Goal: Task Accomplishment & Management: Complete application form

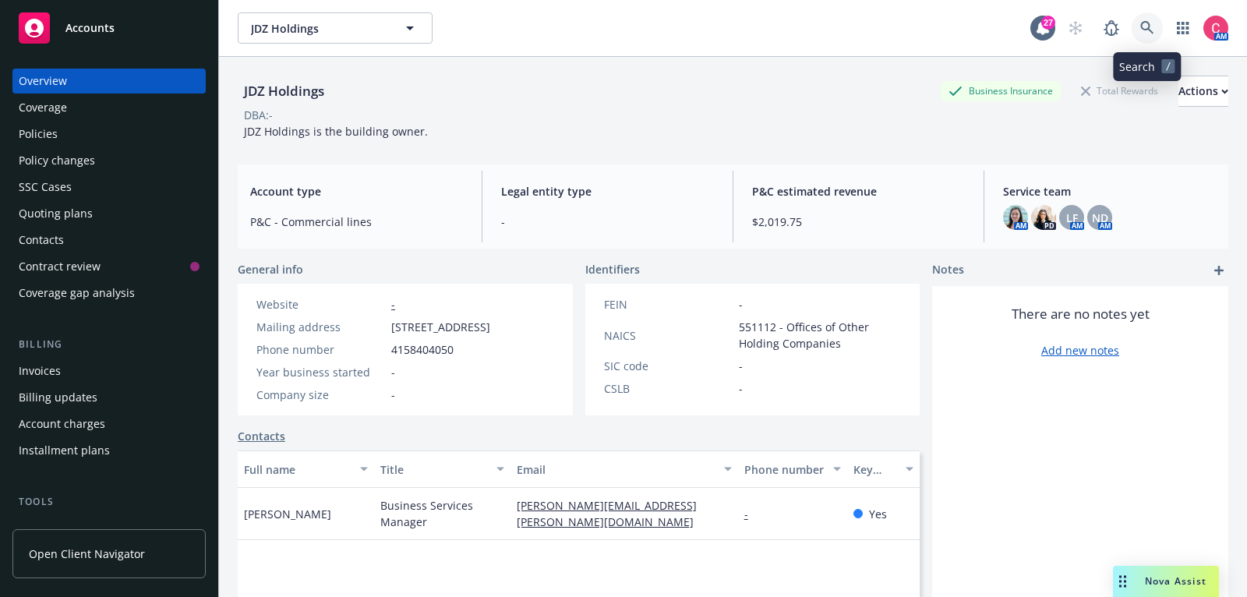
click at [1149, 34] on icon at bounding box center [1147, 28] width 14 height 14
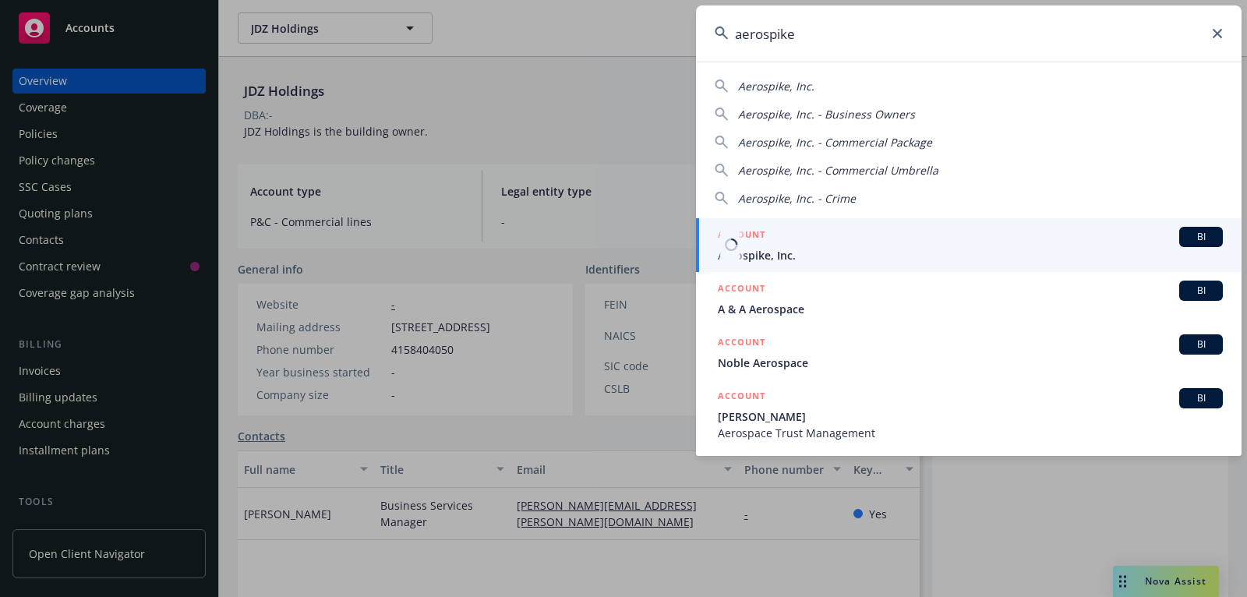
type input "aerospike"
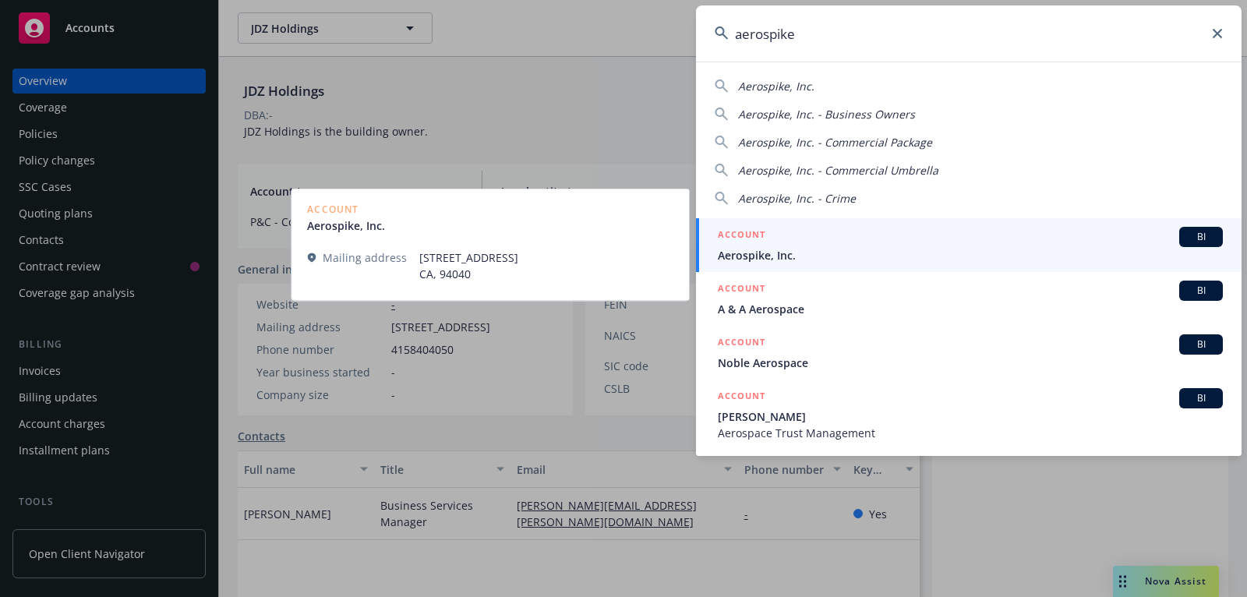
click at [1010, 256] on span "Aerospike, Inc." at bounding box center [970, 255] width 505 height 16
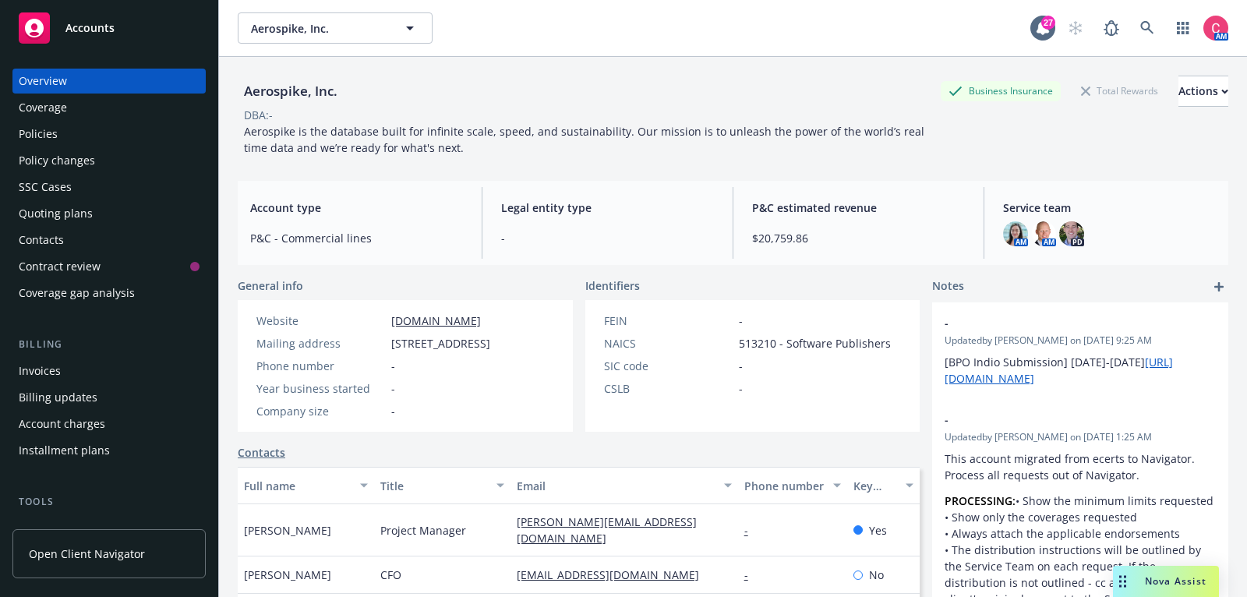
click at [153, 137] on div "Policies" at bounding box center [109, 134] width 181 height 25
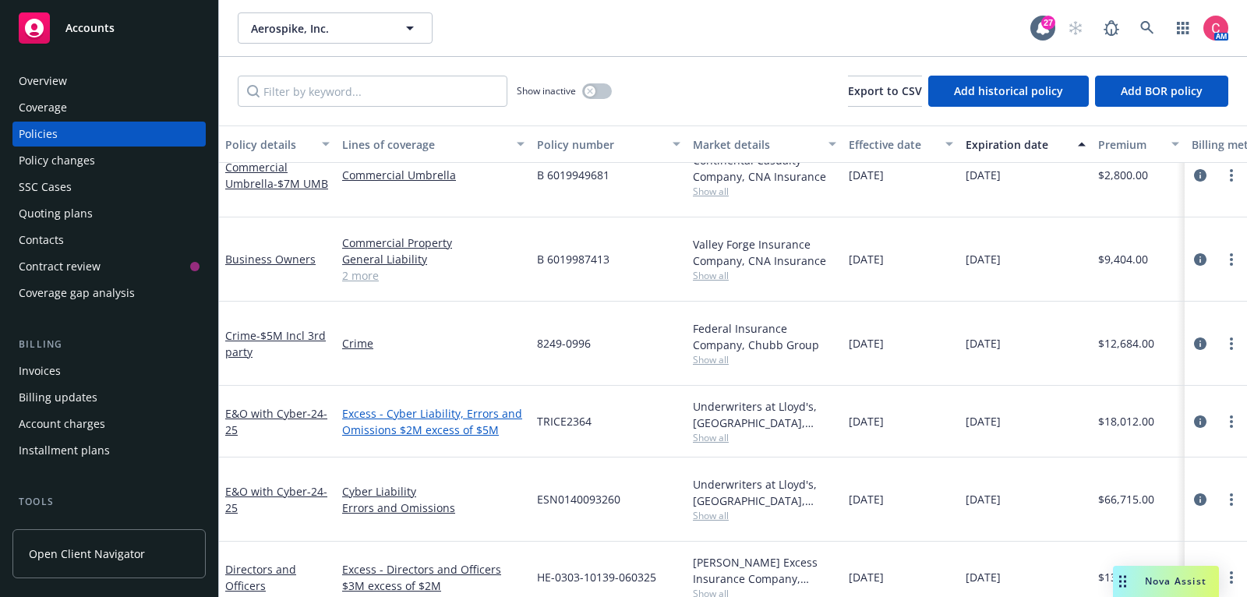
scroll to position [35, 0]
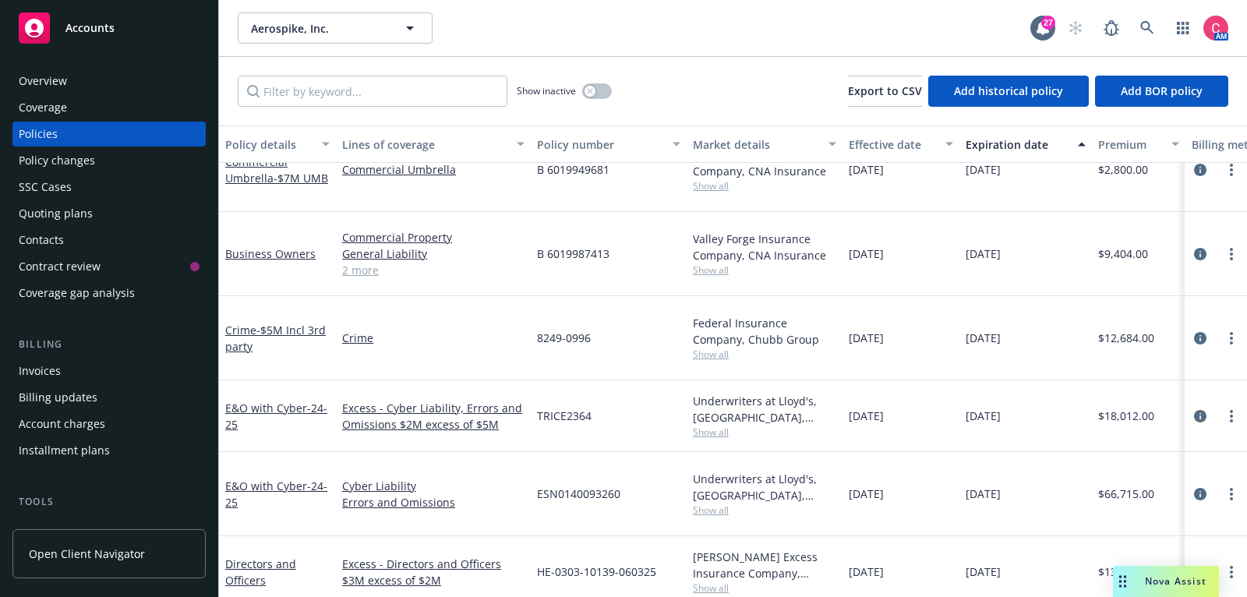
click at [1154, 48] on div "Search /" at bounding box center [1147, 58] width 68 height 29
click at [1151, 18] on link at bounding box center [1147, 27] width 31 height 31
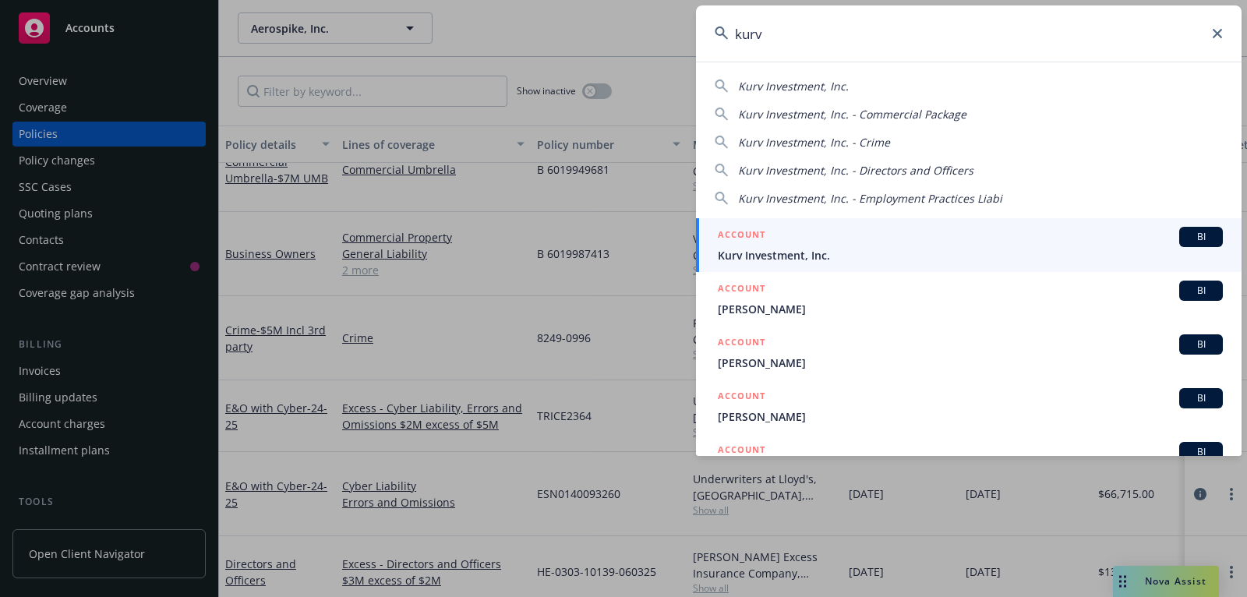
type input "kurv"
click at [1039, 252] on span "Kurv Investment, Inc." at bounding box center [970, 255] width 505 height 16
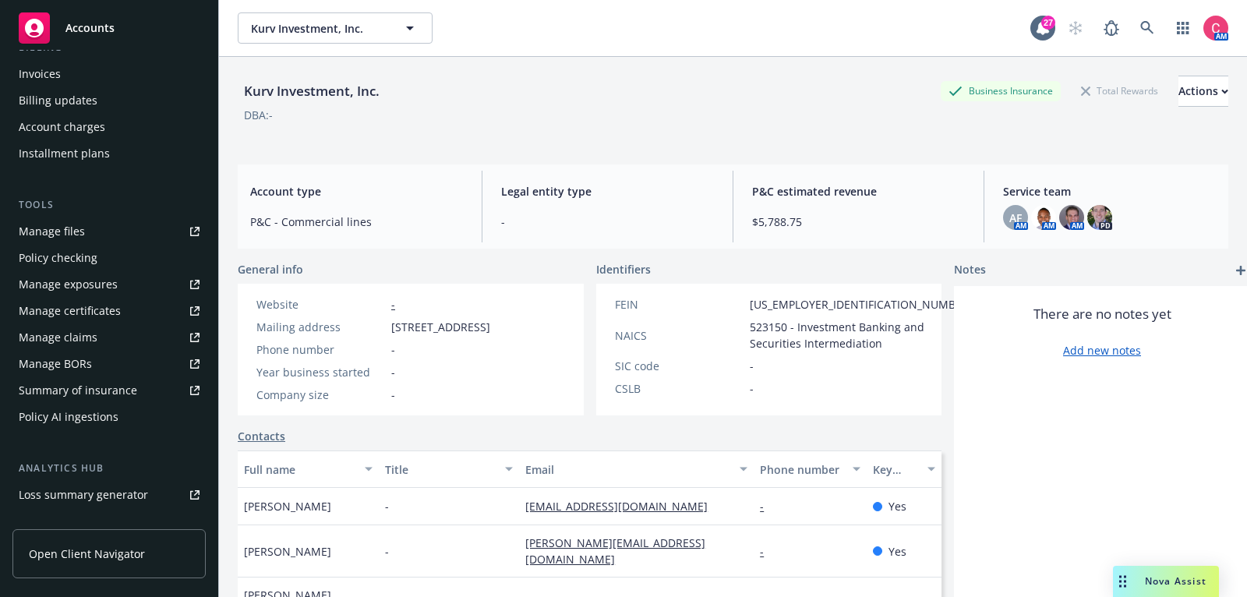
scroll to position [315, 0]
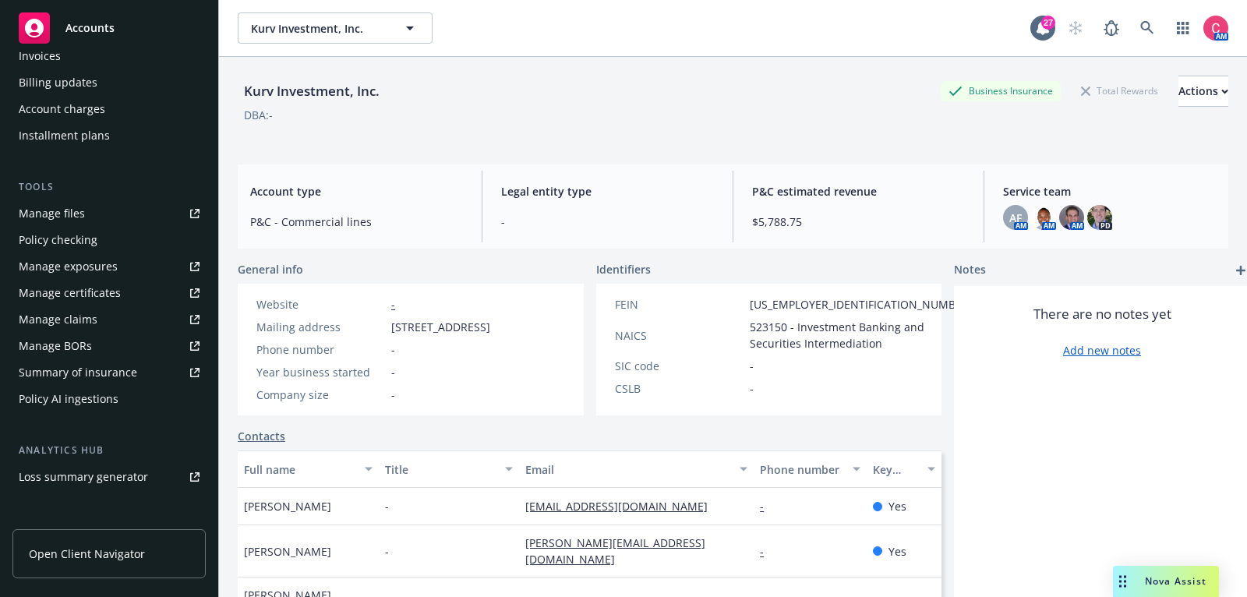
click at [150, 204] on link "Manage files" at bounding box center [108, 213] width 193 height 25
click at [1144, 34] on icon at bounding box center [1147, 28] width 14 height 14
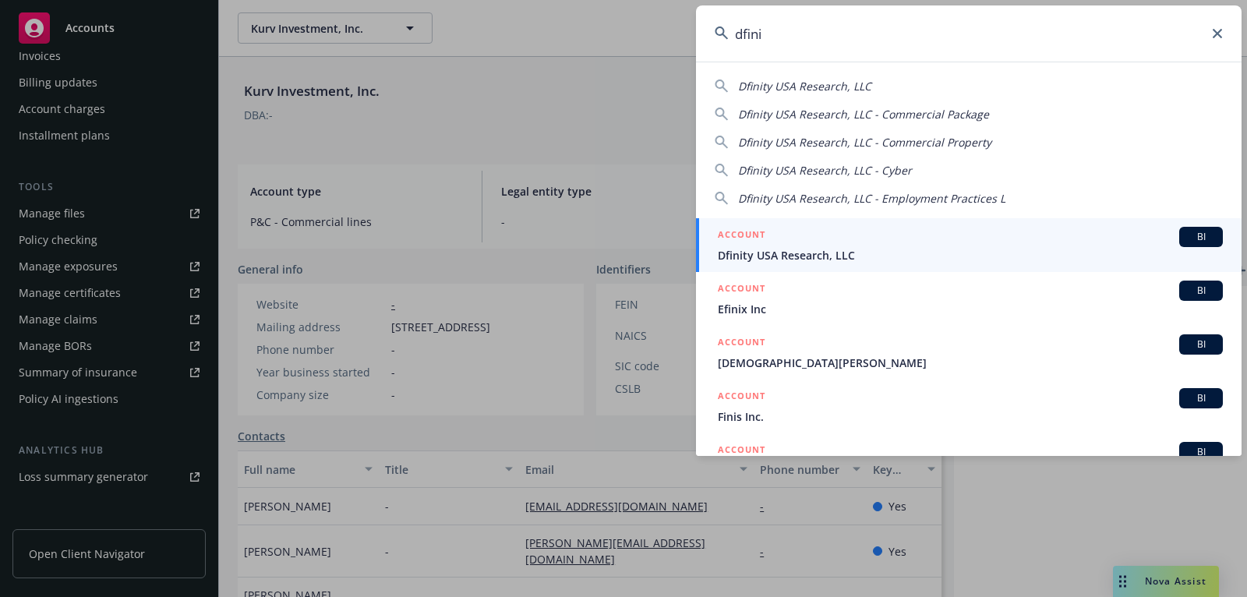
type input "dfini"
click at [1088, 233] on div "ACCOUNT BI" at bounding box center [970, 237] width 505 height 20
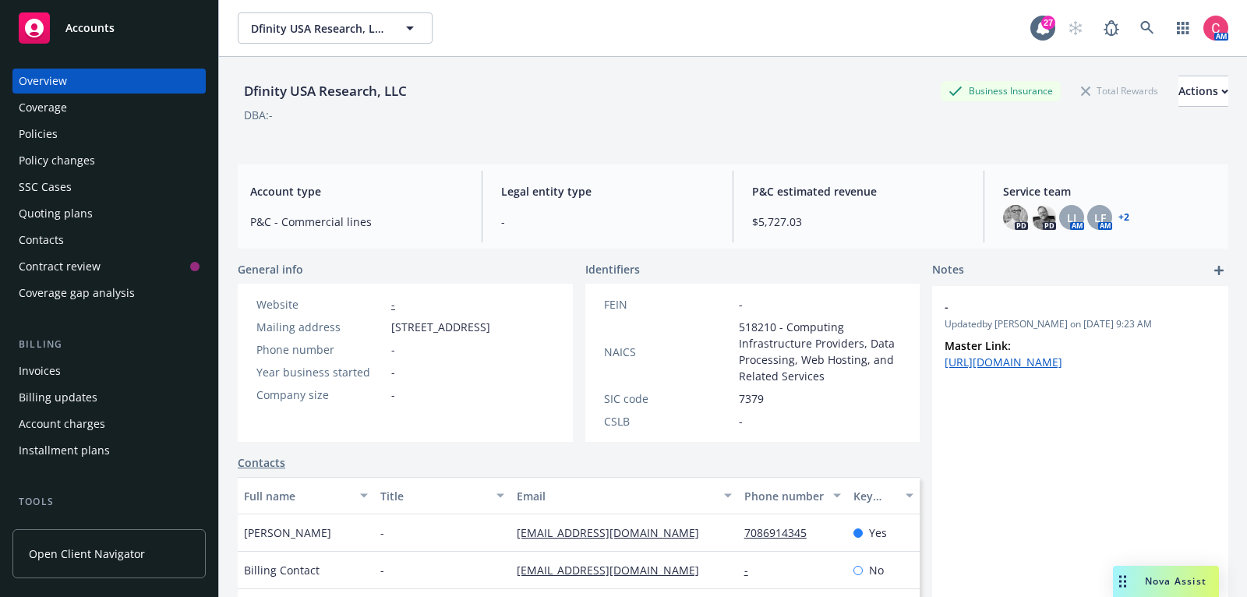
click at [163, 203] on div "Quoting plans" at bounding box center [109, 213] width 181 height 25
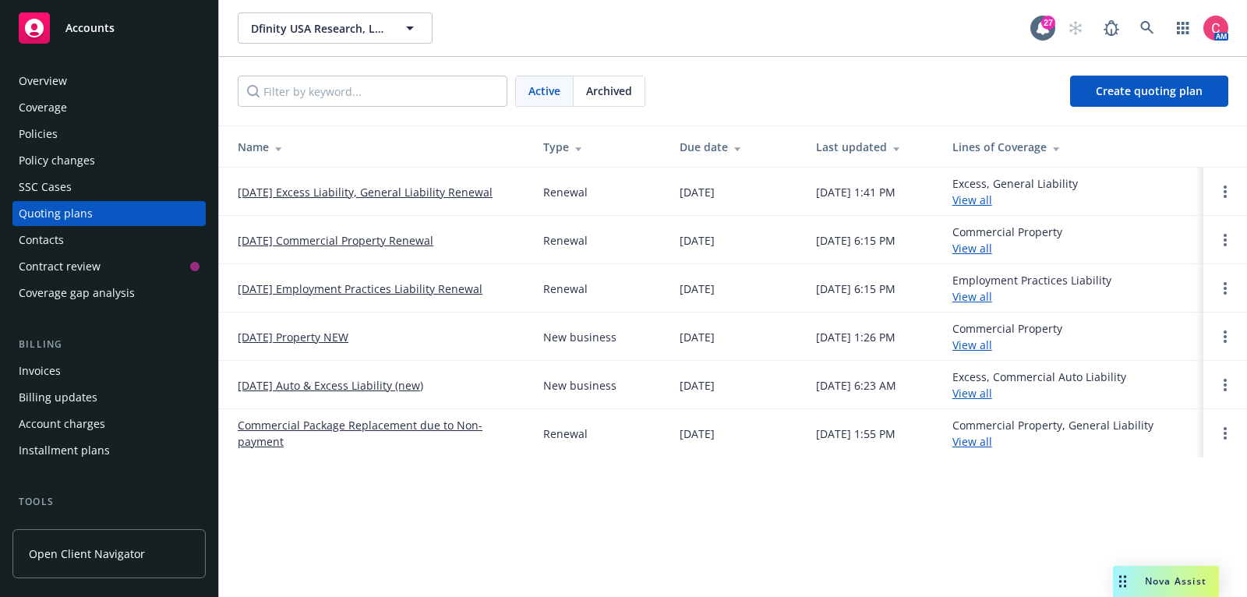
click at [362, 189] on link "10/01/25 Excess Liability, General Liability Renewal" at bounding box center [365, 192] width 255 height 16
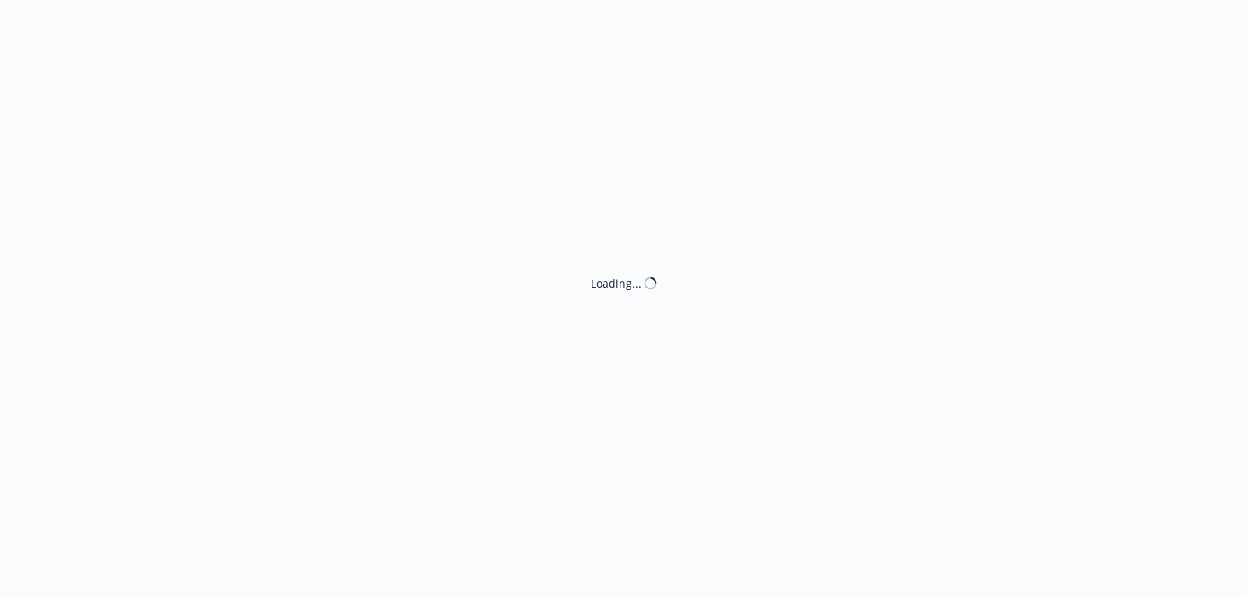
select select "ACCEPTED"
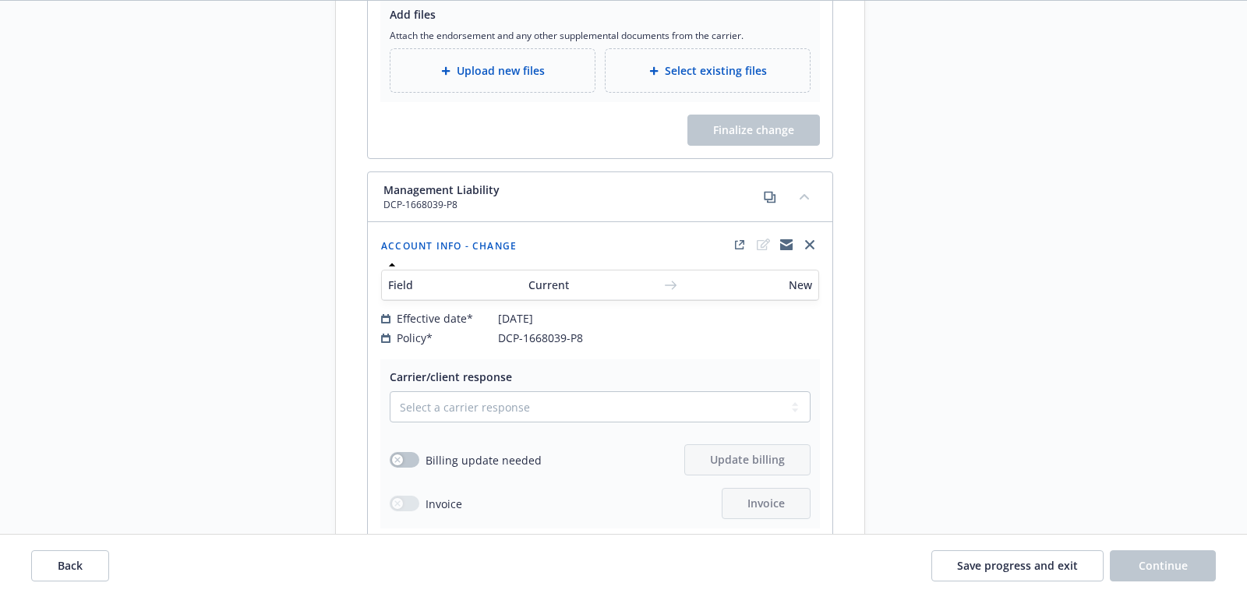
scroll to position [597, 0]
click at [560, 391] on select "Select a carrier response Accepted Accepted with revision No endorsement needed…" at bounding box center [600, 406] width 421 height 31
select select "ACCEPTED"
click at [390, 391] on select "Select a carrier response Accepted Accepted with revision No endorsement needed…" at bounding box center [600, 406] width 421 height 31
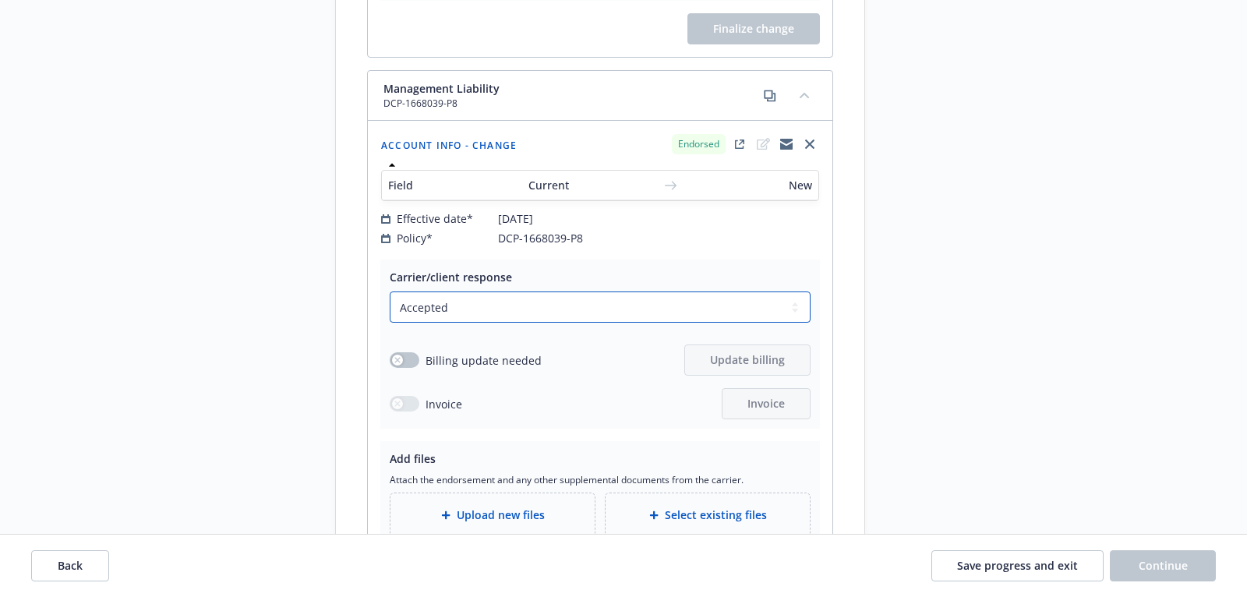
scroll to position [708, 0]
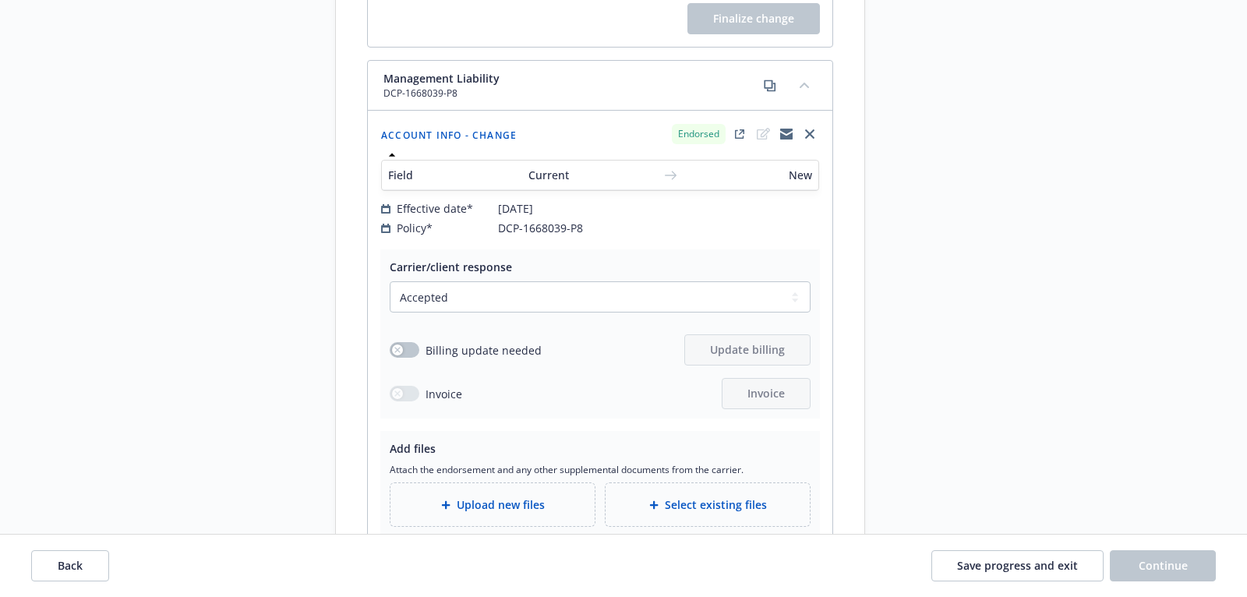
click at [511, 497] on span "Upload new files" at bounding box center [501, 505] width 88 height 16
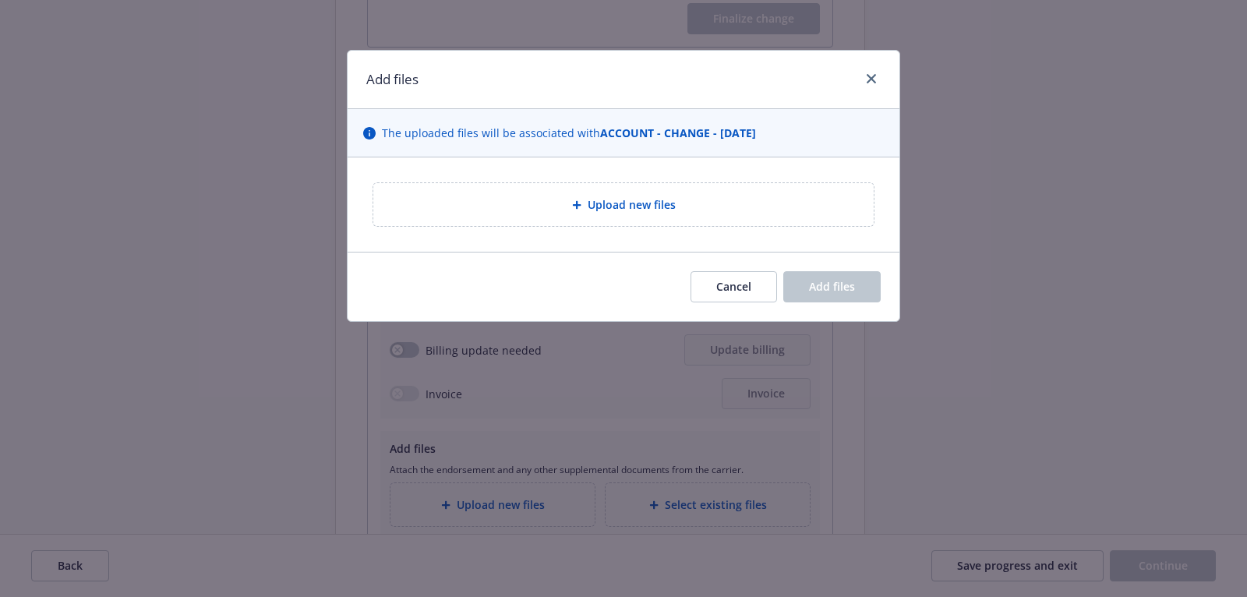
click at [537, 214] on div "Upload new files" at bounding box center [623, 204] width 500 height 43
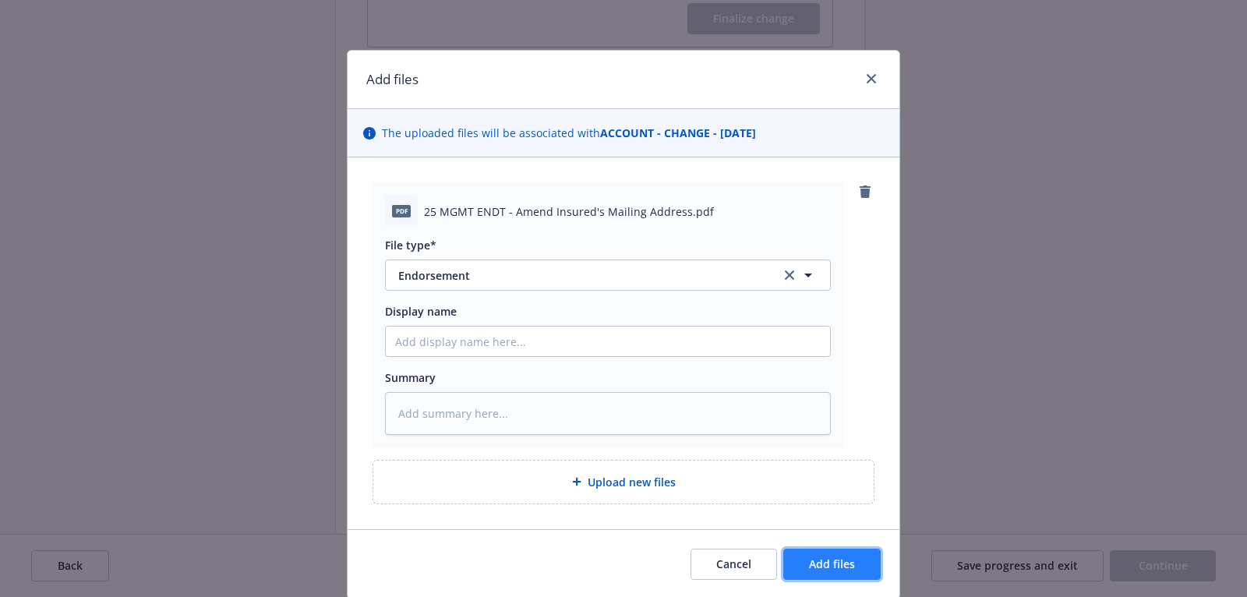
click at [866, 556] on button "Add files" at bounding box center [831, 564] width 97 height 31
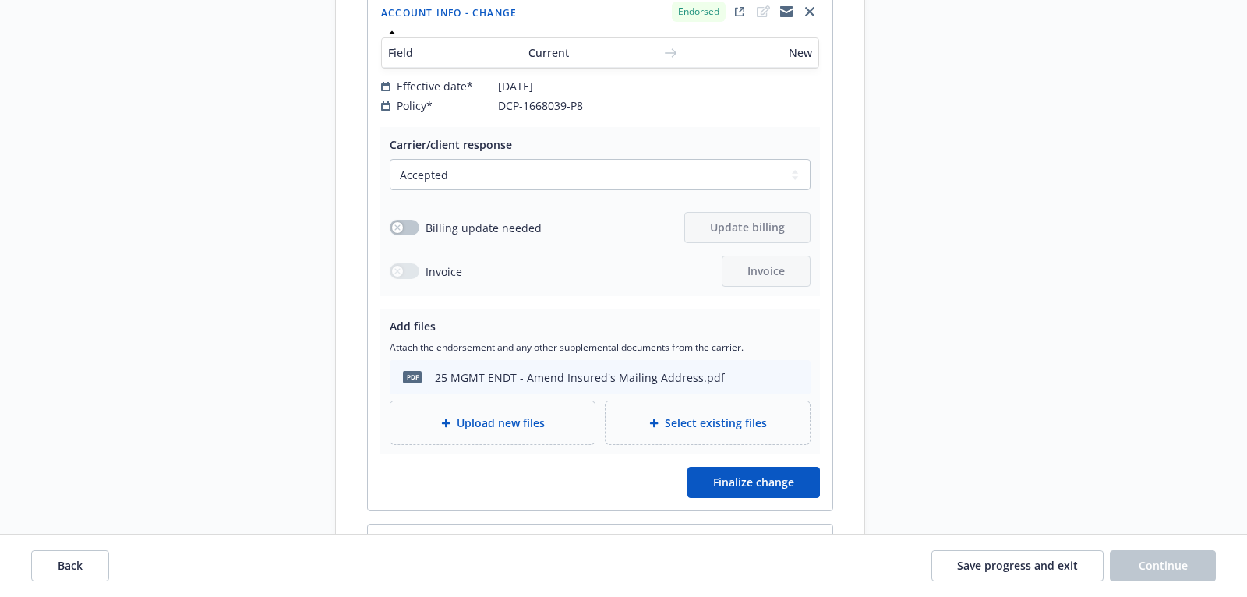
scroll to position [835, 0]
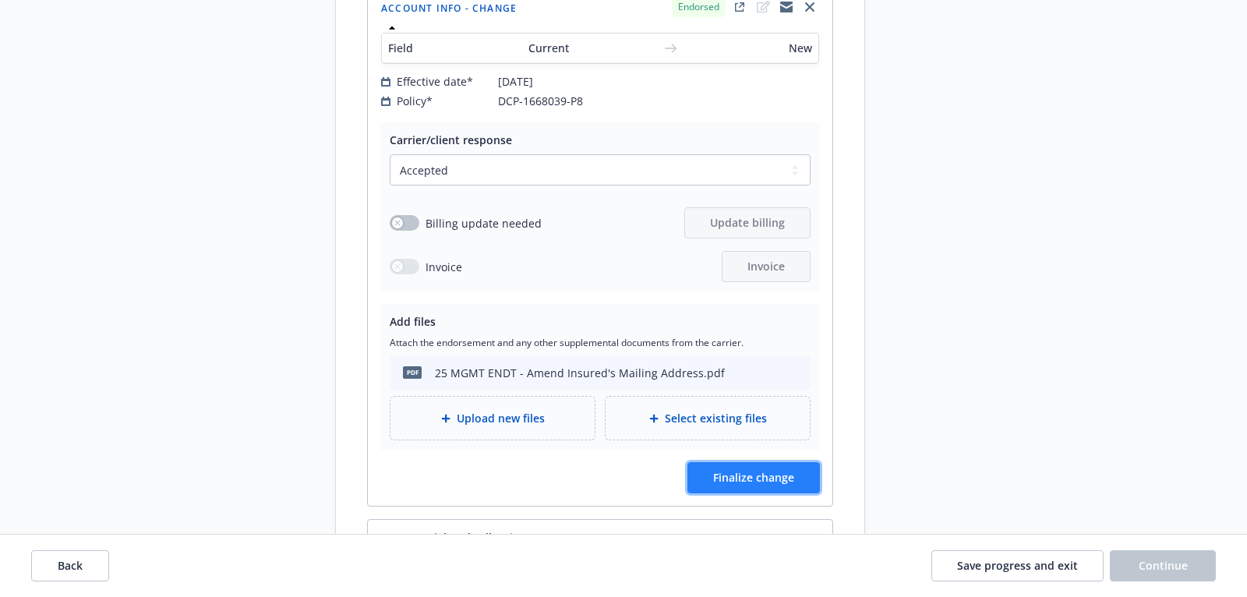
click at [739, 462] on button "Finalize change" at bounding box center [754, 477] width 133 height 31
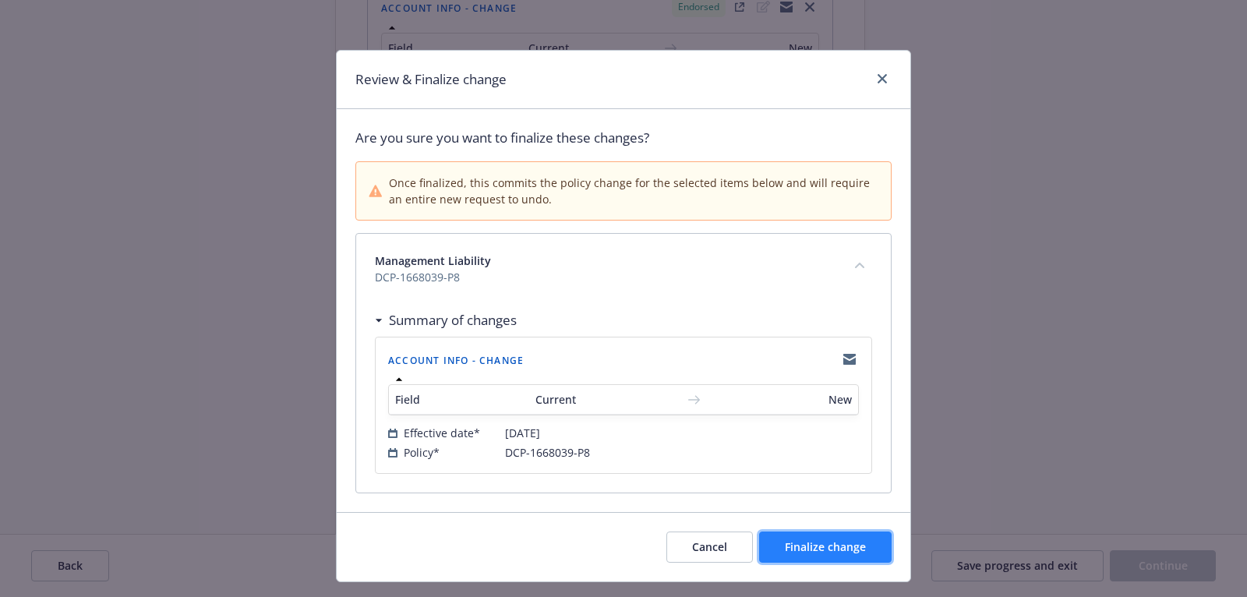
click at [805, 549] on span "Finalize change" at bounding box center [825, 546] width 81 height 15
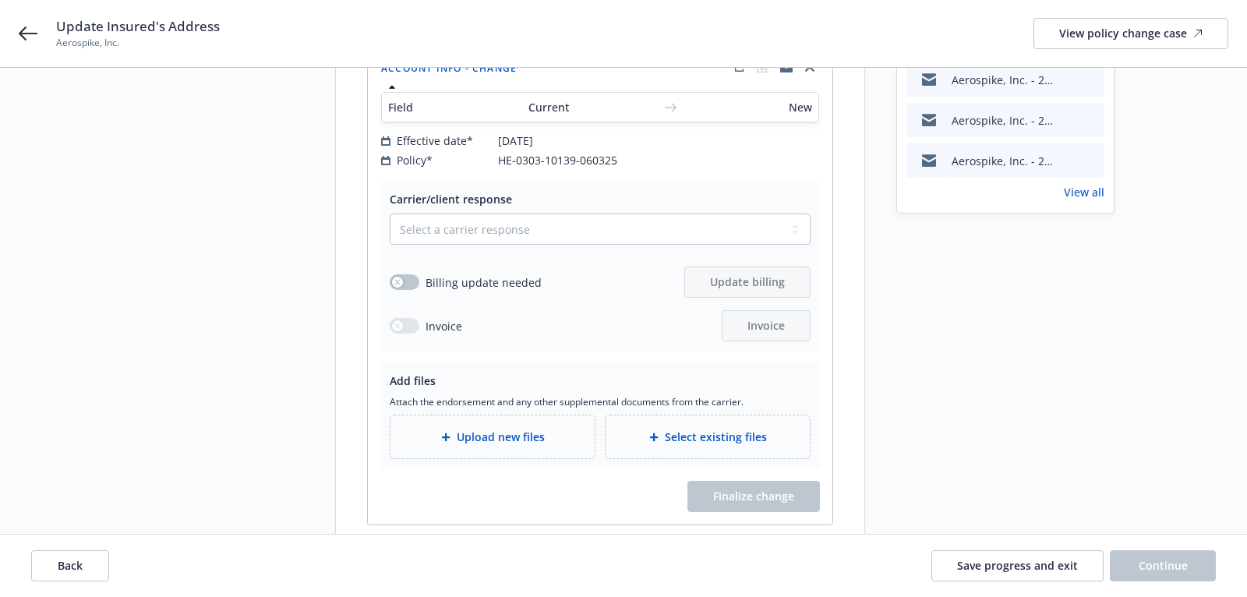
scroll to position [228, 0]
click at [504, 433] on div "Upload new files" at bounding box center [493, 439] width 204 height 43
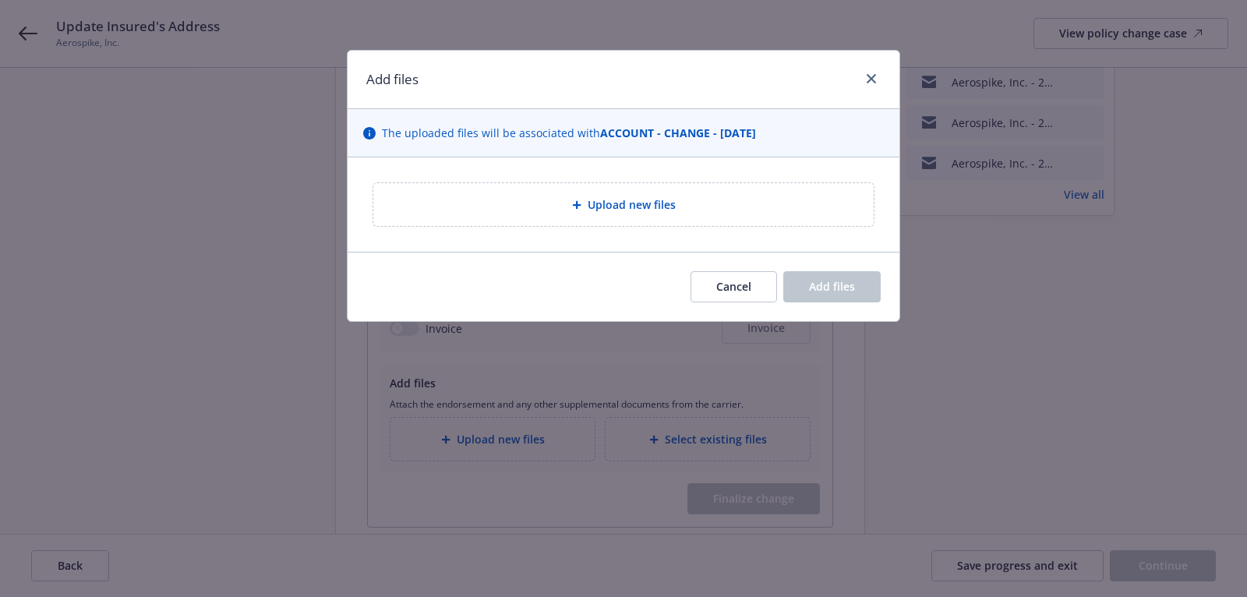
click at [498, 207] on div "Upload new files" at bounding box center [624, 205] width 476 height 18
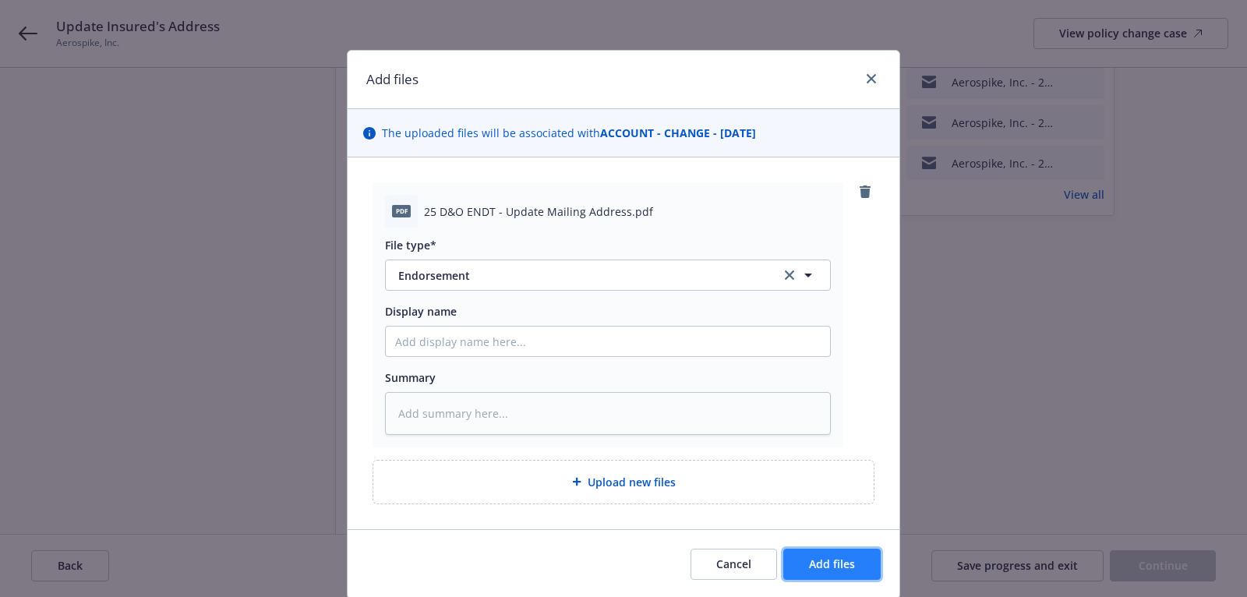
click at [822, 568] on span "Add files" at bounding box center [832, 564] width 46 height 15
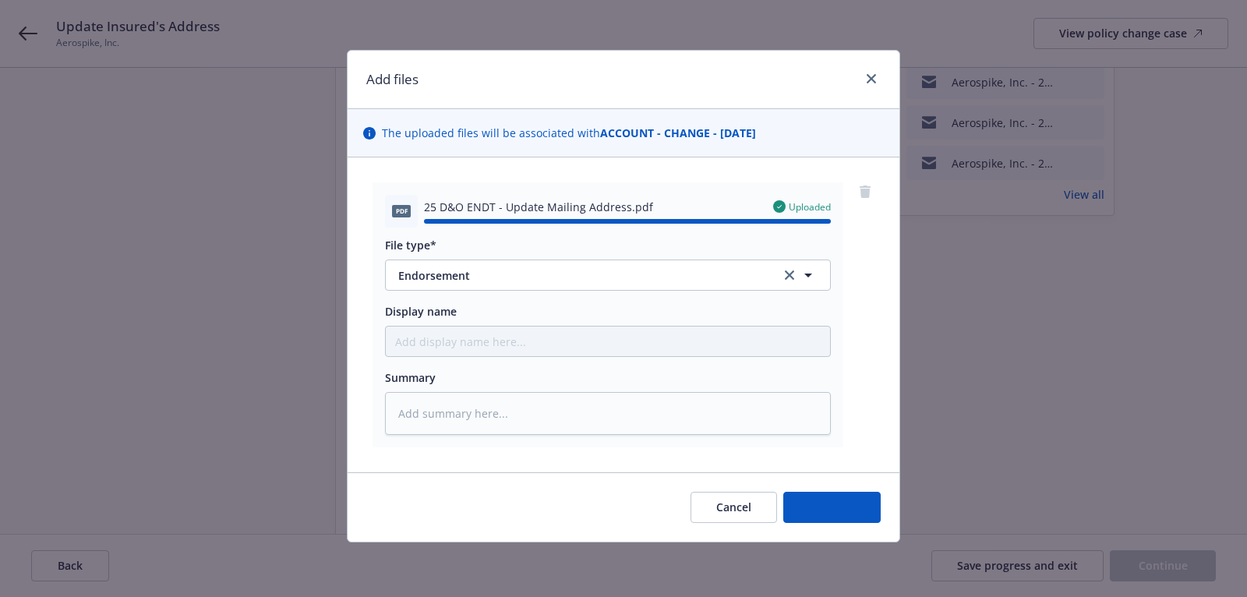
type textarea "x"
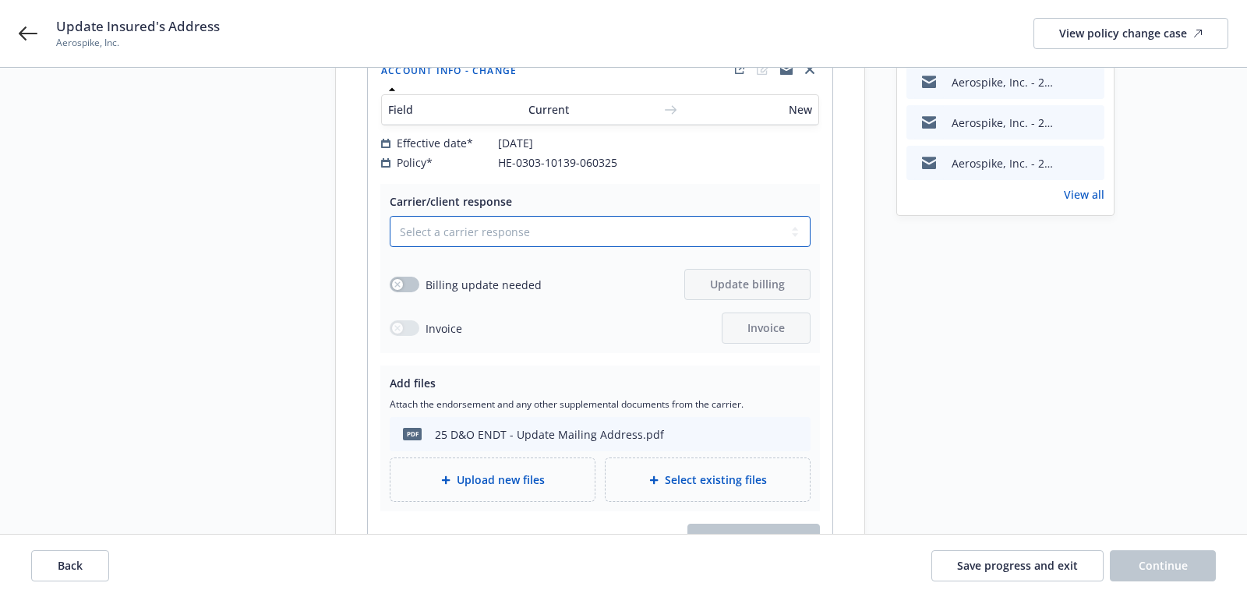
click at [458, 217] on select "Select a carrier response Accepted Accepted with revision No endorsement needed…" at bounding box center [600, 231] width 421 height 31
select select "ACCEPTED"
click at [390, 216] on select "Select a carrier response Accepted Accepted with revision No endorsement needed…" at bounding box center [600, 231] width 421 height 31
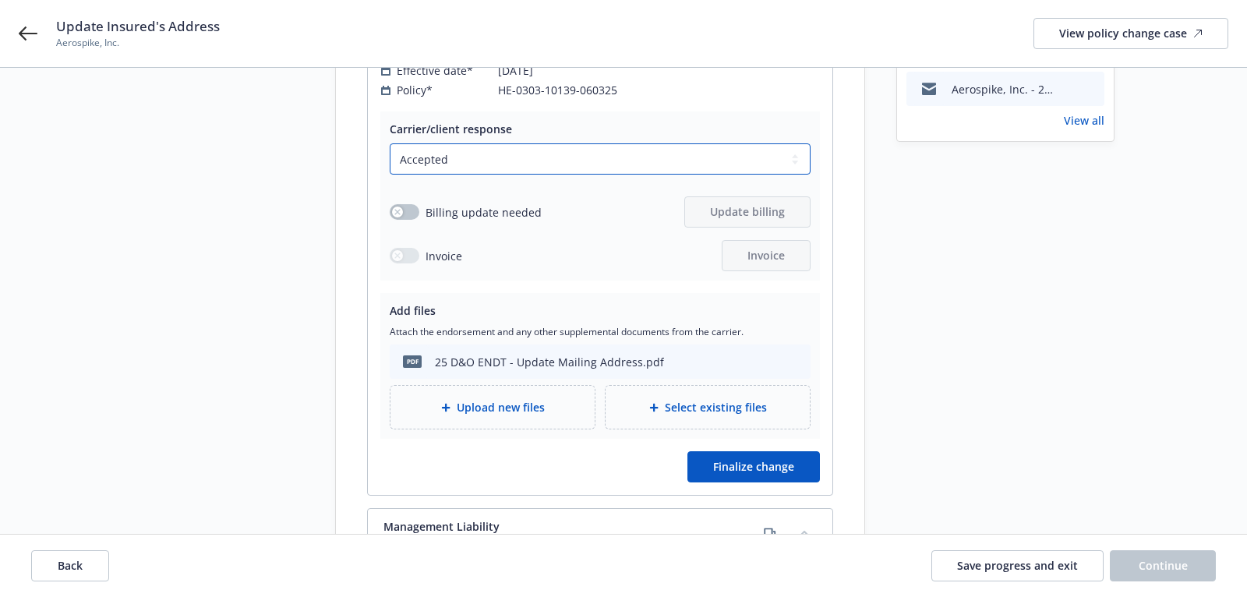
scroll to position [315, 0]
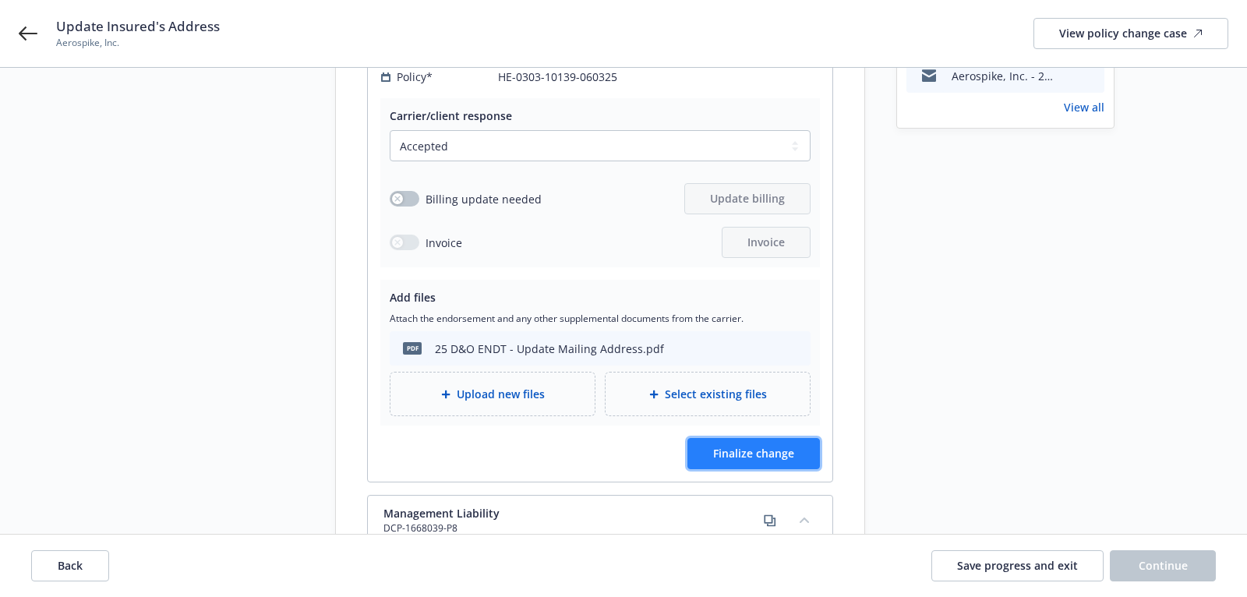
click at [742, 446] on span "Finalize change" at bounding box center [753, 453] width 81 height 15
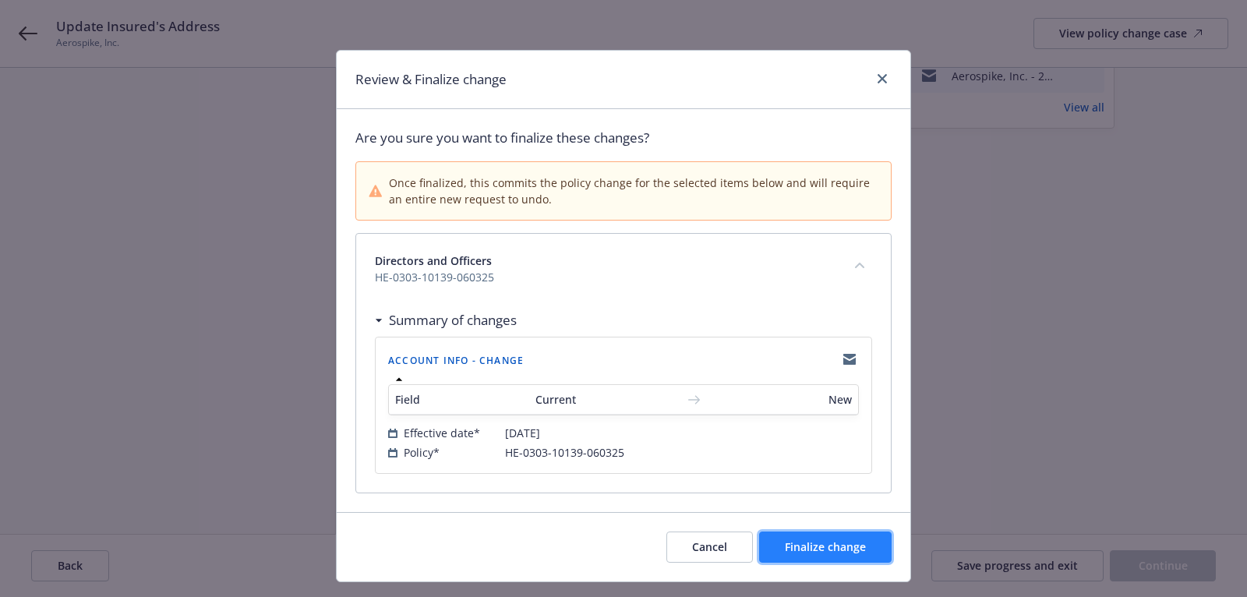
click at [826, 543] on span "Finalize change" at bounding box center [825, 546] width 81 height 15
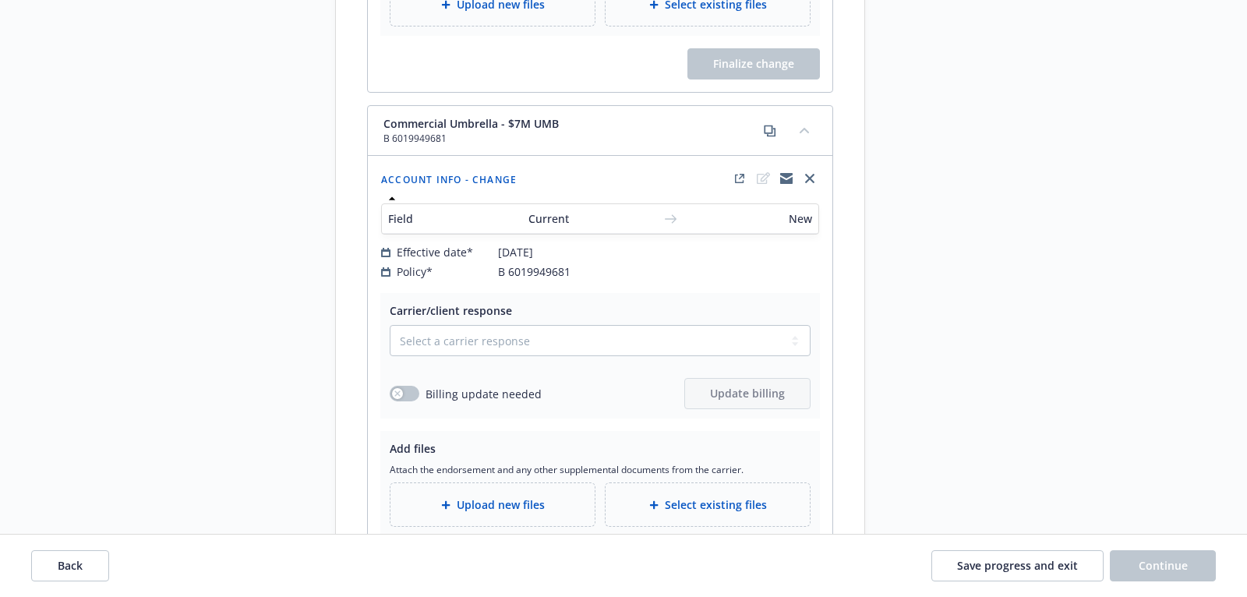
scroll to position [1289, 0]
click at [1040, 577] on button "Save progress and exit" at bounding box center [1018, 565] width 172 height 31
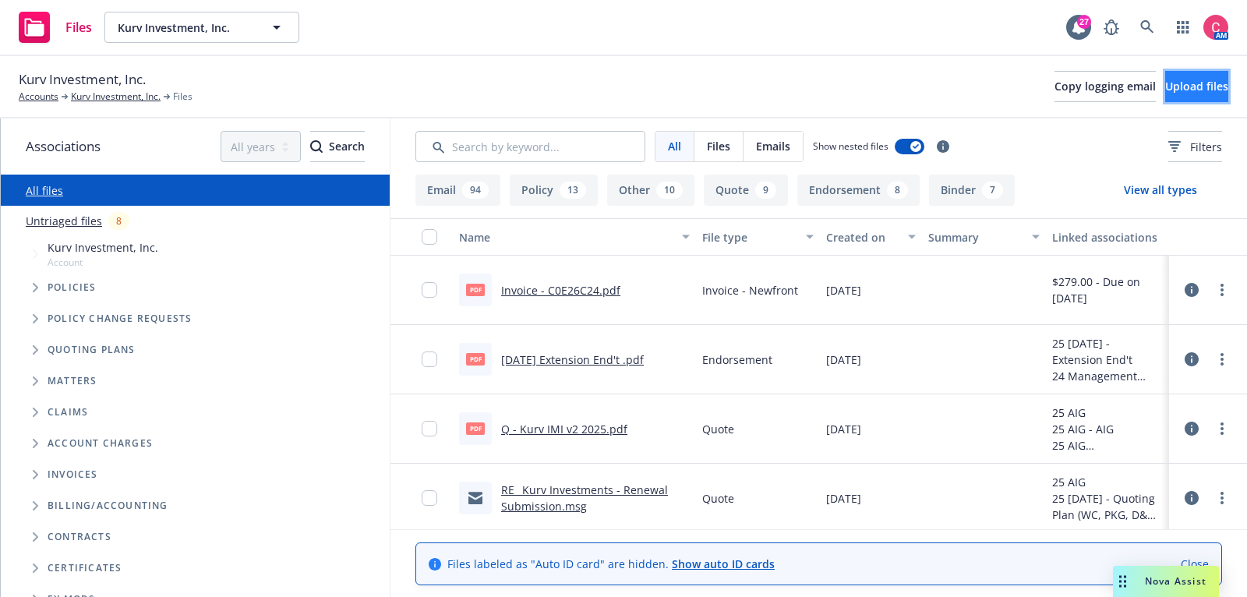
click at [1197, 96] on button "Upload files" at bounding box center [1196, 86] width 63 height 31
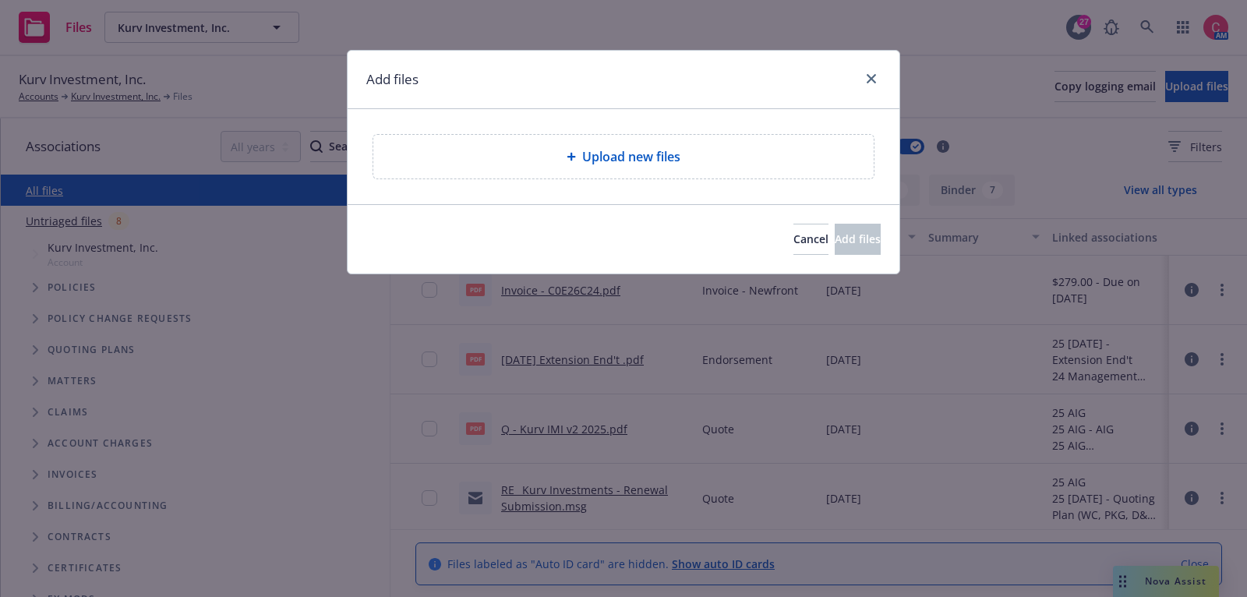
click at [777, 161] on div "Upload new files" at bounding box center [624, 156] width 476 height 19
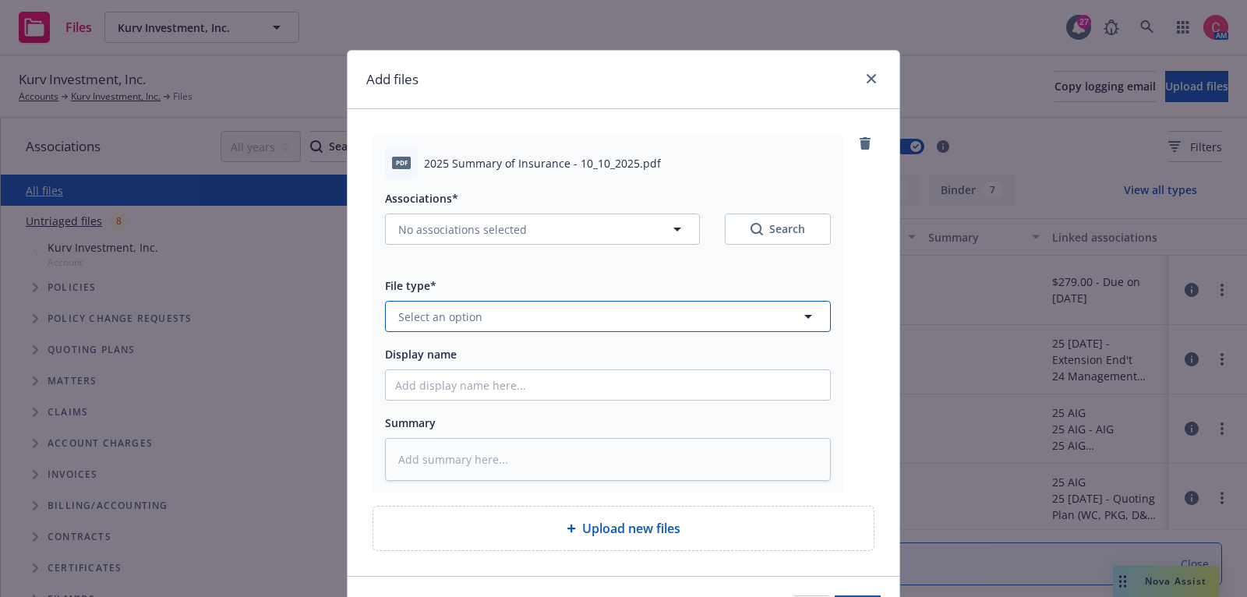
click at [686, 323] on button "Select an option" at bounding box center [608, 316] width 446 height 31
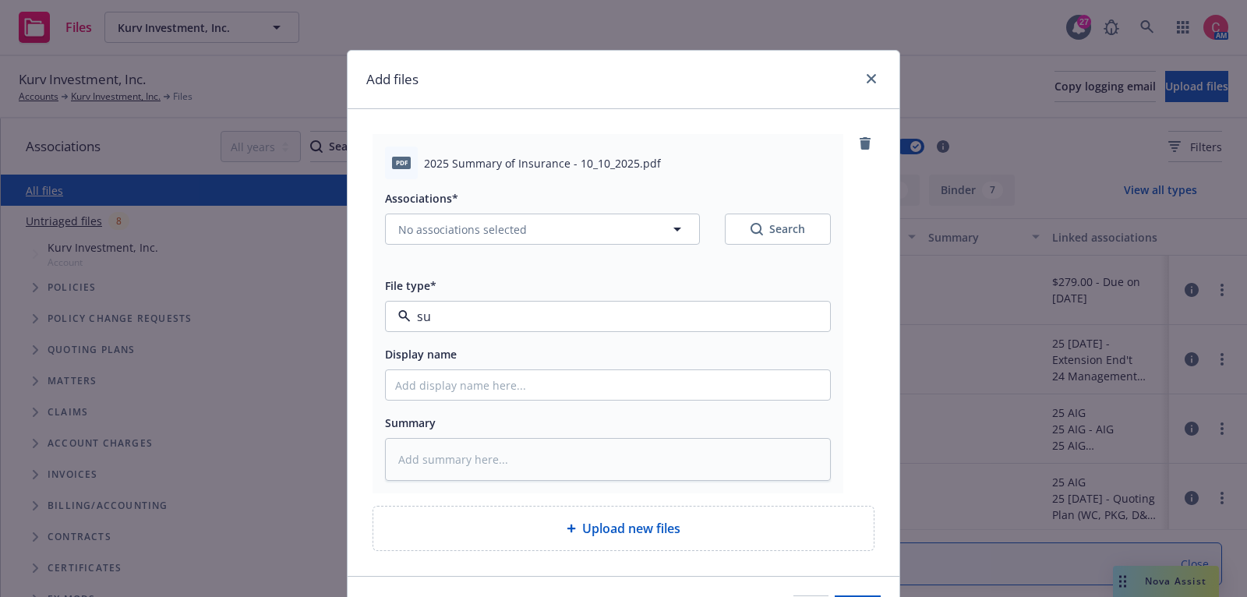
type input "sum"
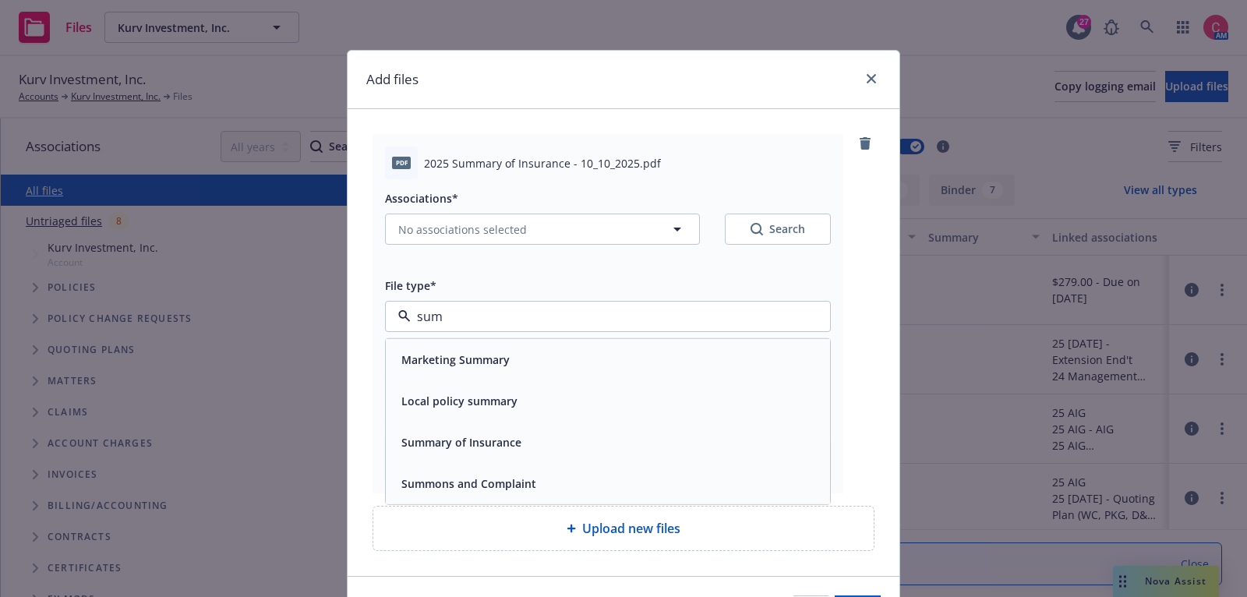
click at [677, 436] on div "Summary of Insurance" at bounding box center [608, 442] width 426 height 23
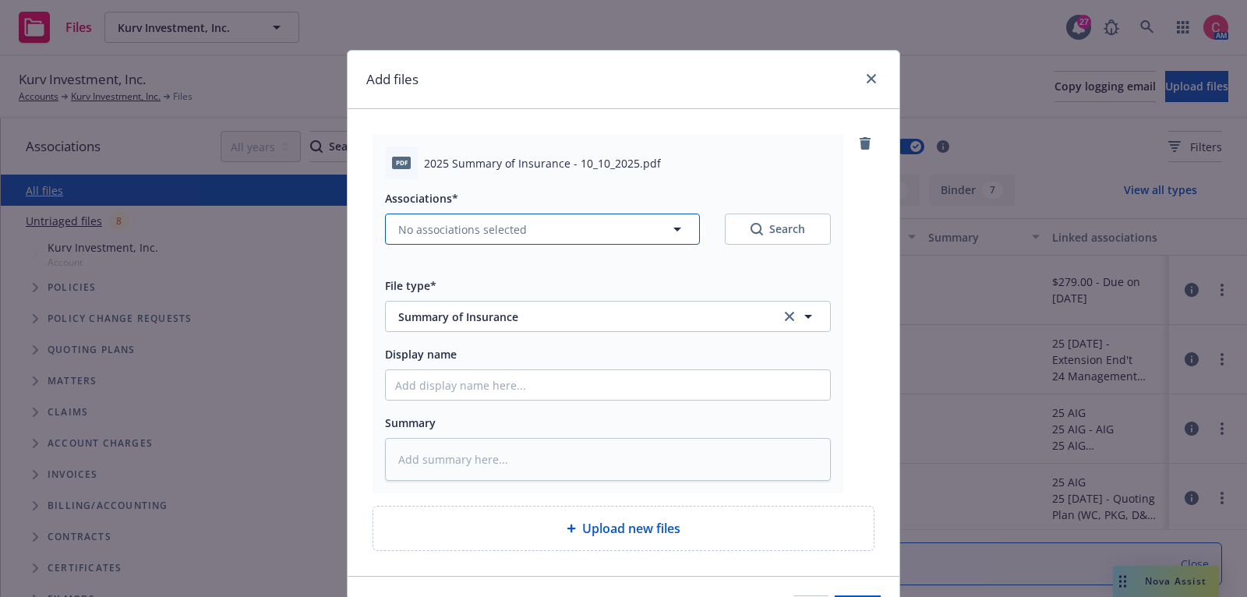
click at [617, 228] on button "No associations selected" at bounding box center [542, 229] width 315 height 31
type textarea "x"
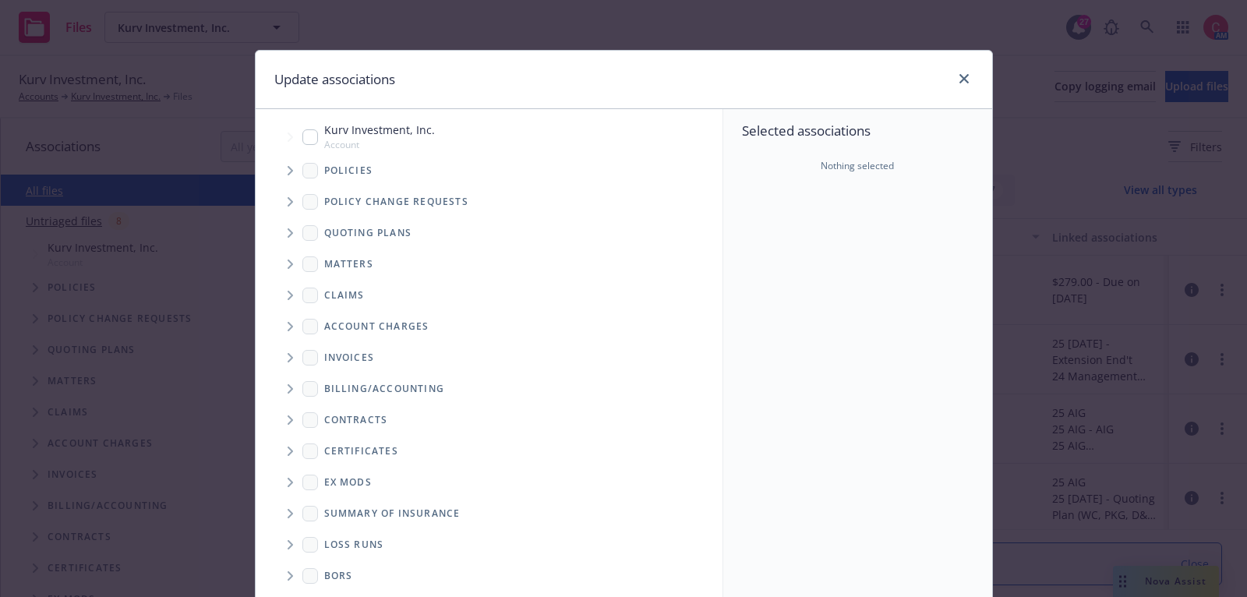
click at [313, 136] on input "Tree Example" at bounding box center [310, 137] width 16 height 16
checkbox input "true"
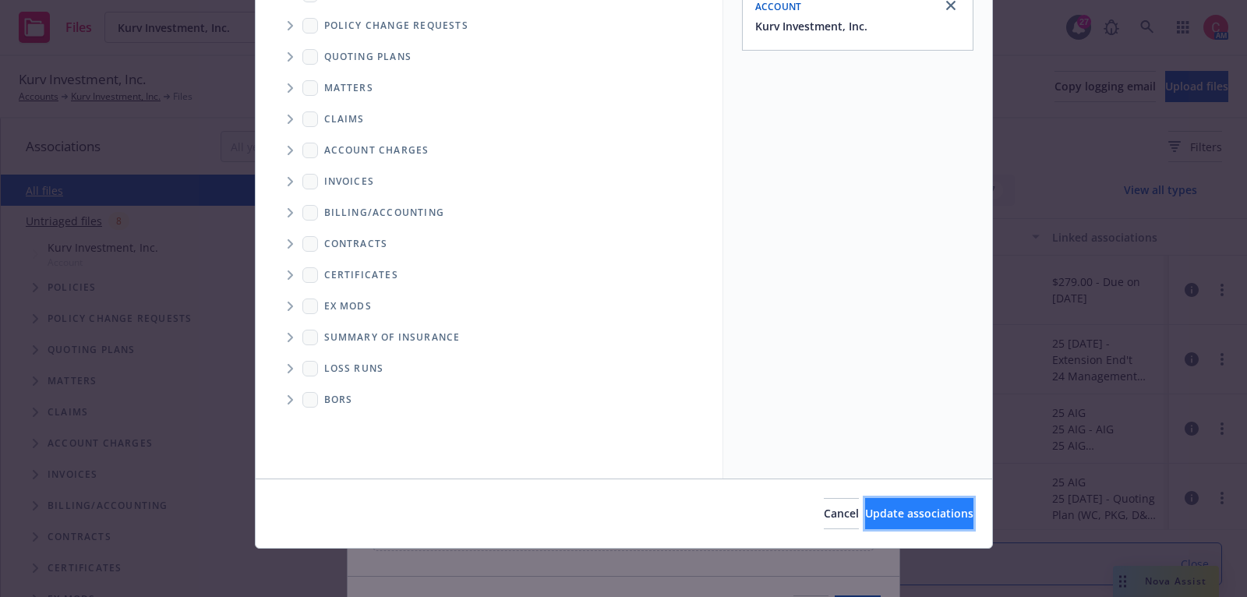
click at [865, 524] on button "Update associations" at bounding box center [919, 513] width 108 height 31
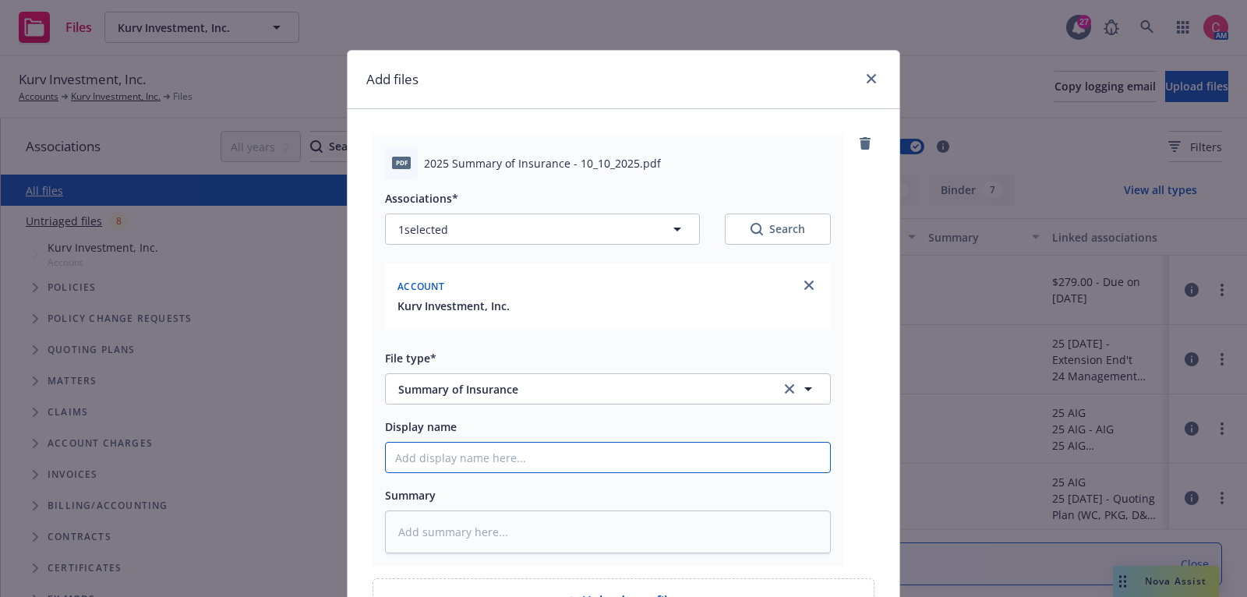
click at [744, 468] on input "Display name" at bounding box center [608, 458] width 444 height 30
type textarea "x"
type input "2"
type textarea "x"
type input "202"
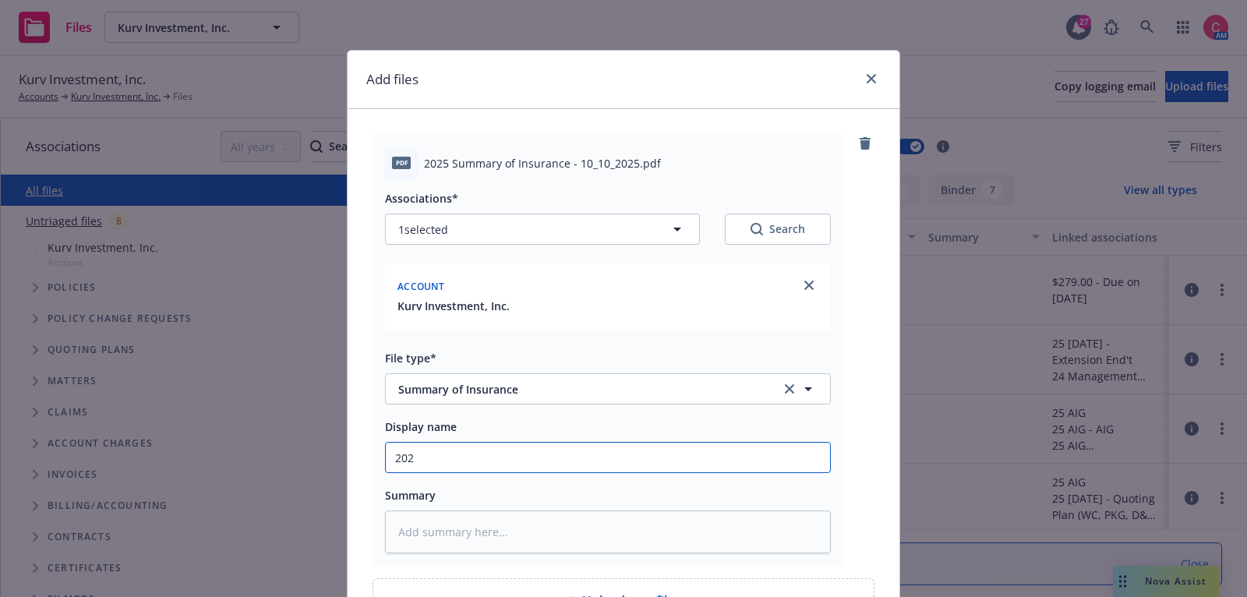
type textarea "x"
type input "2025"
type textarea "x"
type input "2025"
type textarea "x"
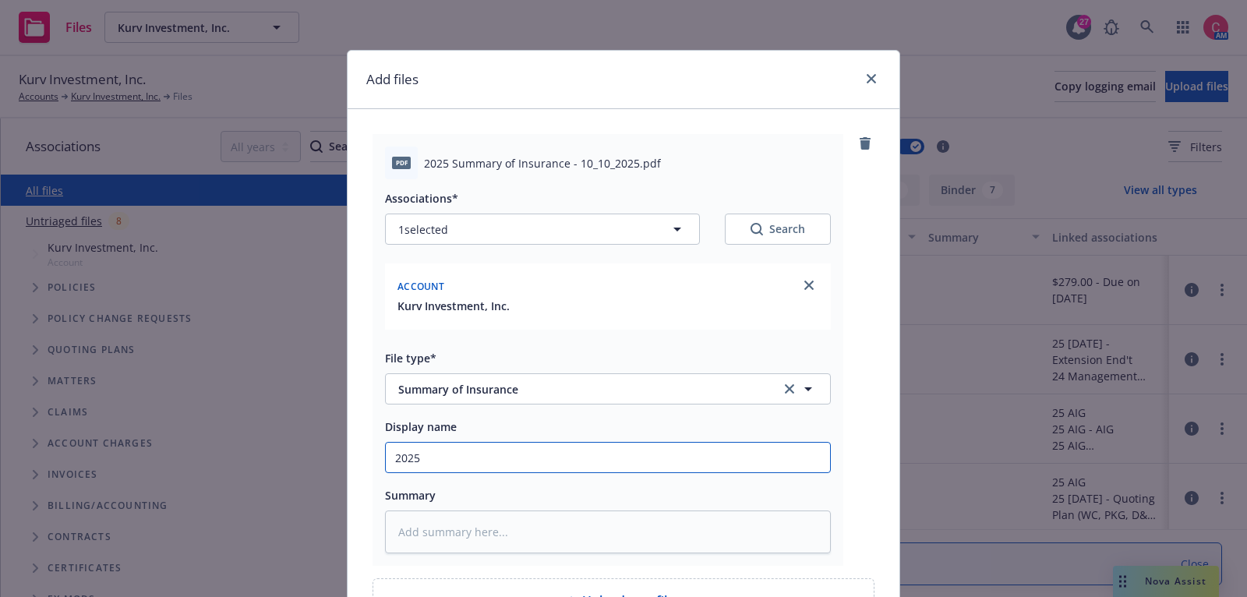
type input "2025 S"
type textarea "x"
type input "2025 Su"
type textarea "x"
type input "2025 Sum"
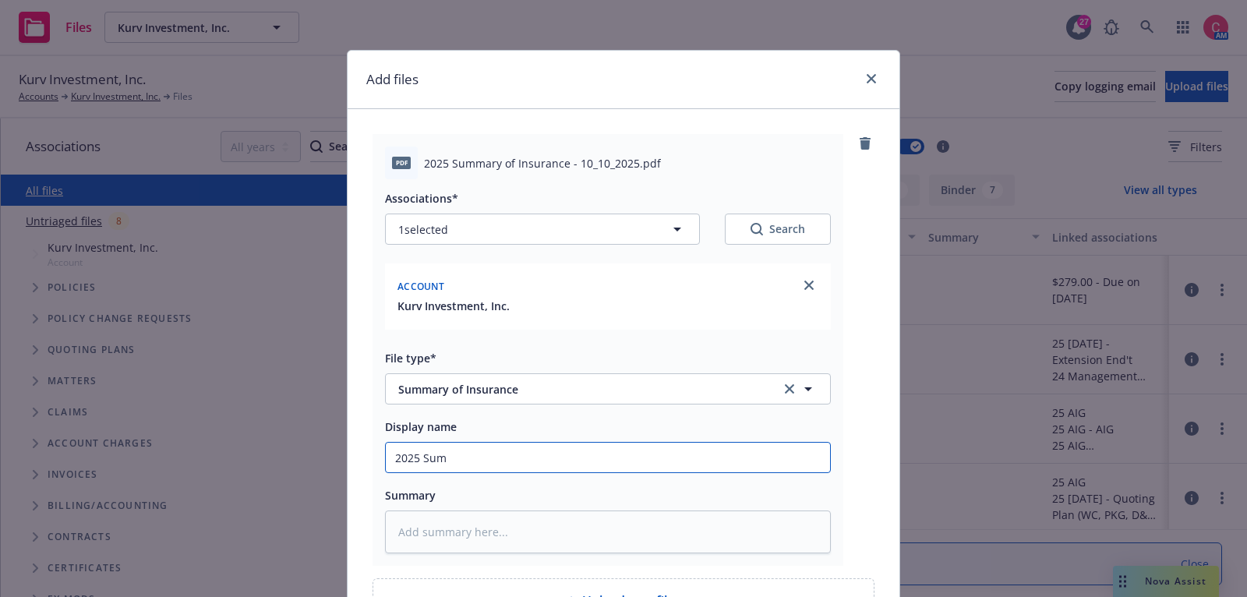
type textarea "x"
type input "2025 Summ"
type textarea "x"
type input "2025 Summa"
type textarea "x"
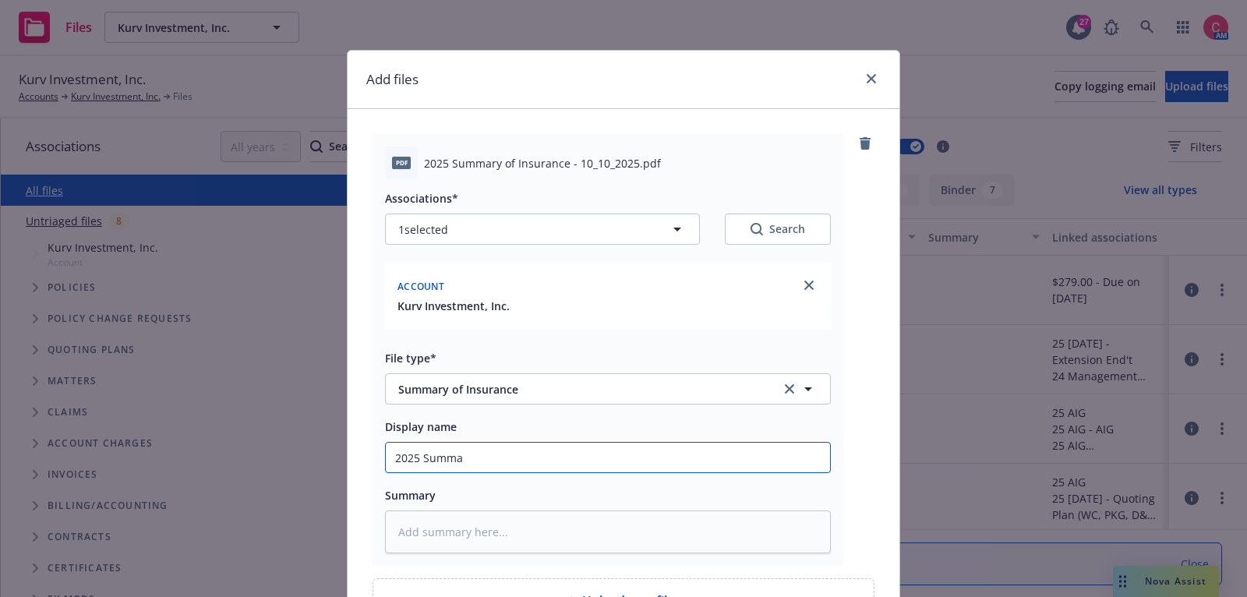
type input "2025 Summar"
type textarea "x"
type input "2025 Summary"
type textarea "x"
type input "2025 Summary"
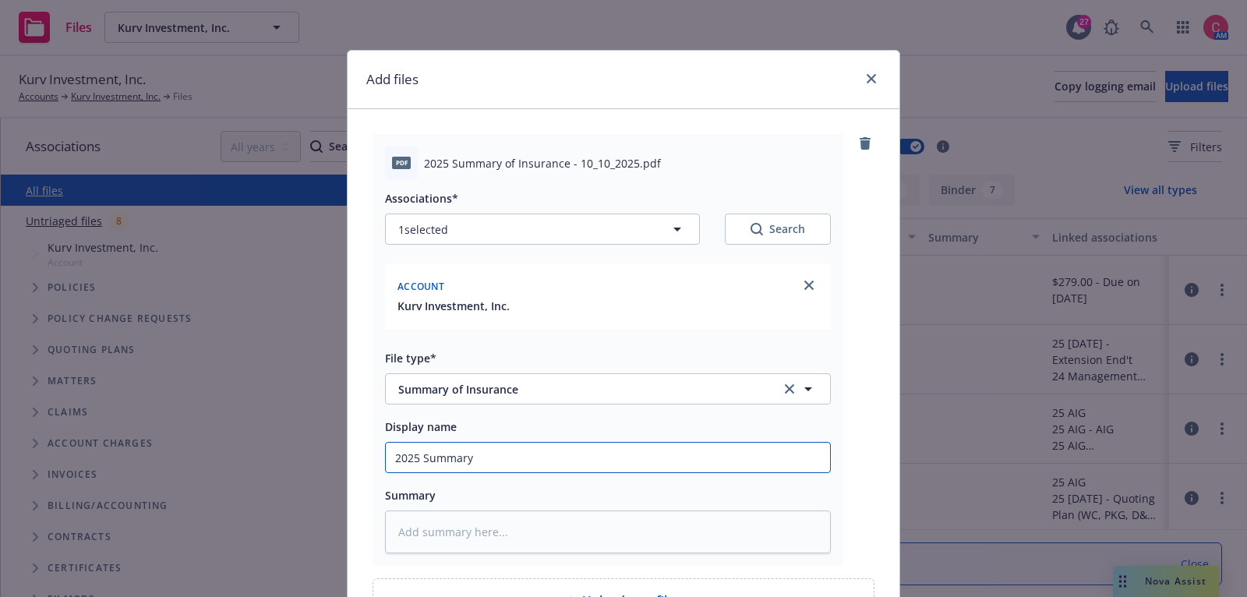
type textarea "x"
type input "2025 Summary o"
type textarea "x"
type input "2025 Summary of"
type textarea "x"
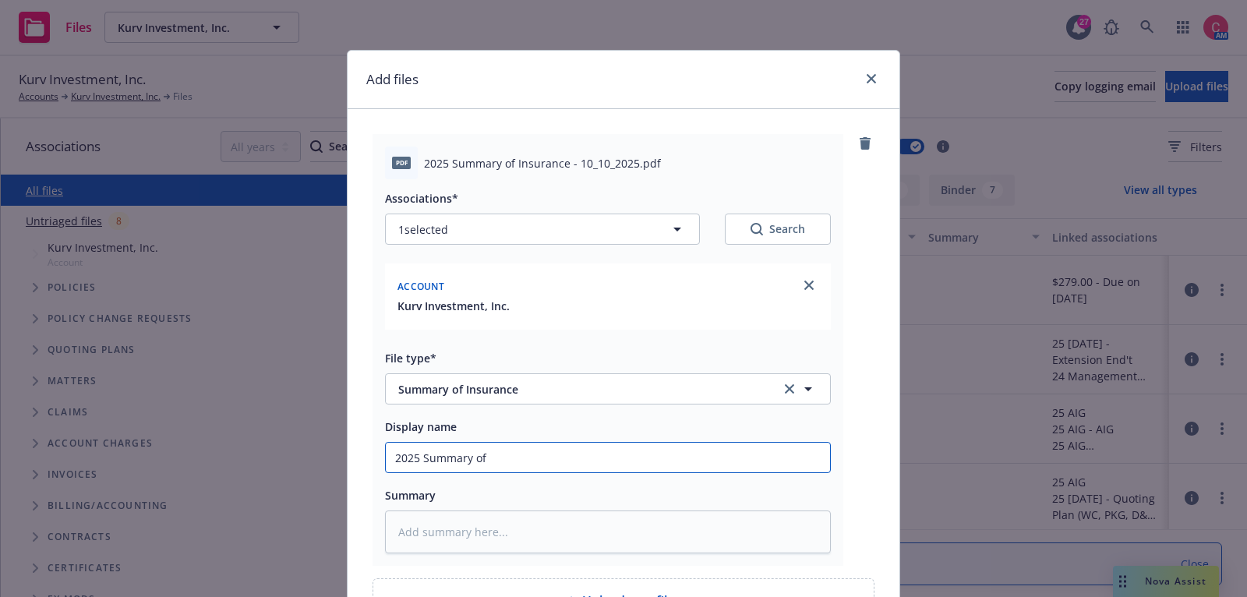
type input "2025 Summary of"
type textarea "x"
type input "2025 Summary of I"
type textarea "x"
type input "2025 Summary of In"
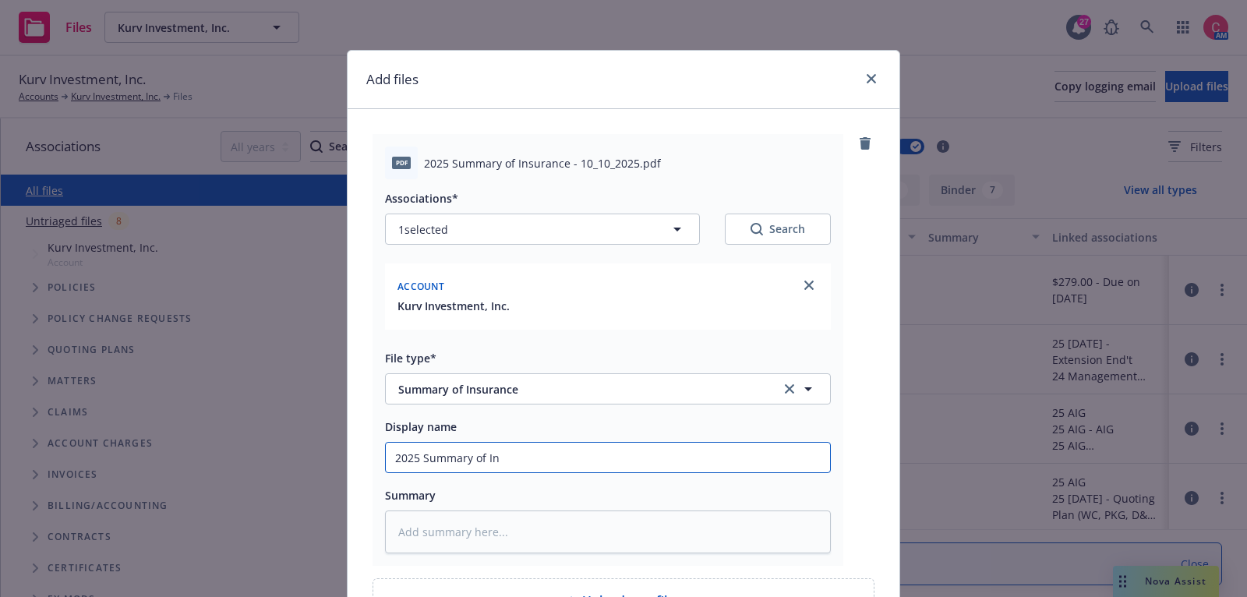
type textarea "x"
type input "2025 Summary of Ins"
type textarea "x"
type input "2025 Summary of Insu"
type textarea "x"
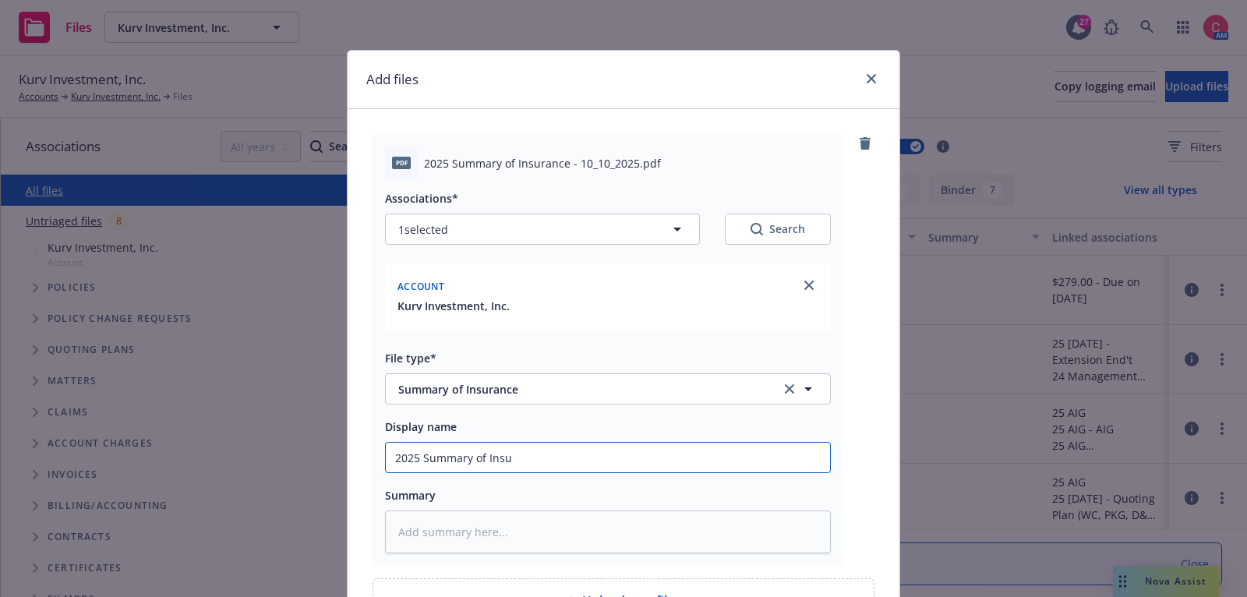
type input "2025 Summary of Insur"
type textarea "x"
type input "2025 Summary of Insura"
type textarea "x"
type input "2025 Summary of Insuran"
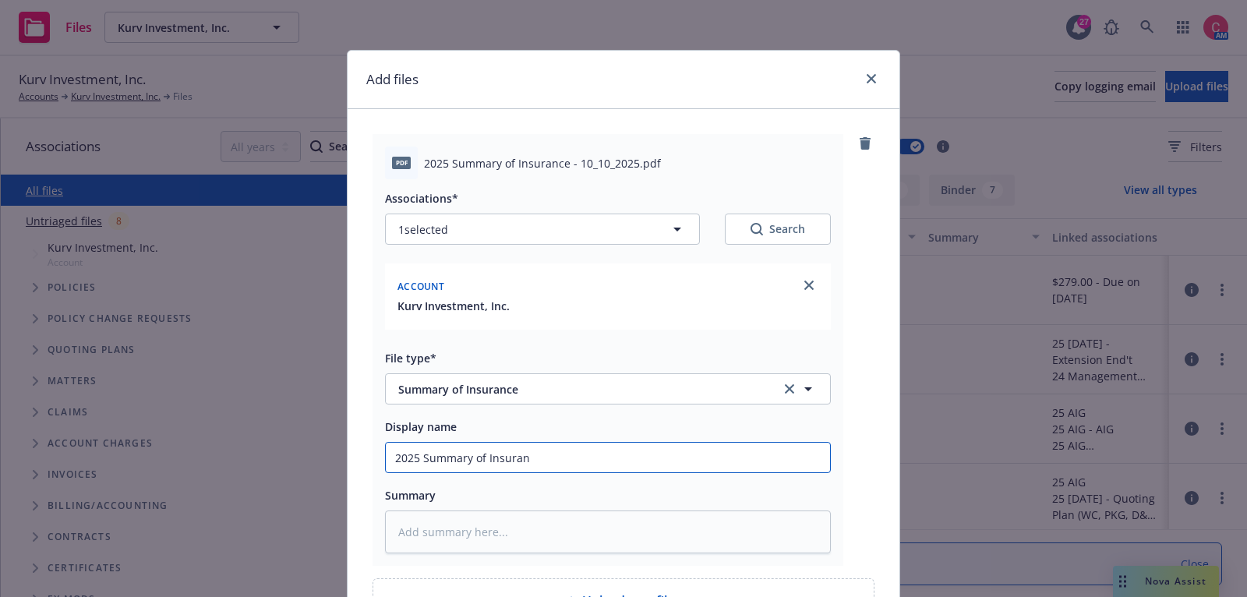
type textarea "x"
type input "2025 Summary of Insurance"
type textarea "x"
type input "2025 Summary of Insurance -"
type textarea "x"
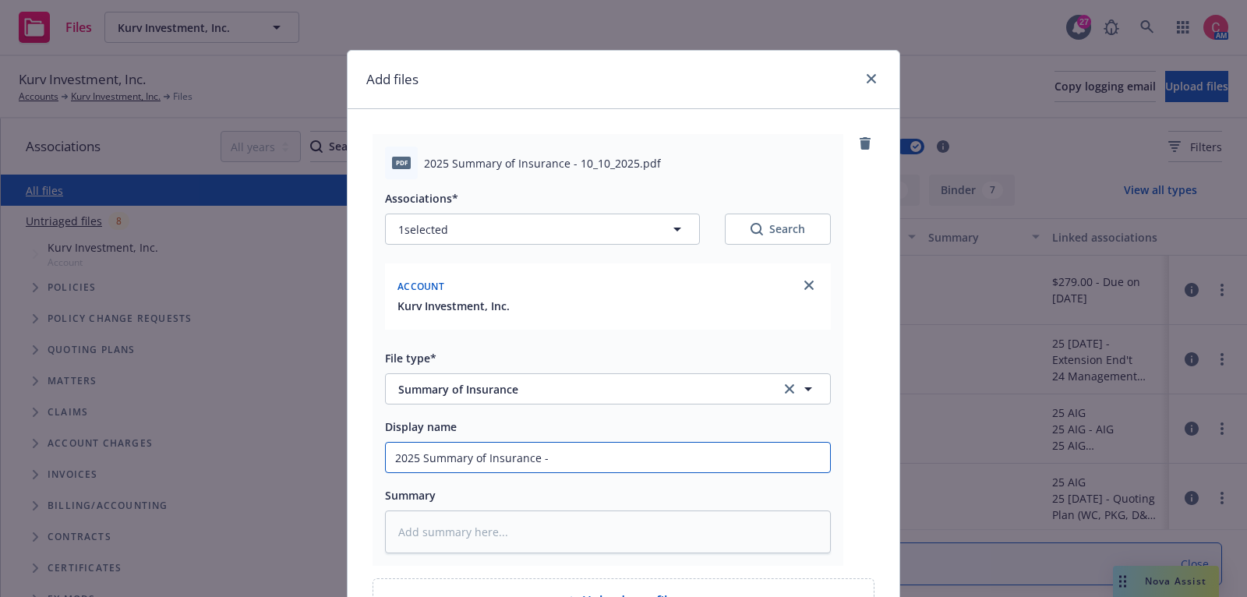
type input "2025 Summary of Insurance -"
type textarea "x"
type input "2025 Summary of Insurance - C"
type textarea "x"
type input "2025 Summary of Insurance - Com"
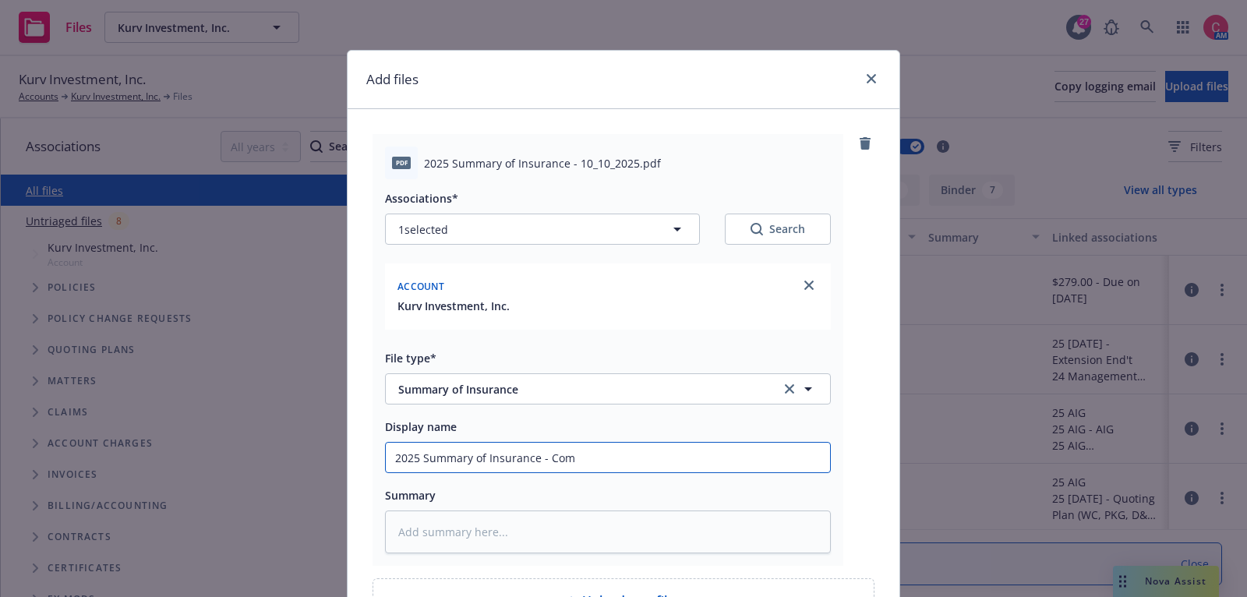
type textarea "x"
type input "2025 Summary of Insurance - Comp"
type textarea "x"
type input "2025 Summary of Insurance - Compl"
type textarea "x"
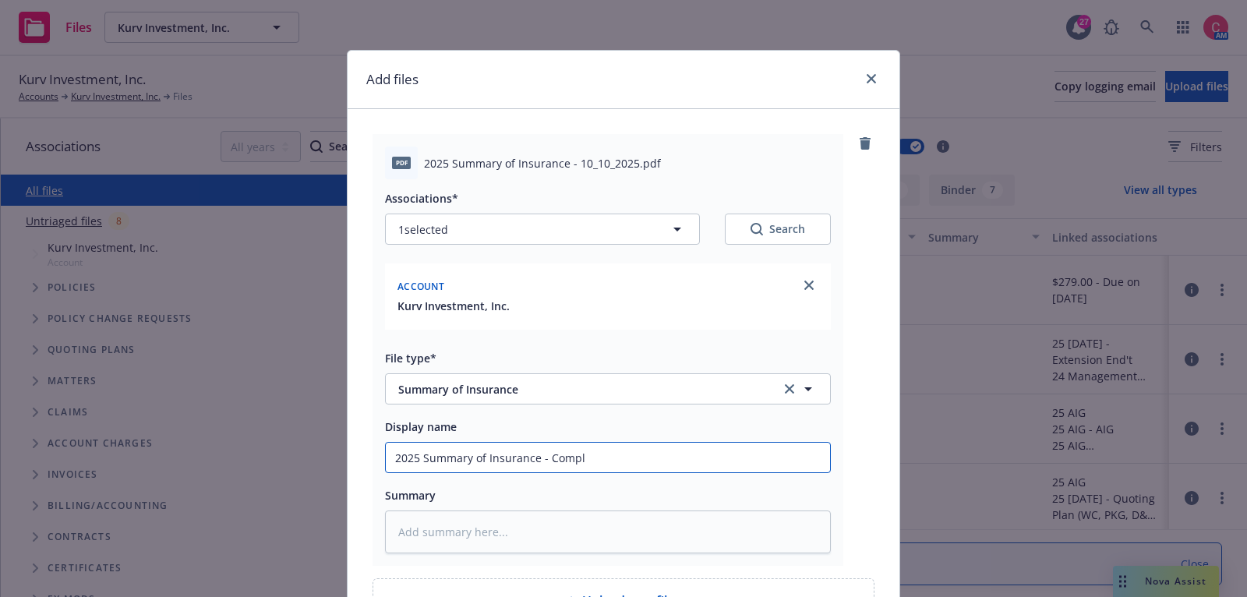
type input "2025 Summary of Insurance - Comple"
type textarea "x"
type input "2025 Summary of Insurance - Complete"
type textarea "x"
type input "2025 Summary of Insurance - Completed"
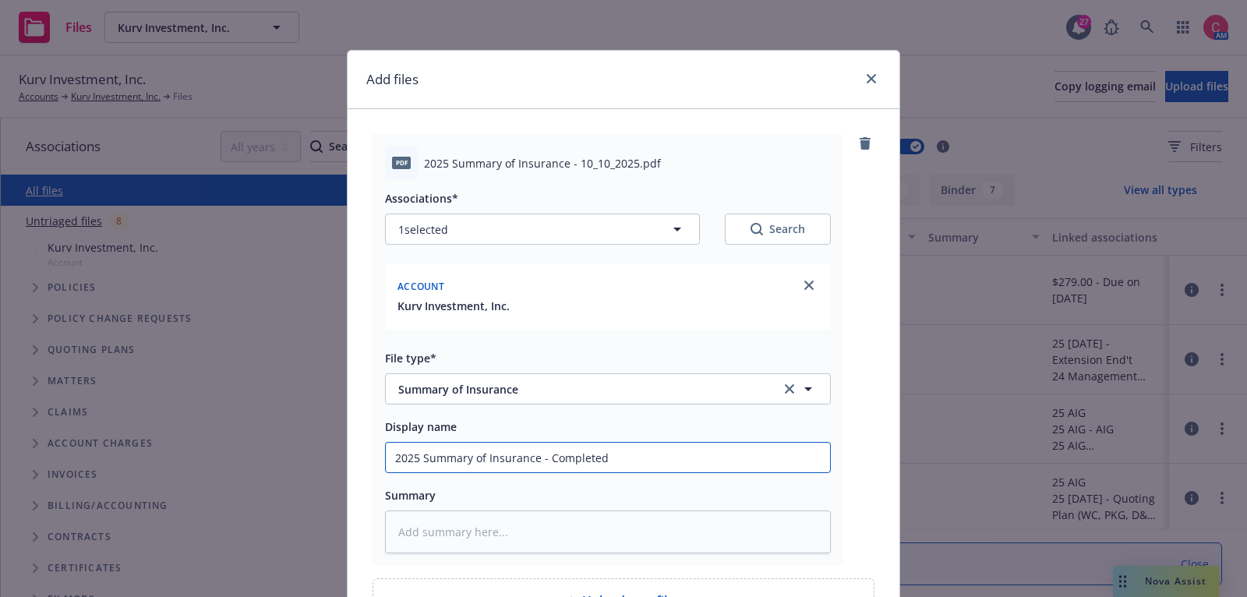
type textarea "x"
type input "2025 Summary of Insurance - Completed"
type textarea "x"
type input "2025 Summary of Insurance - Completed 1"
type textarea "x"
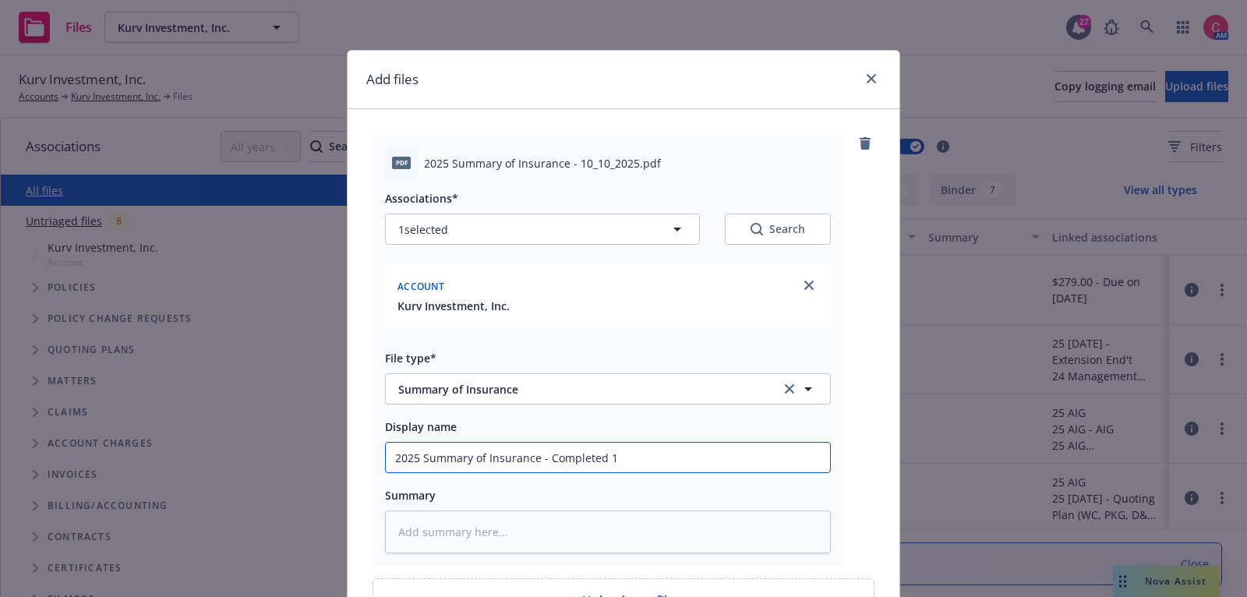
type input "2025 Summary of Insurance - Completed 10"
type textarea "x"
type input "2025 Summary of Insurance - Completed 10-"
type textarea "x"
type input "2025 Summary of Insurance - Completed 10-1"
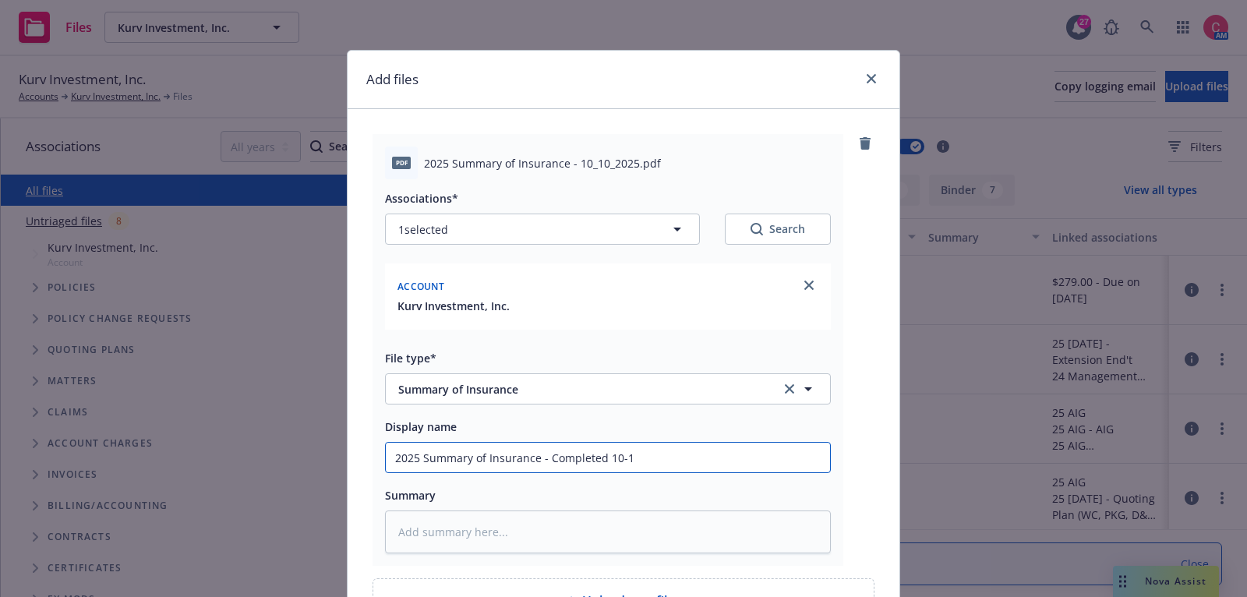
type textarea "x"
type input "2025 Summary of Insurance - Completed 10-10-"
type textarea "x"
type input "2025 Summary of Insurance - Completed 10-10-2"
type textarea "x"
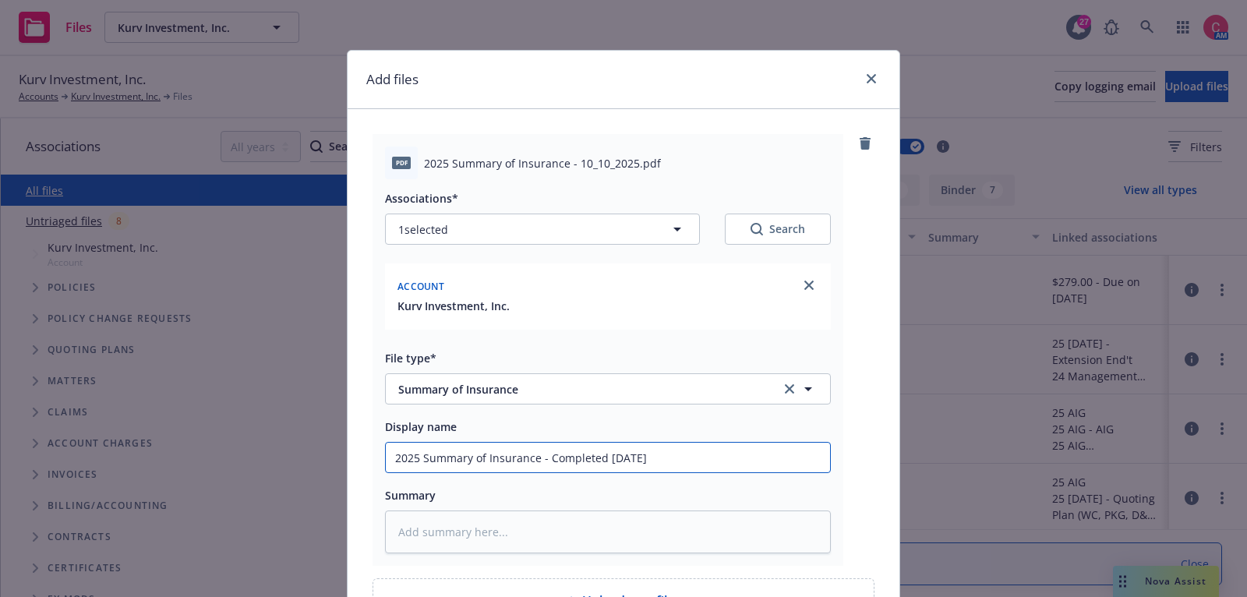
scroll to position [168, 0]
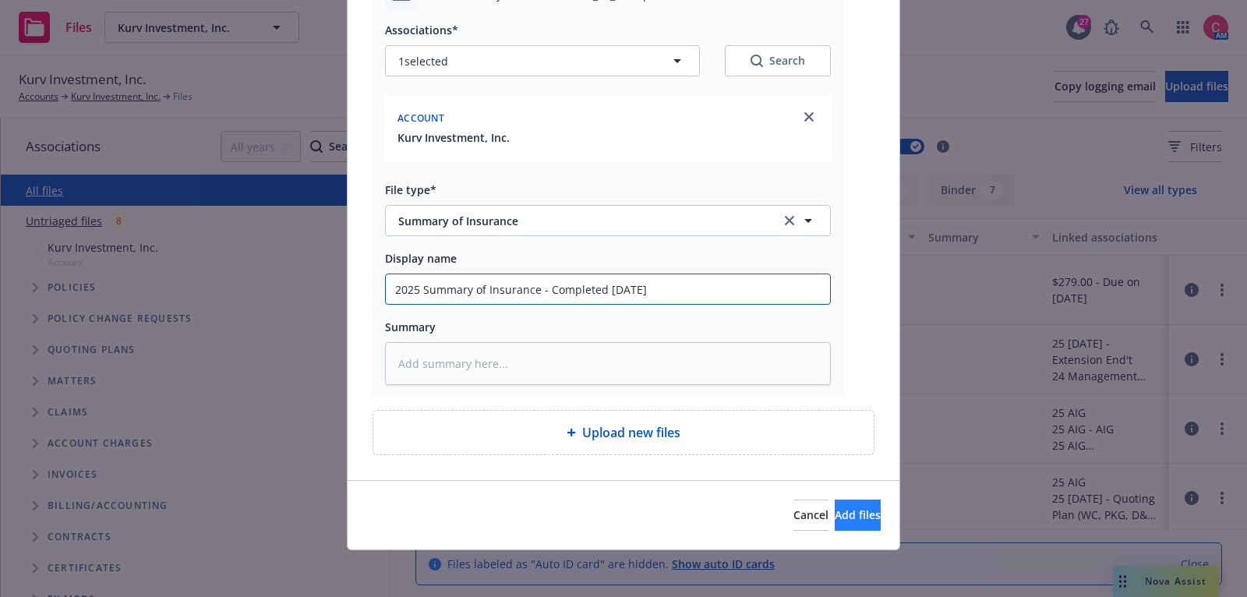
type input "2025 Summary of Insurance - Completed 10-10-25"
click at [879, 511] on button "Add files" at bounding box center [858, 515] width 46 height 31
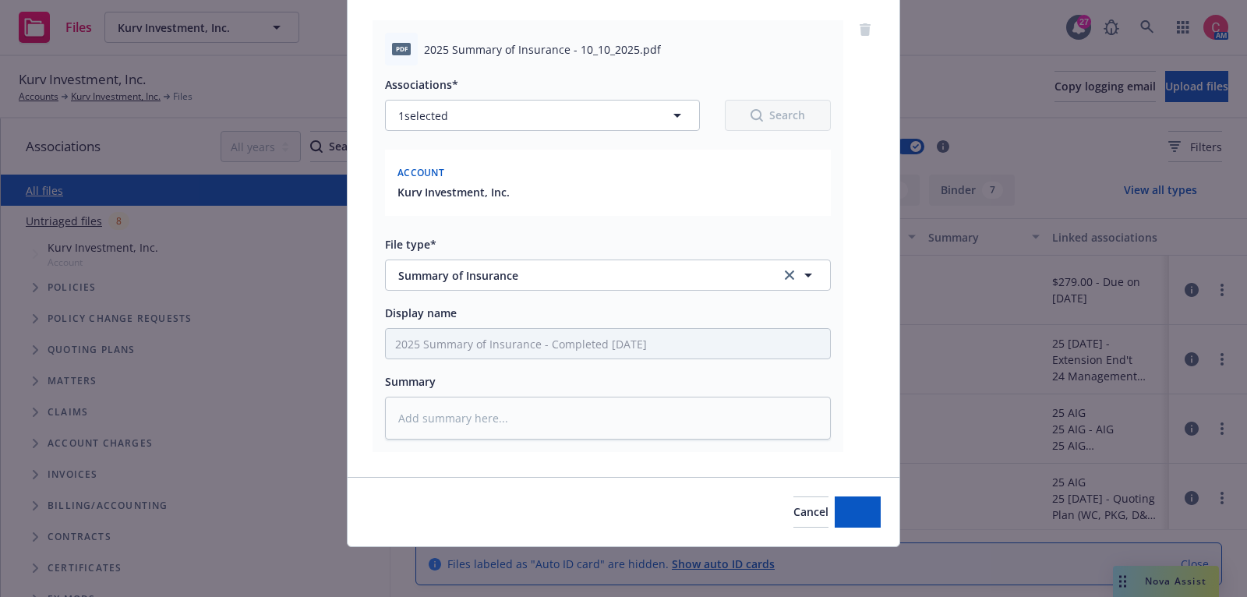
scroll to position [111, 0]
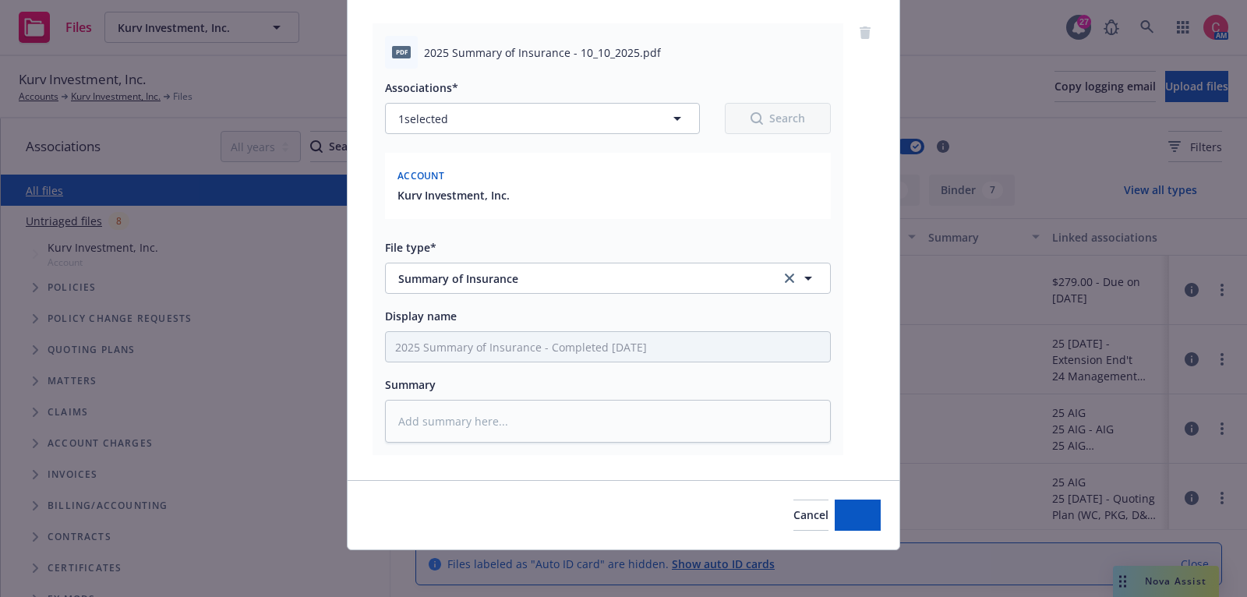
type textarea "x"
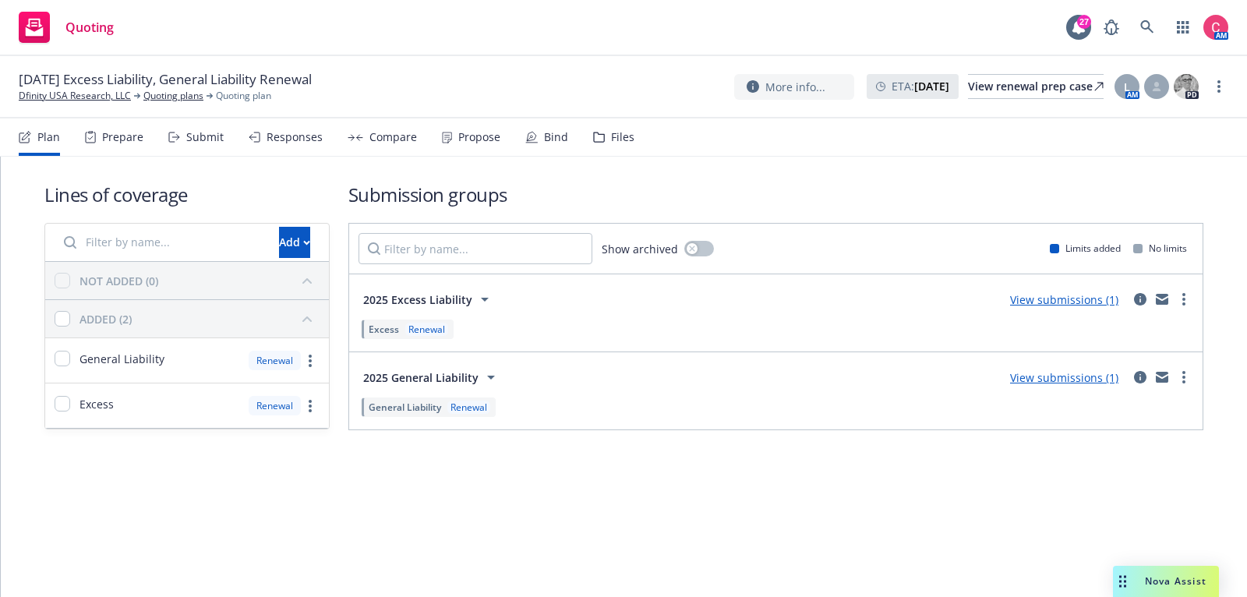
click at [569, 141] on div "Plan Prepare Submit Responses Compare Propose Bind Files" at bounding box center [327, 136] width 616 height 37
click at [555, 136] on div "Bind" at bounding box center [556, 137] width 24 height 12
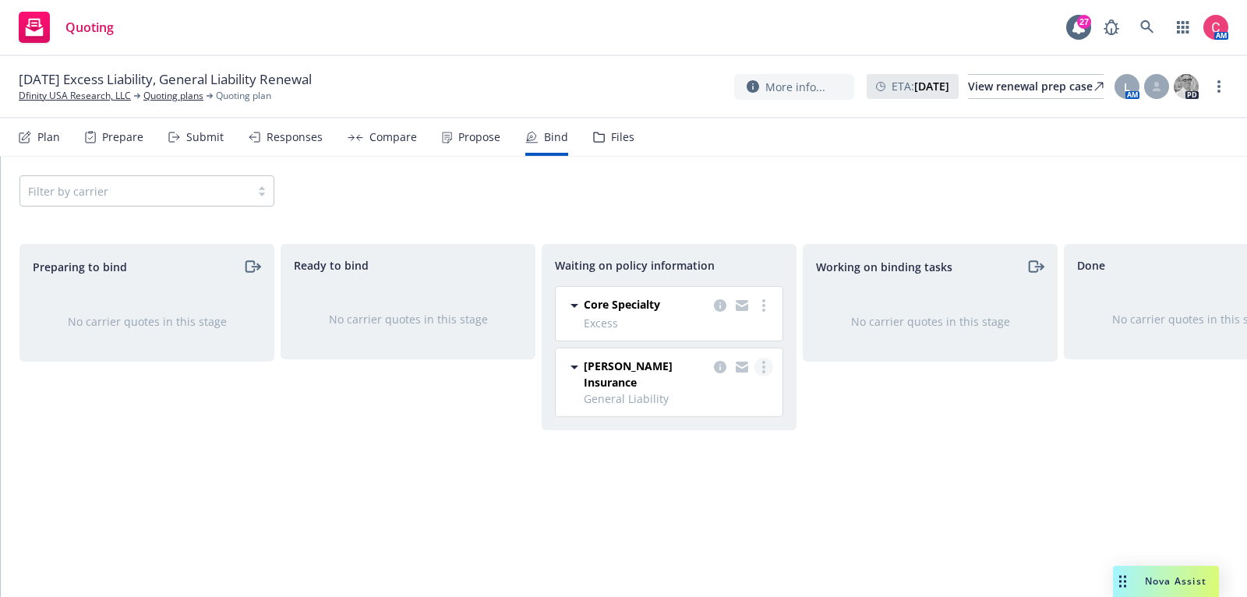
click at [762, 366] on icon "more" at bounding box center [763, 367] width 3 height 12
click at [751, 395] on link "Create policies" at bounding box center [701, 397] width 141 height 31
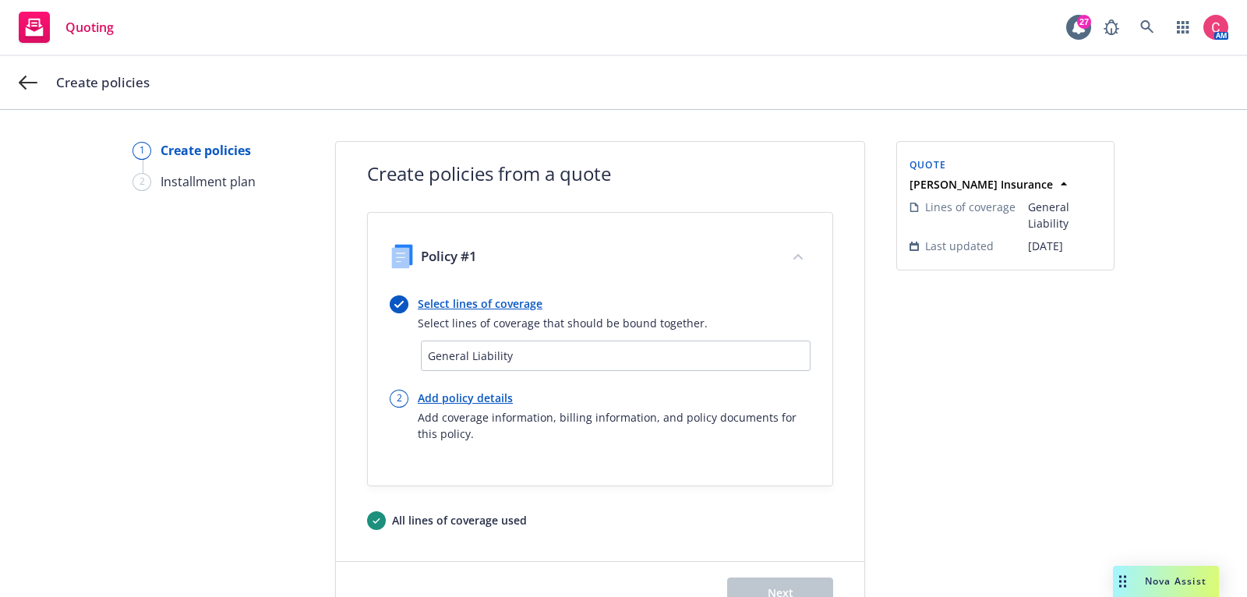
click at [529, 312] on div "Select lines of coverage Select lines of coverage that should be bound together." at bounding box center [563, 313] width 290 height 36
click at [529, 309] on link "Select lines of coverage" at bounding box center [563, 303] width 290 height 16
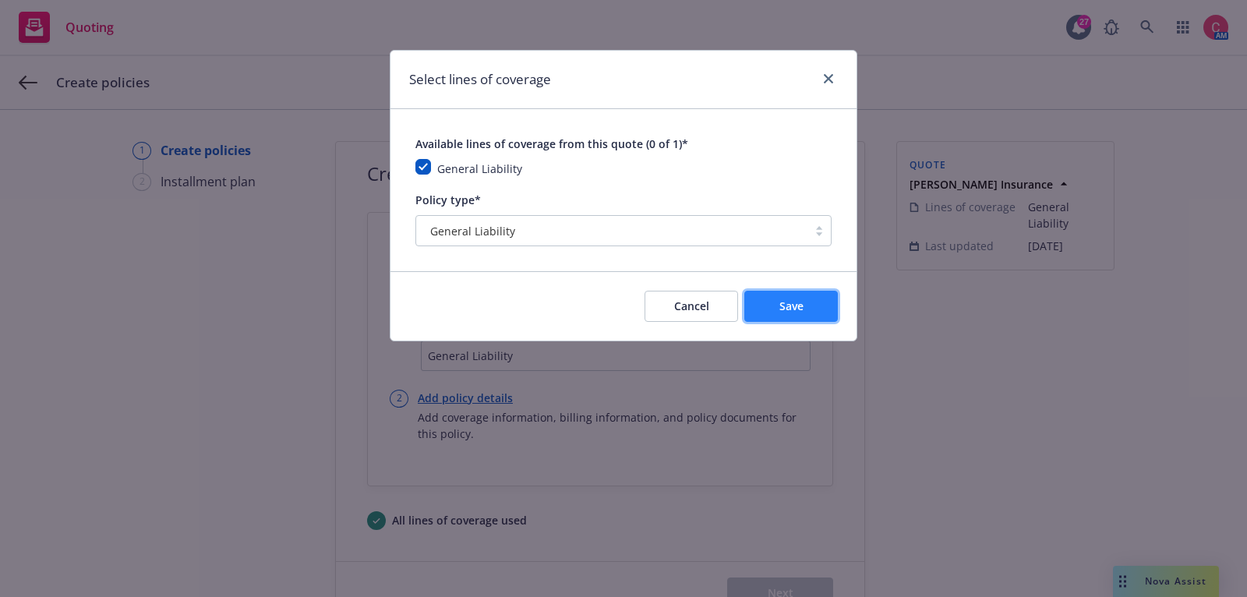
click at [810, 309] on button "Save" at bounding box center [791, 306] width 94 height 31
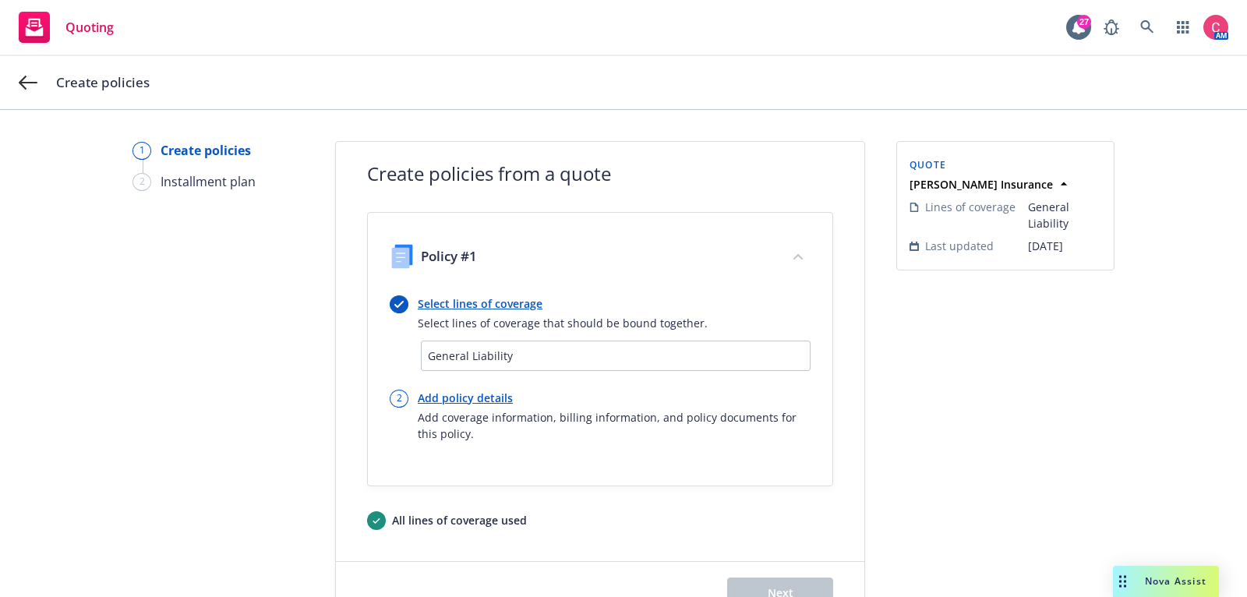
click at [483, 395] on link "Add policy details" at bounding box center [614, 398] width 393 height 16
select select "12"
select select "CA"
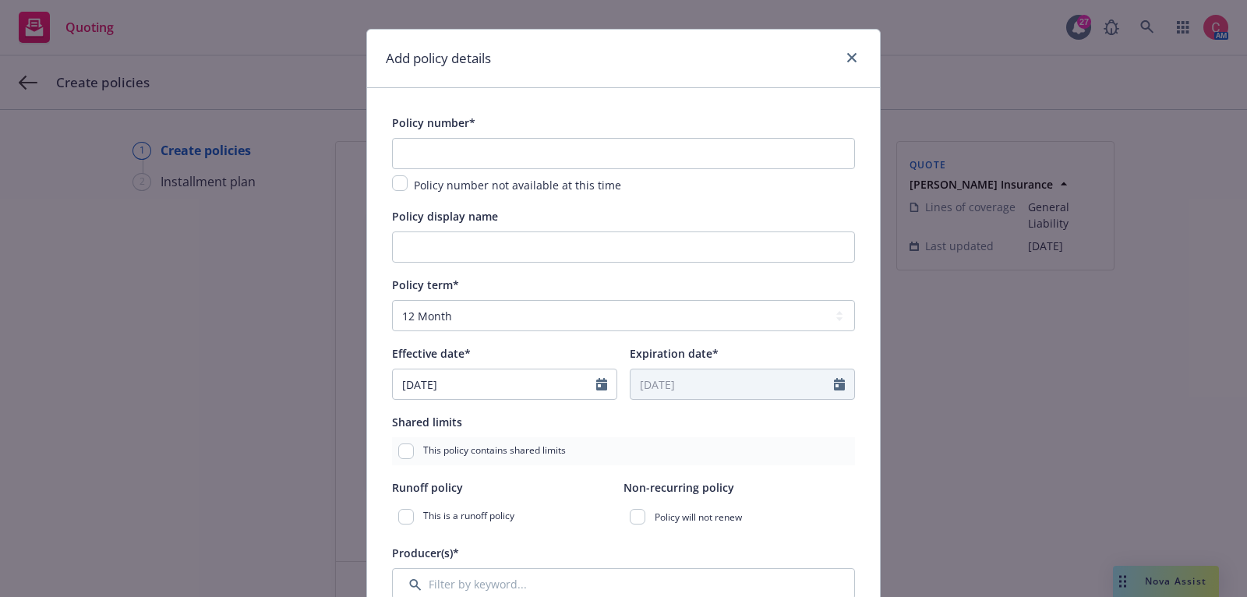
scroll to position [20, 0]
click at [596, 143] on input "text" at bounding box center [623, 154] width 463 height 31
paste input "3AA941233"
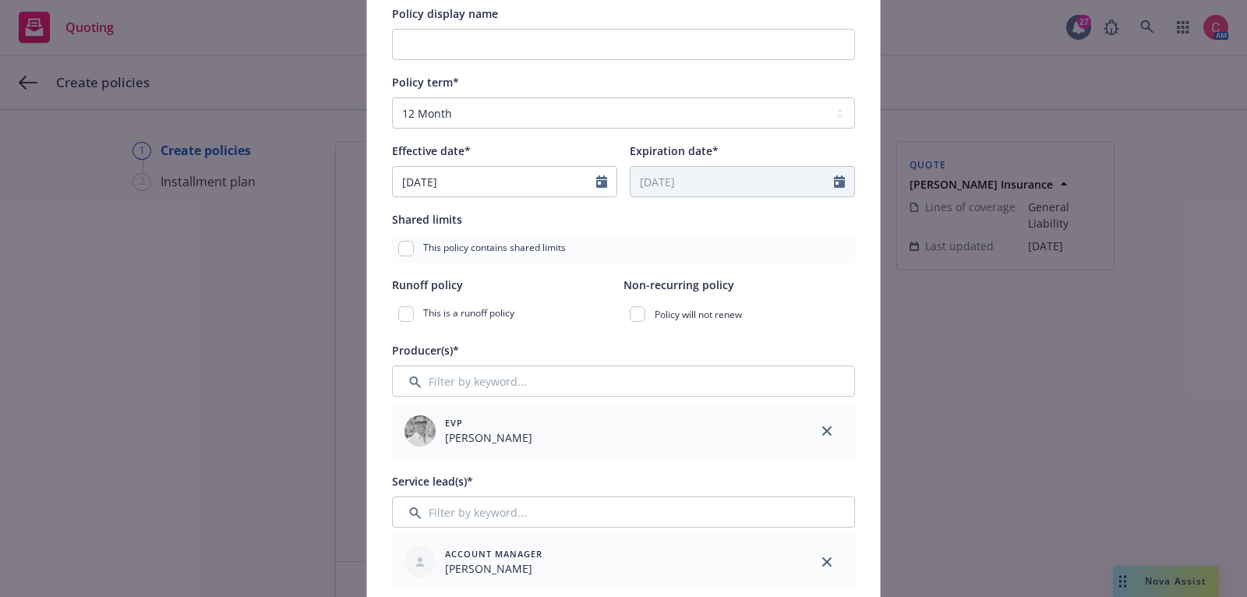
scroll to position [226, 0]
type input "3AA941233"
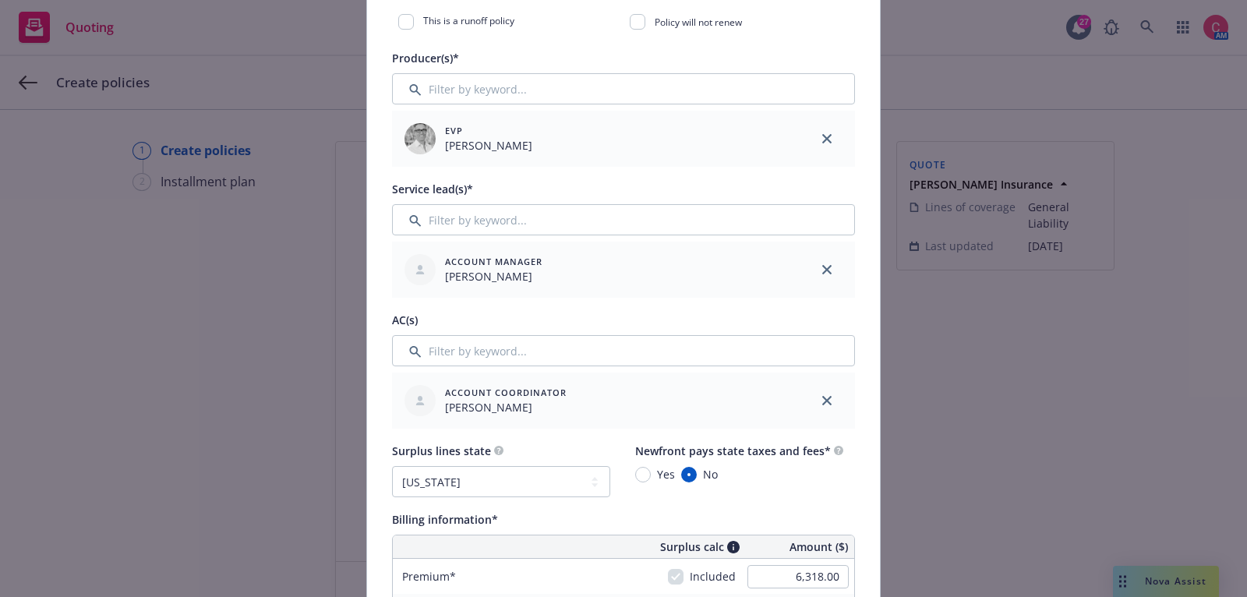
scroll to position [521, 0]
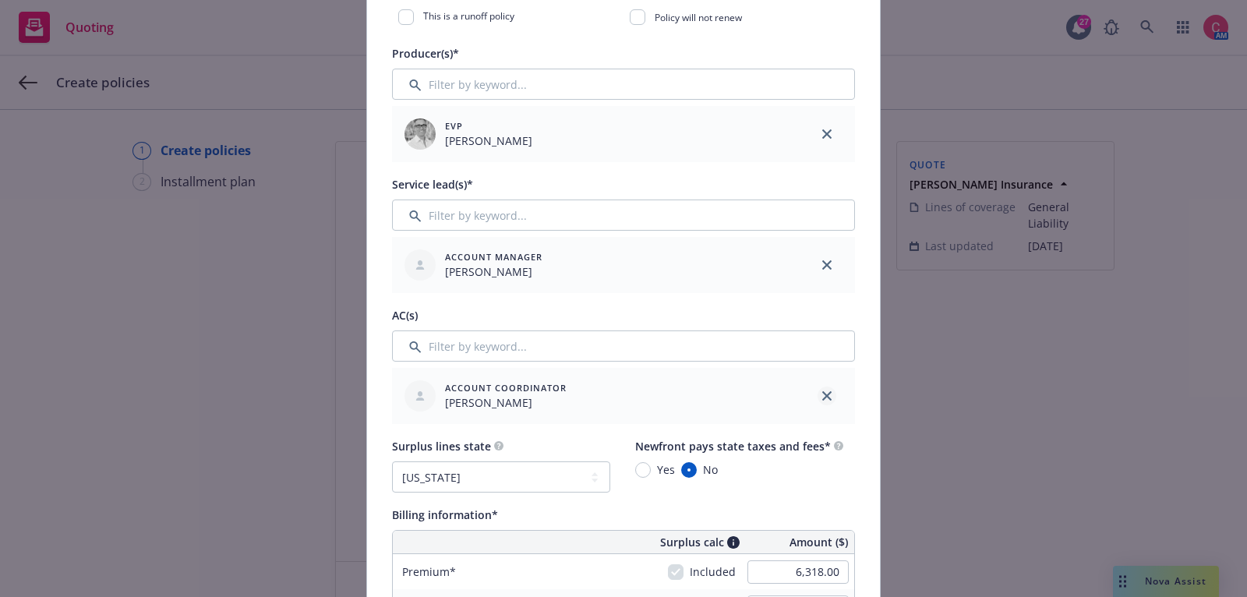
click at [822, 393] on icon "close" at bounding box center [826, 395] width 9 height 9
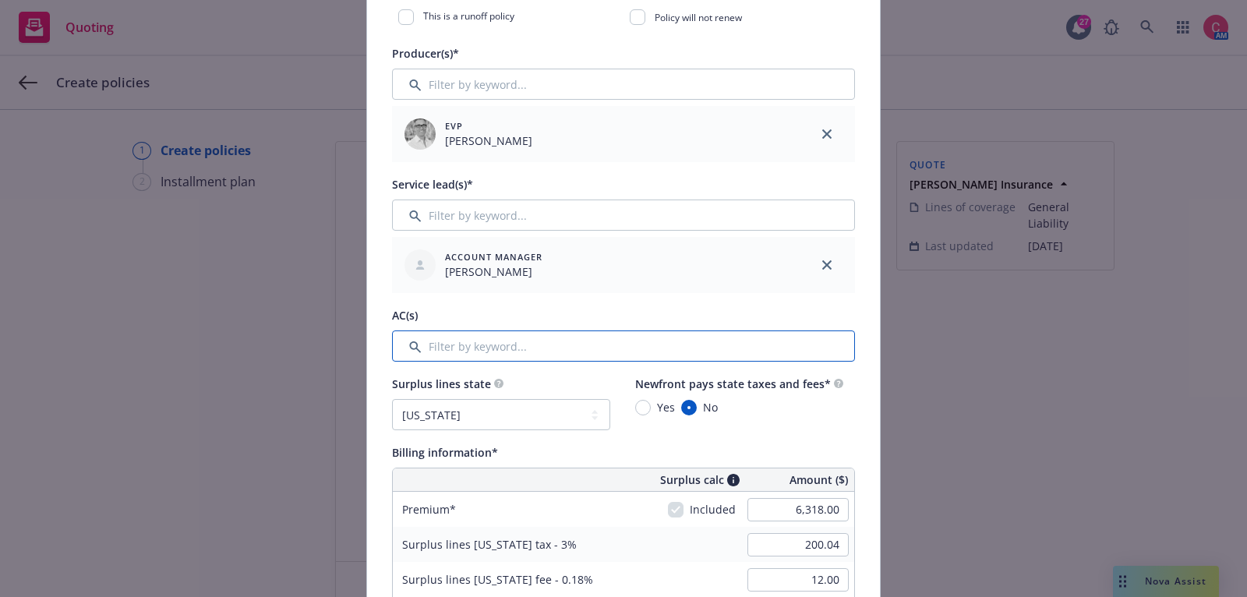
click at [741, 337] on input "Filter by keyword..." at bounding box center [623, 346] width 463 height 31
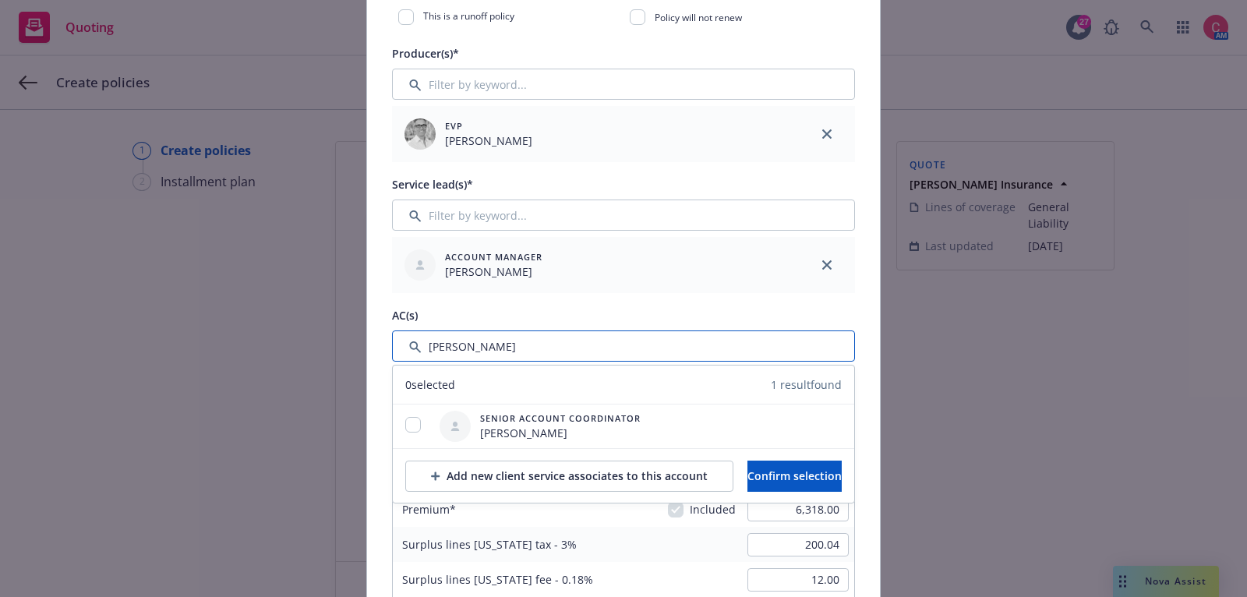
type input "chelsea"
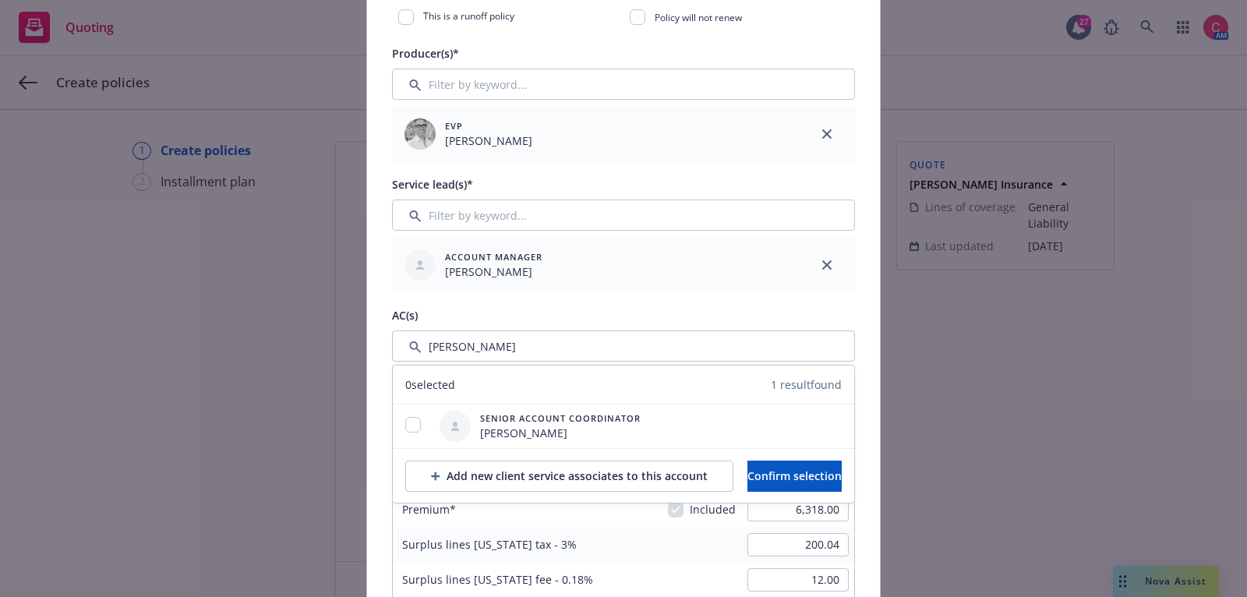
click at [485, 490] on div "Add new client service associates to this account Confirm selection" at bounding box center [623, 475] width 461 height 55
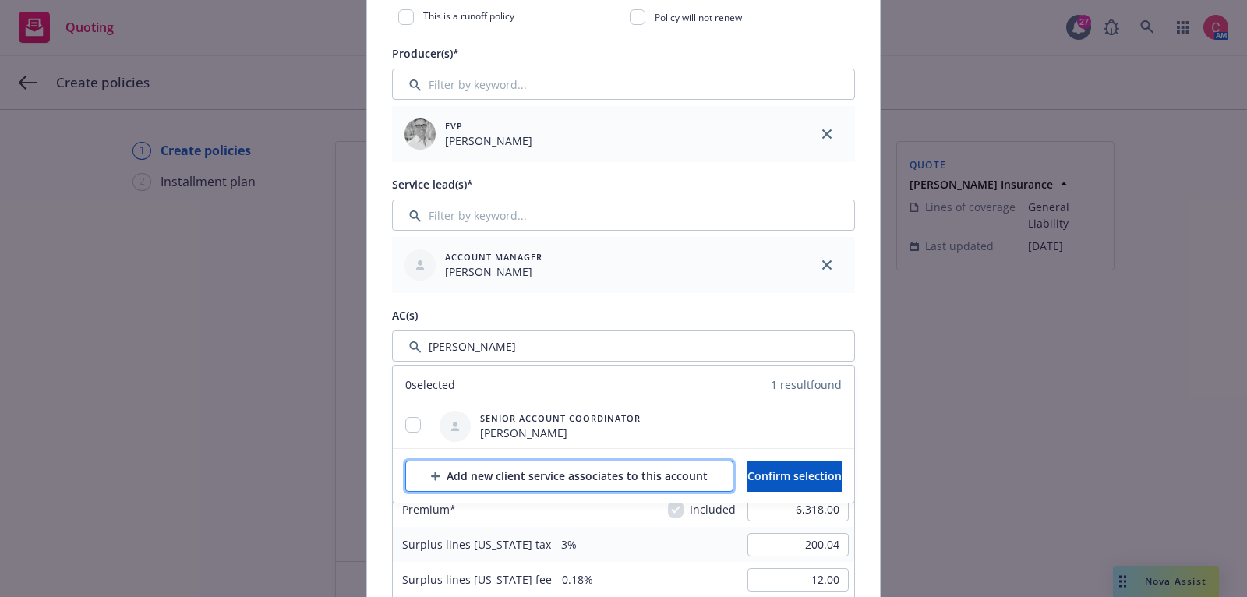
click at [486, 474] on div "Add new client service associates to this account" at bounding box center [569, 476] width 277 height 30
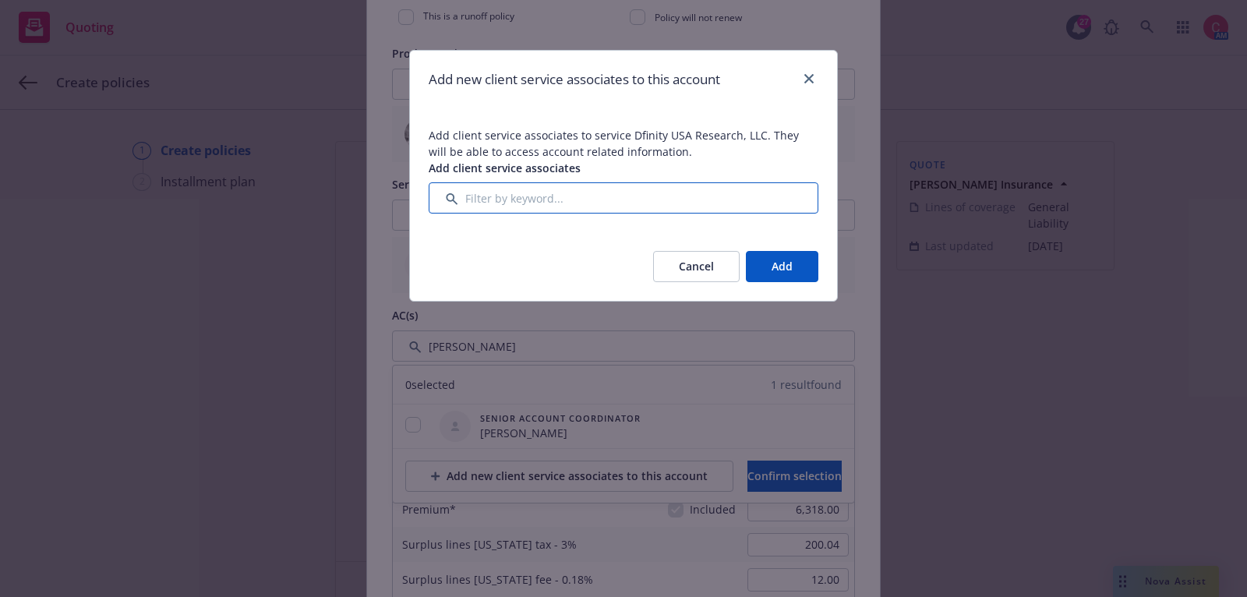
click at [576, 193] on input "Filter by keyword..." at bounding box center [624, 197] width 390 height 31
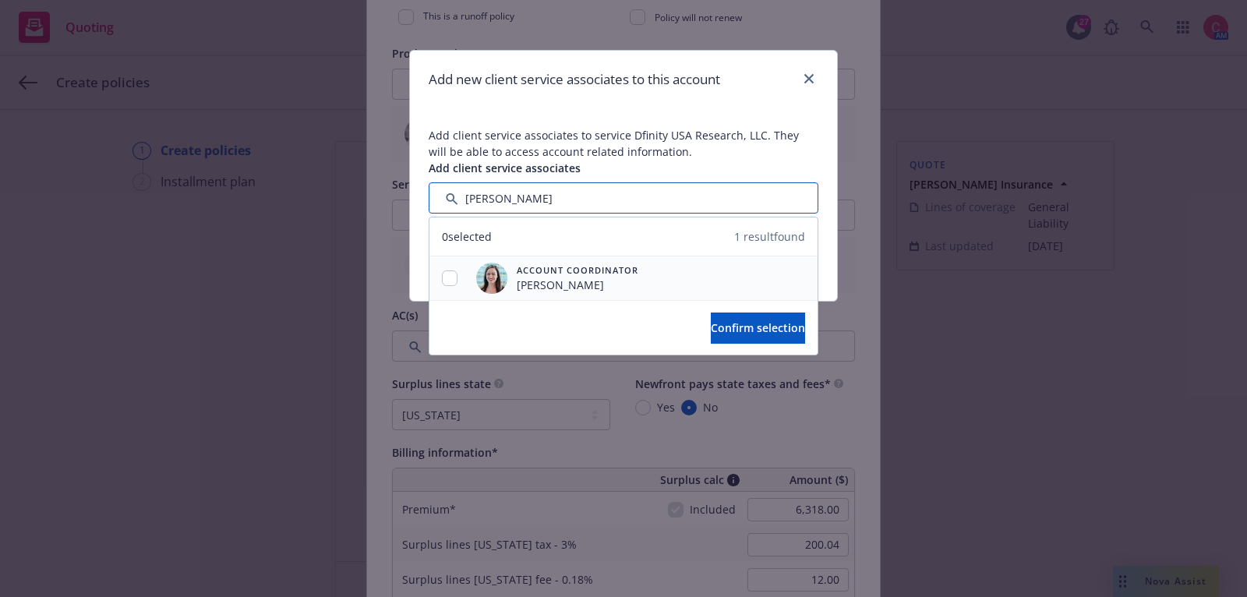
type input "chelsea"
click at [452, 279] on input "checkbox" at bounding box center [450, 278] width 16 height 16
checkbox input "true"
click at [745, 346] on div "Confirm selection" at bounding box center [624, 327] width 388 height 55
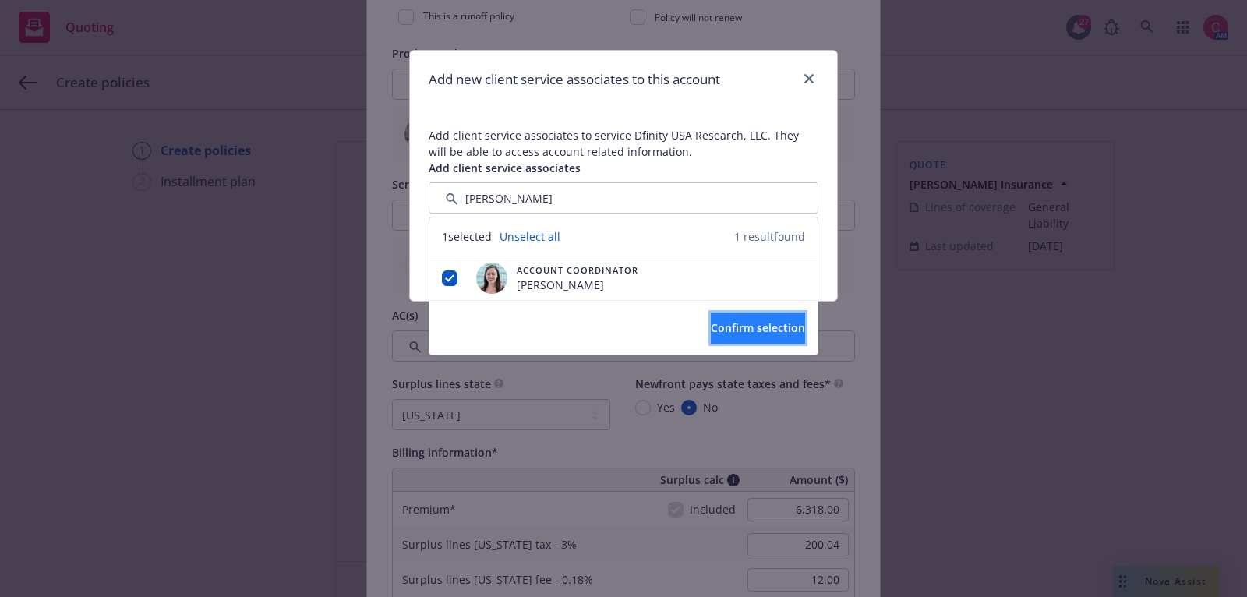
click at [745, 323] on span "Confirm selection" at bounding box center [758, 327] width 94 height 15
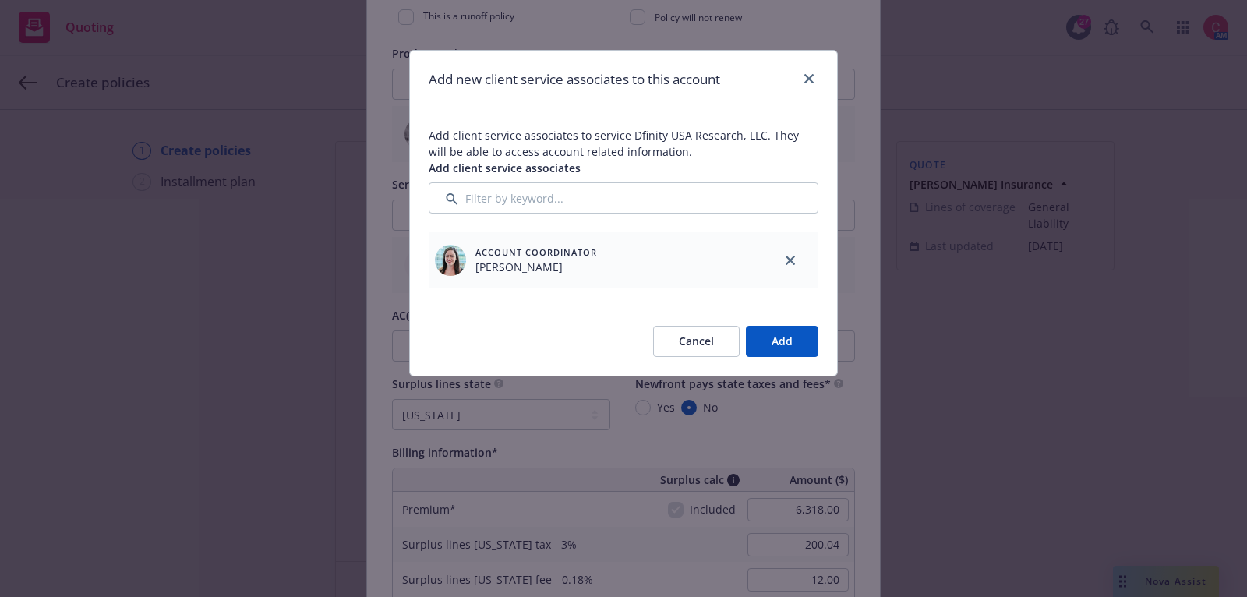
click at [767, 333] on button "Add" at bounding box center [782, 341] width 72 height 31
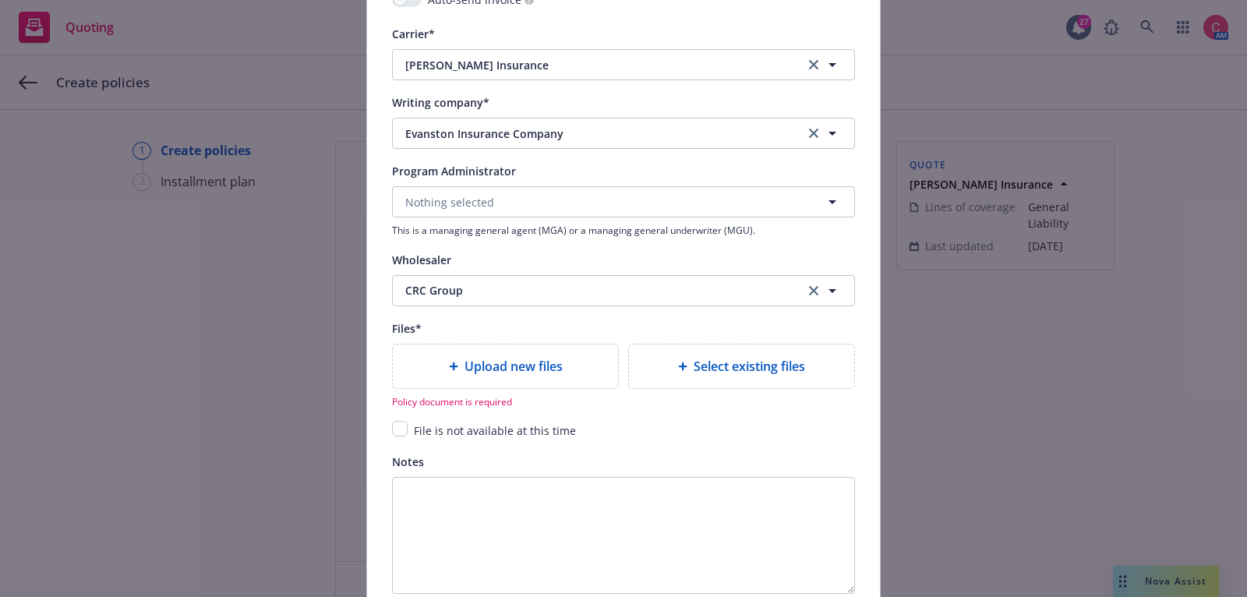
scroll to position [1595, 0]
click at [589, 369] on div "Upload new files" at bounding box center [505, 367] width 200 height 19
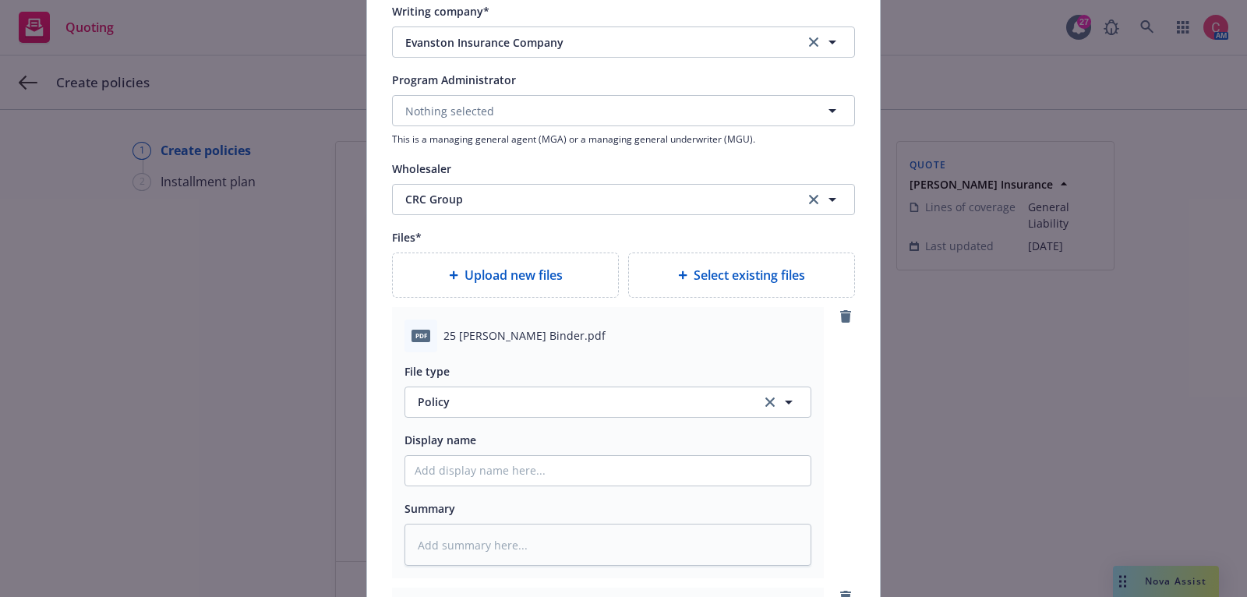
scroll to position [1802, 0]
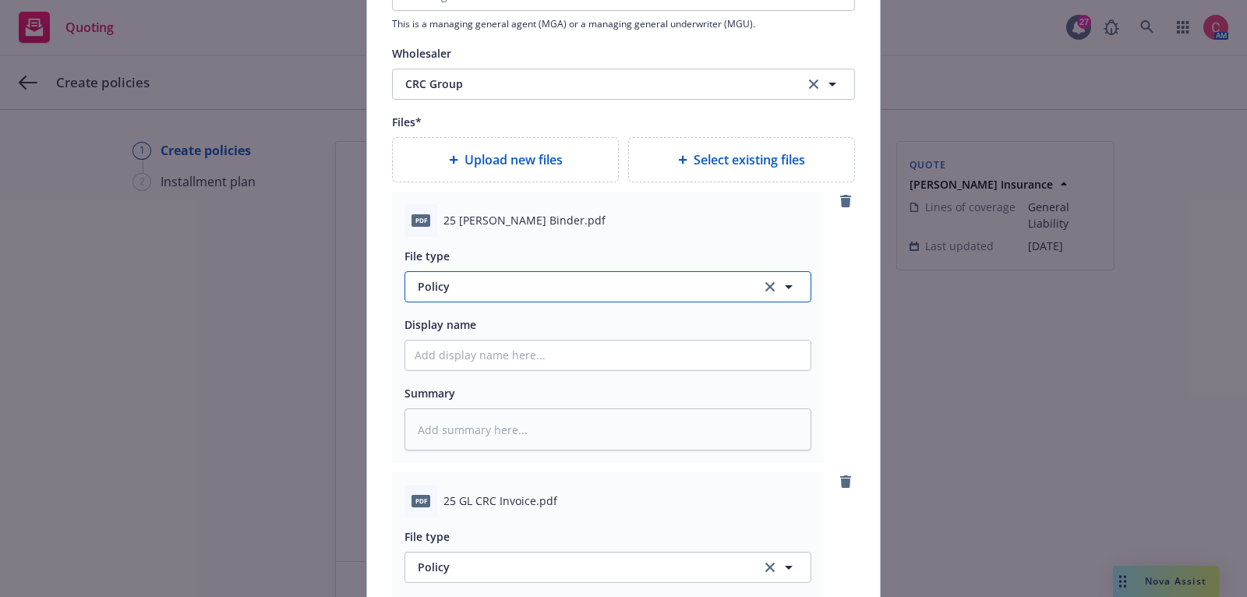
click at [621, 278] on span "Policy" at bounding box center [581, 286] width 326 height 16
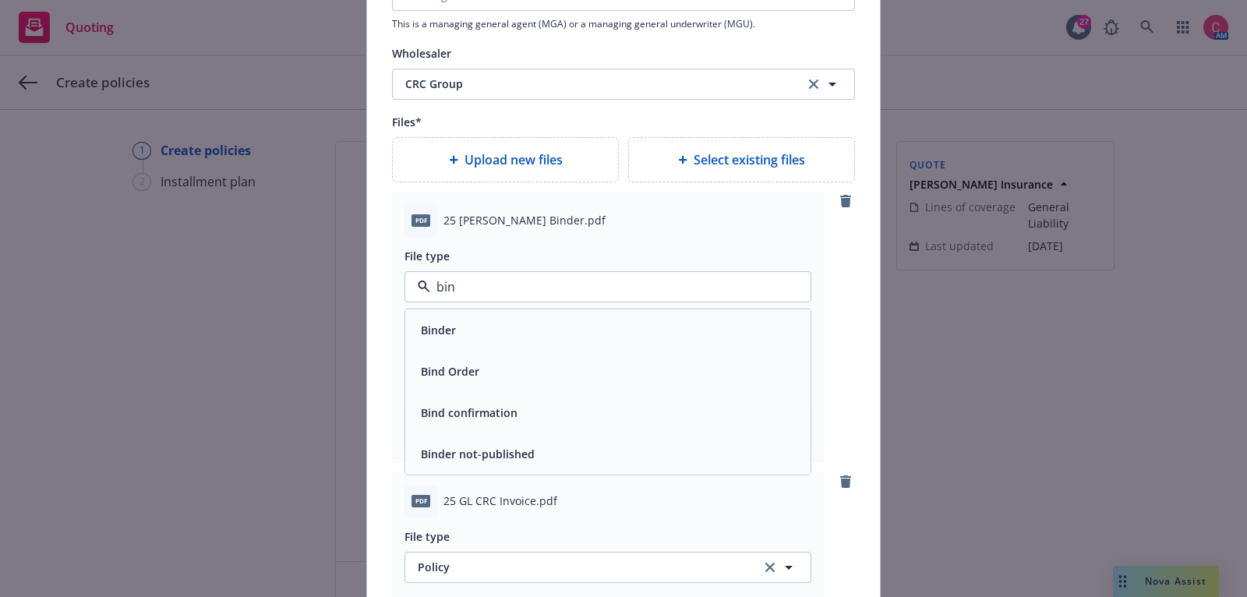
type input "bind"
click at [620, 324] on div "Binder" at bounding box center [608, 329] width 387 height 23
type textarea "x"
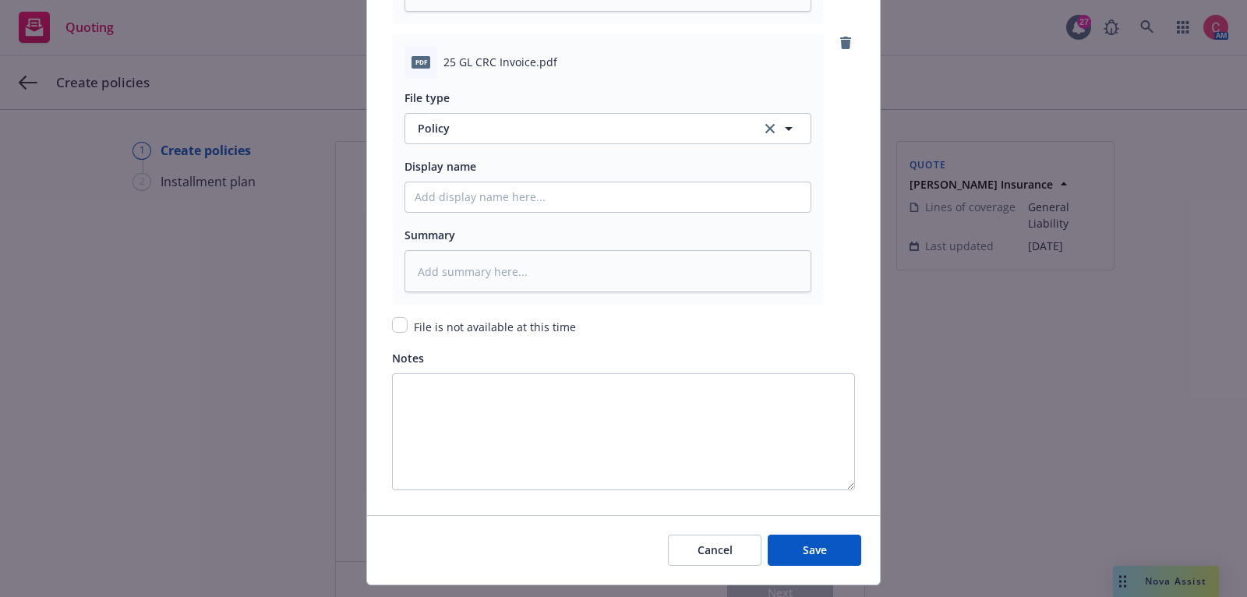
scroll to position [2265, 0]
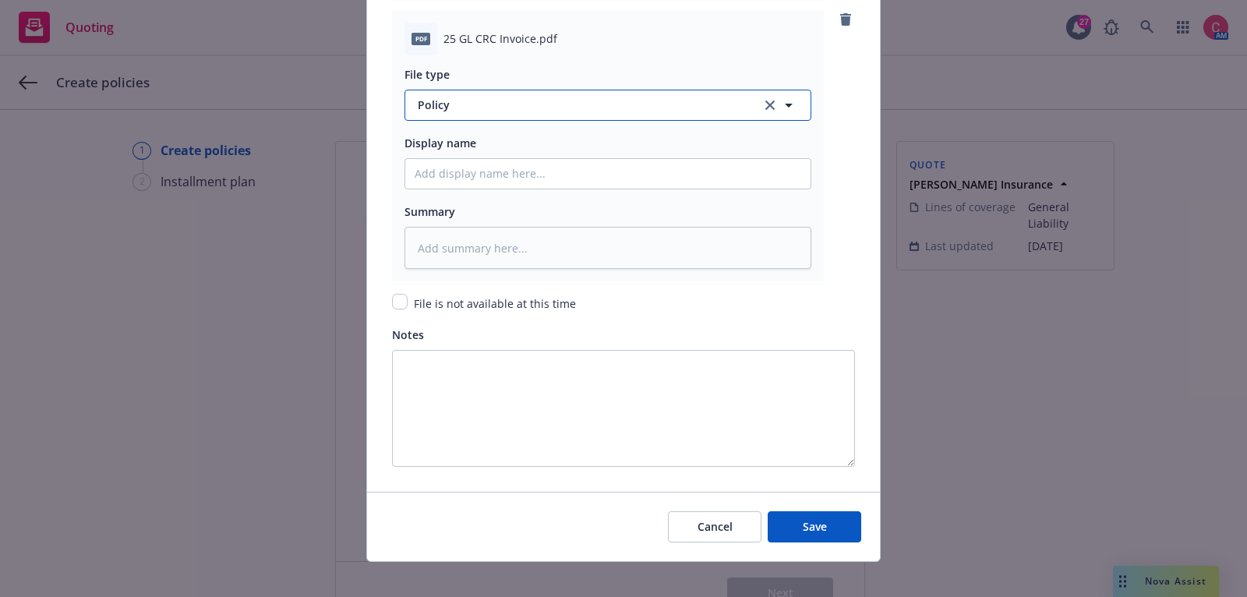
click at [624, 97] on span "Policy" at bounding box center [581, 105] width 326 height 16
type input "inv"
click at [638, 195] on div "Invoice - Third Party" at bounding box center [608, 189] width 387 height 23
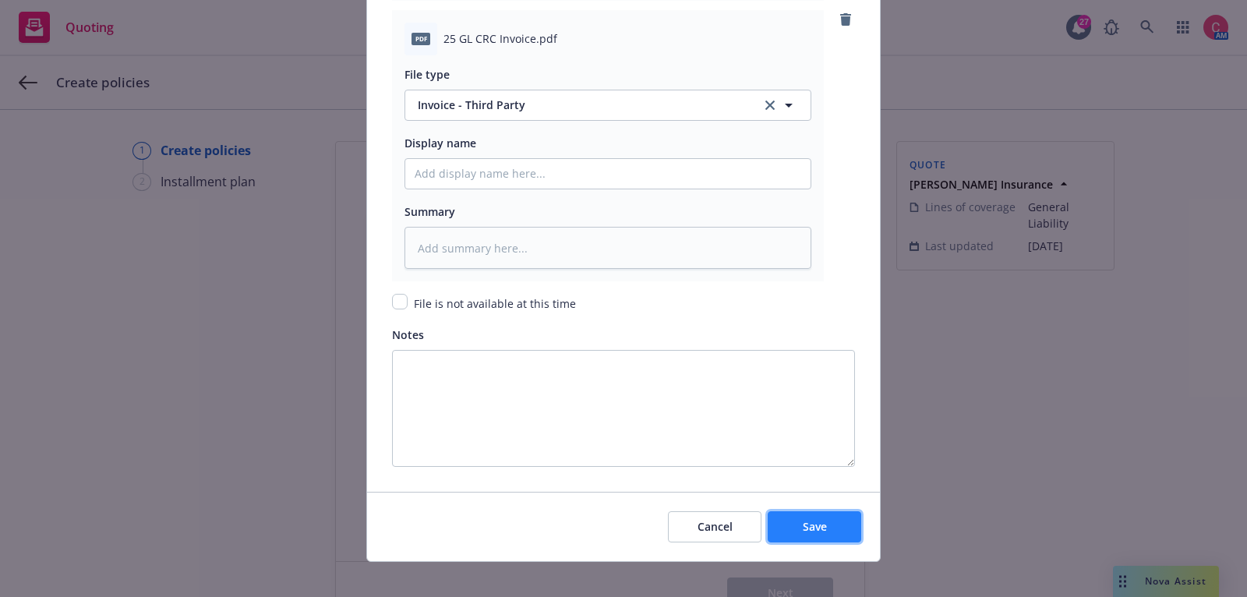
click at [826, 523] on span "Save" at bounding box center [815, 526] width 24 height 15
type textarea "x"
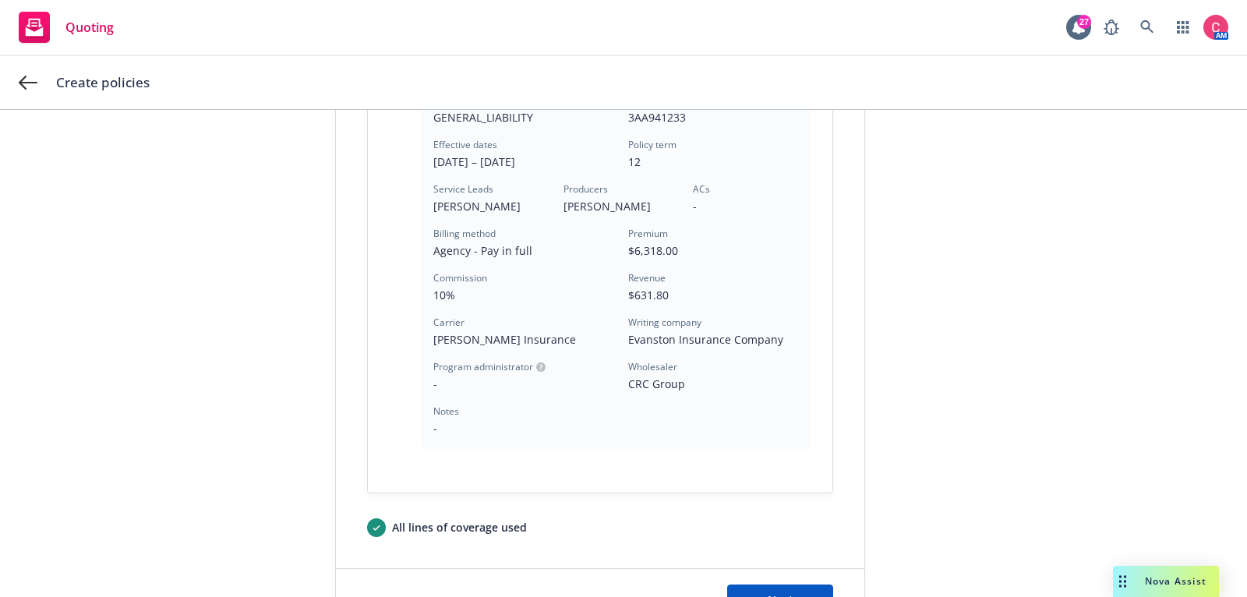
scroll to position [477, 0]
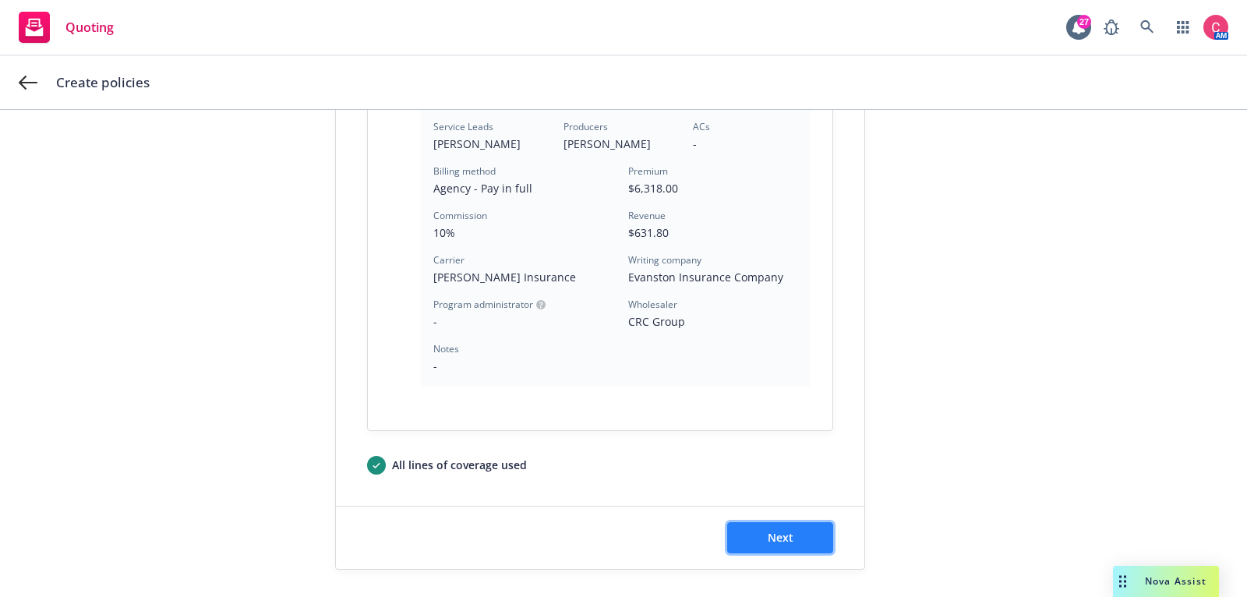
click at [795, 532] on button "Next" at bounding box center [780, 537] width 106 height 31
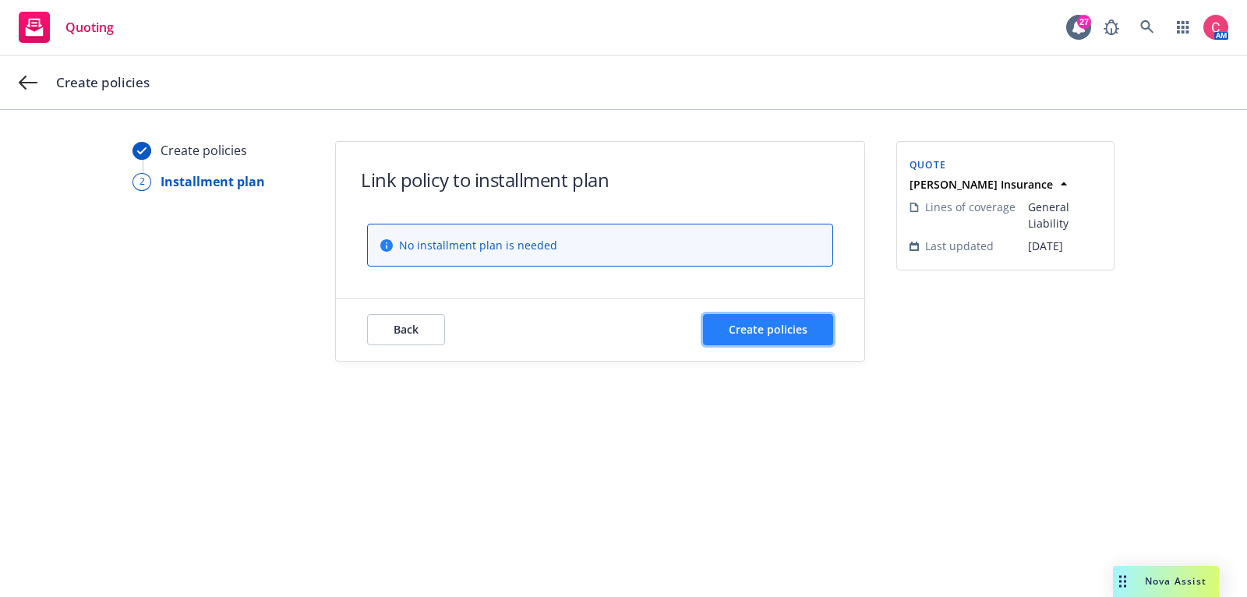
click at [785, 337] on button "Create policies" at bounding box center [768, 329] width 130 height 31
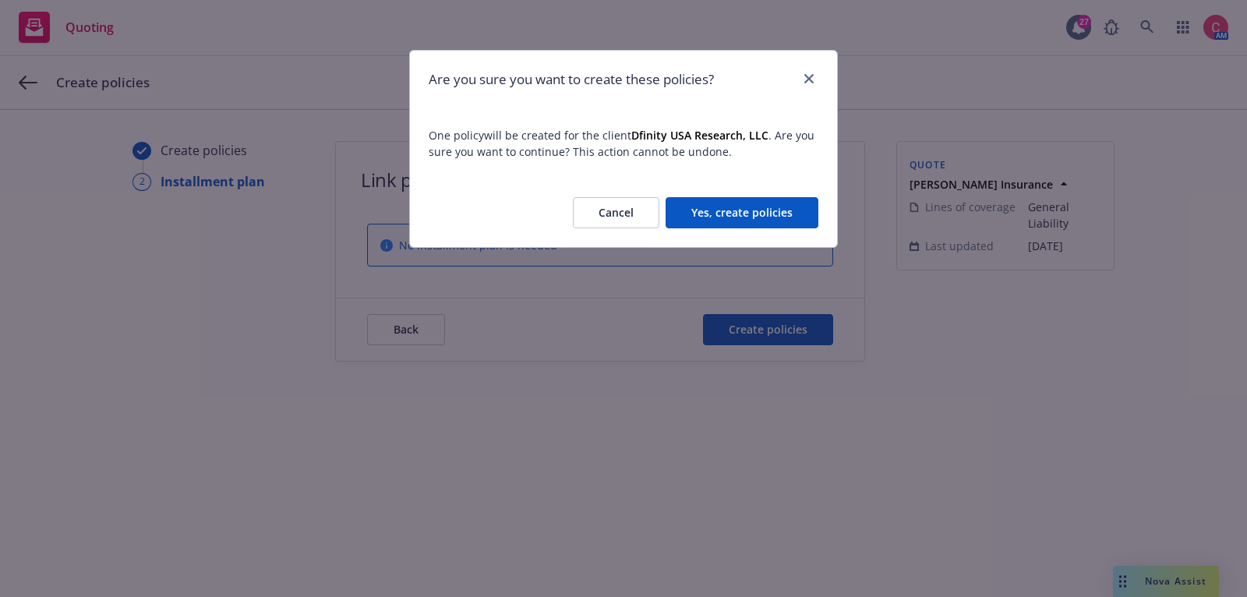
click at [749, 224] on button "Yes, create policies" at bounding box center [742, 212] width 153 height 31
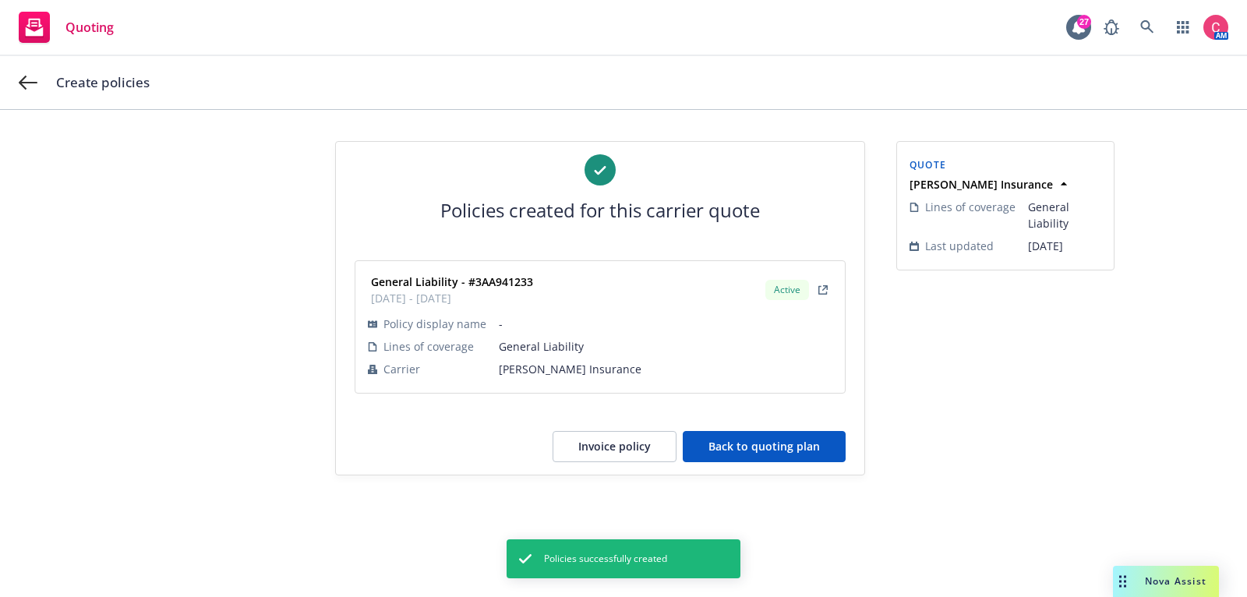
click at [733, 462] on div "Policies created for this carrier quote General Liability - #3AA941233 10/01/20…" at bounding box center [600, 308] width 529 height 333
click at [733, 443] on button "Back to quoting plan" at bounding box center [764, 446] width 163 height 31
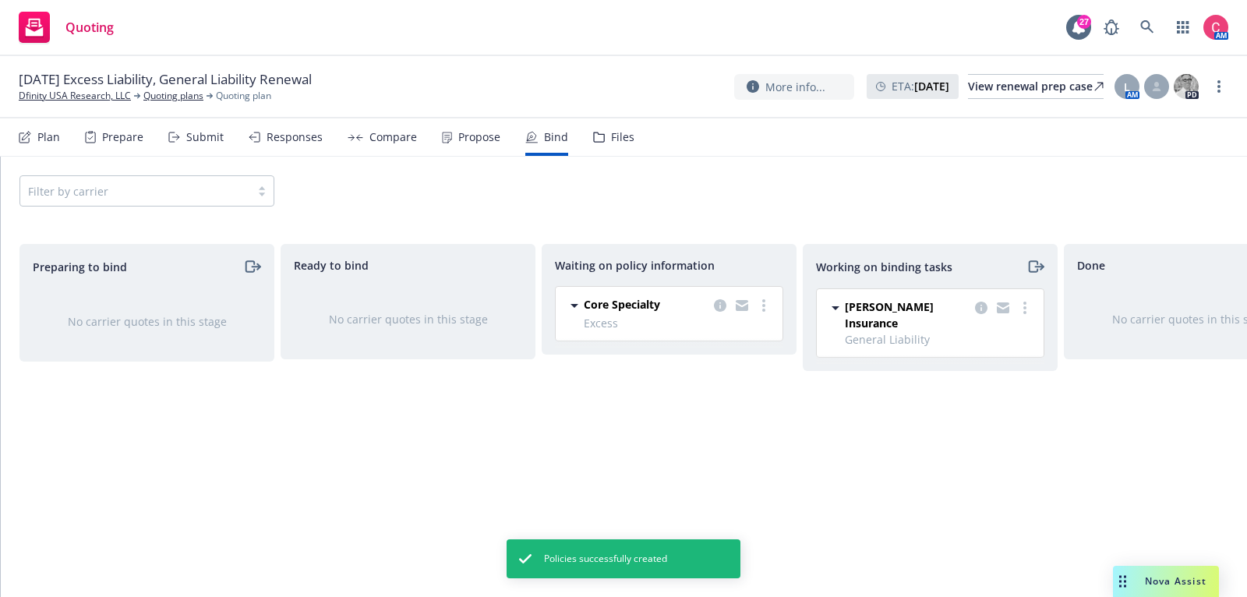
click at [1031, 331] on span "General Liability" at bounding box center [939, 339] width 189 height 16
click at [1025, 311] on circle "more" at bounding box center [1025, 312] width 3 height 3
click at [1001, 377] on span "Move to done" at bounding box center [947, 369] width 108 height 15
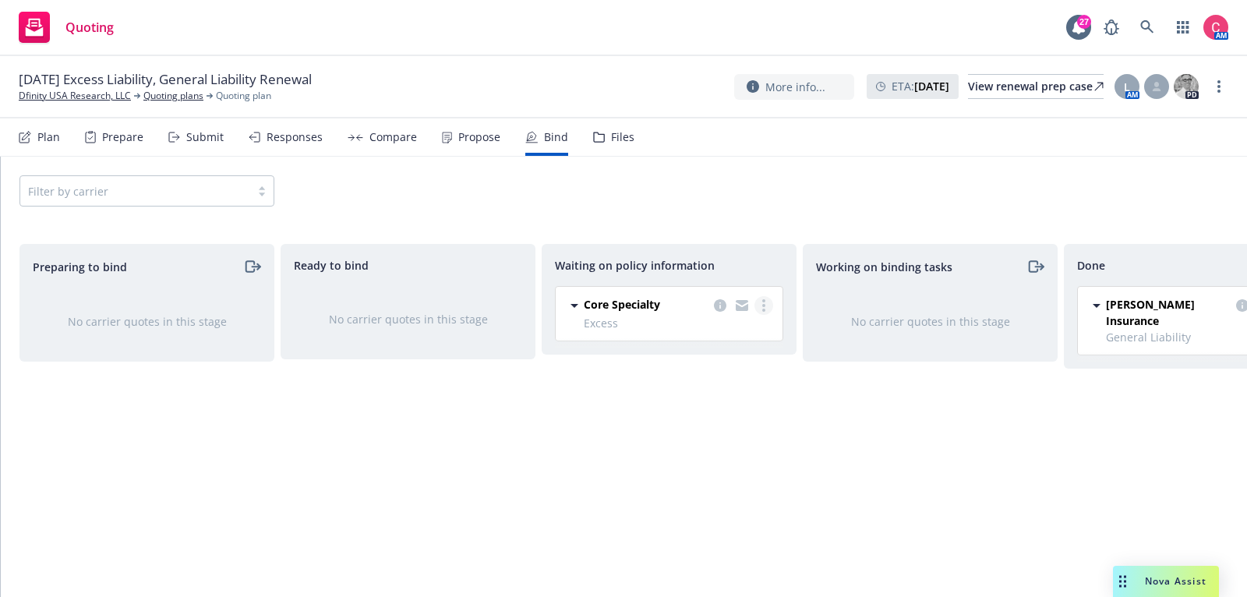
click at [769, 306] on link "more" at bounding box center [764, 305] width 19 height 19
click at [747, 341] on link "Create policies" at bounding box center [701, 336] width 141 height 31
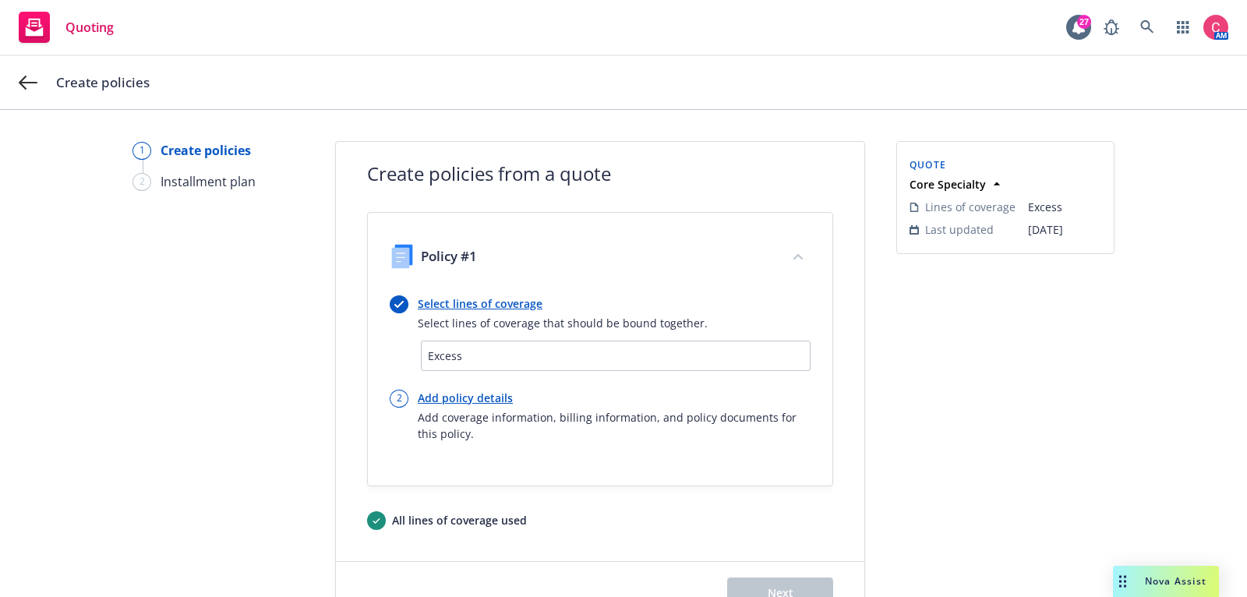
click at [497, 390] on link "Add policy details" at bounding box center [614, 398] width 393 height 16
select select "12"
select select "CA"
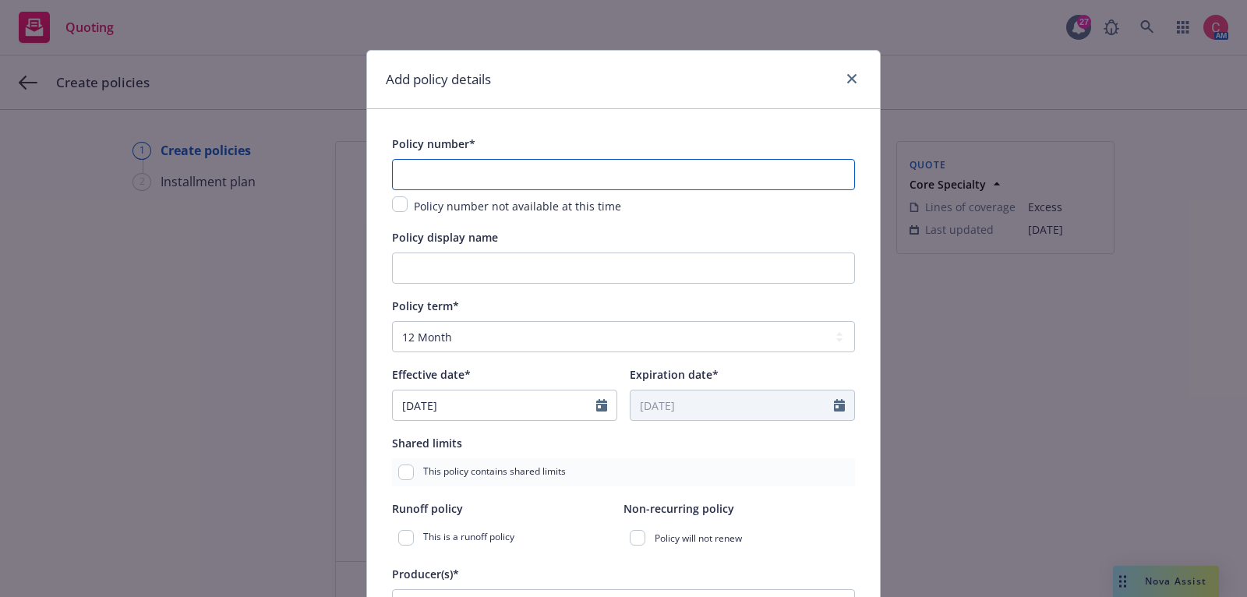
click at [478, 178] on input "text" at bounding box center [623, 174] width 463 height 31
paste input "84961A251ALI"
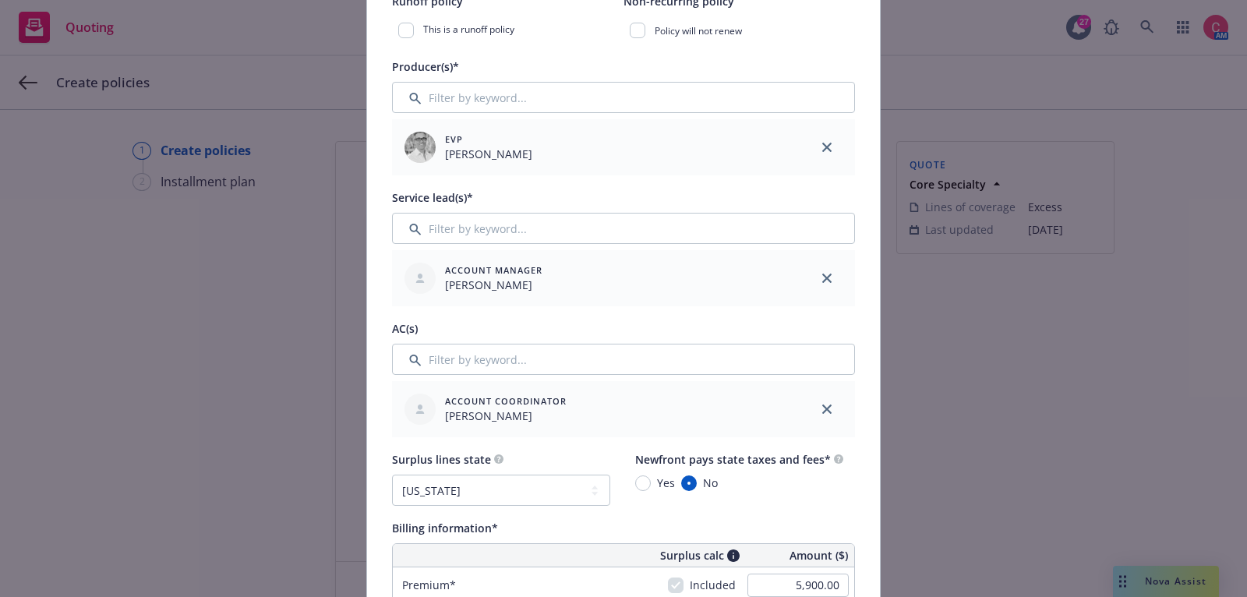
scroll to position [509, 0]
type input "84961A251ALI"
click at [824, 408] on icon "close" at bounding box center [826, 407] width 9 height 9
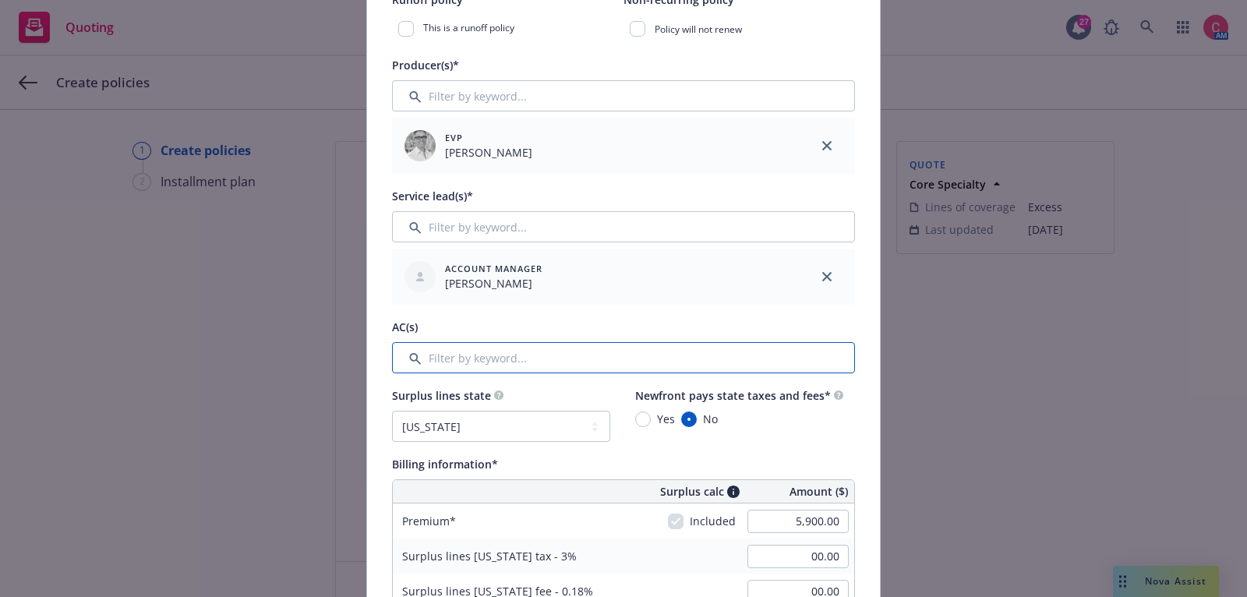
click at [680, 364] on input "Filter by keyword..." at bounding box center [623, 357] width 463 height 31
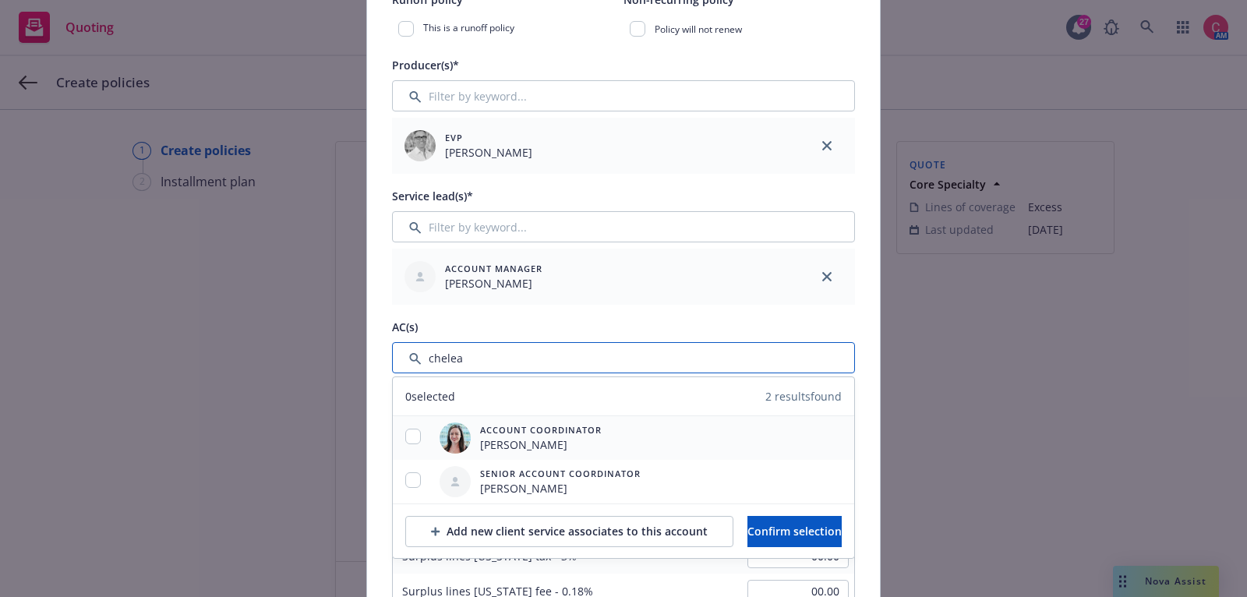
type input "chelea"
click at [405, 430] on input "checkbox" at bounding box center [413, 437] width 16 height 16
checkbox input "true"
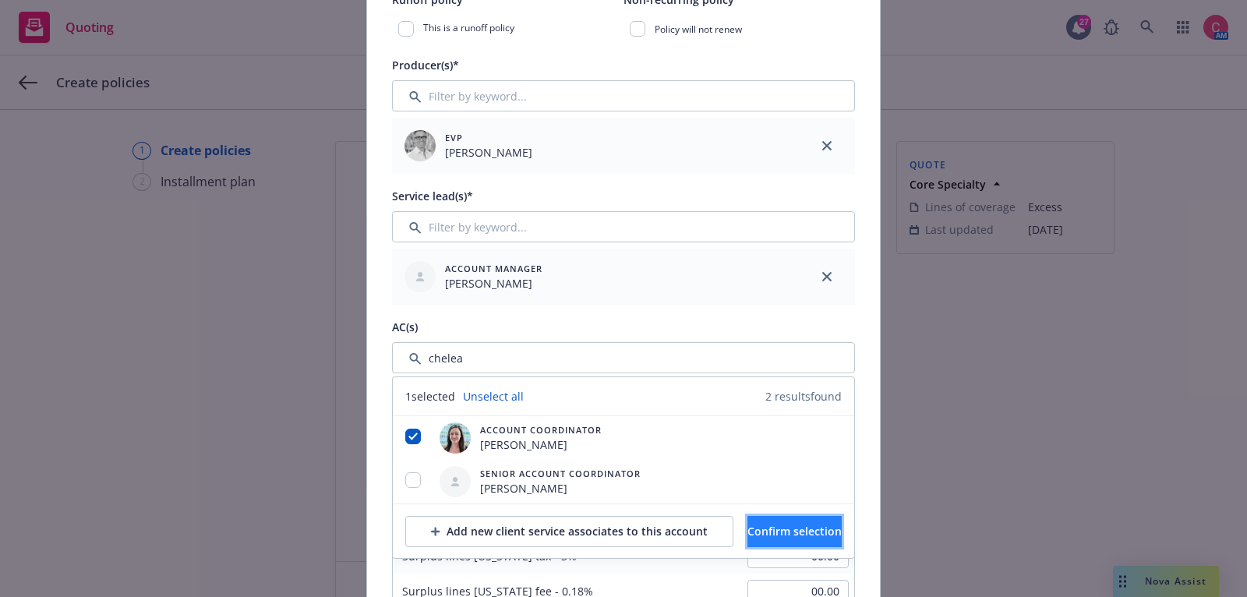
click at [765, 535] on span "Confirm selection" at bounding box center [795, 531] width 94 height 15
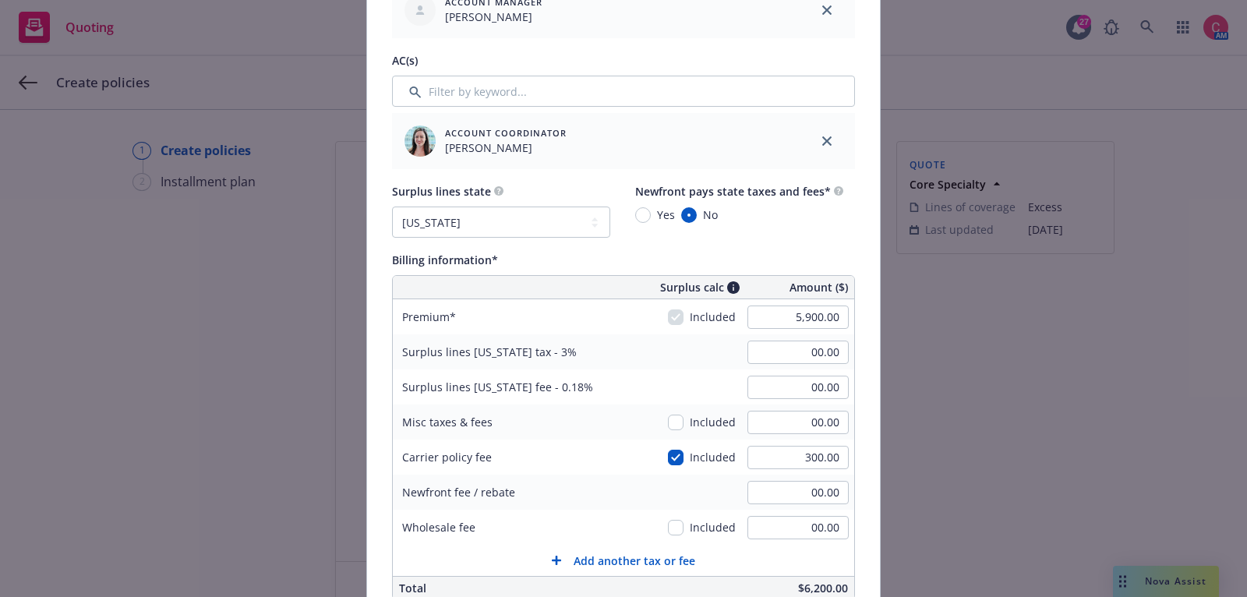
scroll to position [780, 0]
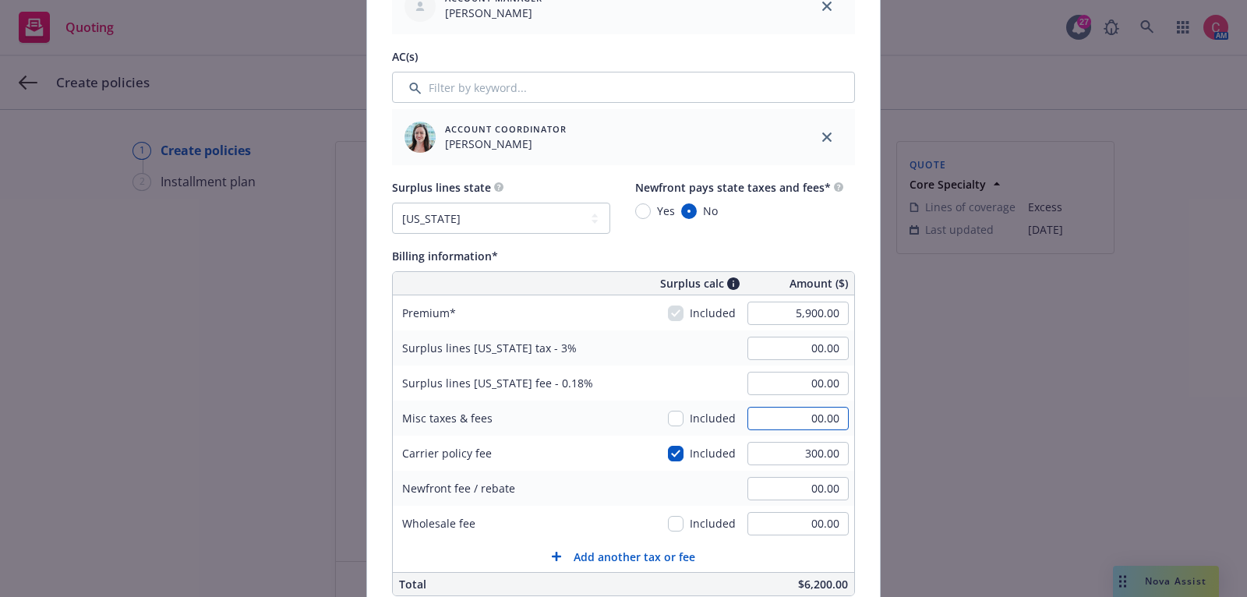
click at [819, 423] on input "00.00" at bounding box center [798, 418] width 101 height 23
type input "59.00"
click at [599, 397] on div "Surplus lines California fee - 0.18%" at bounding box center [510, 383] width 234 height 35
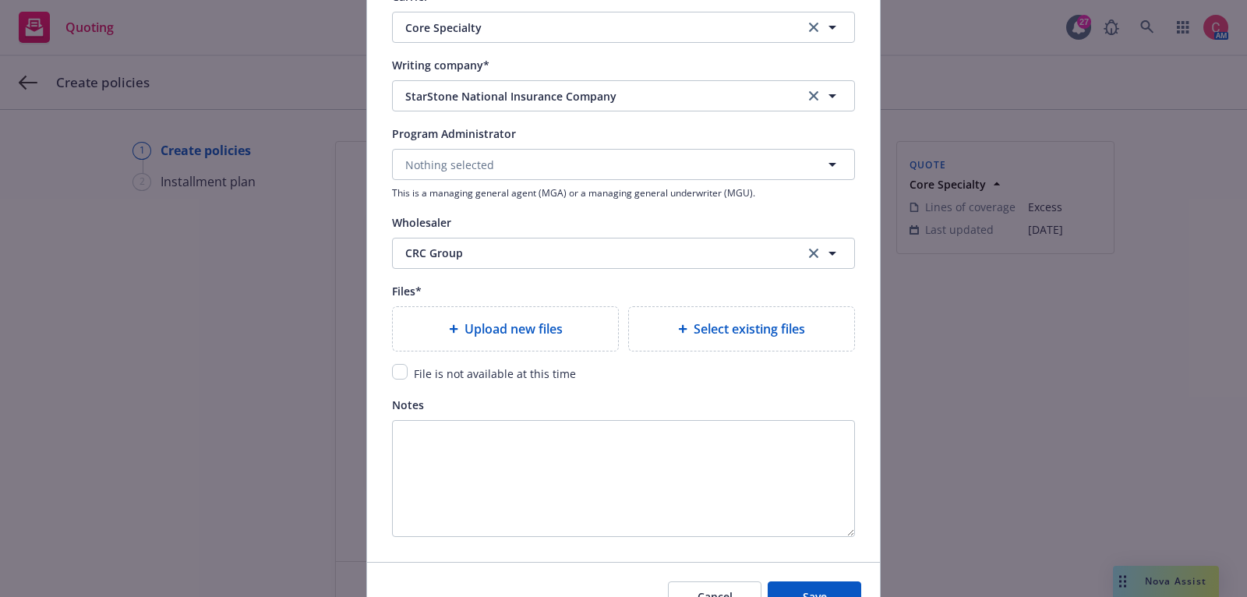
scroll to position [1639, 0]
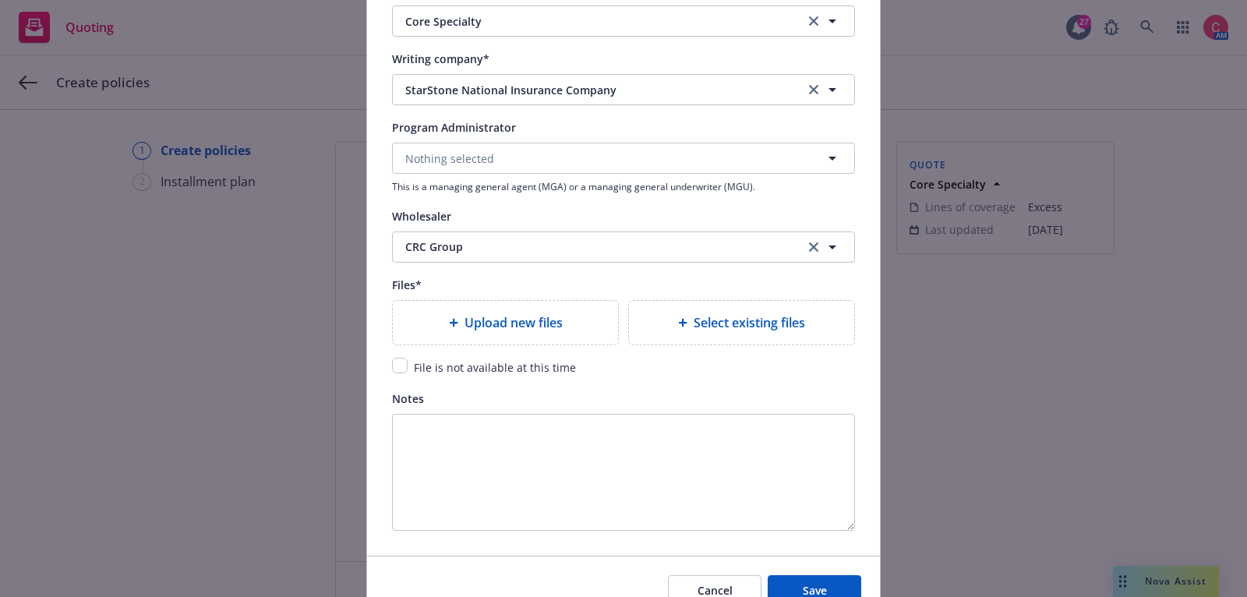
click at [452, 338] on div "Upload new files" at bounding box center [505, 323] width 225 height 44
type textarea "x"
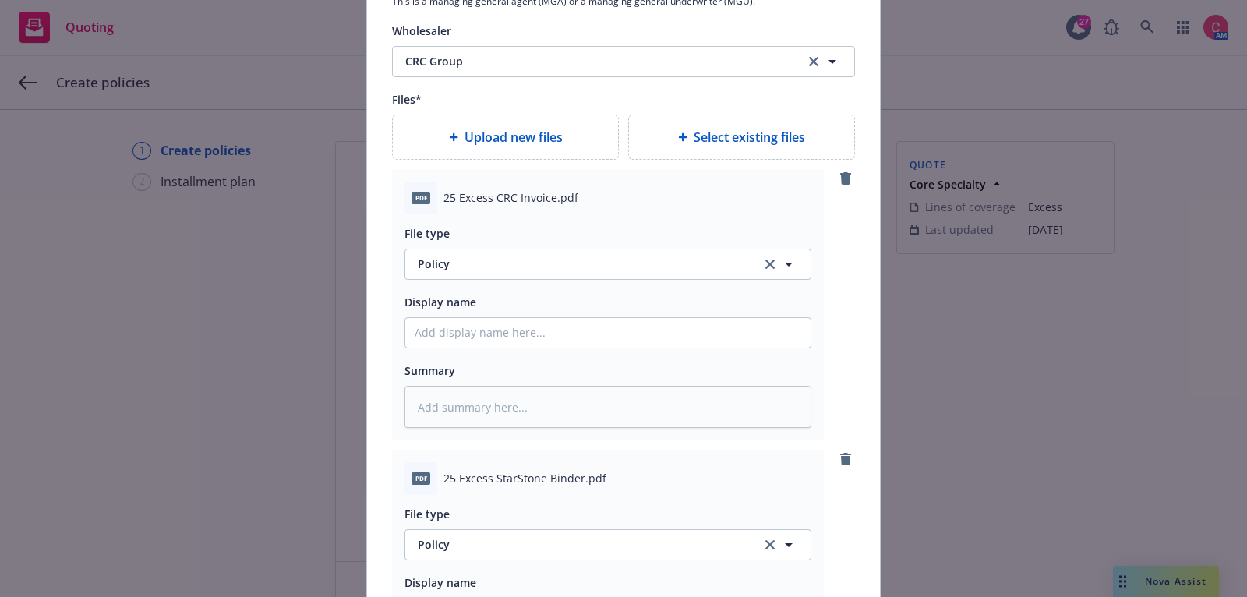
scroll to position [1835, 0]
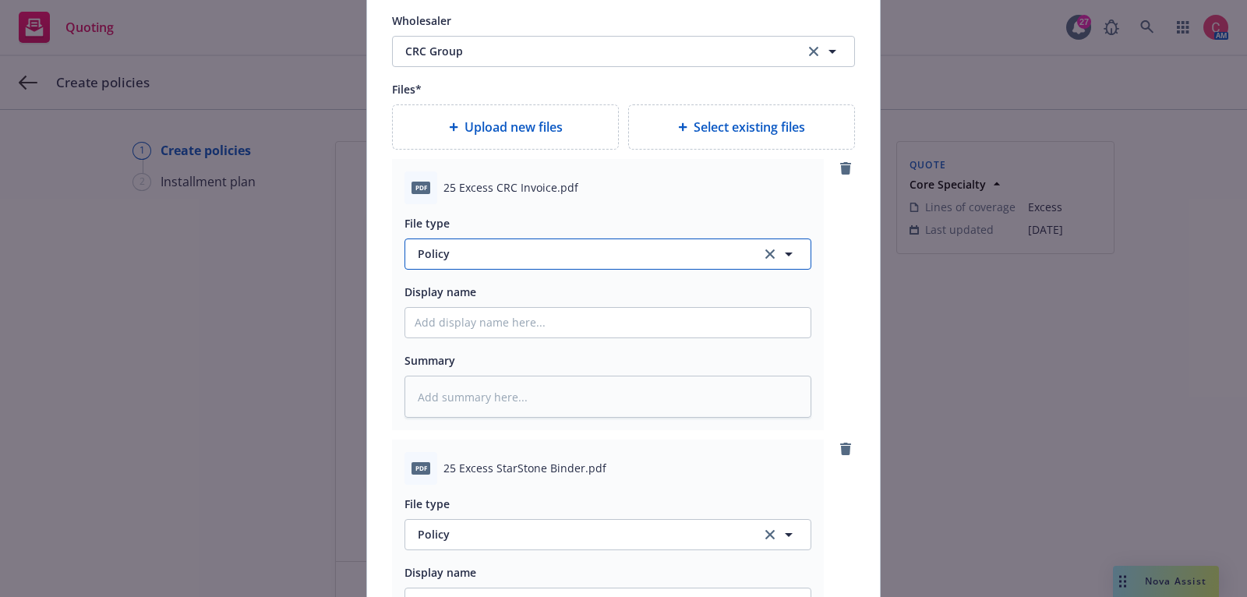
click at [666, 247] on span "Policy" at bounding box center [581, 254] width 326 height 16
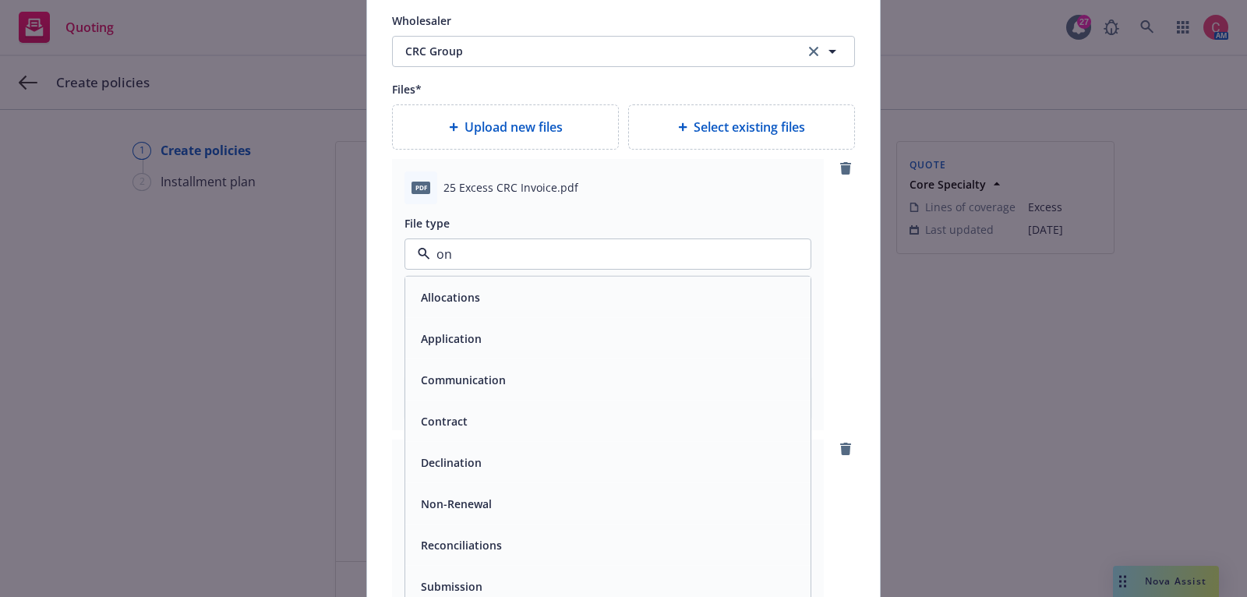
type input "o"
type input "inv"
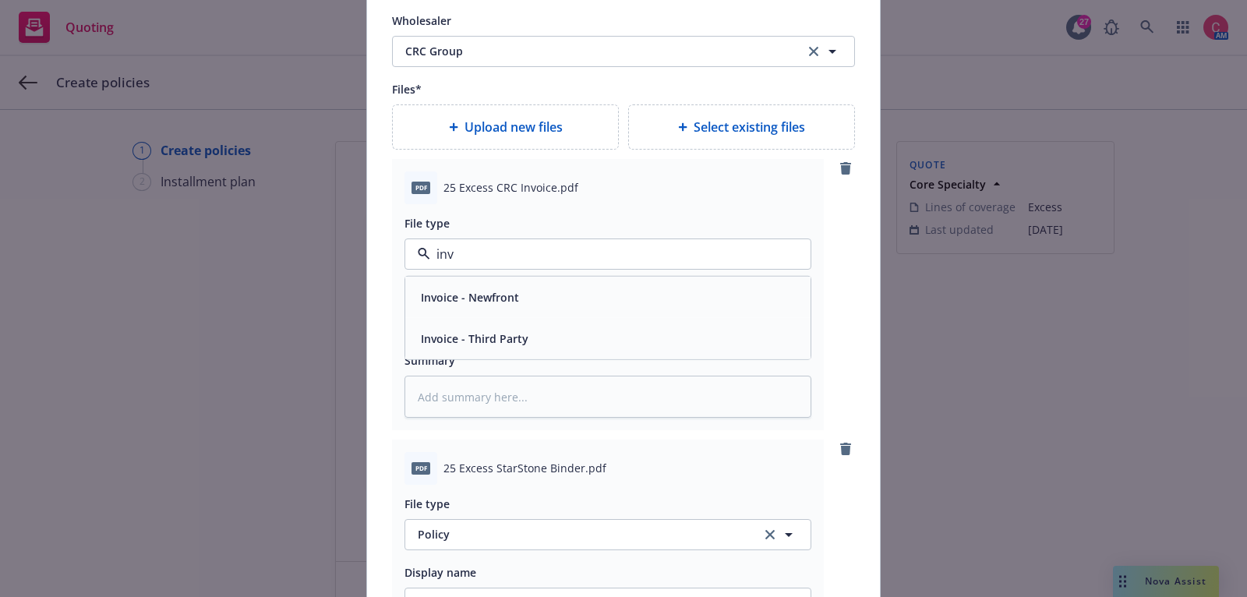
click at [628, 331] on div "Invoice - Third Party" at bounding box center [608, 338] width 387 height 23
type textarea "x"
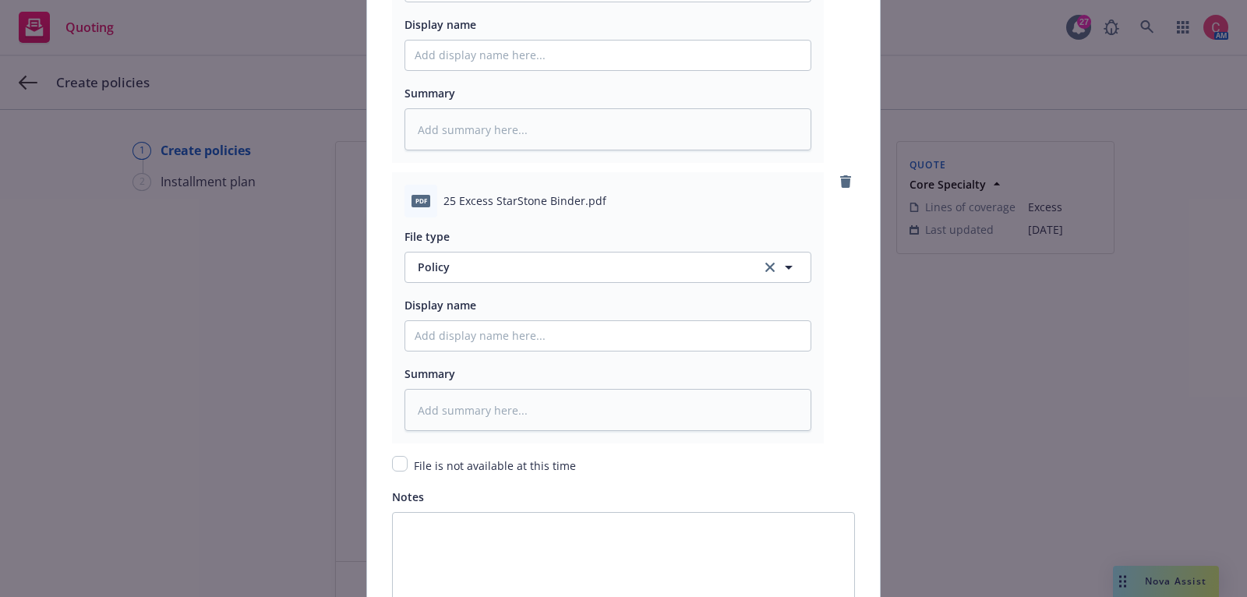
scroll to position [2109, 0]
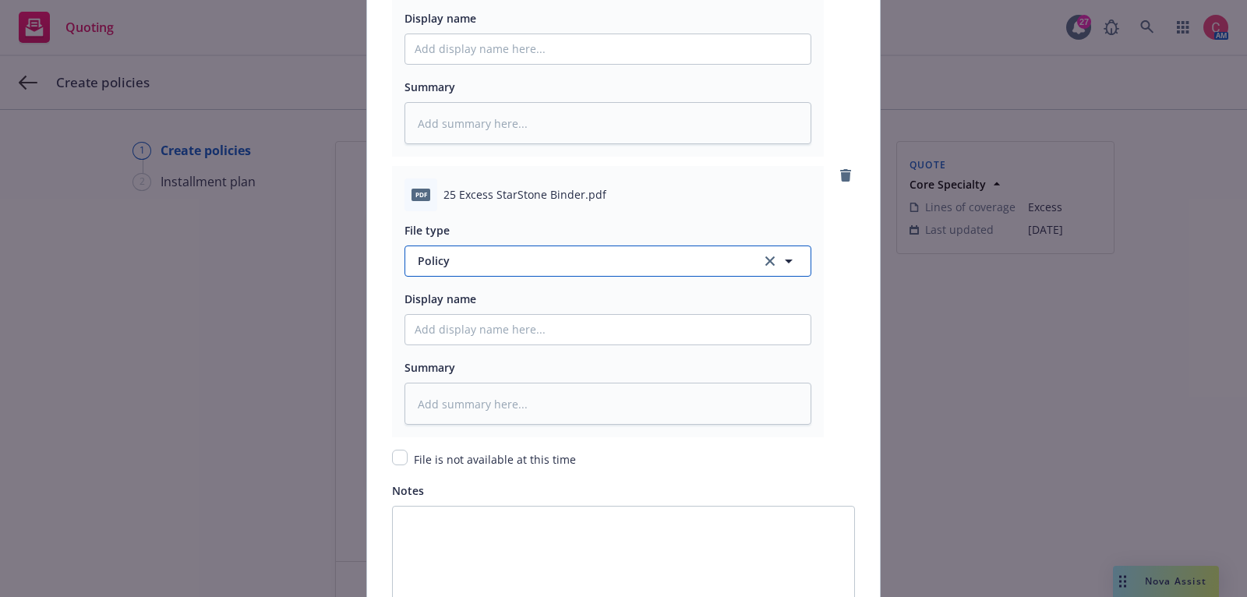
click at [611, 253] on span "Policy" at bounding box center [581, 261] width 326 height 16
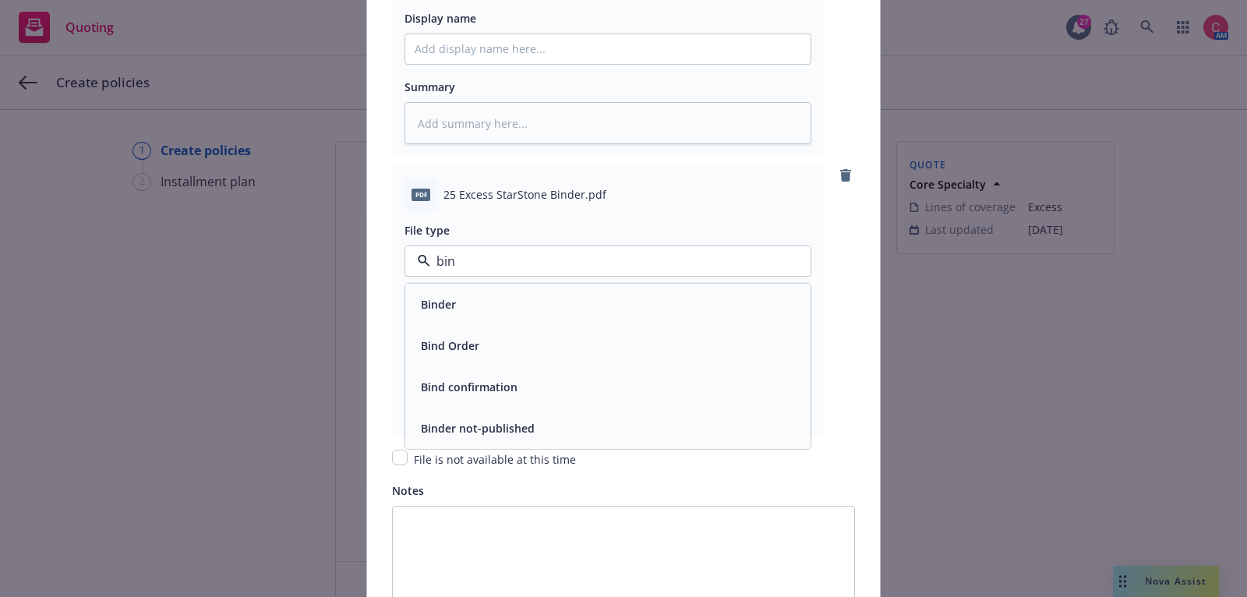
type input "bind"
click at [622, 305] on div "Binder" at bounding box center [608, 303] width 387 height 23
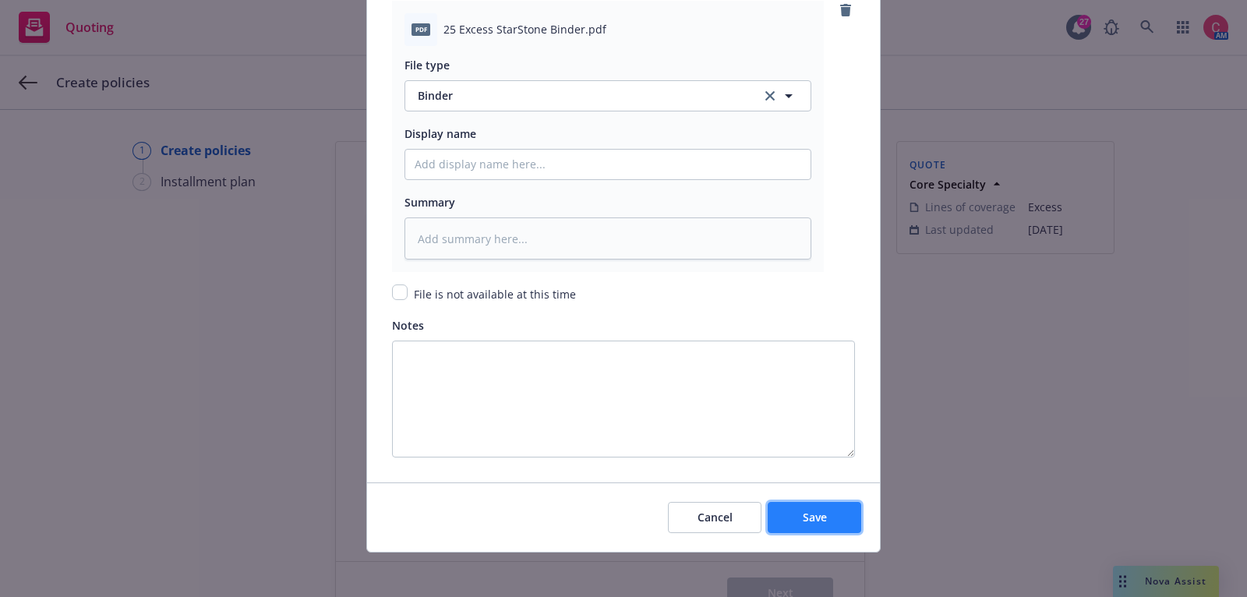
click at [849, 522] on button "Save" at bounding box center [815, 517] width 94 height 31
type textarea "x"
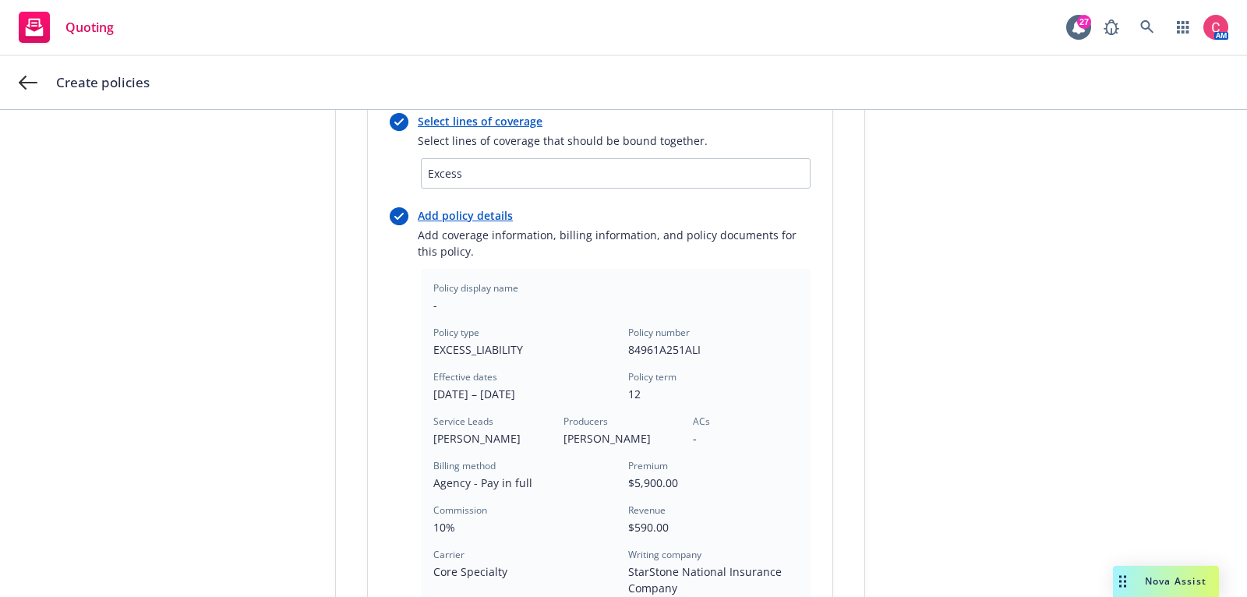
scroll to position [493, 0]
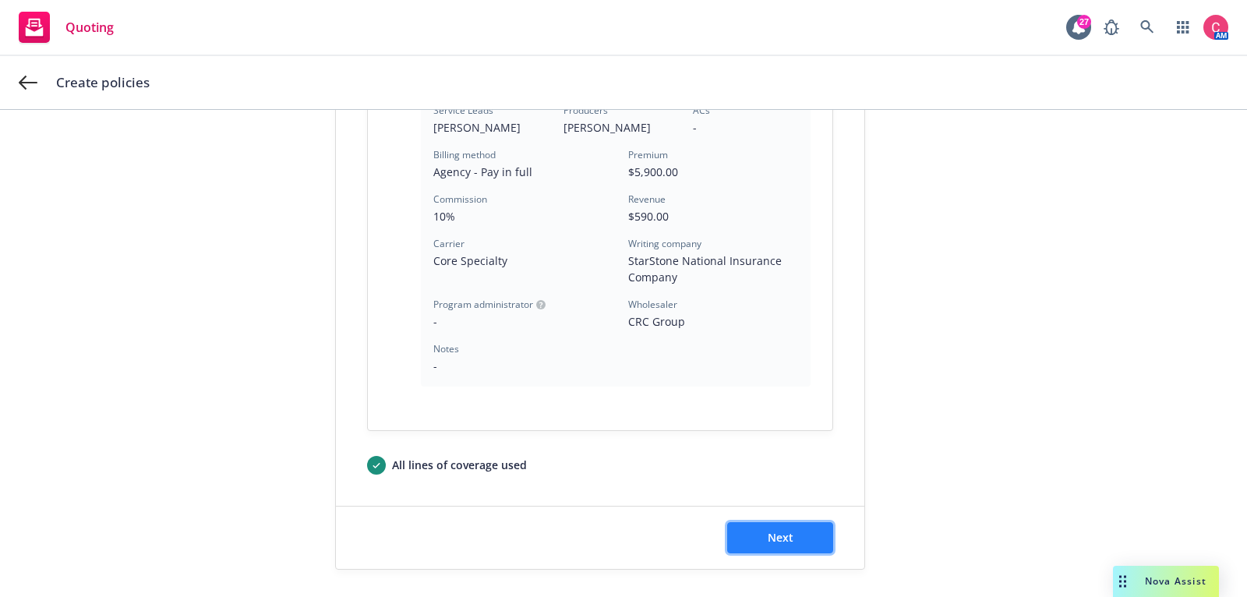
click at [787, 542] on span "Next" at bounding box center [781, 537] width 26 height 15
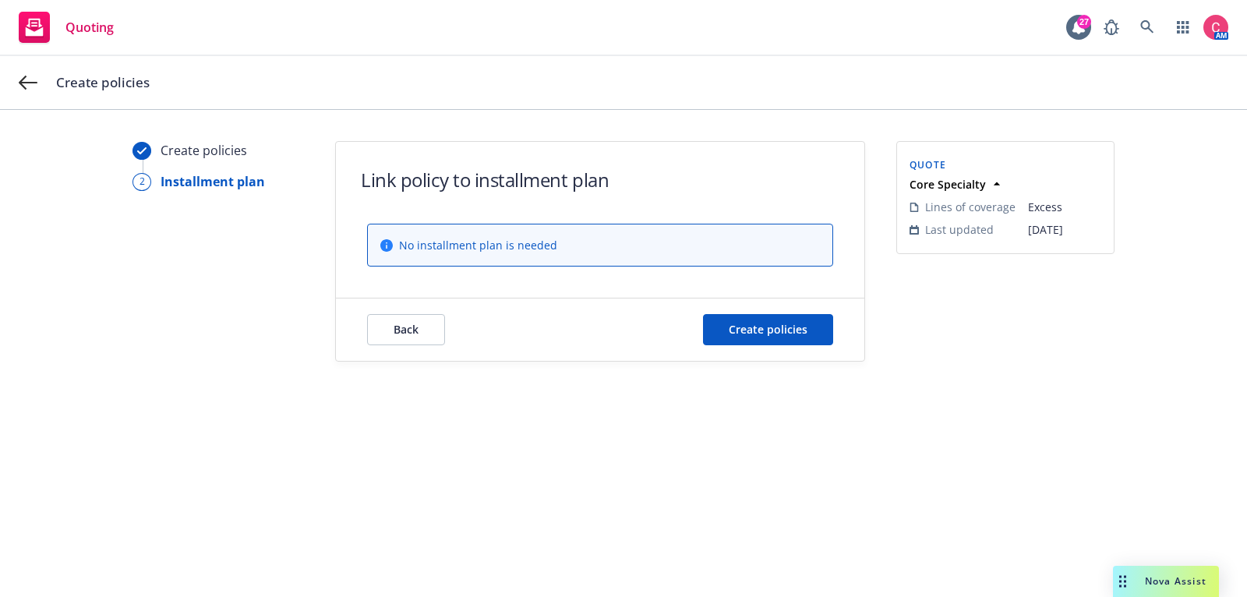
scroll to position [0, 0]
click at [792, 324] on span "Create policies" at bounding box center [768, 329] width 79 height 15
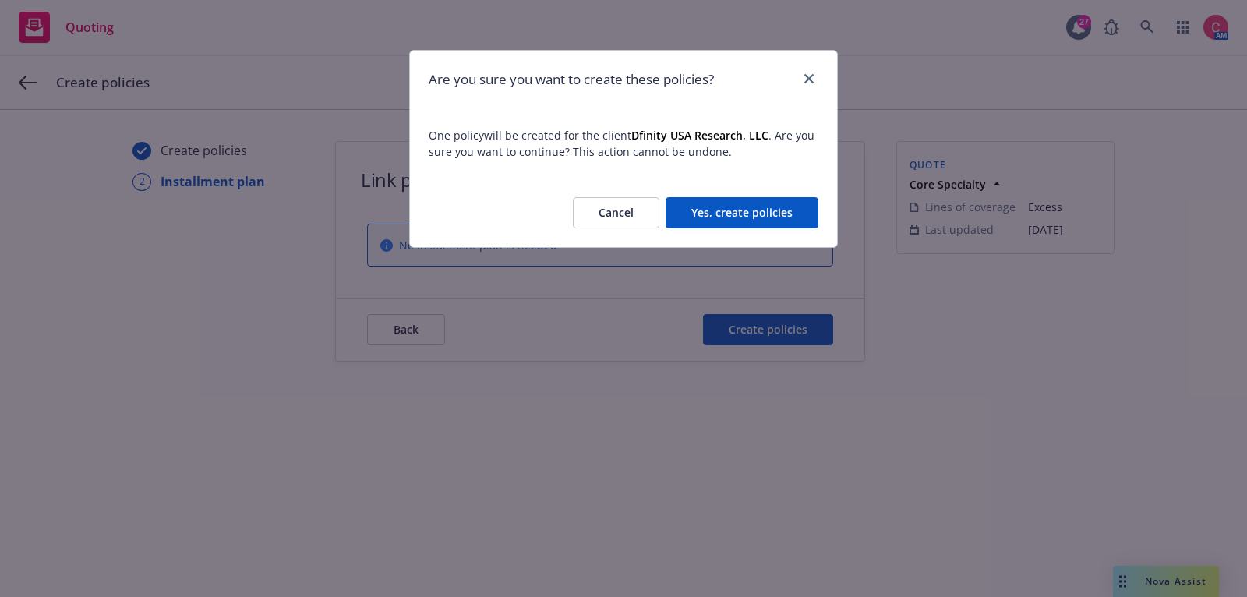
click at [758, 215] on button "Yes, create policies" at bounding box center [742, 212] width 153 height 31
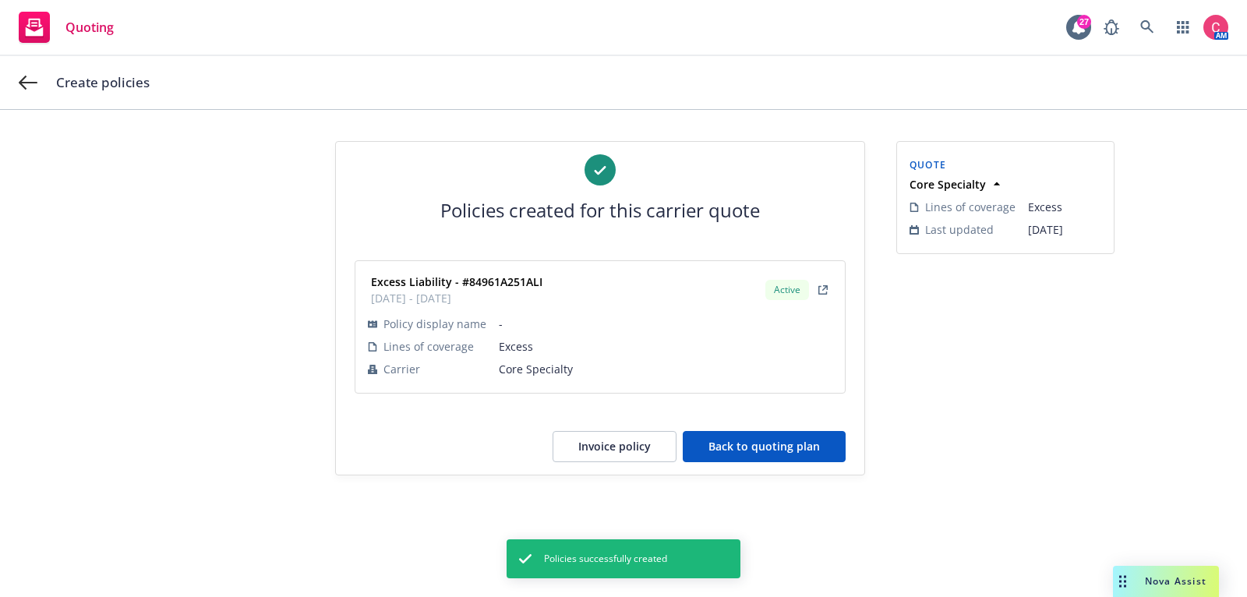
click at [742, 440] on button "Back to quoting plan" at bounding box center [764, 446] width 163 height 31
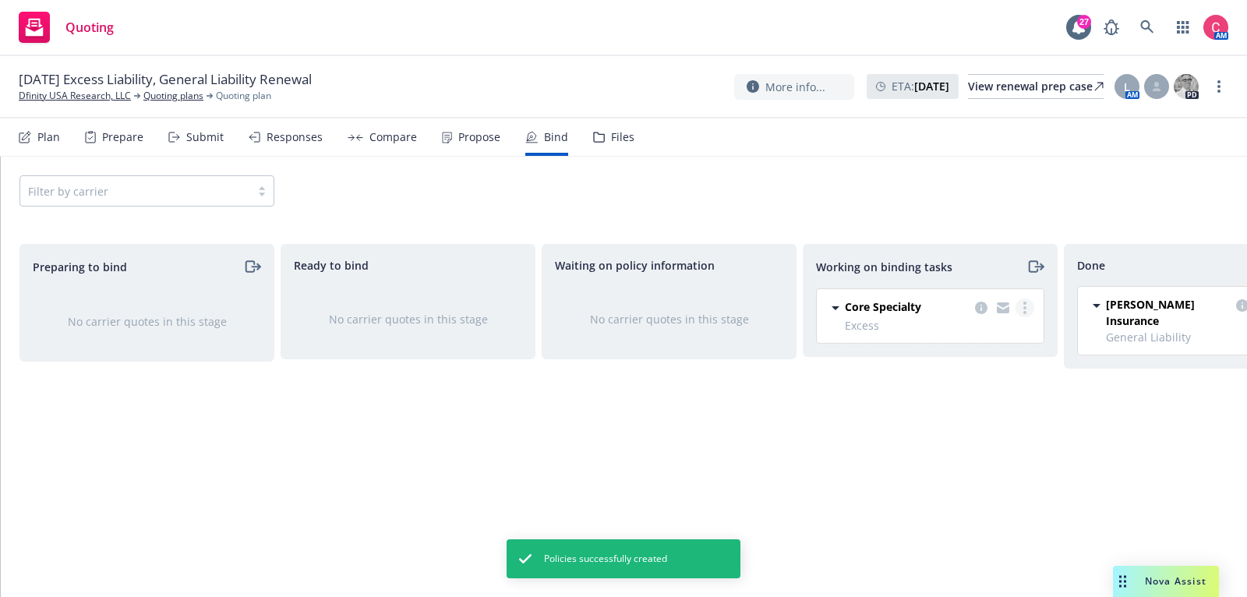
click at [1027, 309] on link "more" at bounding box center [1025, 308] width 19 height 19
click at [988, 374] on span "Move to done" at bounding box center [947, 369] width 108 height 15
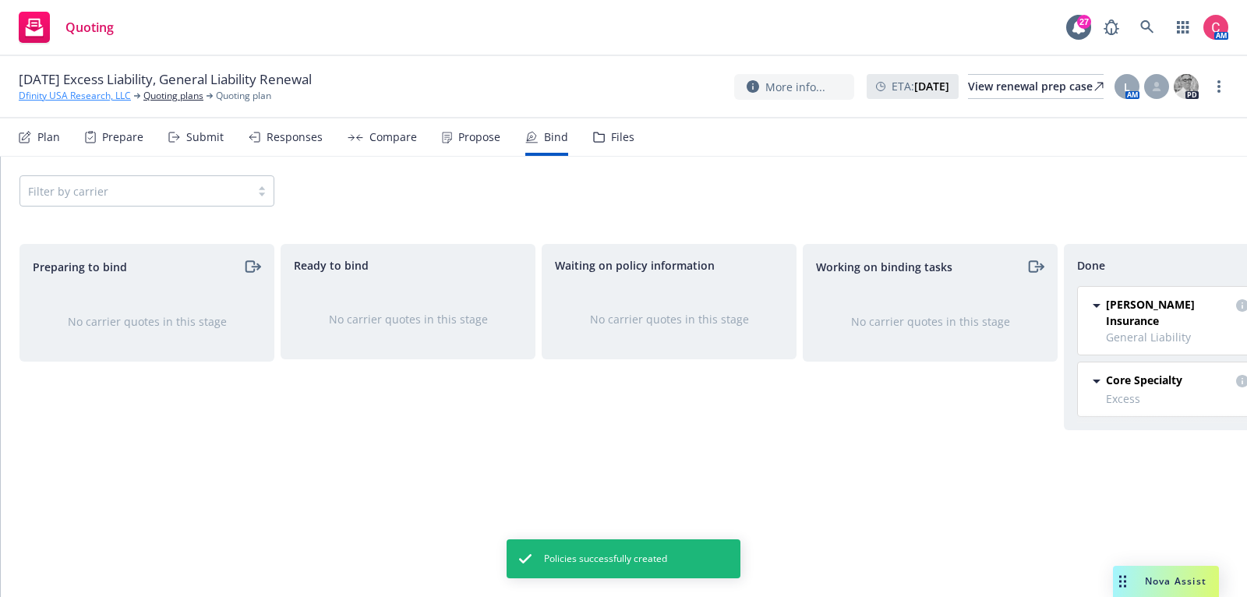
click at [99, 92] on link "Dfinity USA Research, LLC" at bounding box center [75, 96] width 112 height 14
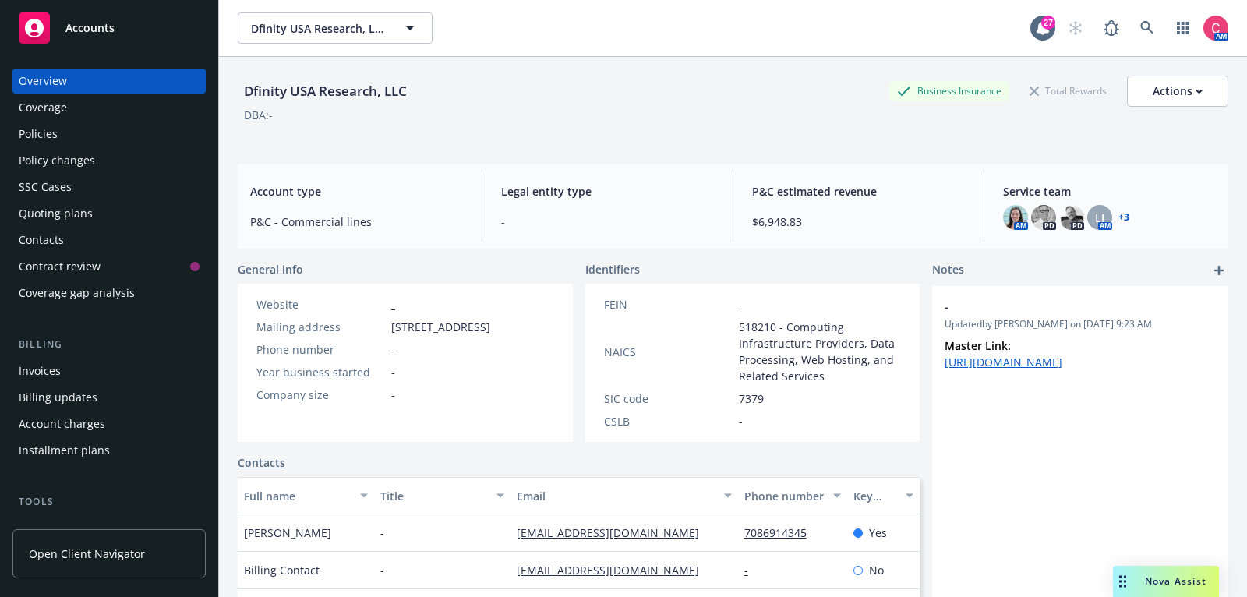
click at [100, 131] on div "Policies" at bounding box center [109, 134] width 181 height 25
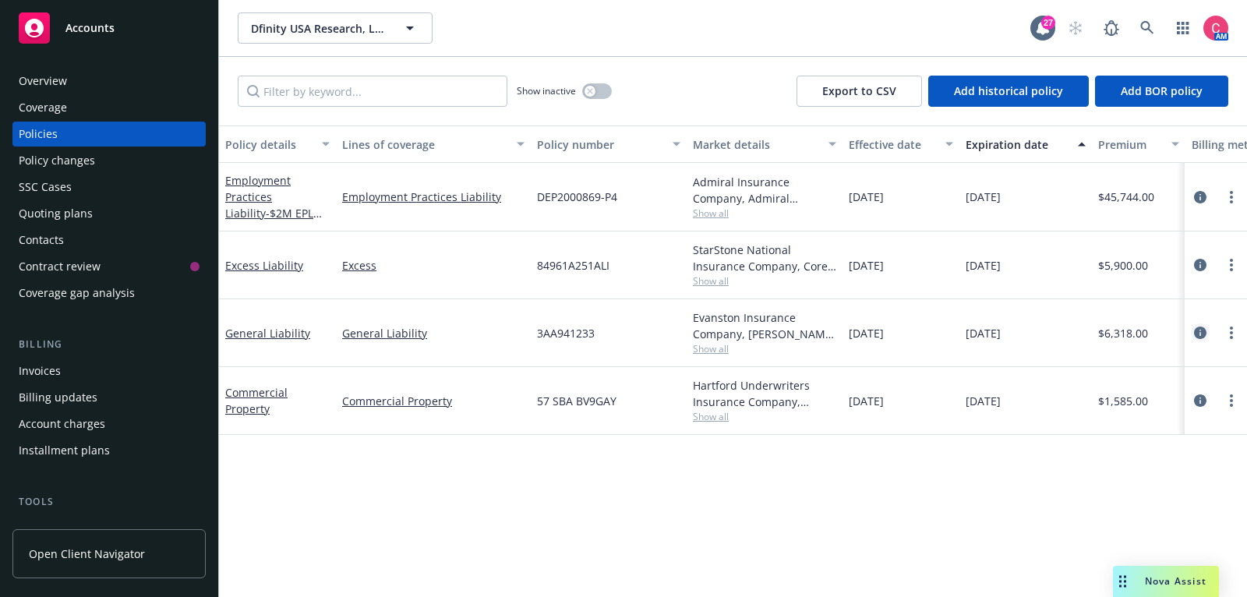
click at [1207, 333] on link "circleInformation" at bounding box center [1200, 333] width 19 height 19
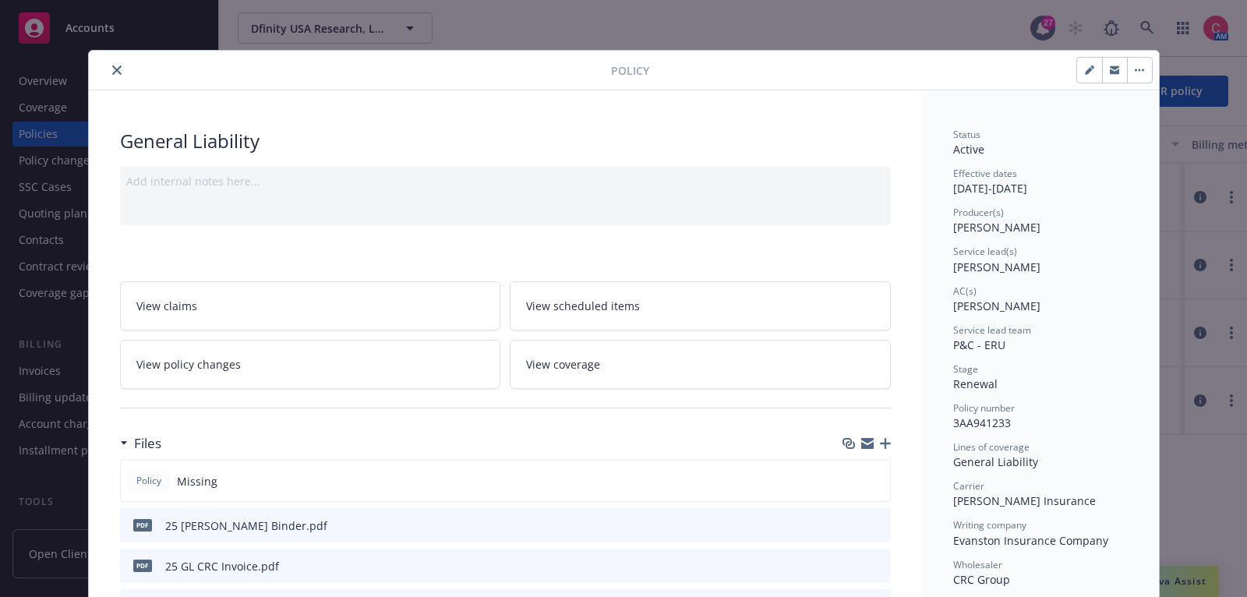
click at [116, 73] on icon "close" at bounding box center [116, 69] width 9 height 9
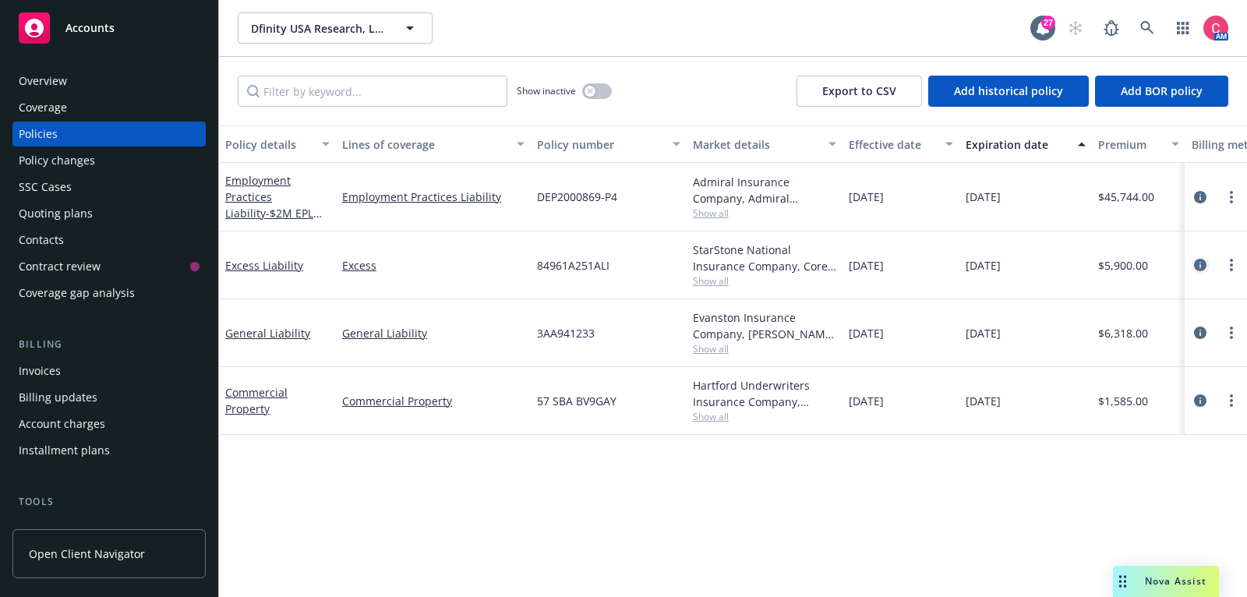
click at [1200, 266] on icon "circleInformation" at bounding box center [1200, 265] width 12 height 12
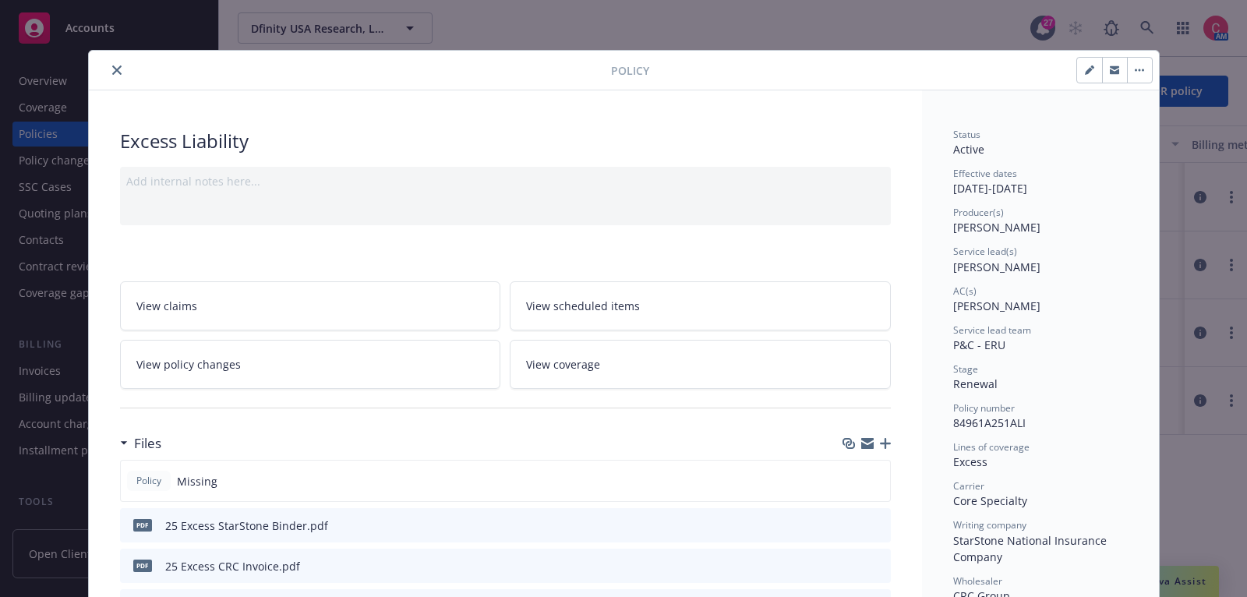
click at [120, 65] on icon "close" at bounding box center [116, 69] width 9 height 9
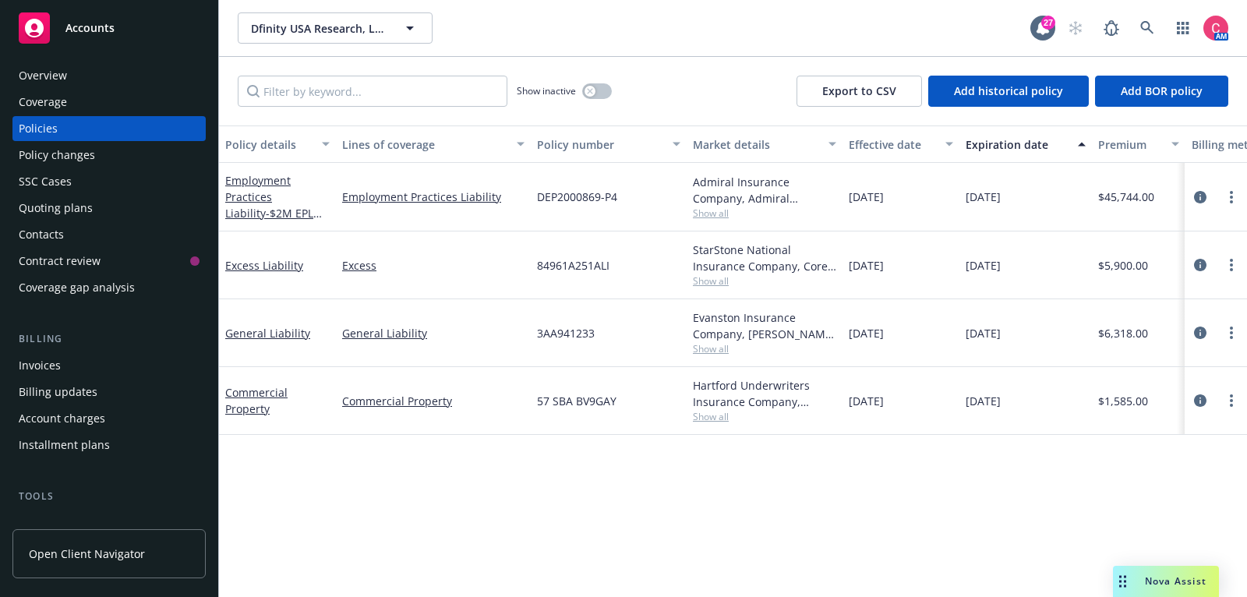
scroll to position [10, 0]
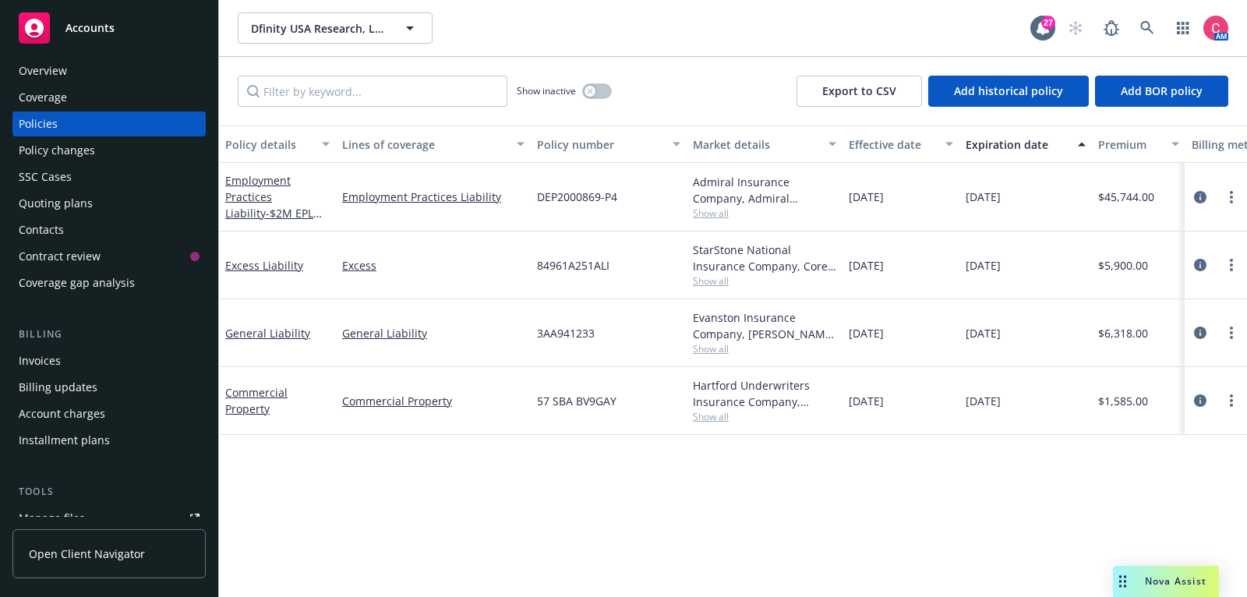
click at [117, 367] on div "Invoices" at bounding box center [109, 360] width 181 height 25
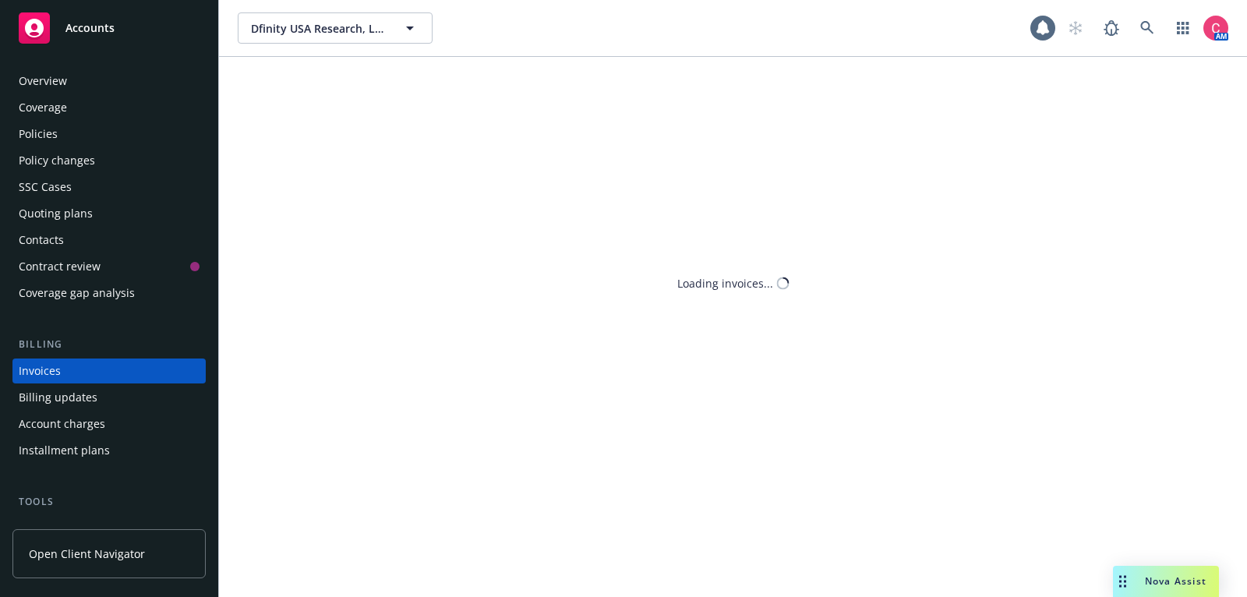
scroll to position [47, 0]
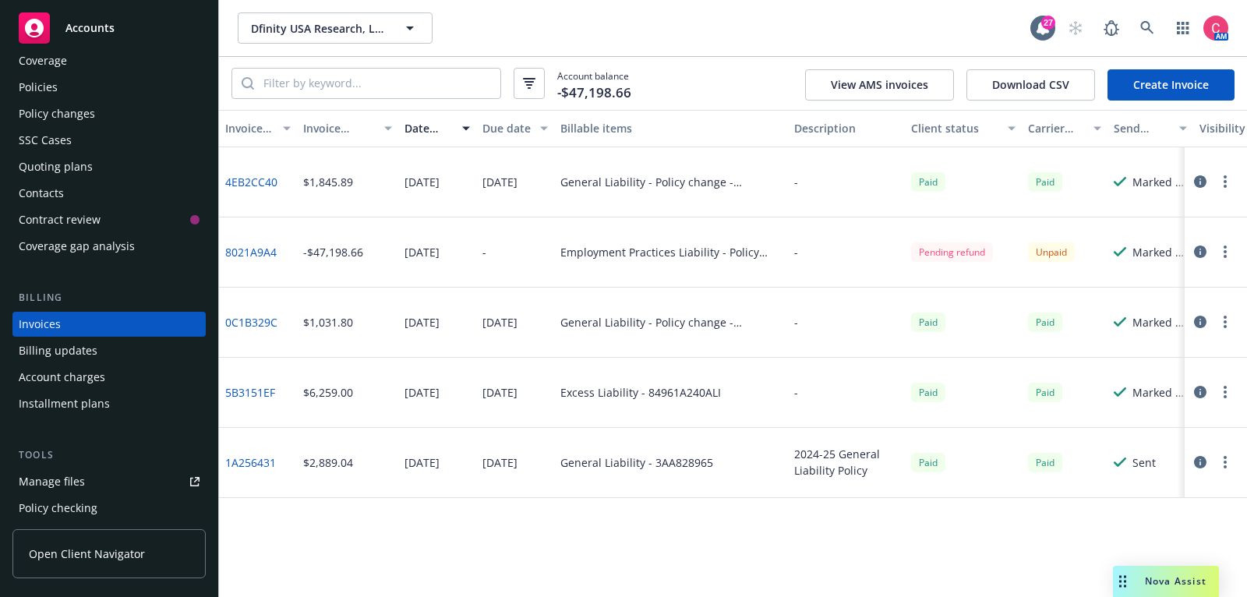
click at [1184, 82] on link "Create Invoice" at bounding box center [1171, 84] width 127 height 31
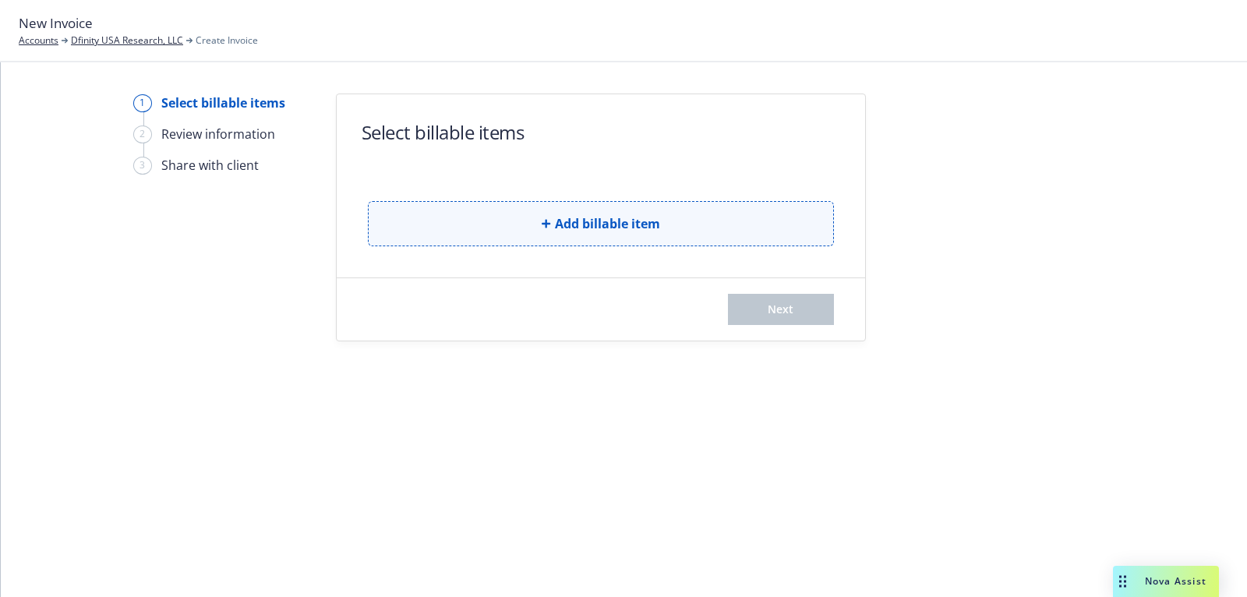
click at [724, 210] on button "Add billable item" at bounding box center [601, 223] width 466 height 45
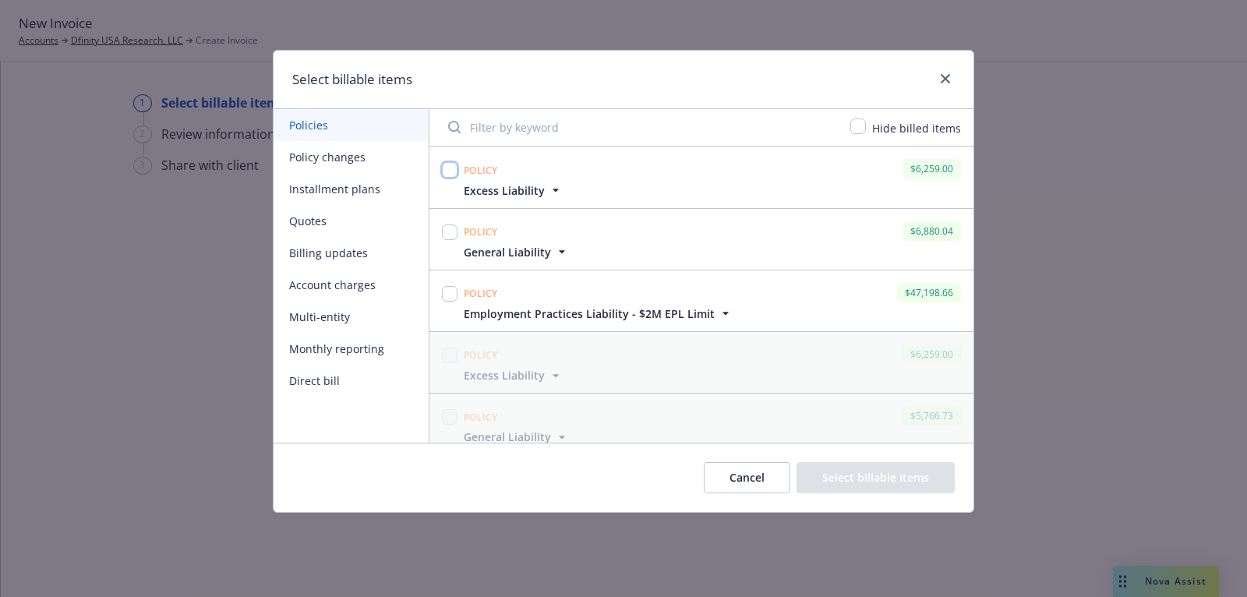
click at [447, 172] on input "checkbox" at bounding box center [450, 170] width 16 height 16
checkbox input "true"
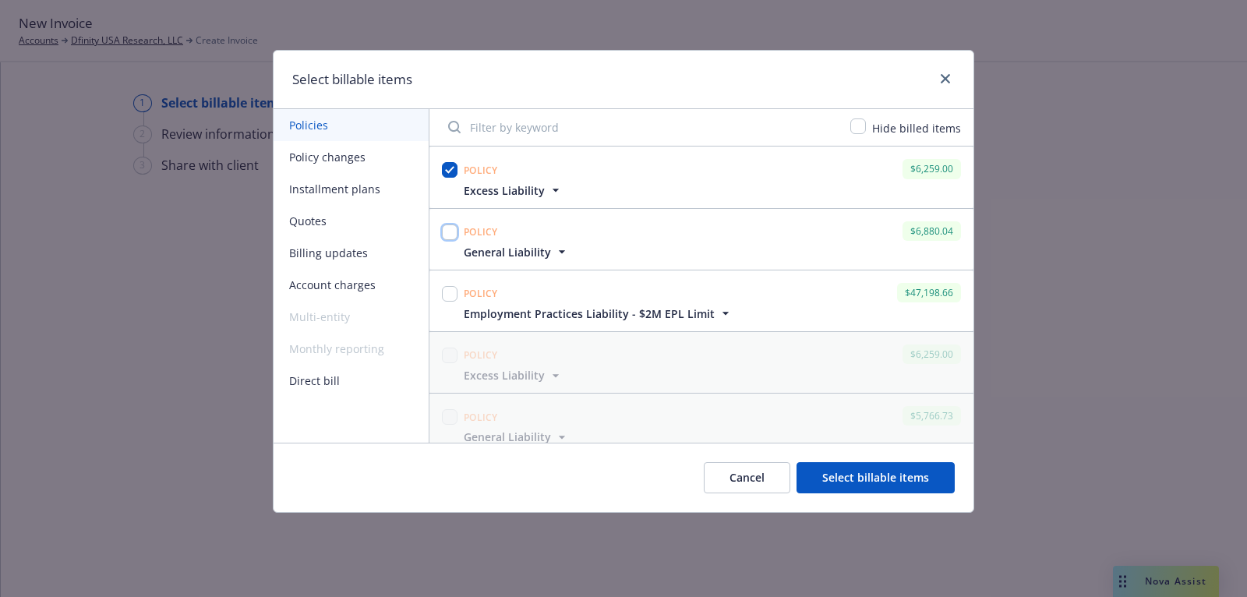
click at [447, 225] on input "checkbox" at bounding box center [450, 233] width 16 height 16
checkbox input "true"
click at [826, 455] on div "Cancel Select billable items" at bounding box center [624, 477] width 700 height 69
click at [834, 471] on button "Select billable items" at bounding box center [876, 477] width 158 height 31
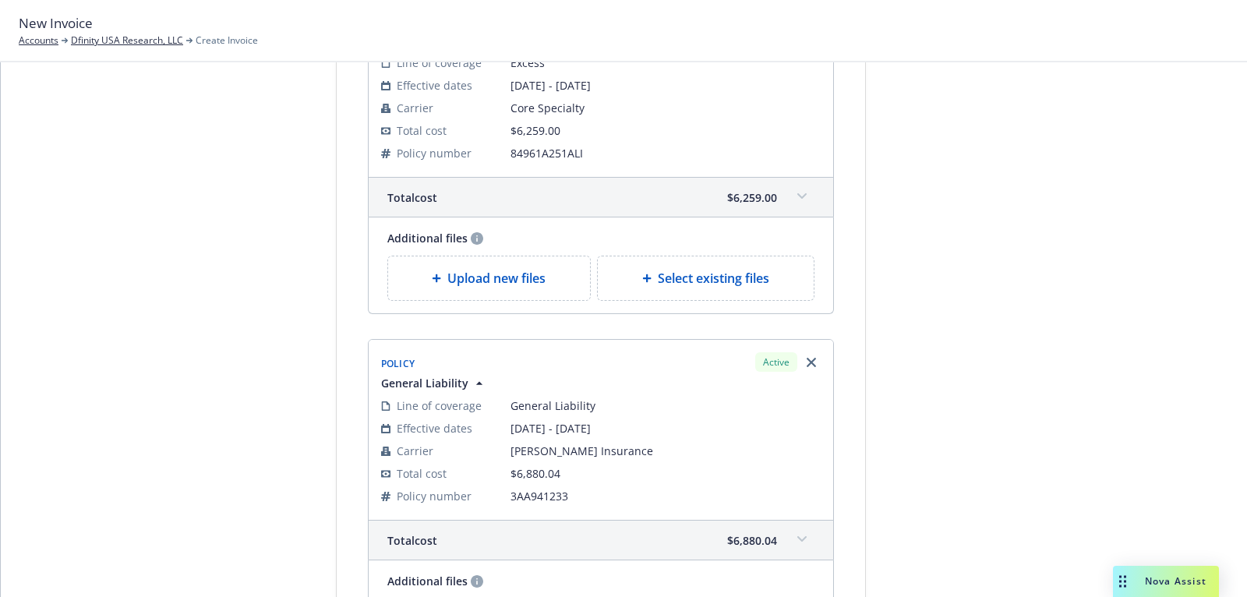
scroll to position [430, 0]
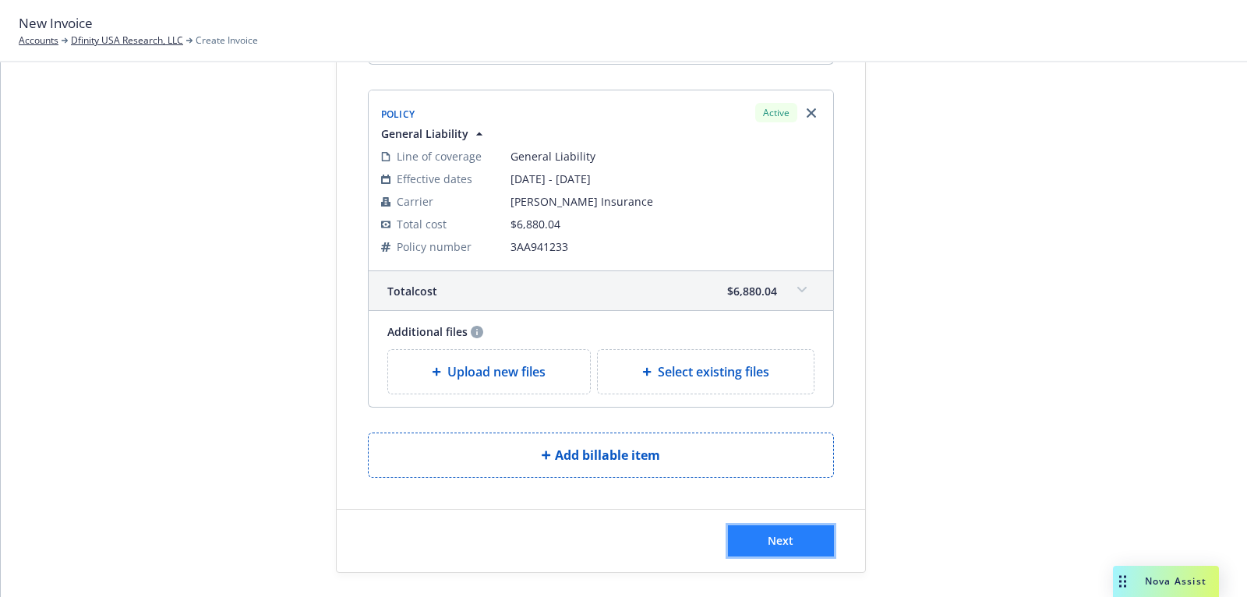
click at [745, 525] on button "Next" at bounding box center [781, 540] width 106 height 31
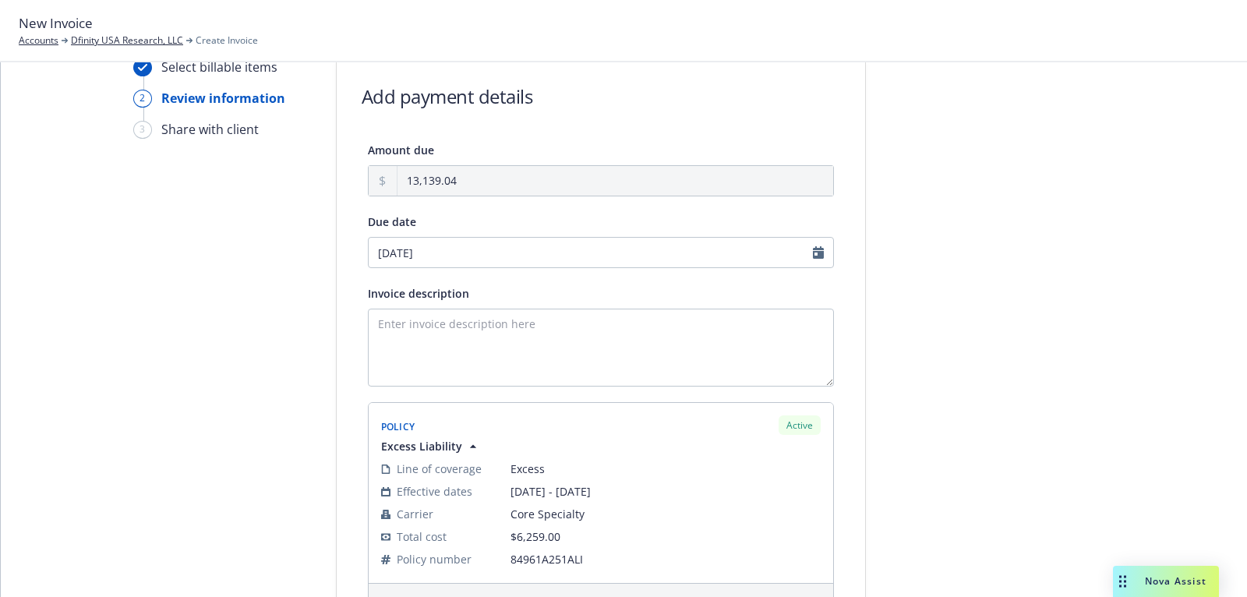
scroll to position [0, 0]
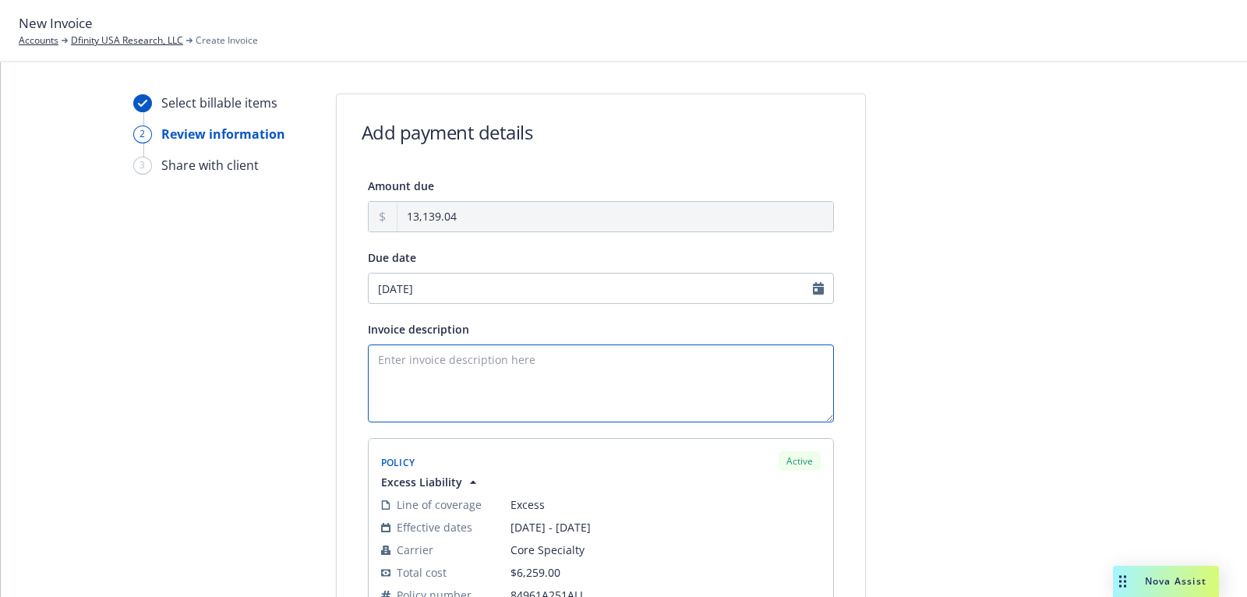
click at [667, 361] on textarea "Invoice description" at bounding box center [601, 384] width 466 height 78
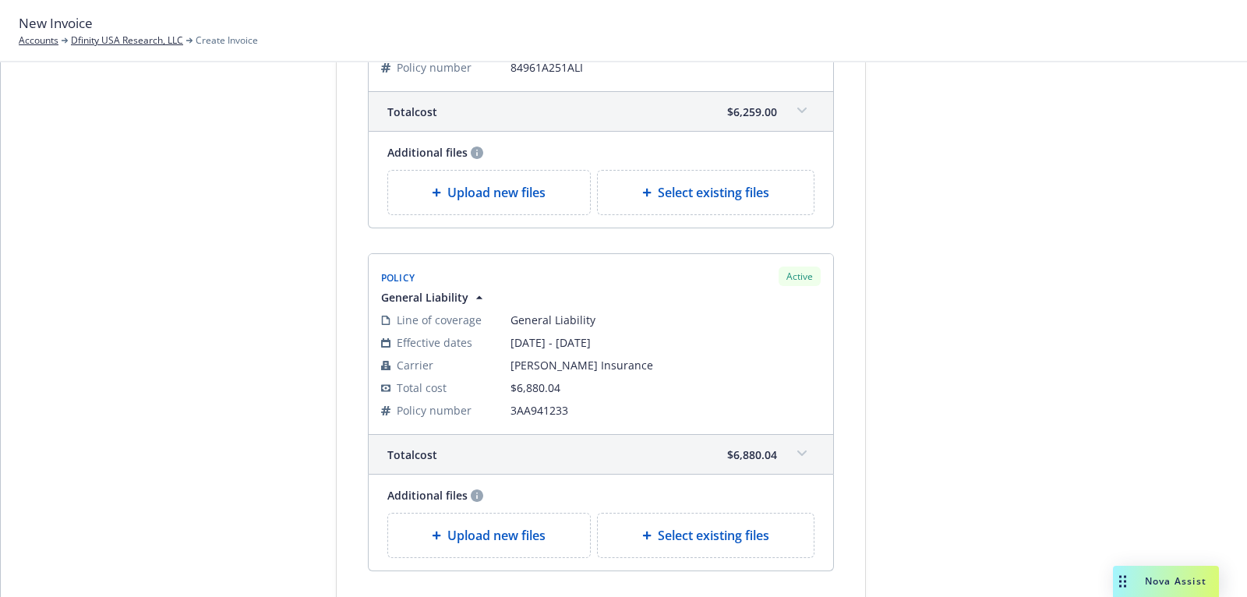
scroll to position [621, 0]
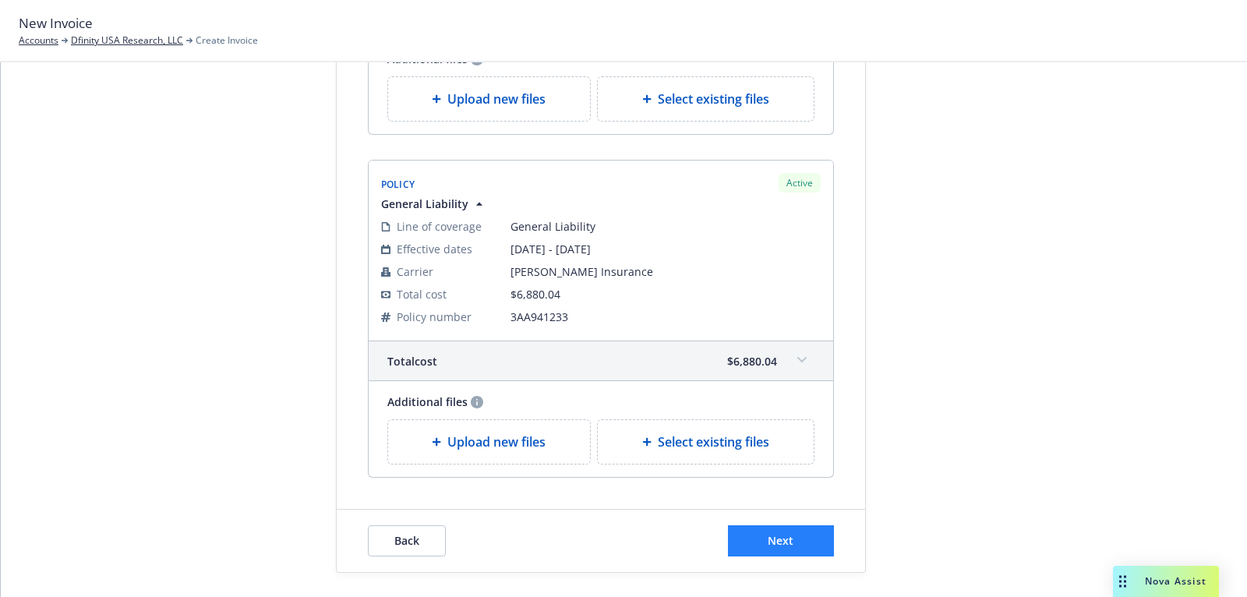
type textarea "25 GL & XS Policies"
click at [776, 533] on span "Next" at bounding box center [781, 540] width 26 height 15
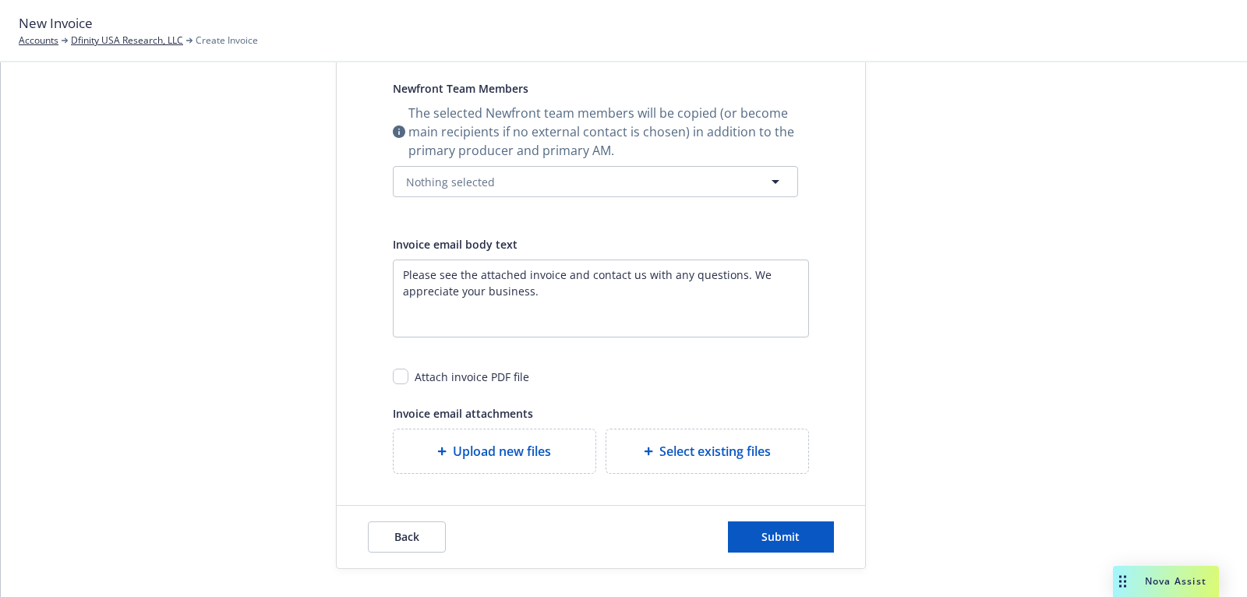
scroll to position [0, 0]
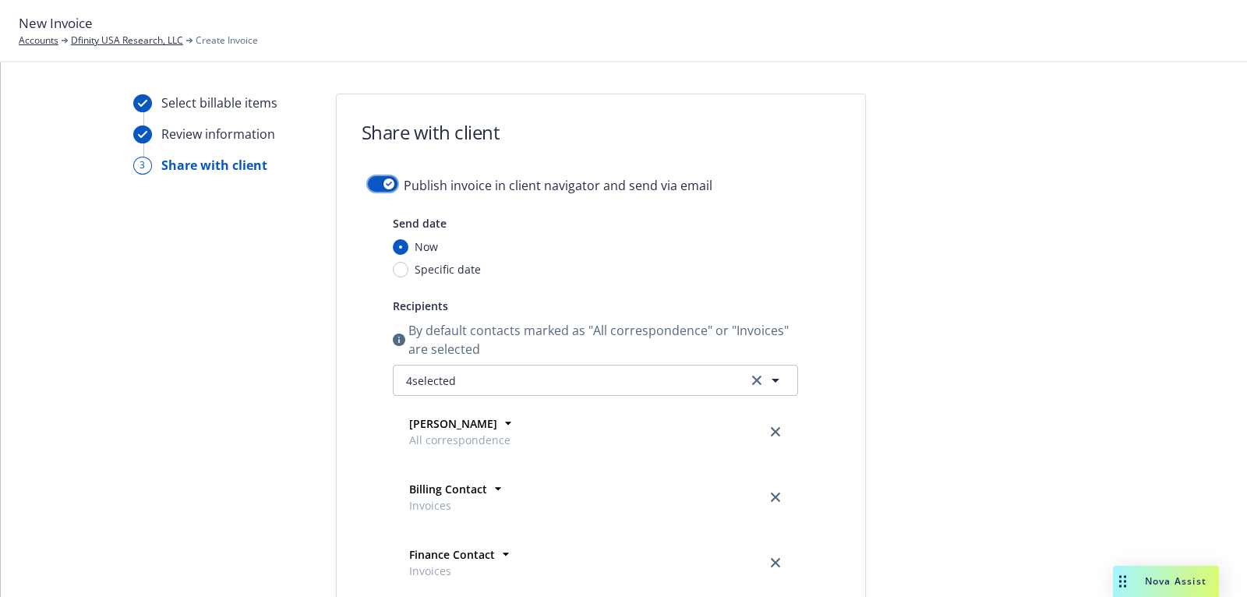
click at [380, 183] on button "button" at bounding box center [383, 184] width 30 height 16
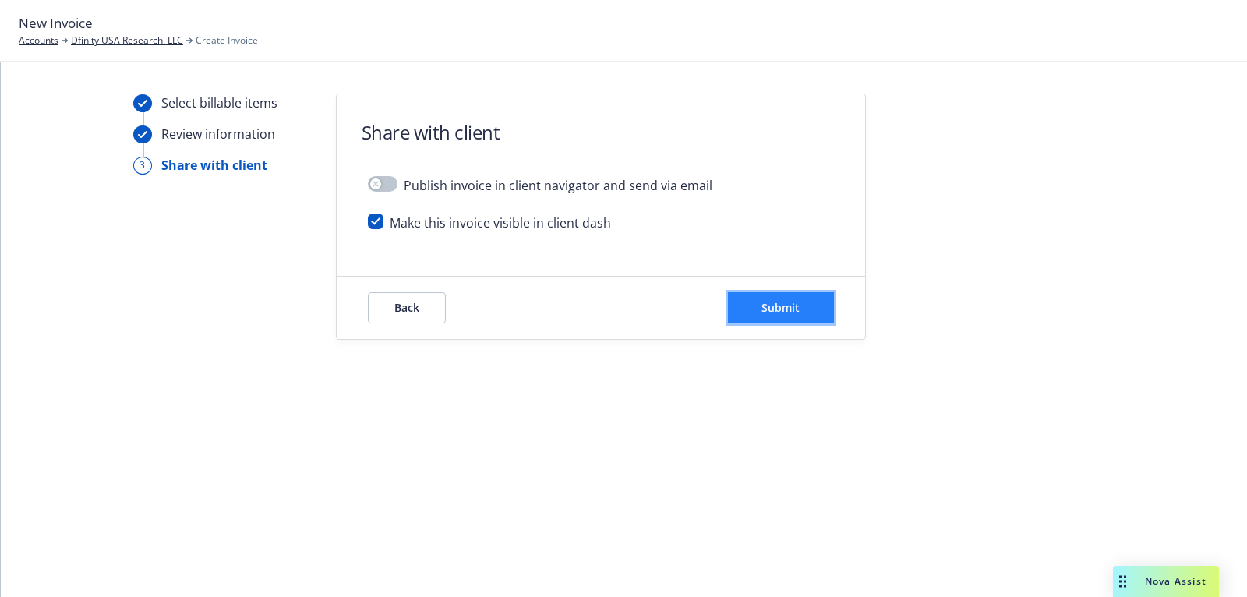
click at [779, 308] on span "Submit" at bounding box center [781, 307] width 38 height 15
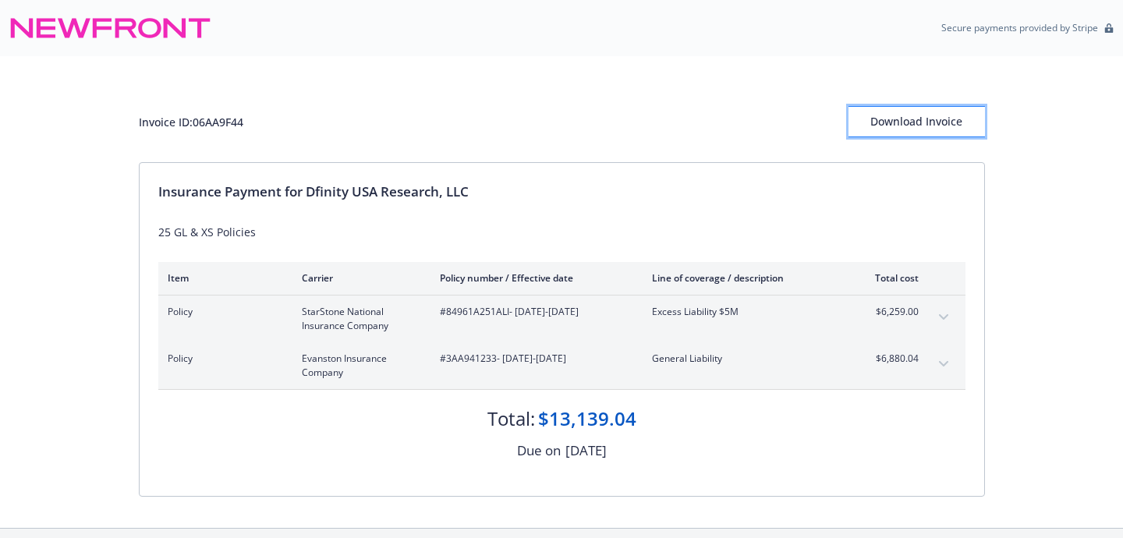
click at [934, 122] on div "Download Invoice" at bounding box center [916, 122] width 136 height 30
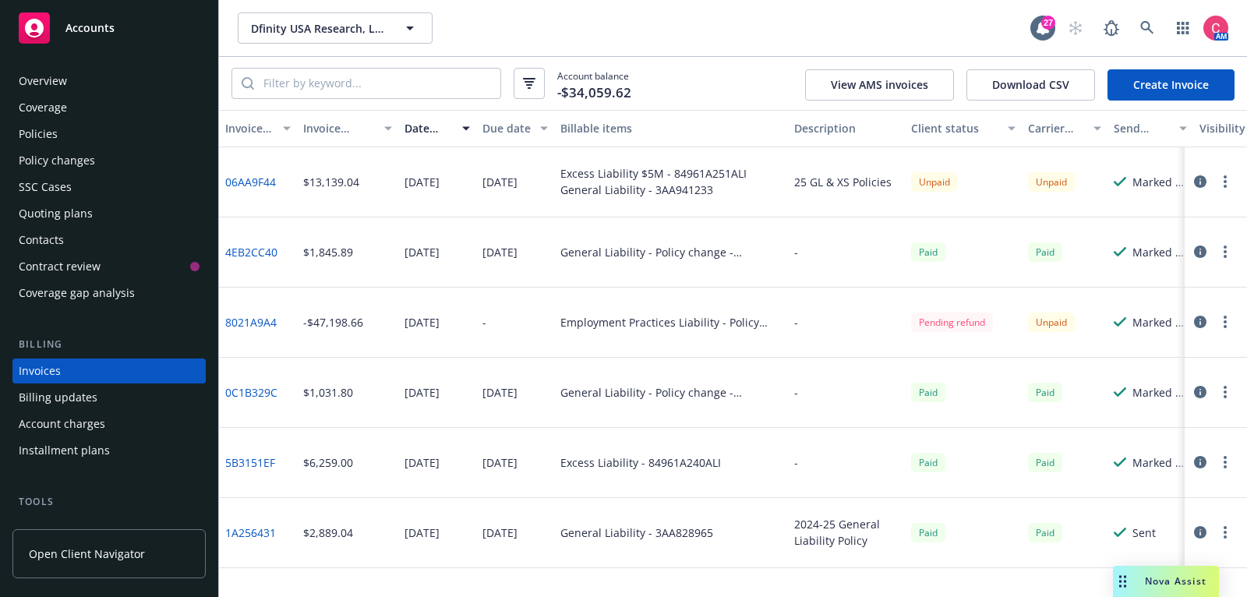
click at [116, 90] on div "Overview" at bounding box center [109, 81] width 181 height 25
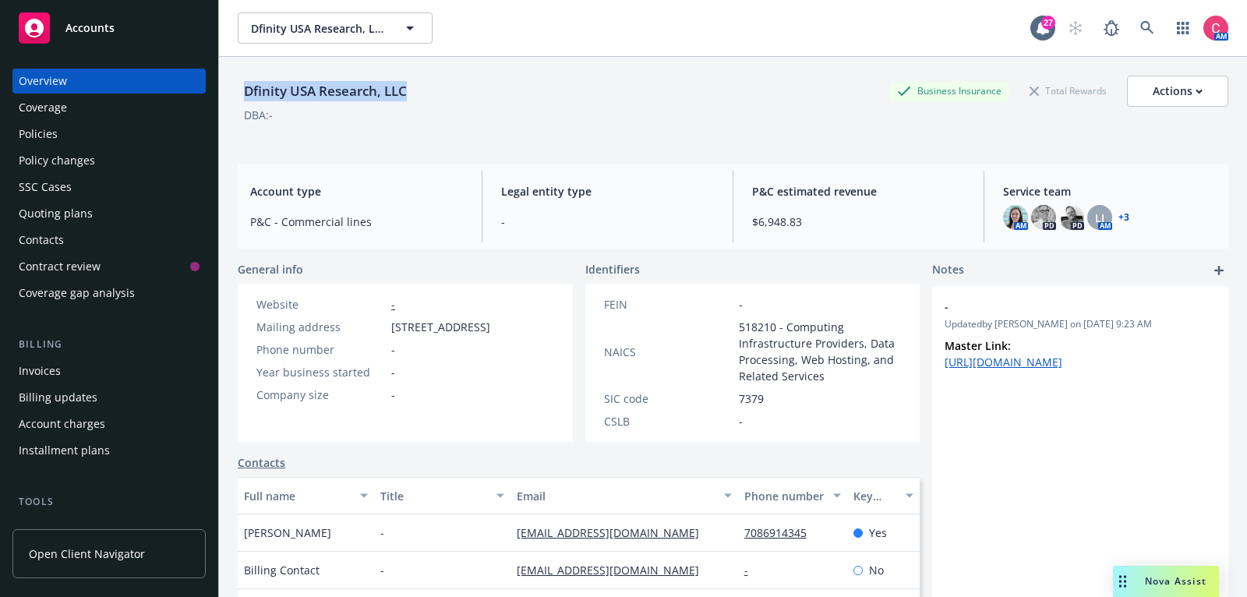
drag, startPoint x: 244, startPoint y: 90, endPoint x: 469, endPoint y: 93, distance: 225.3
click at [470, 94] on div "Dfinity USA Research, LLC Business Insurance Total Rewards Actions" at bounding box center [733, 91] width 991 height 31
copy div "Dfinity USA Research, LLC"
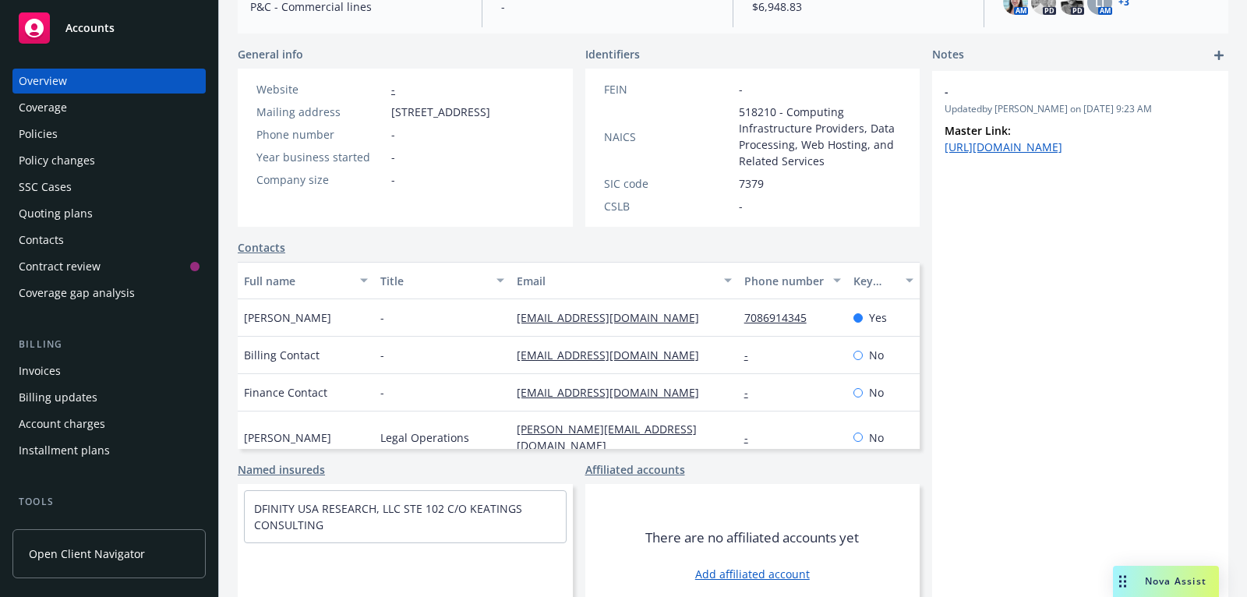
scroll to position [240, 0]
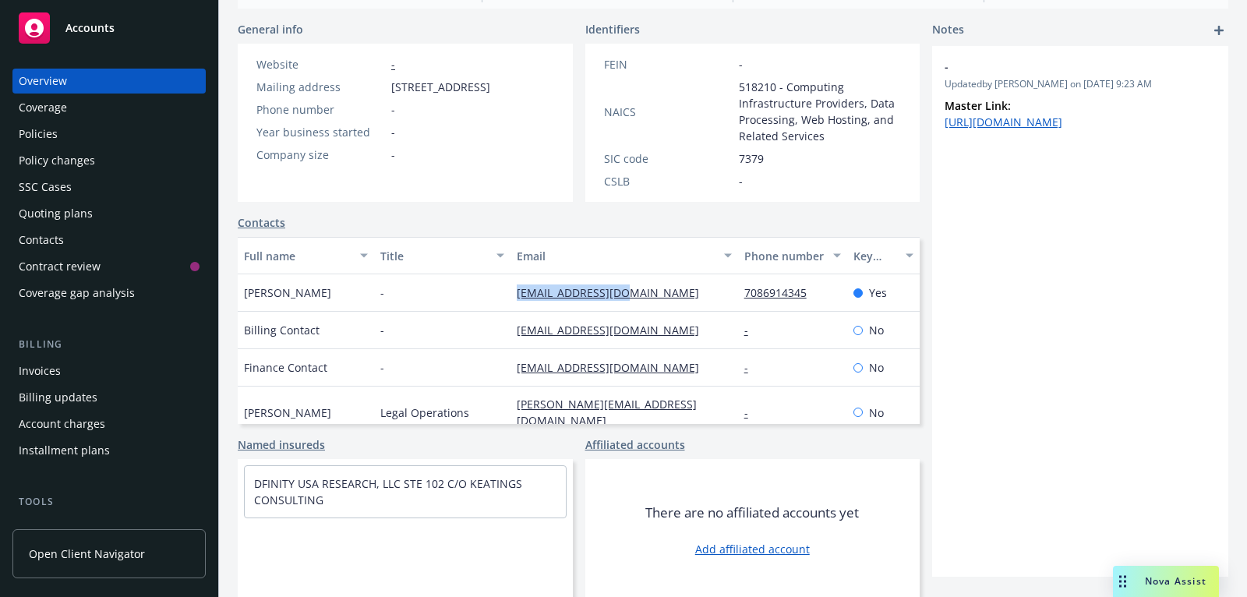
drag, startPoint x: 638, startPoint y: 291, endPoint x: 511, endPoint y: 288, distance: 127.9
click at [511, 288] on div "shadia@dfinity.org" at bounding box center [625, 292] width 228 height 37
copy link "shadia@dfinity.org"
drag, startPoint x: 650, startPoint y: 375, endPoint x: 511, endPoint y: 368, distance: 139.7
click at [511, 368] on div "finance@dfinity.org" at bounding box center [625, 367] width 228 height 37
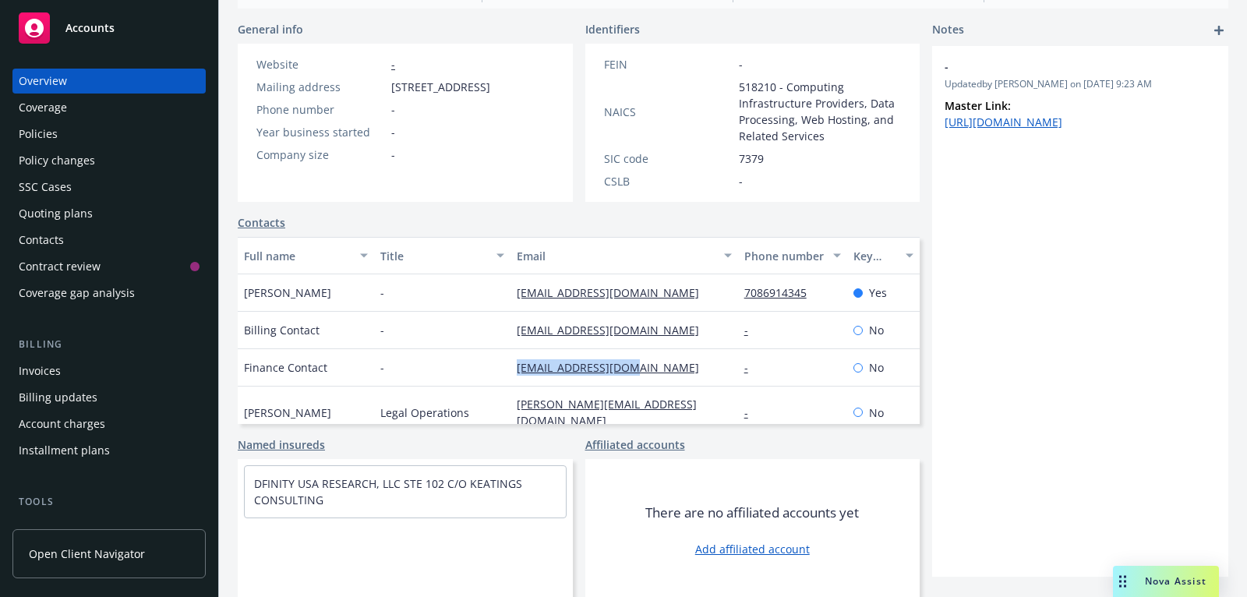
copy link "finance@dfinity.org"
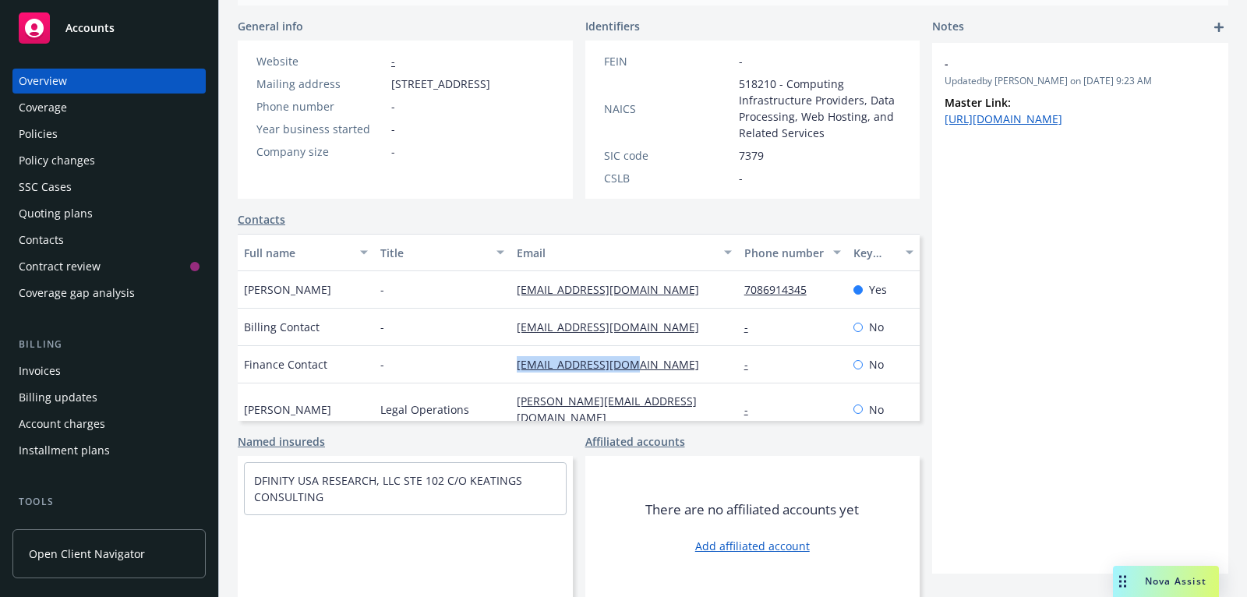
click at [150, 362] on div "Invoices" at bounding box center [109, 371] width 181 height 25
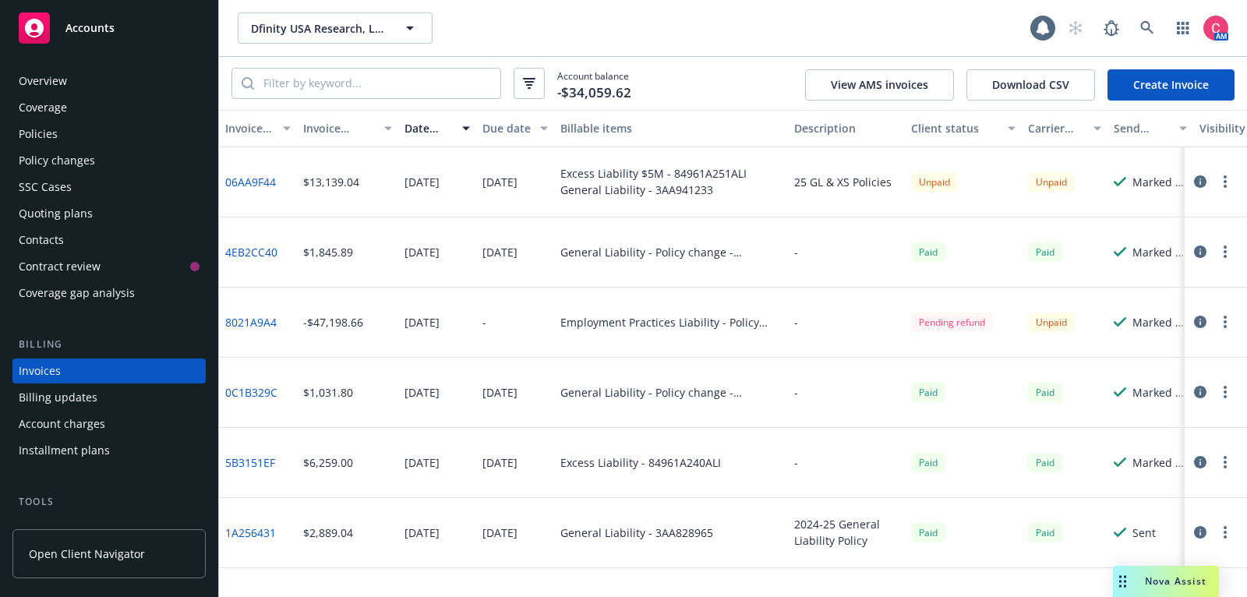
scroll to position [47, 0]
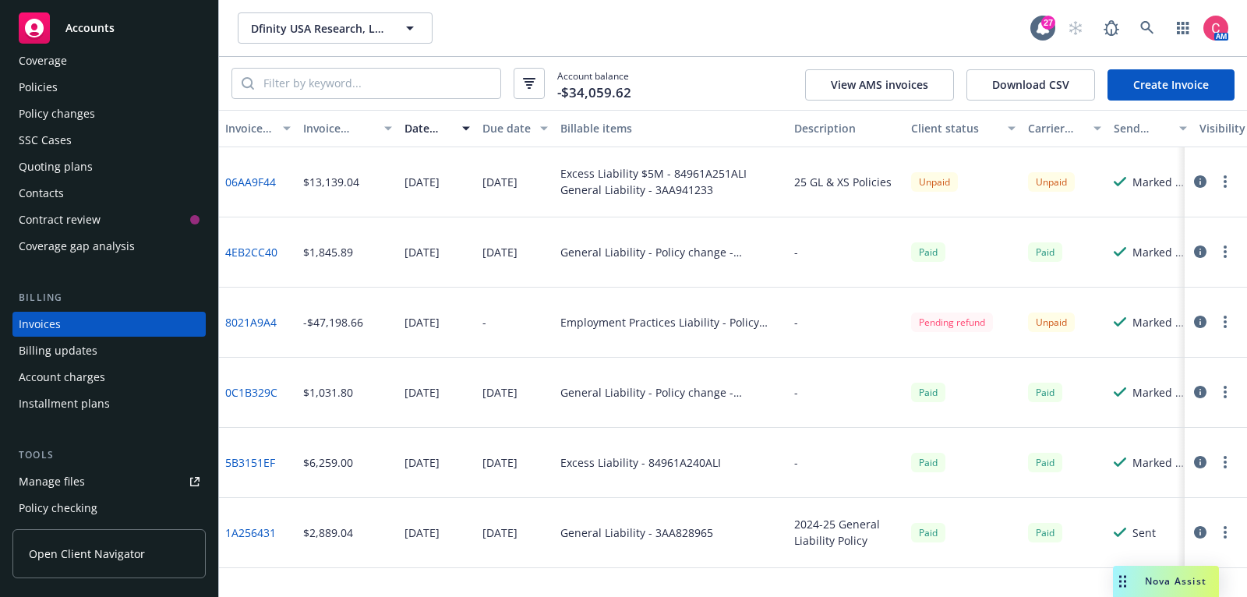
click at [1203, 177] on icon "button" at bounding box center [1200, 181] width 12 height 12
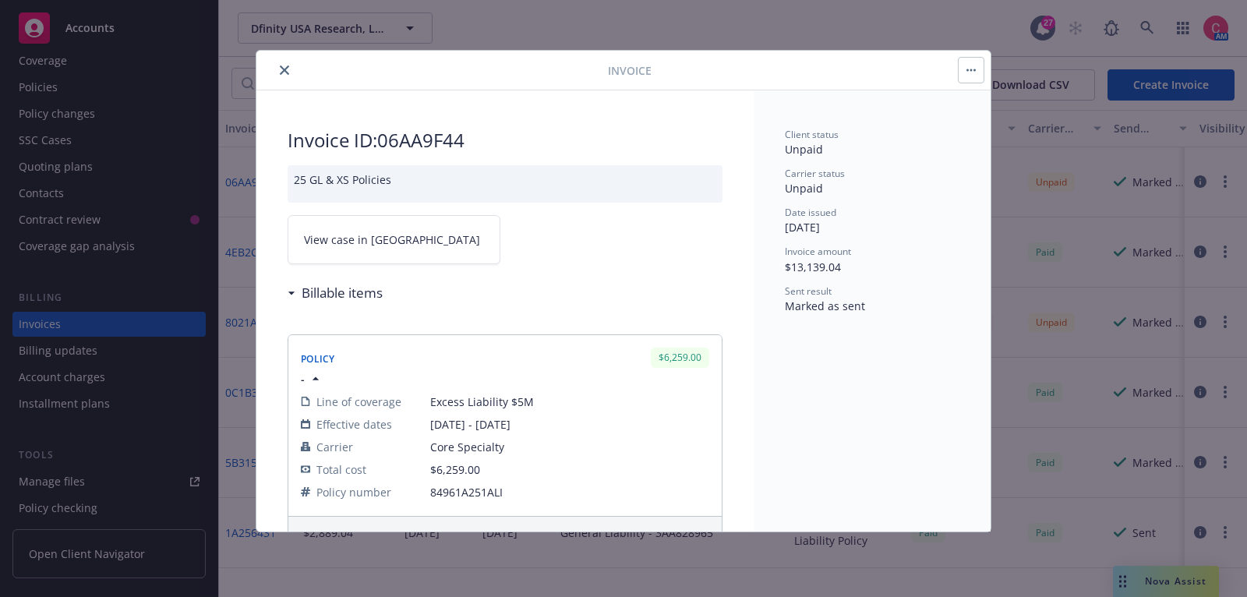
click at [453, 243] on link "View case in SSC" at bounding box center [394, 239] width 213 height 49
click at [285, 65] on icon "close" at bounding box center [284, 69] width 9 height 9
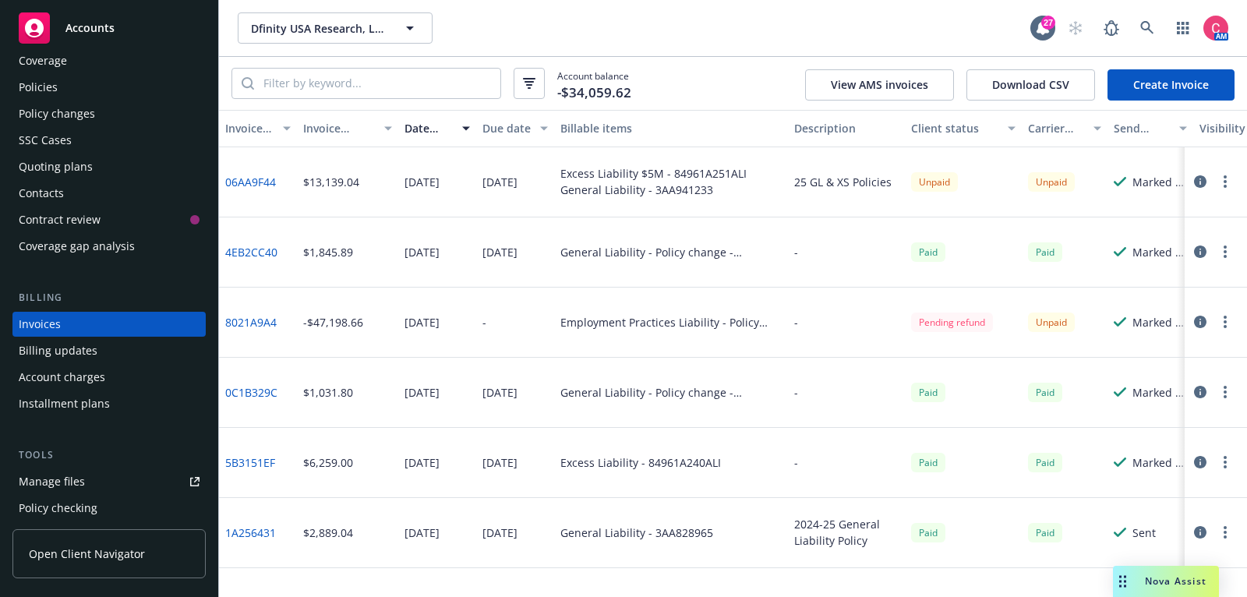
click at [135, 97] on div "Policies" at bounding box center [109, 87] width 181 height 25
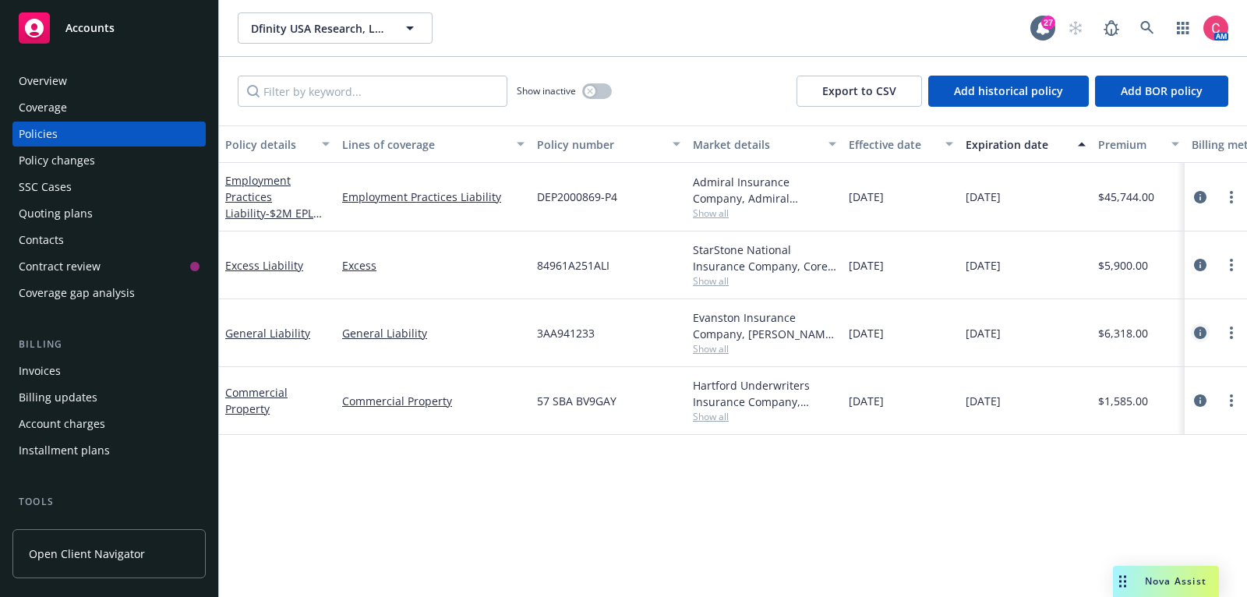
click at [1200, 327] on icon "circleInformation" at bounding box center [1200, 333] width 12 height 12
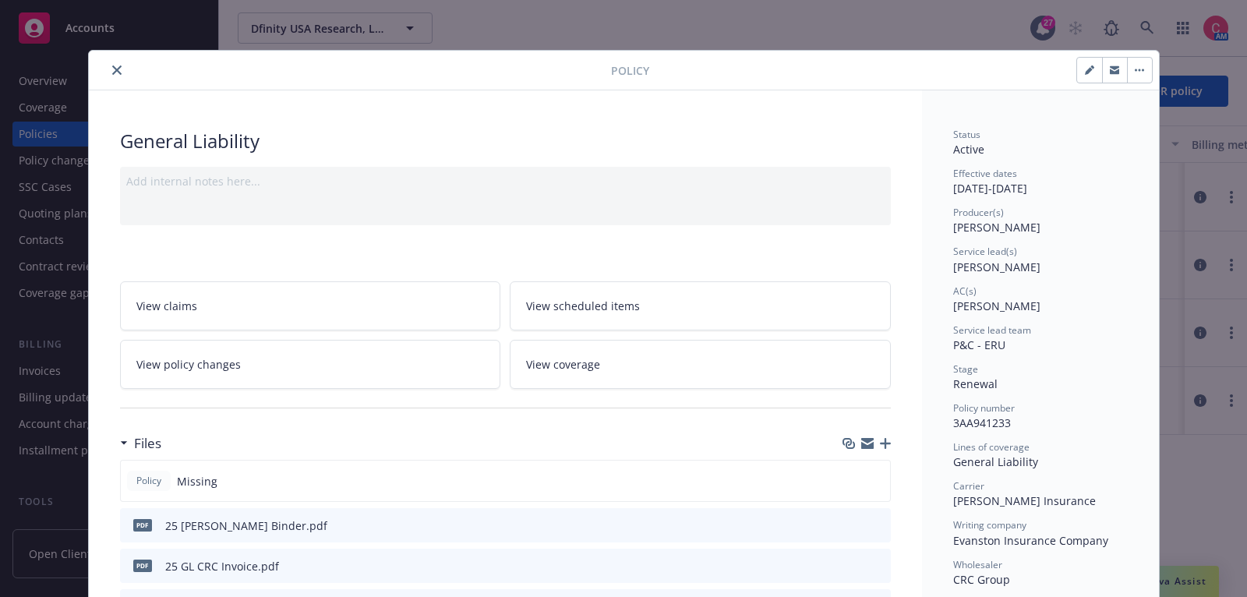
click at [887, 447] on div "Files" at bounding box center [505, 443] width 771 height 33
click at [879, 437] on div at bounding box center [867, 443] width 48 height 12
click at [886, 439] on icon "button" at bounding box center [885, 443] width 11 height 11
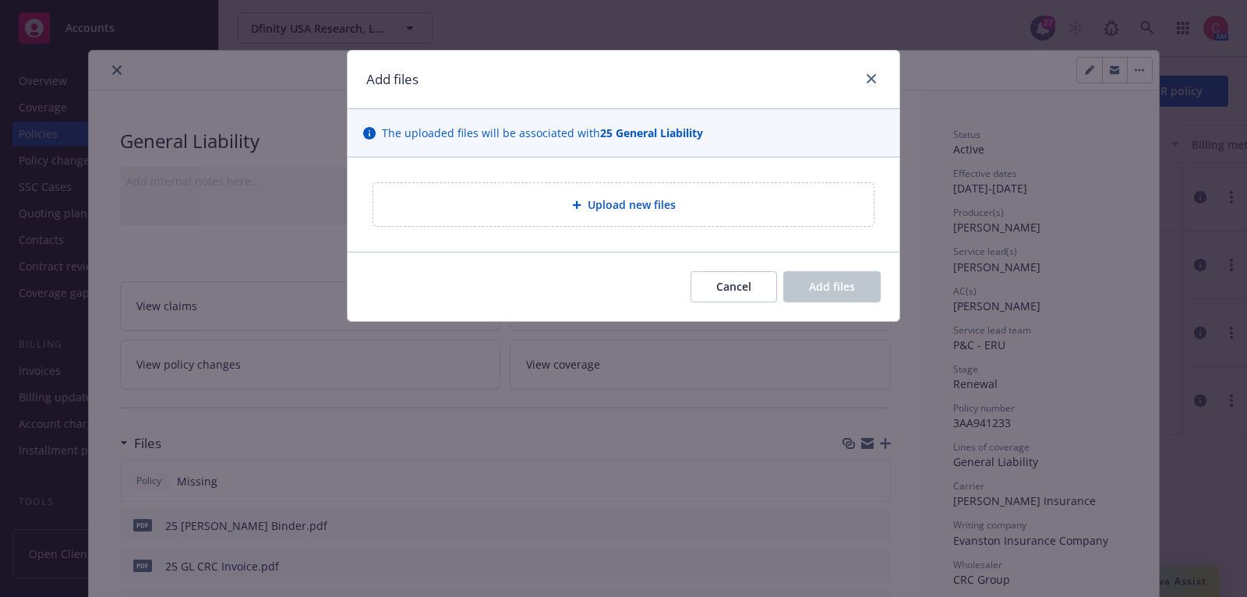
click at [603, 228] on div "Upload new files" at bounding box center [624, 204] width 552 height 94
click at [575, 217] on div "Upload new files" at bounding box center [623, 204] width 500 height 43
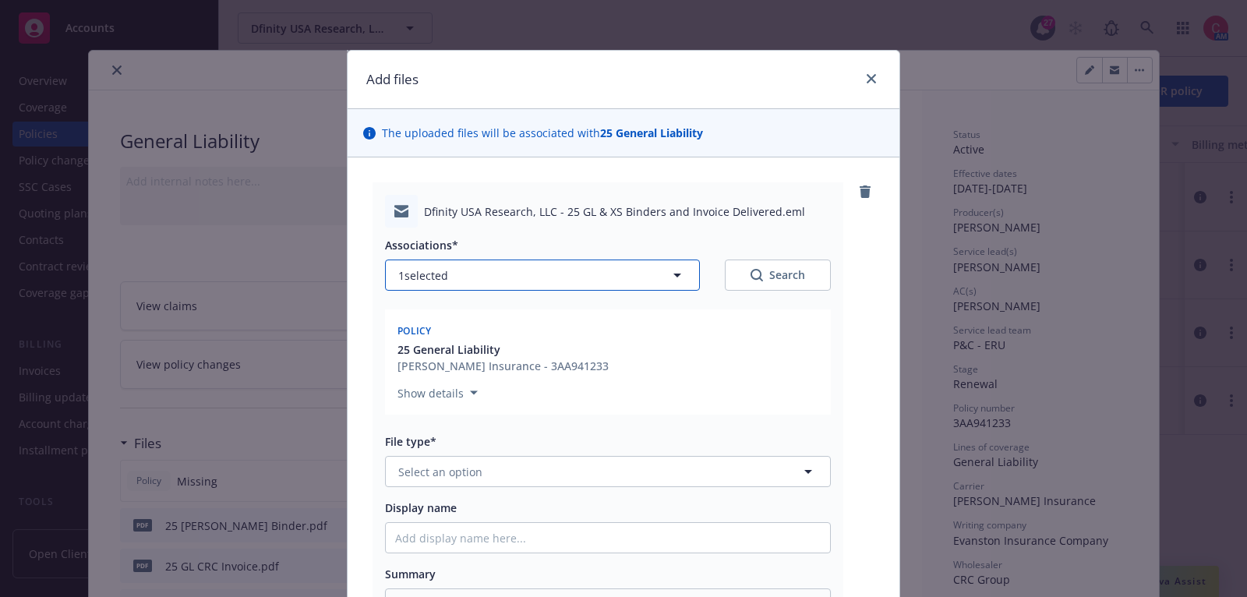
click at [481, 284] on button "1 selected" at bounding box center [542, 275] width 315 height 31
type textarea "x"
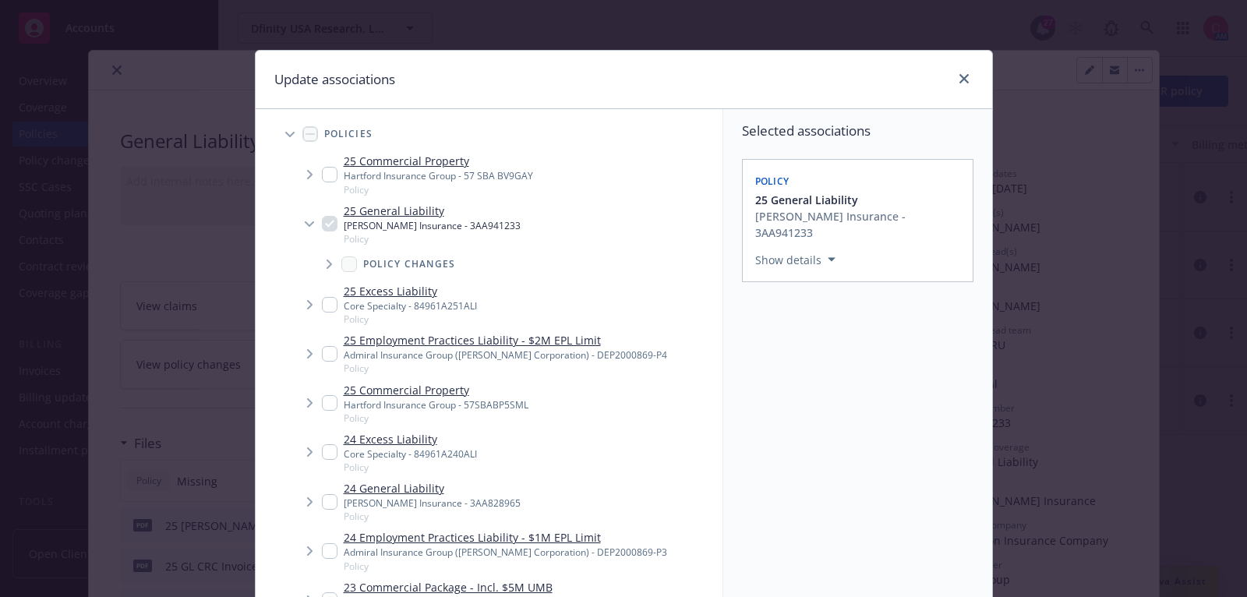
click at [329, 310] on input "Tree Example" at bounding box center [330, 305] width 16 height 16
checkbox input "true"
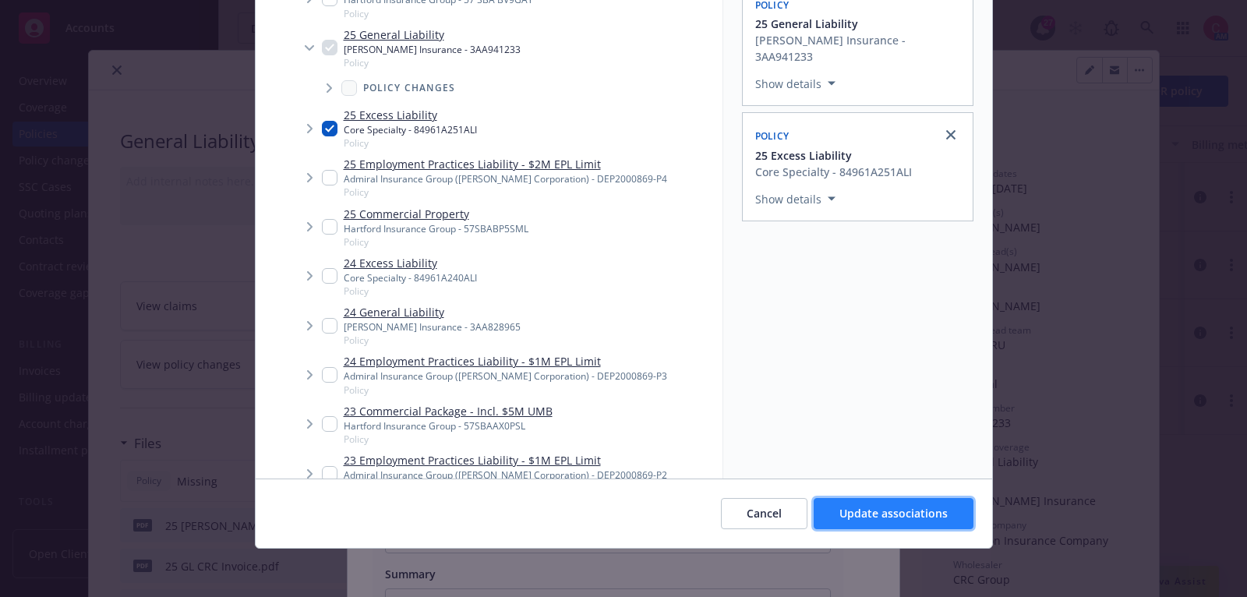
click at [874, 515] on span "Update associations" at bounding box center [894, 513] width 108 height 15
type textarea "x"
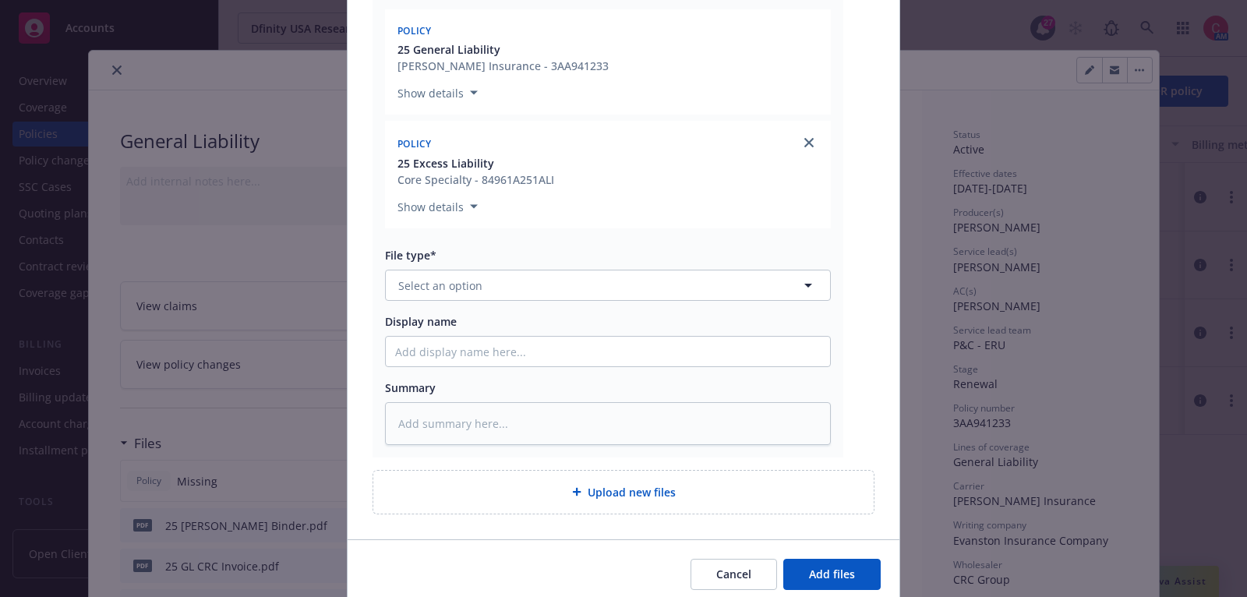
scroll to position [359, 0]
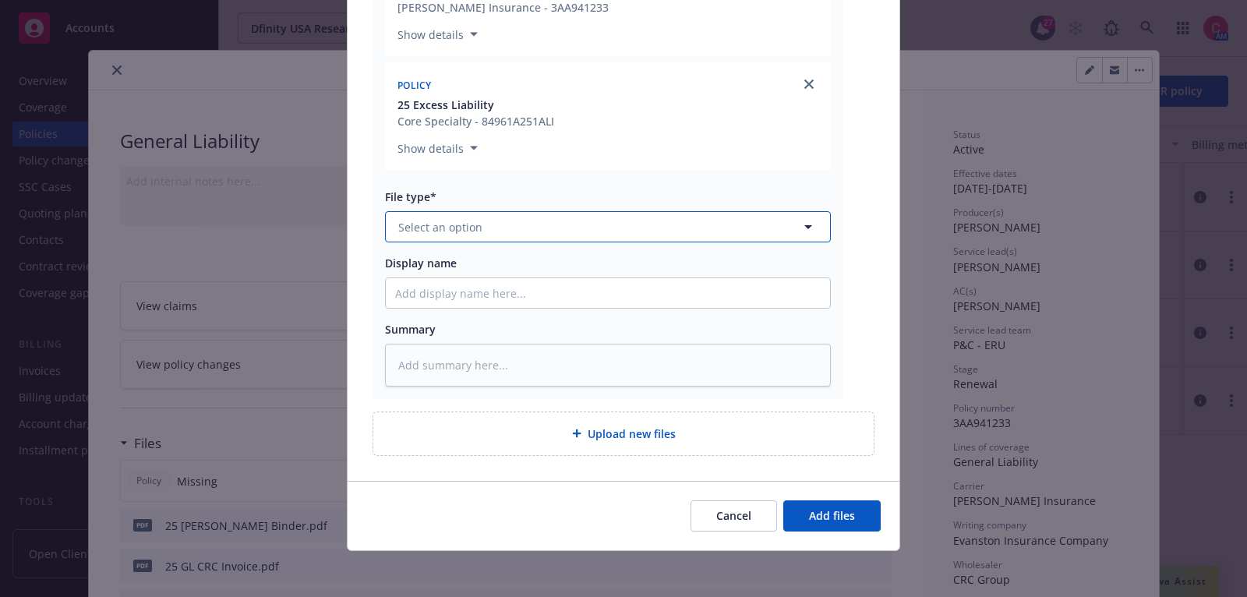
click at [630, 228] on button "Select an option" at bounding box center [608, 226] width 446 height 31
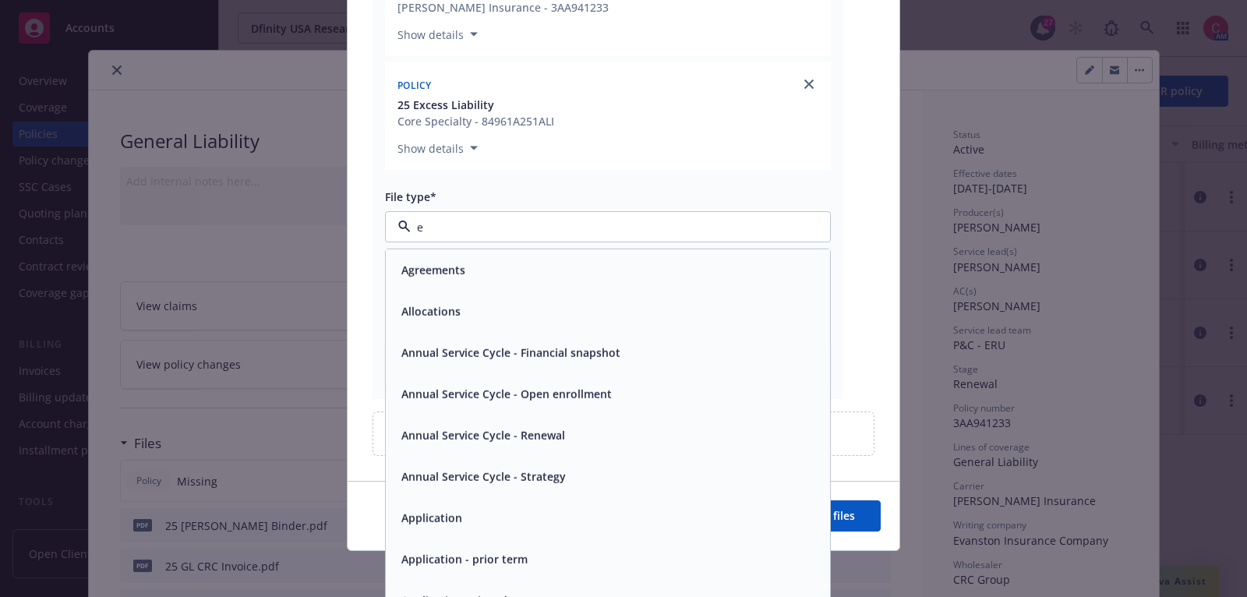
type input "em"
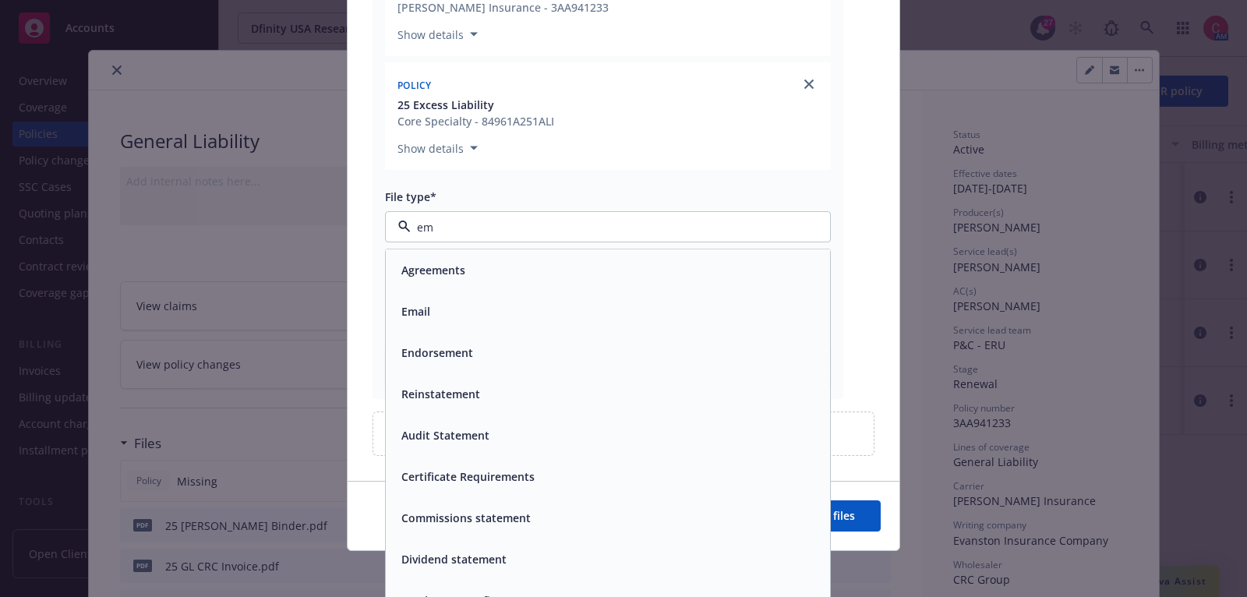
click at [638, 308] on div "Email" at bounding box center [608, 311] width 426 height 23
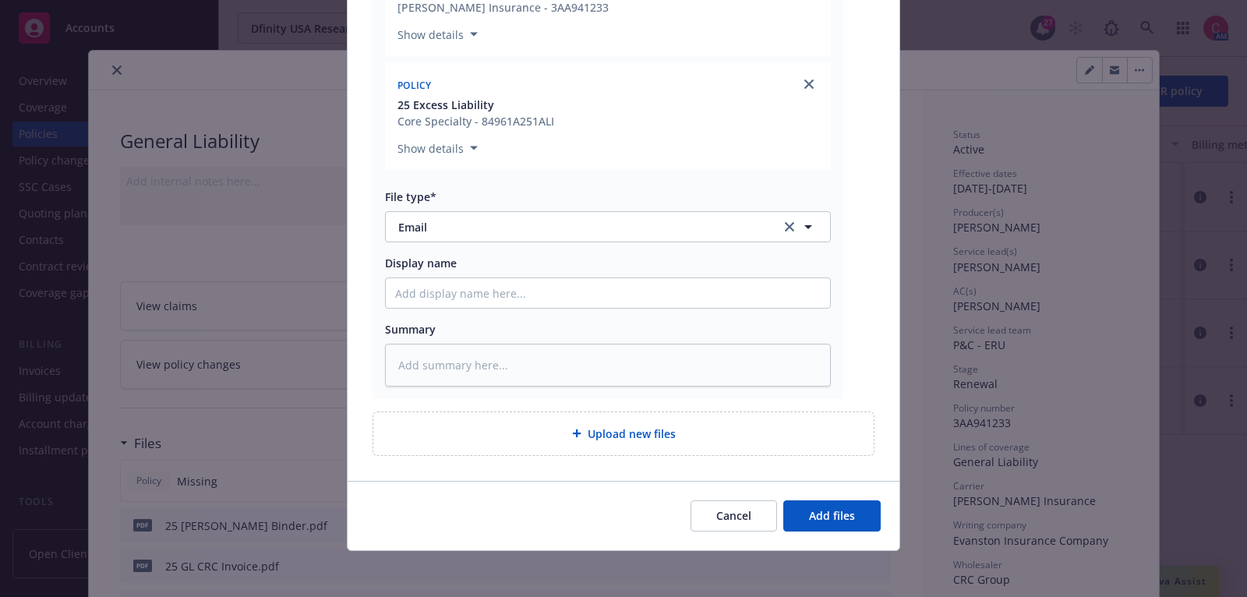
click at [636, 323] on div "Summary" at bounding box center [608, 329] width 446 height 16
click at [636, 299] on input "Display name" at bounding box center [608, 293] width 444 height 30
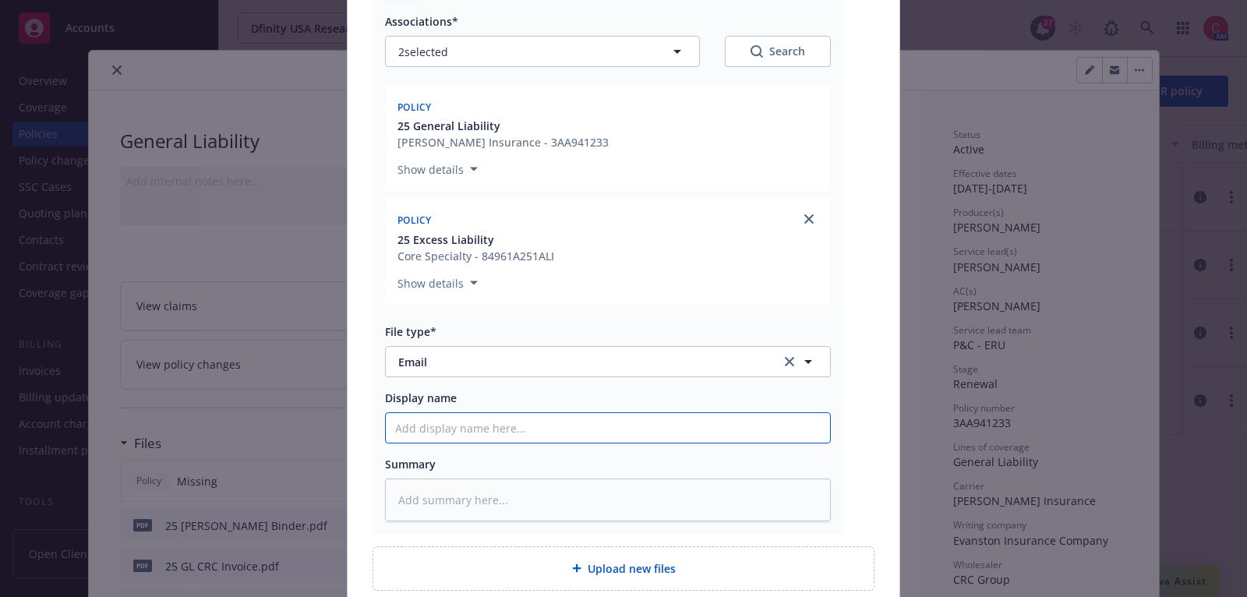
scroll to position [208, 0]
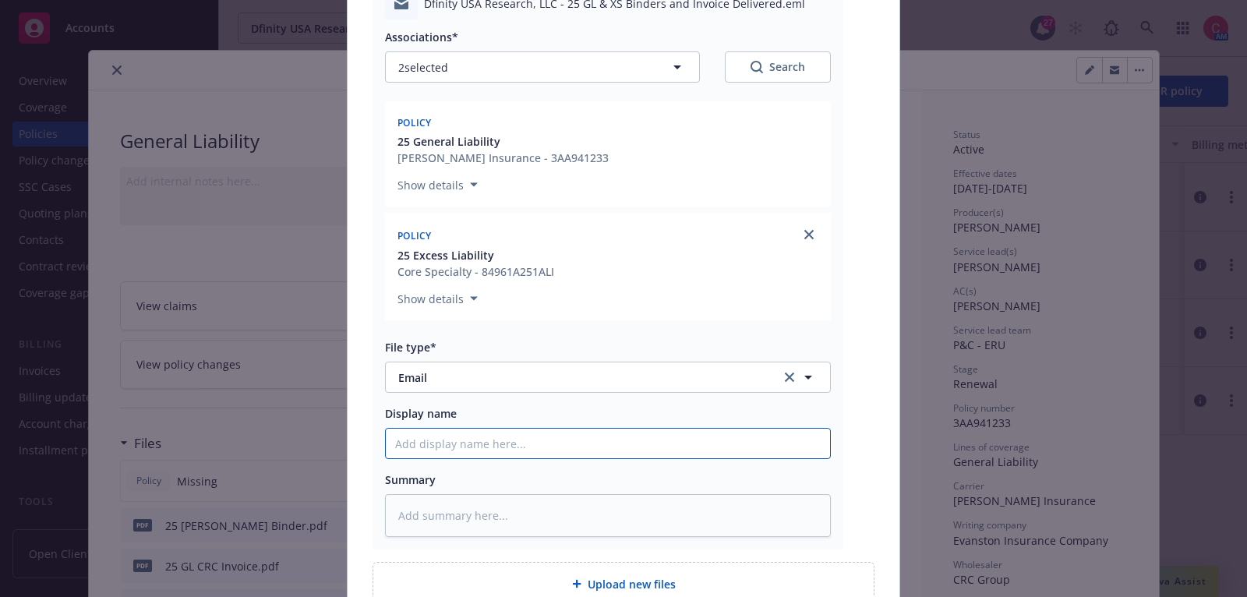
type textarea "x"
type input "2"
type textarea "x"
type input "25"
type textarea "x"
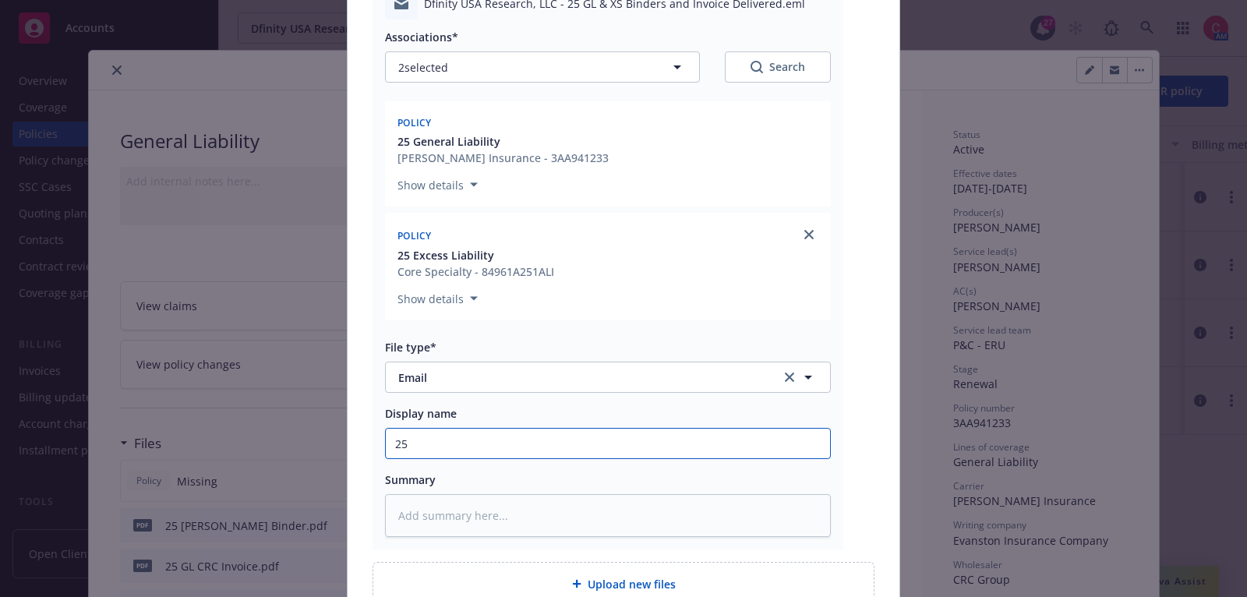
type input "25"
type textarea "x"
type input "25 G"
type textarea "x"
type input "25 GL"
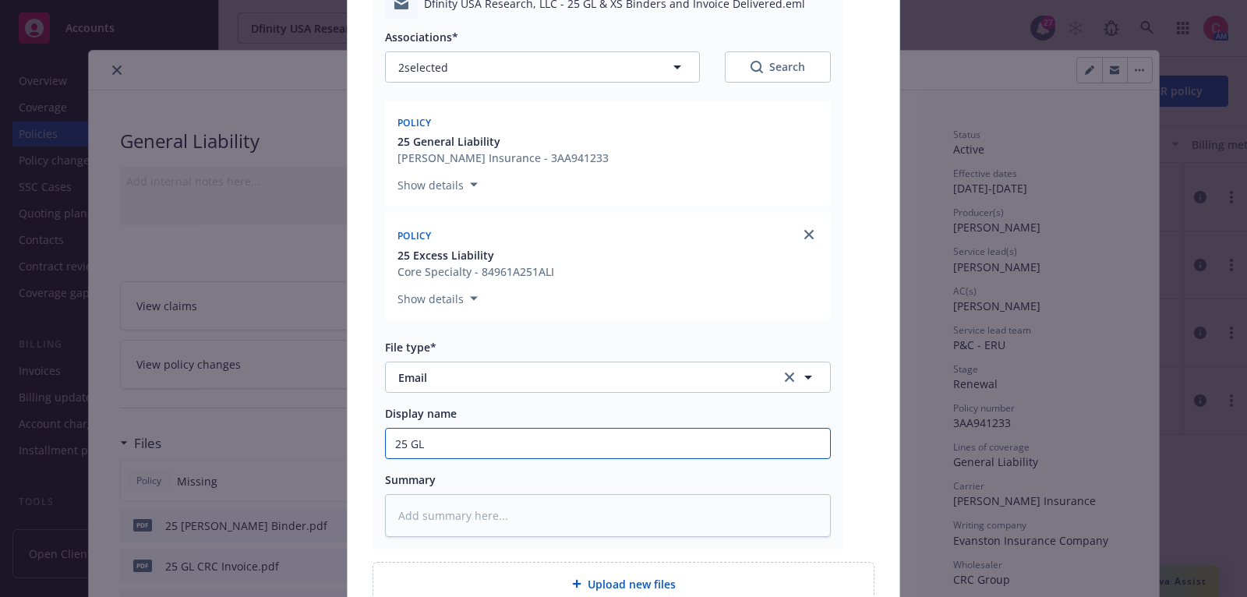
type textarea "x"
type input "25 GL"
type textarea "x"
type input "25 GL &"
type textarea "x"
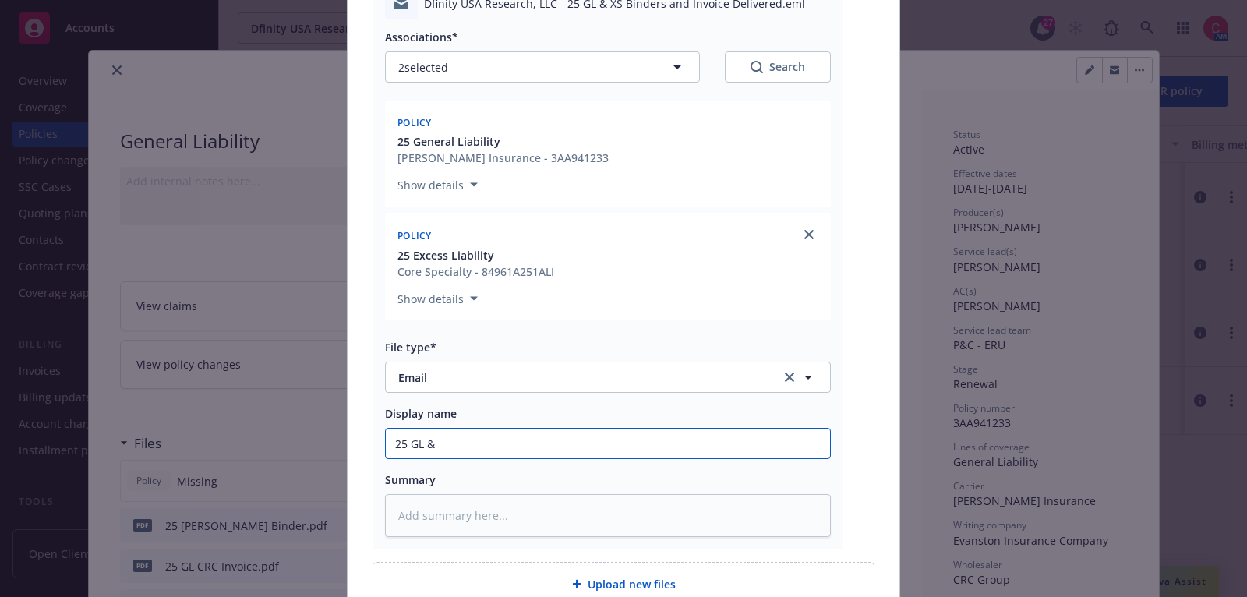
type input "25 GL &"
type textarea "x"
type input "25 GL & X"
type textarea "x"
type input "25 GL & XS"
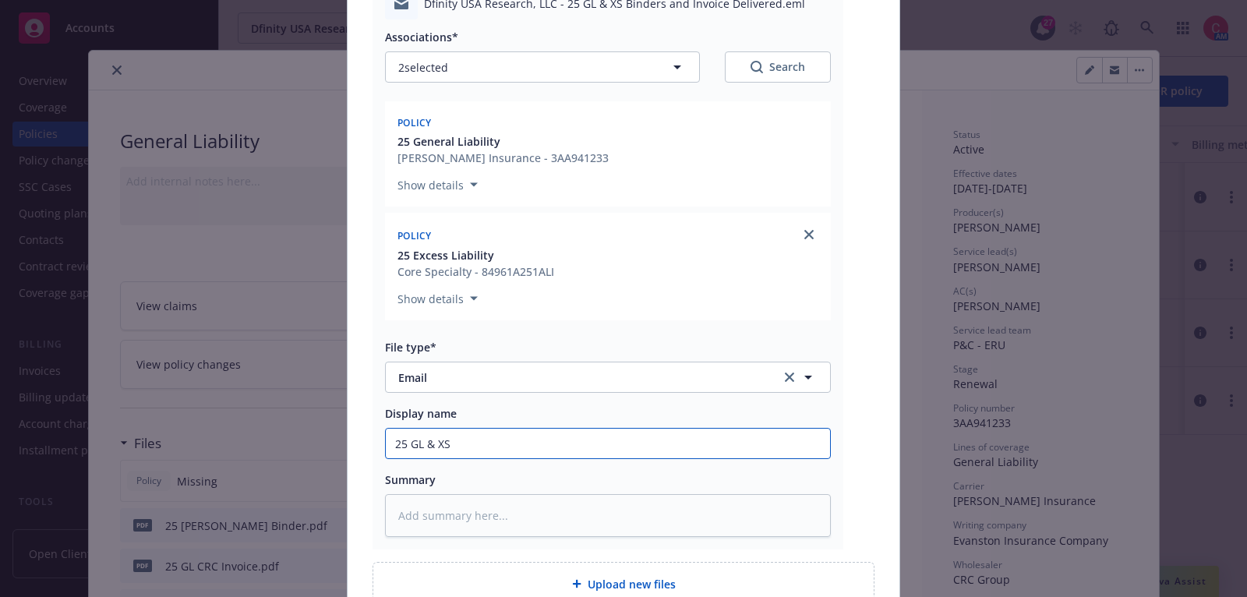
type textarea "x"
type input "25 GL & XS"
type textarea "x"
type input "25 GL & XS B"
type textarea "x"
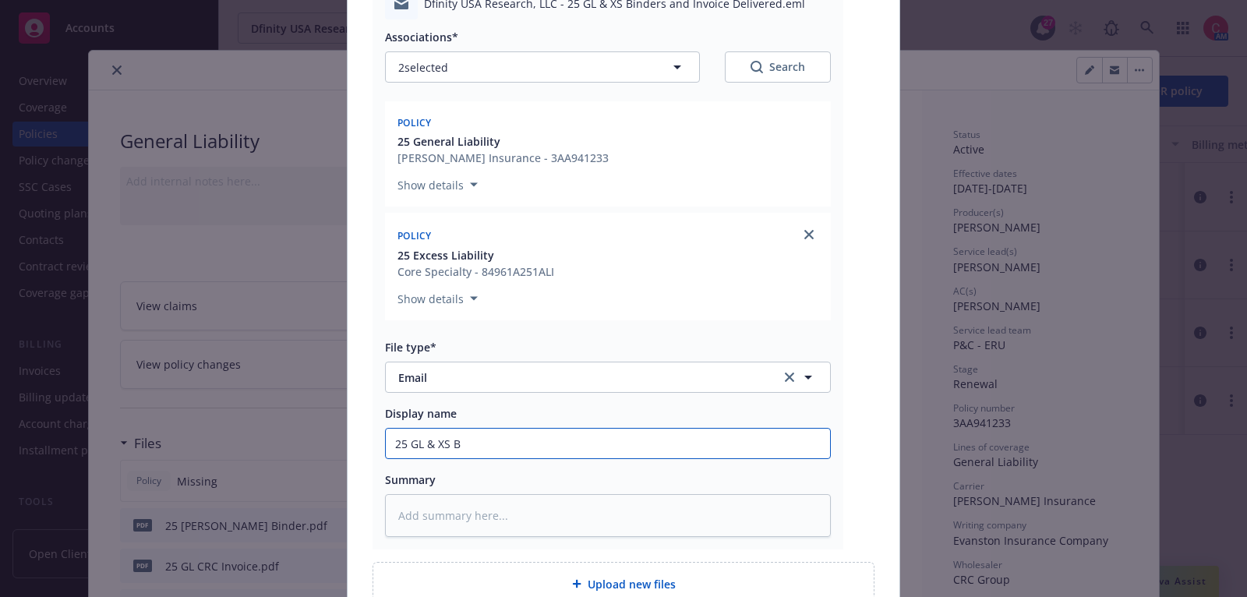
type input "25 GL & XS Bi"
type textarea "x"
type input "25 GL & XS Bind"
type textarea "x"
type input "25 GL & XS Binde"
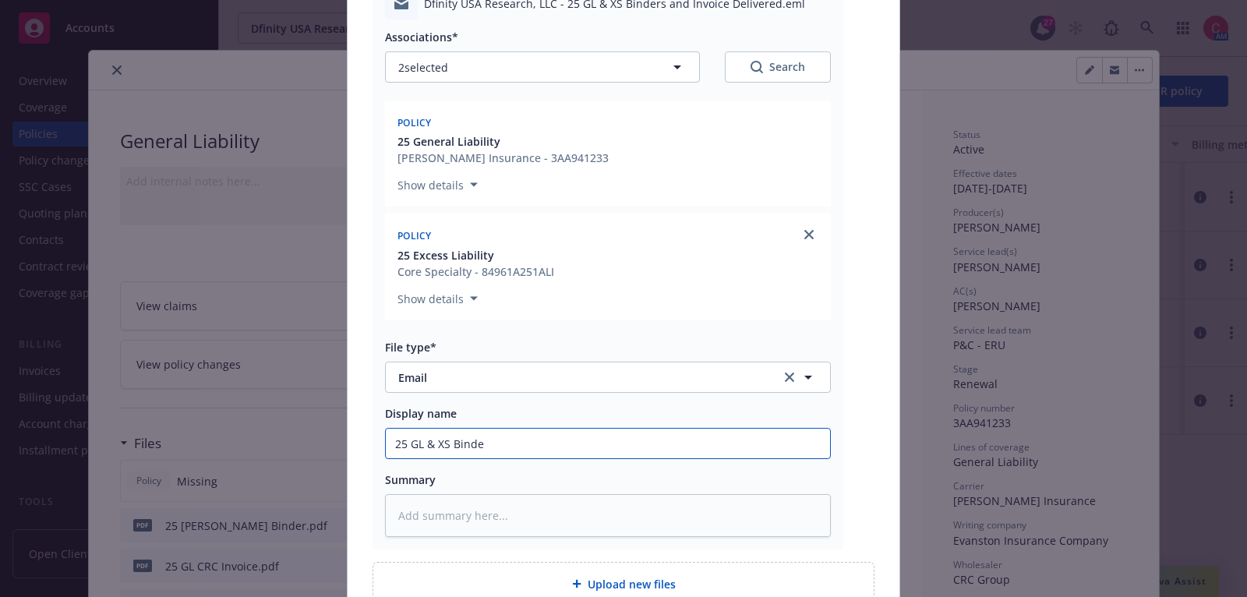
type textarea "x"
type input "25 GL & XS Binder"
type textarea "x"
type input "25 GL & XS Binders"
type textarea "x"
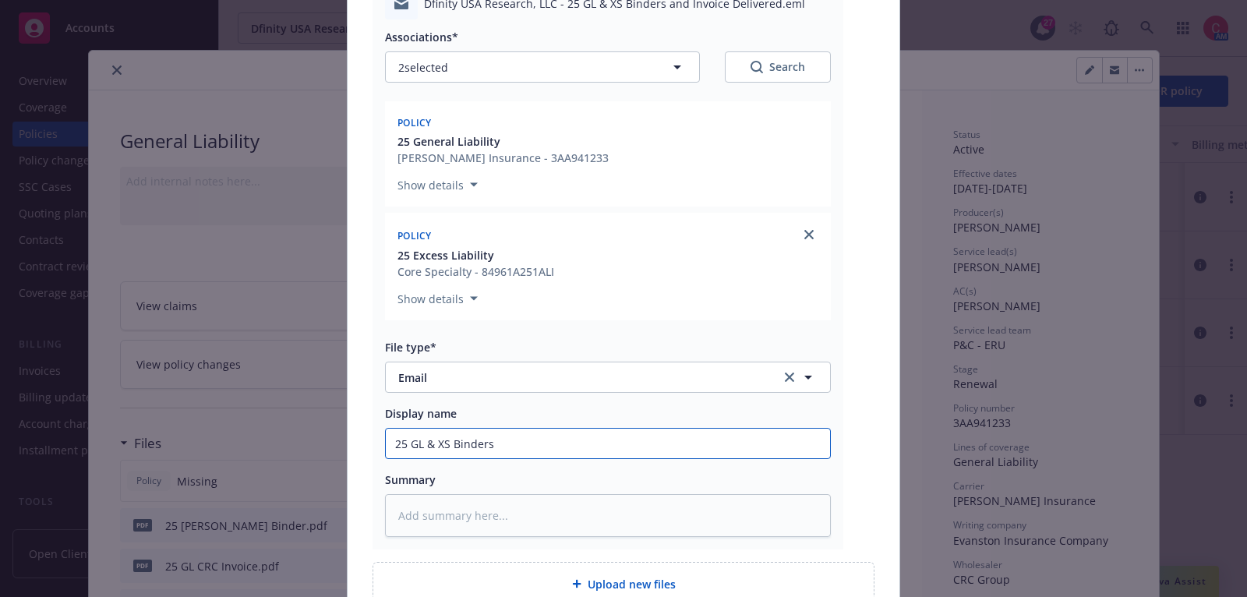
type input "25 GL & XS Binders a"
type textarea "x"
type input "25 GL & XS Binders an"
type textarea "x"
type input "25 GL & XS Binders and"
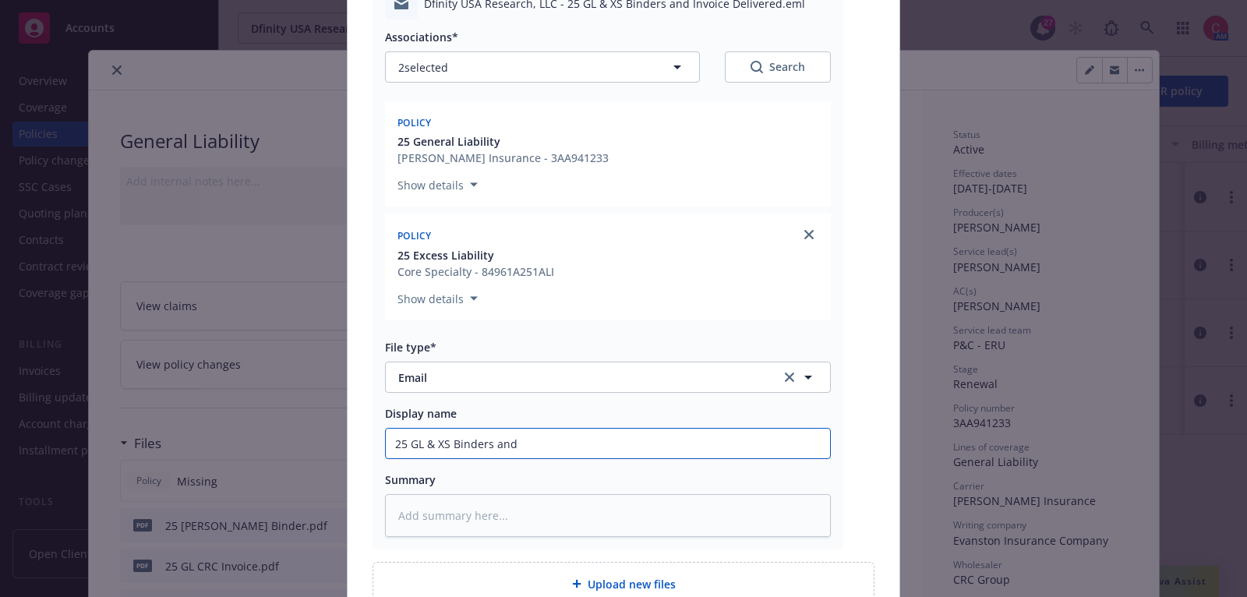
type textarea "x"
type input "25 GL & XS Binders and"
type textarea "x"
type input "25 GL & XS Binders and i"
type textarea "x"
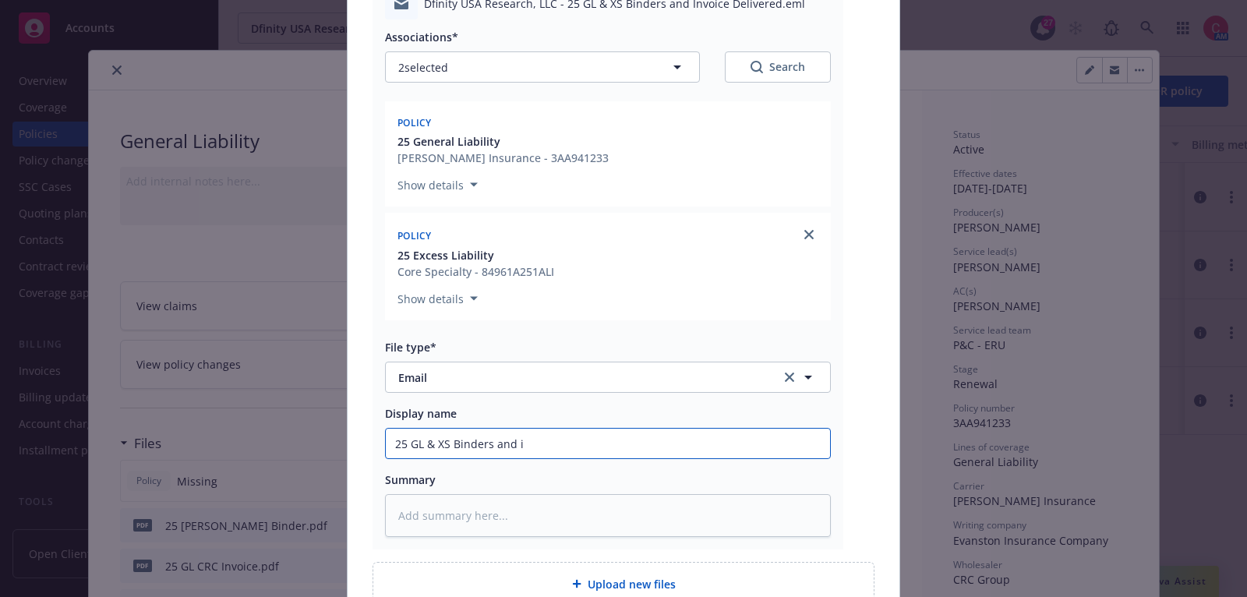
type input "25 GL & XS Binders and in"
type textarea "x"
type input "25 GL & XS Binders and inv"
type textarea "x"
type input "25 GL & XS Binders and invo"
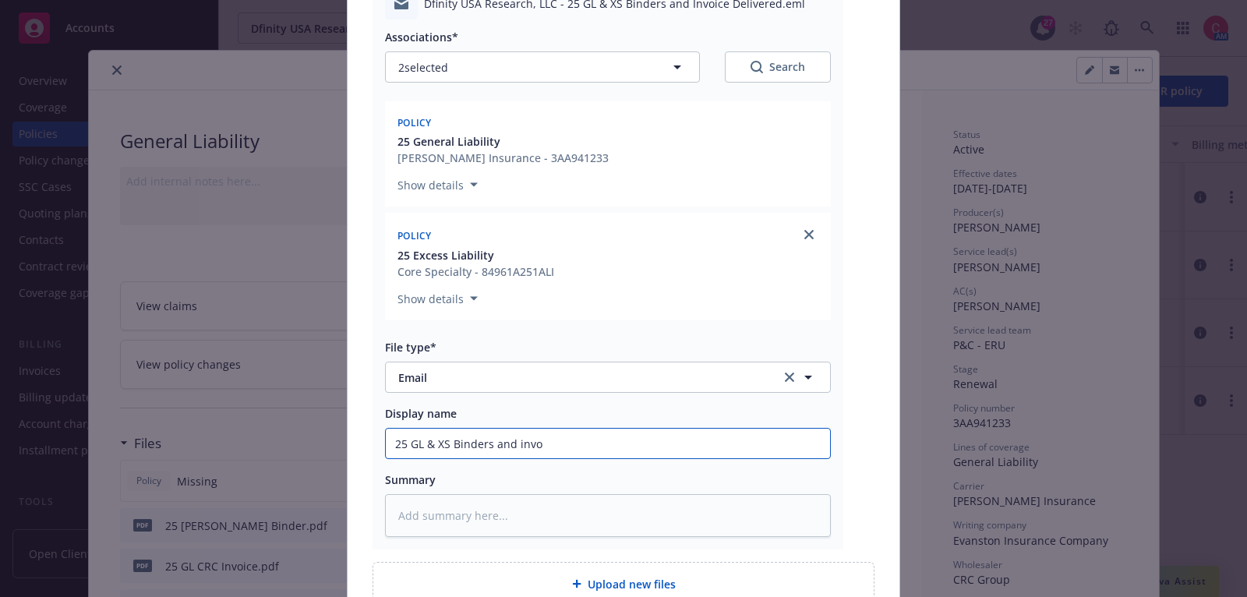
type textarea "x"
type input "25 GL & XS Binders and invoic"
type textarea "x"
type input "25 GL & XS Binders and invoice"
type textarea "x"
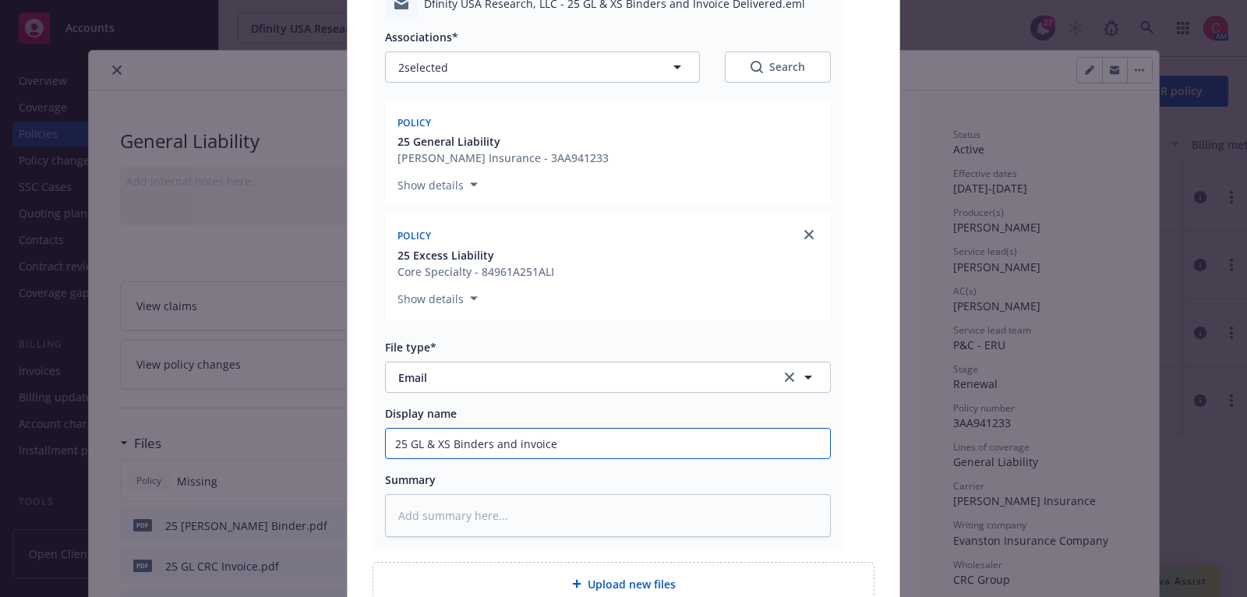
type input "25 GL & XS Binders and invoice"
type textarea "x"
type input "25 GL & XS Binders and invoice d"
type textarea "x"
type input "25 GL & XS Binders and invoice del"
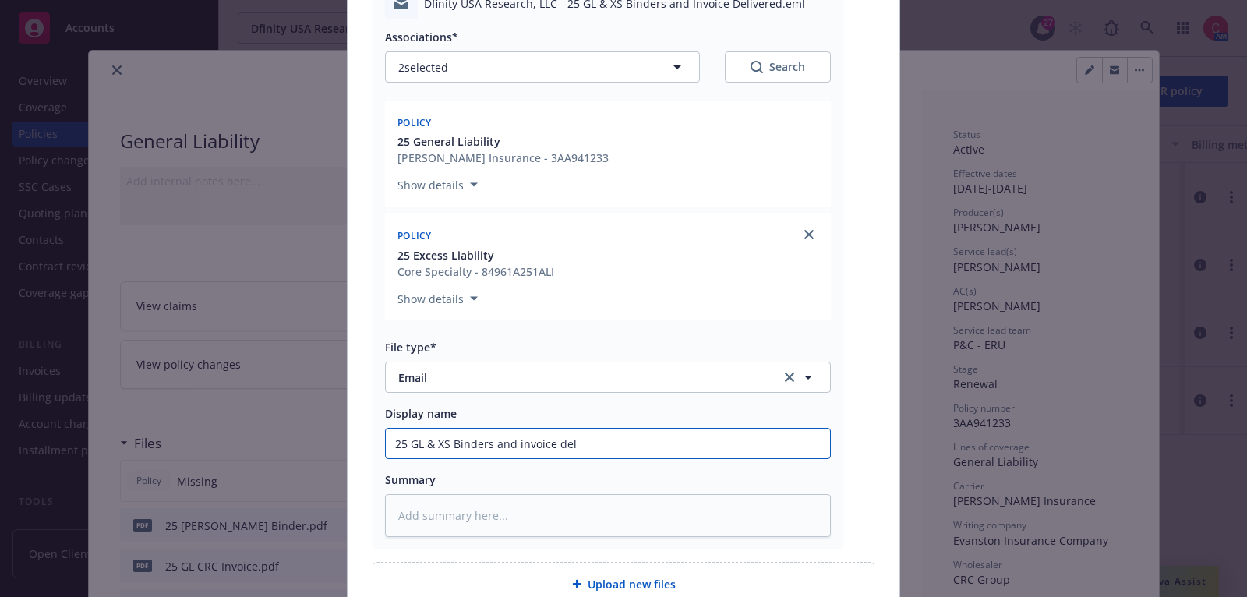
type textarea "x"
type input "25 GL & XS Binders and invoice deli"
type textarea "x"
type input "25 GL & XS Binders and invoice deliv"
type textarea "x"
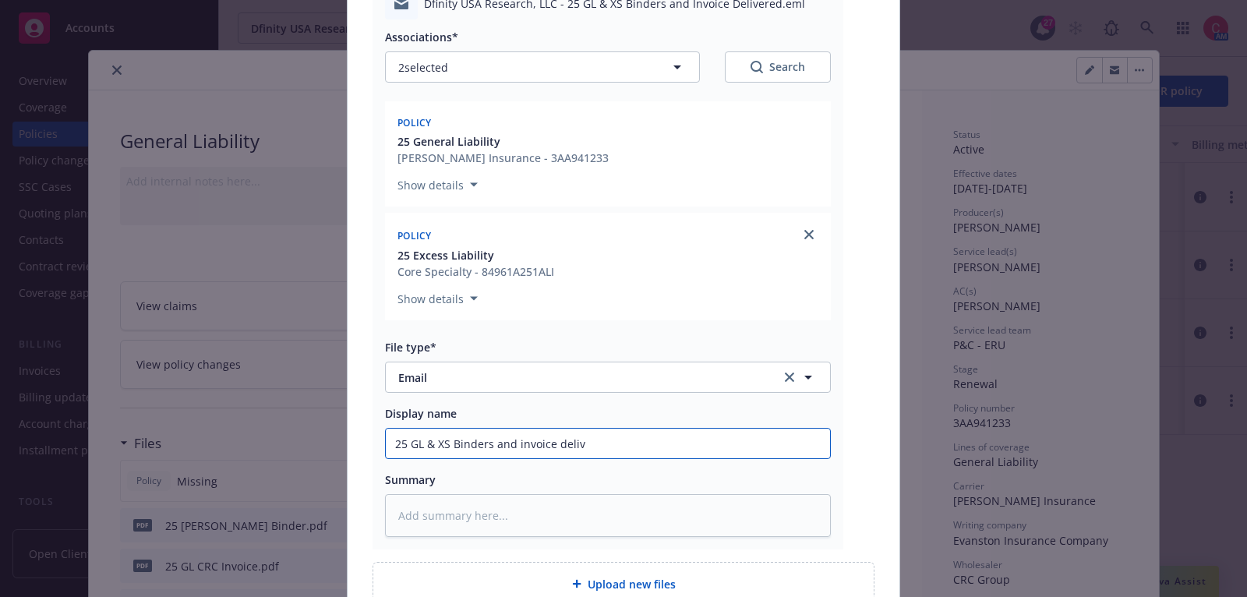
type input "25 GL & XS Binders and invoice delive"
type textarea "x"
type input "25 GL & XS Binders and invoice delivere"
type textarea "x"
type input "25 GL & XS Binders and invoice delivered"
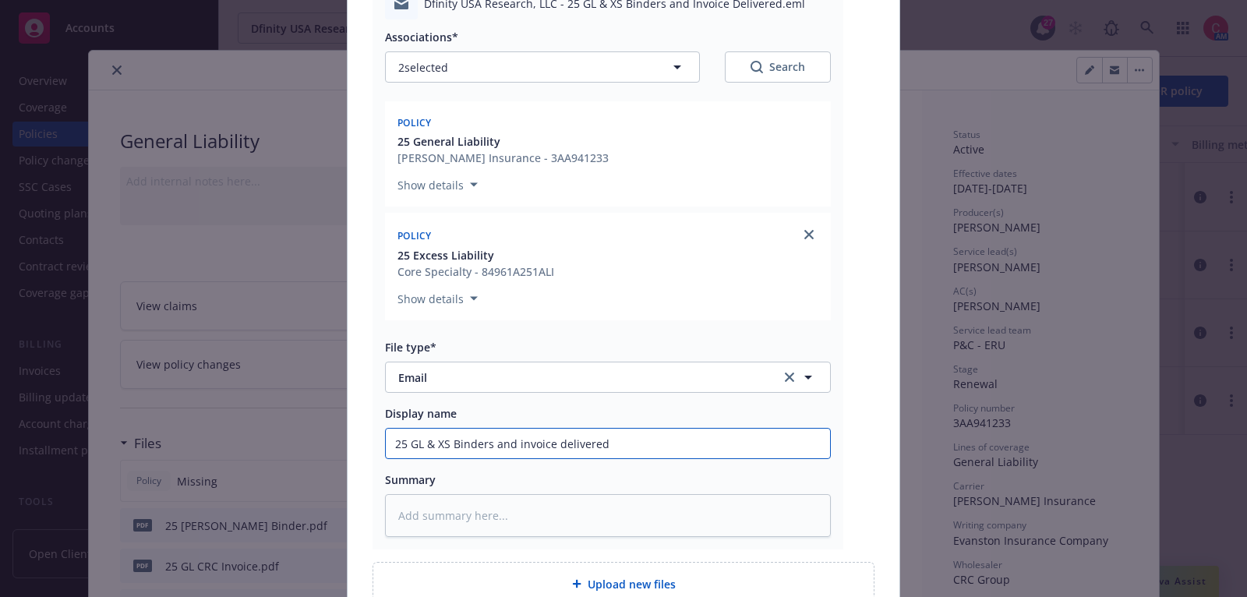
type textarea "x"
type input "25 GL & XS Binders and invoice delivered"
type textarea "x"
type input "25 GL & XS Binders and invoice delivered t"
type textarea "x"
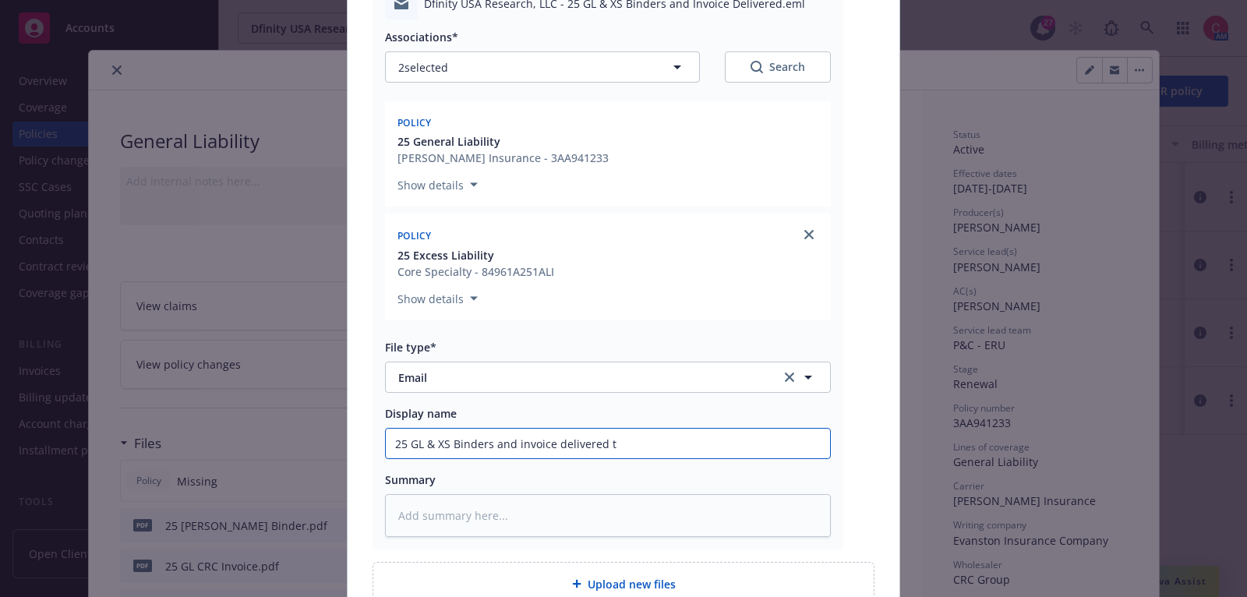
type input "25 GL & XS Binders and invoice delivered to"
type textarea "x"
type input "25 GL & XS Binders and invoice delivered to"
type textarea "x"
type input "25 GL & XS Binders and invoice delivered to i"
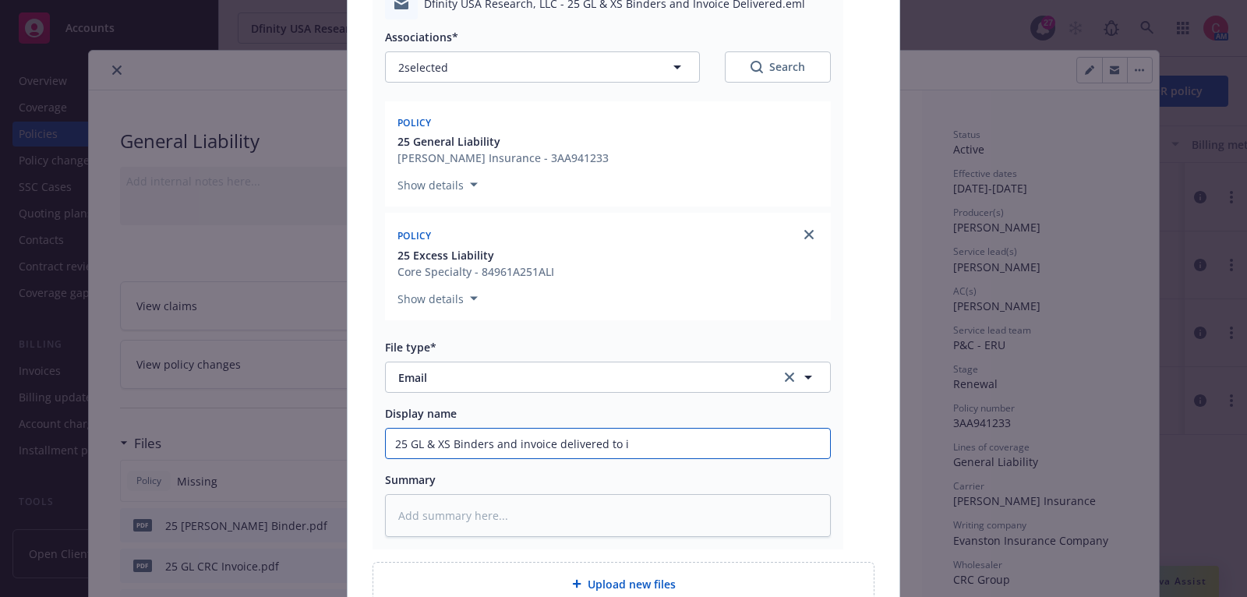
type textarea "x"
type input "25 GL & XS Binders and invoice delivered to ins"
type textarea "x"
type input "25 GL & XS Binders and invoice delivered to insu"
type textarea "x"
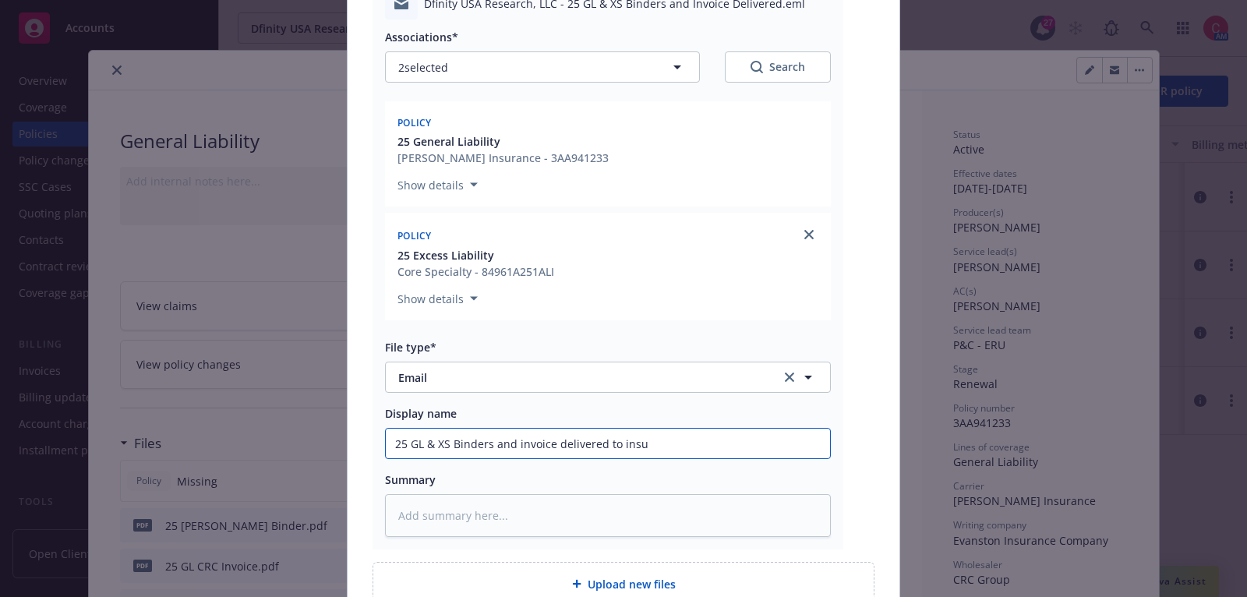
type input "25 GL & XS Binders and invoice delivered to insur"
type textarea "x"
type input "25 GL & XS Binders and invoice delivered to insure"
type textarea "x"
type input "25 GL & XS Binders and invoice delivered to insured"
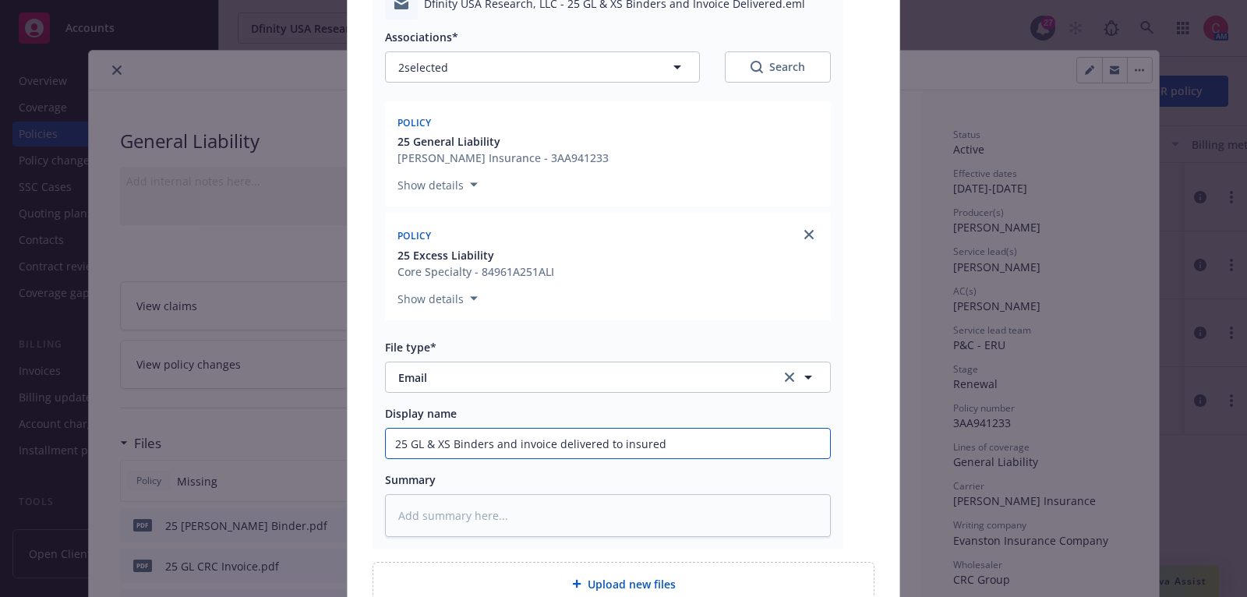
scroll to position [359, 0]
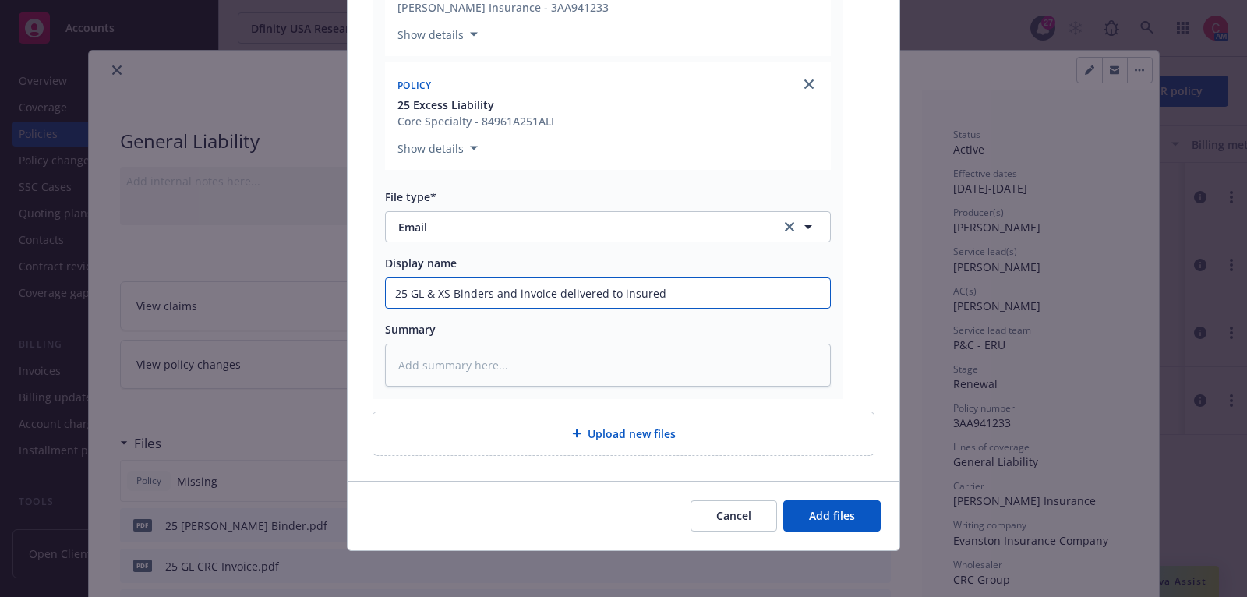
click at [391, 300] on input "25 GL & XS Binders and invoice delivered to insured" at bounding box center [608, 293] width 444 height 30
click at [394, 292] on input "25 GL & XS Binders and invoice delivered to insured" at bounding box center [608, 293] width 444 height 30
type textarea "x"
type input "C25 GL & XS Binders and invoice delivered to insured"
type textarea "x"
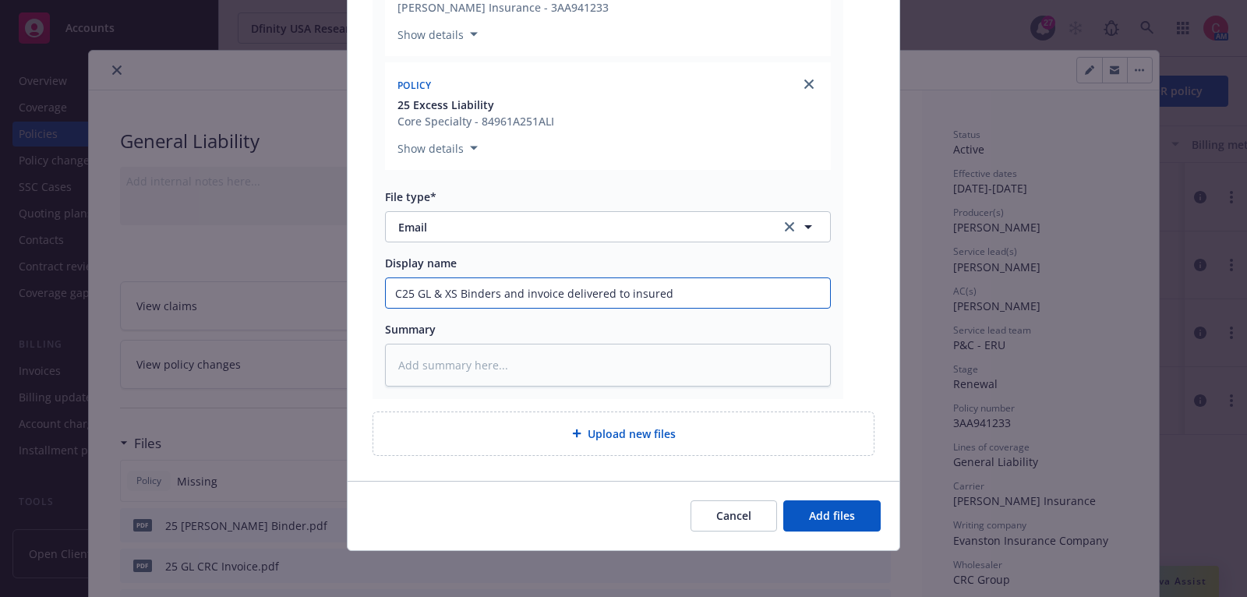
type input "Ch25 GL & XS Binders and invoice delivered to insured"
type textarea "x"
type input "Che25 GL & XS Binders and invoice delivered to insured"
type textarea "x"
type input "Chel25 GL & XS Binders and invoice delivered to insured"
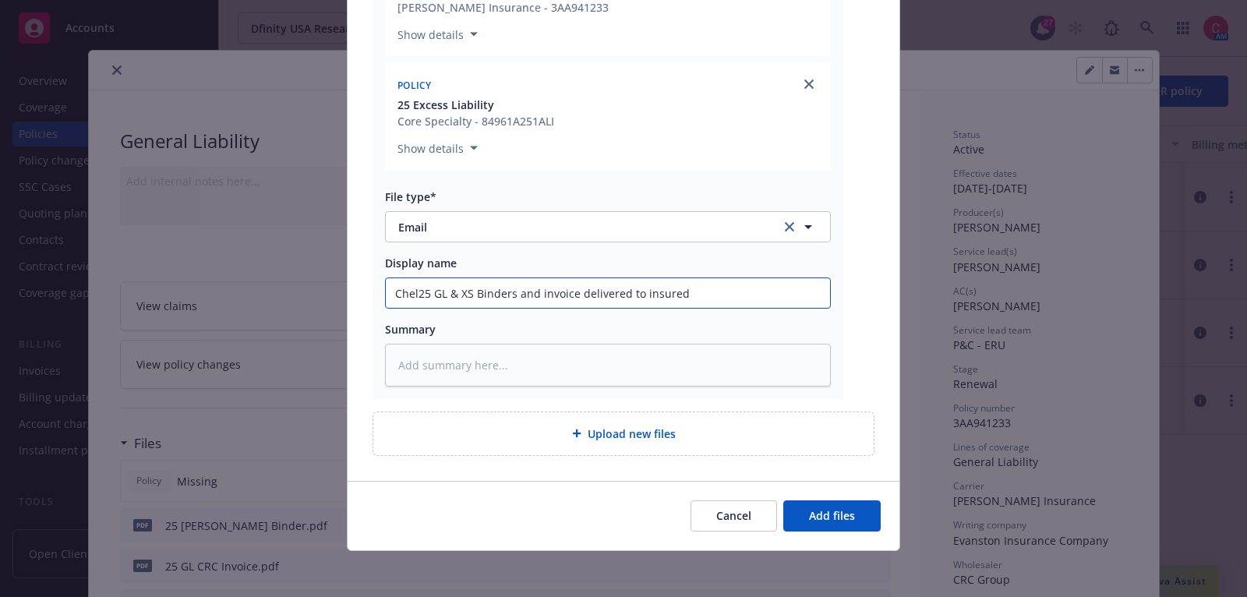
type textarea "x"
type input "Chels25 GL & XS Binders and invoice delivered to insured"
type textarea "x"
type input "Chelse25 GL & XS Binders and invoice delivered to insured"
type textarea "x"
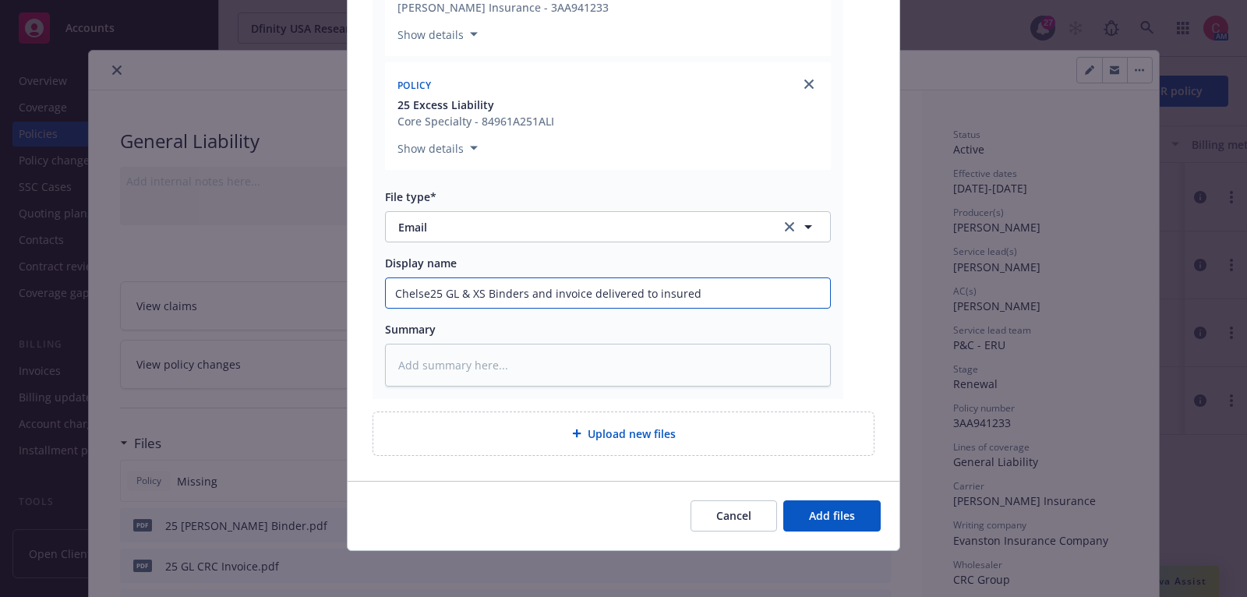
type input "Chelsea25 GL & XS Binders and invoice delivered to insured"
type textarea "x"
type input "Chelsea:25 GL & XS Binders and invoice delivered to insured"
type textarea "x"
type input "Chelsea: 25 GL & XS Binders and invoice delivered to insured"
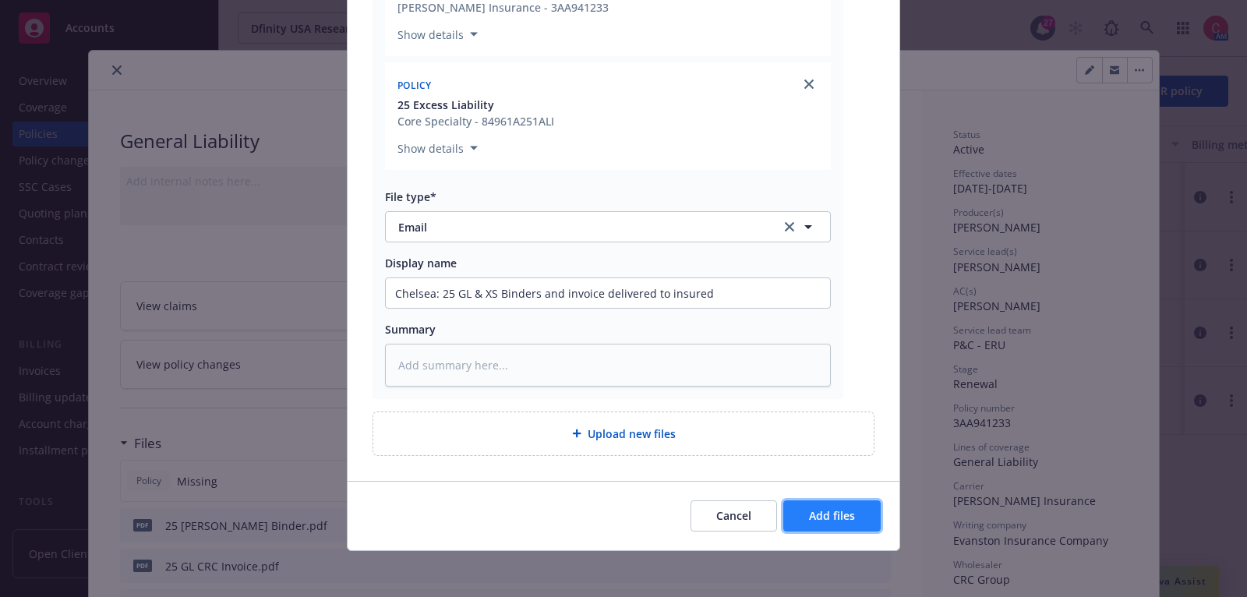
click at [806, 513] on button "Add files" at bounding box center [831, 515] width 97 height 31
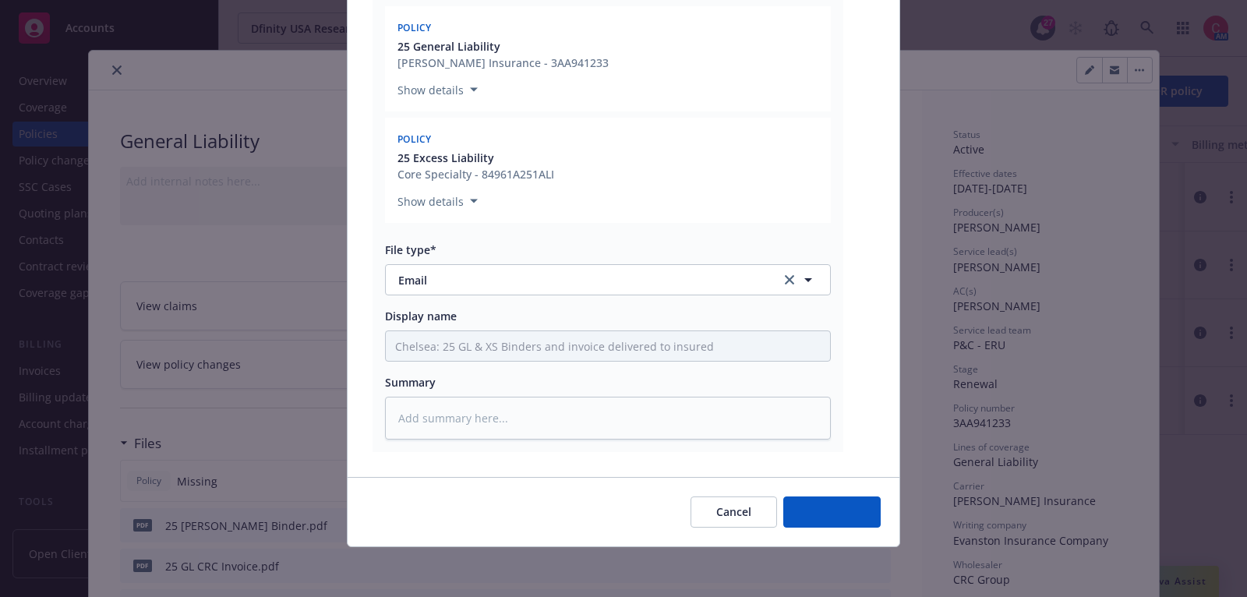
scroll to position [300, 0]
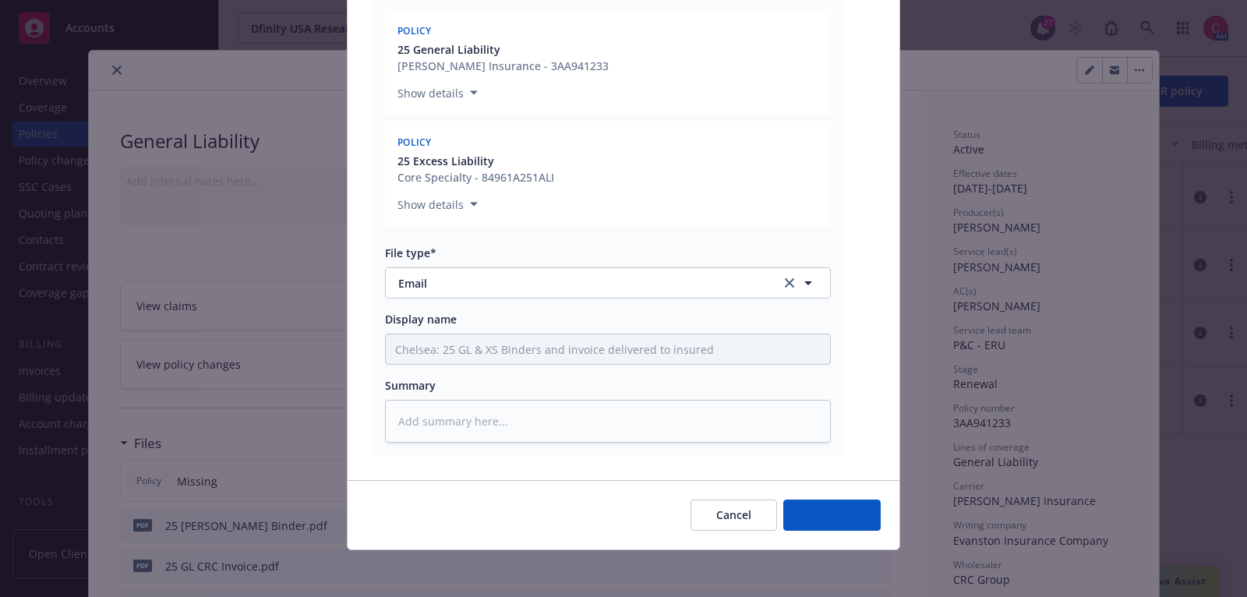
type textarea "x"
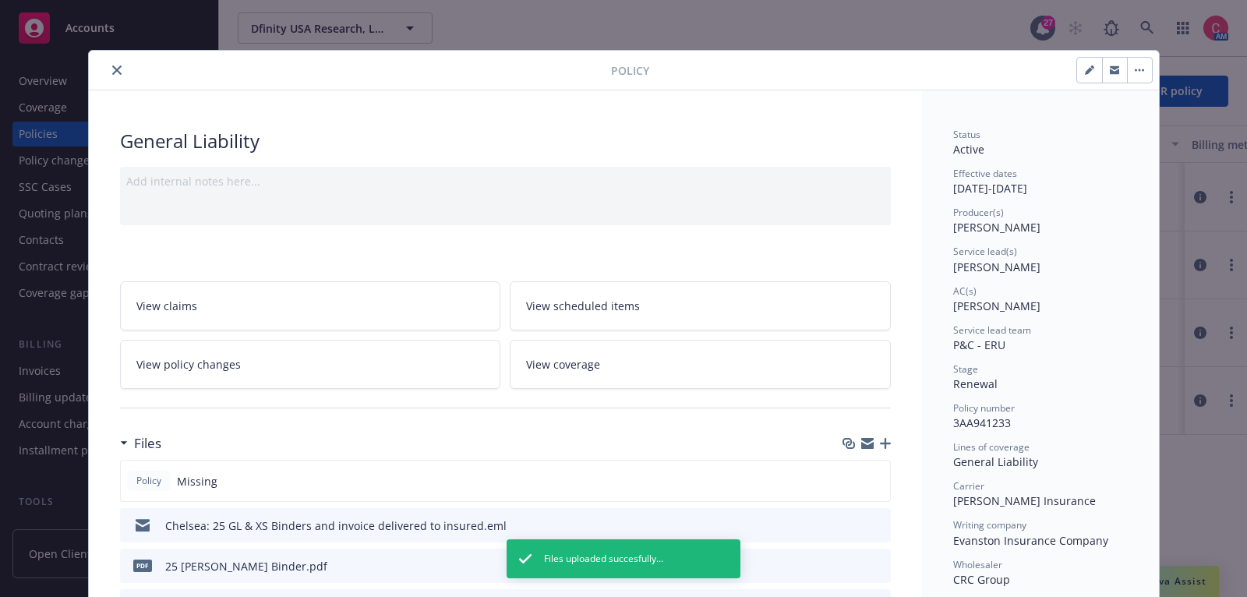
click at [120, 72] on icon "close" at bounding box center [116, 69] width 9 height 9
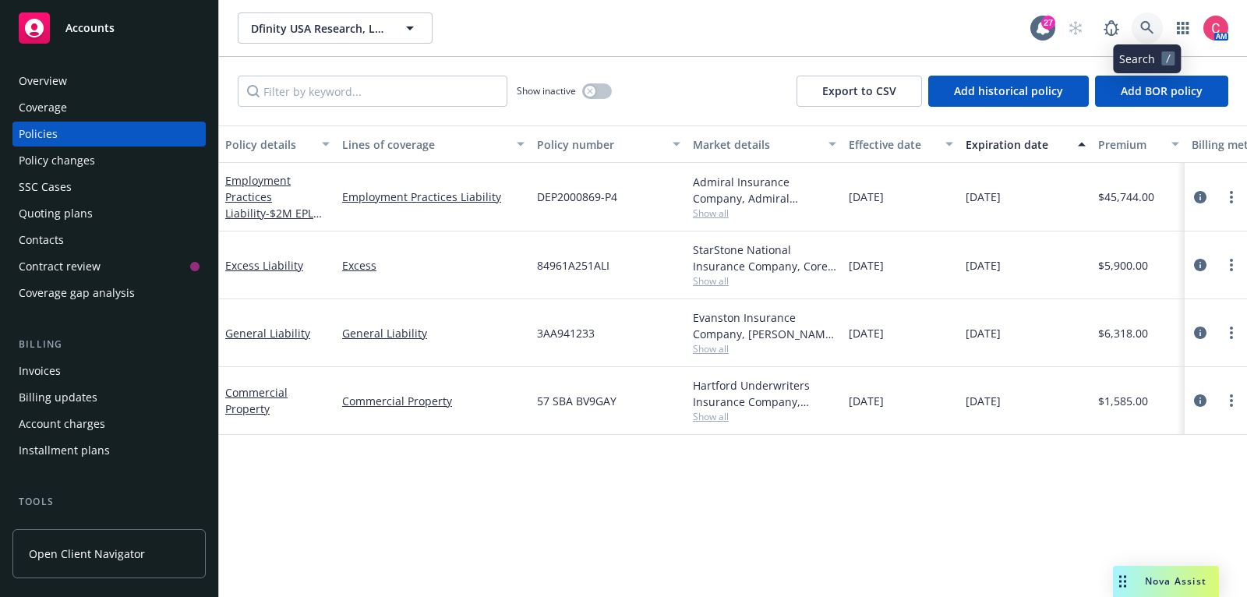
click at [1154, 27] on icon at bounding box center [1147, 28] width 14 height 14
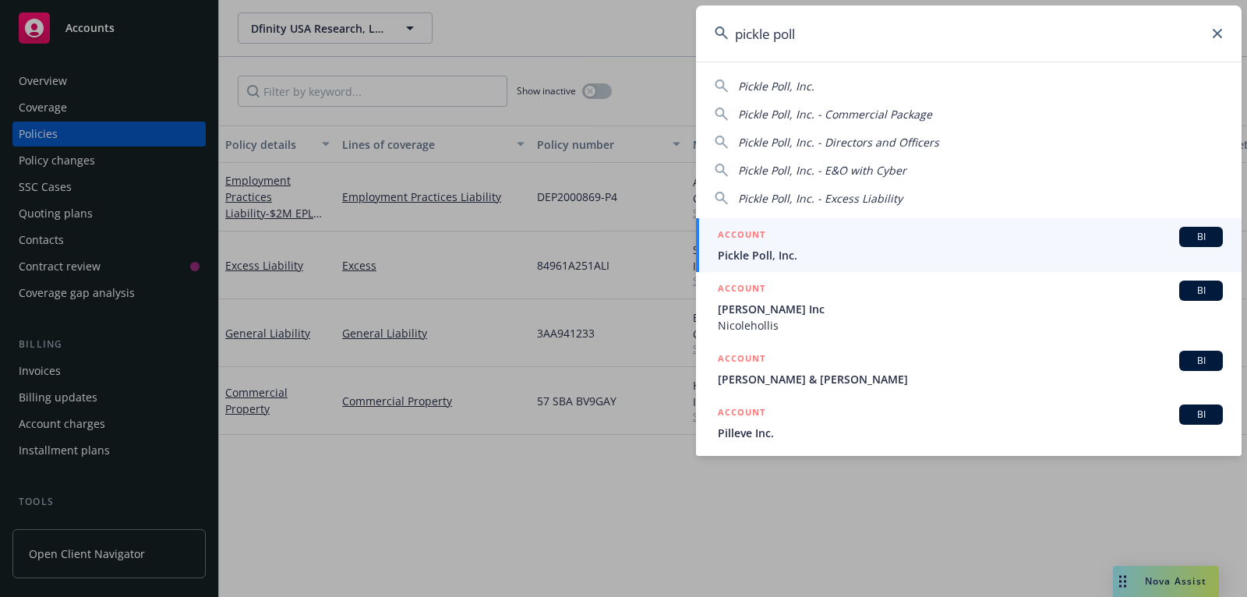
type input "pickle poll"
click at [1084, 225] on link "ACCOUNT BI Pickle Poll, Inc." at bounding box center [969, 245] width 546 height 54
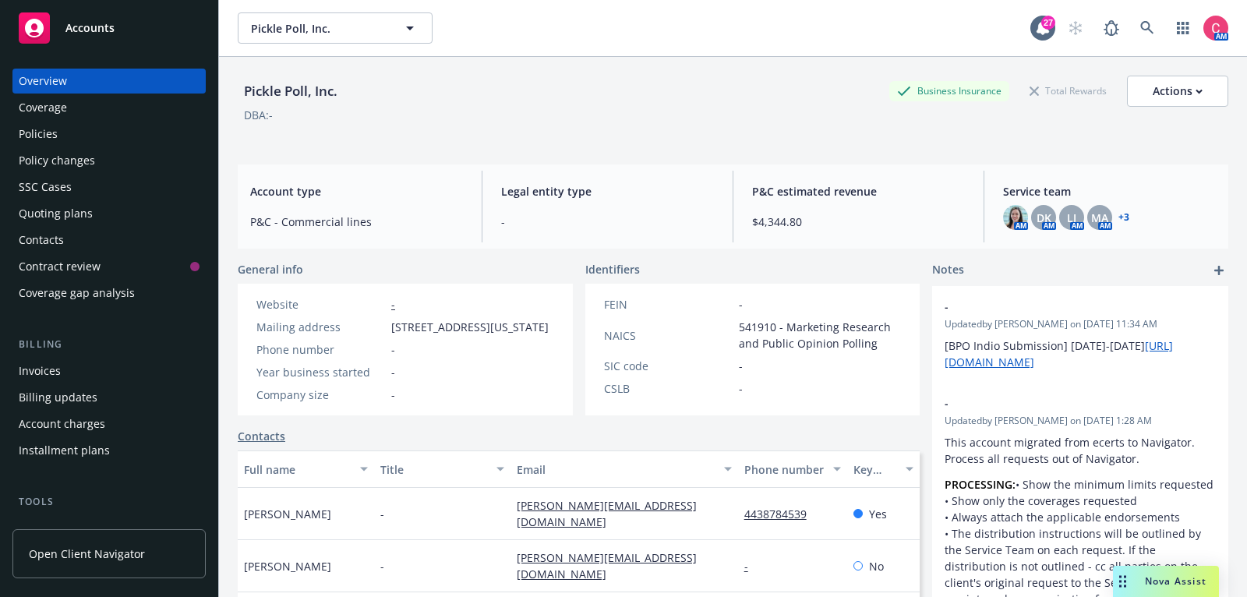
click at [126, 133] on div "Policies" at bounding box center [109, 134] width 181 height 25
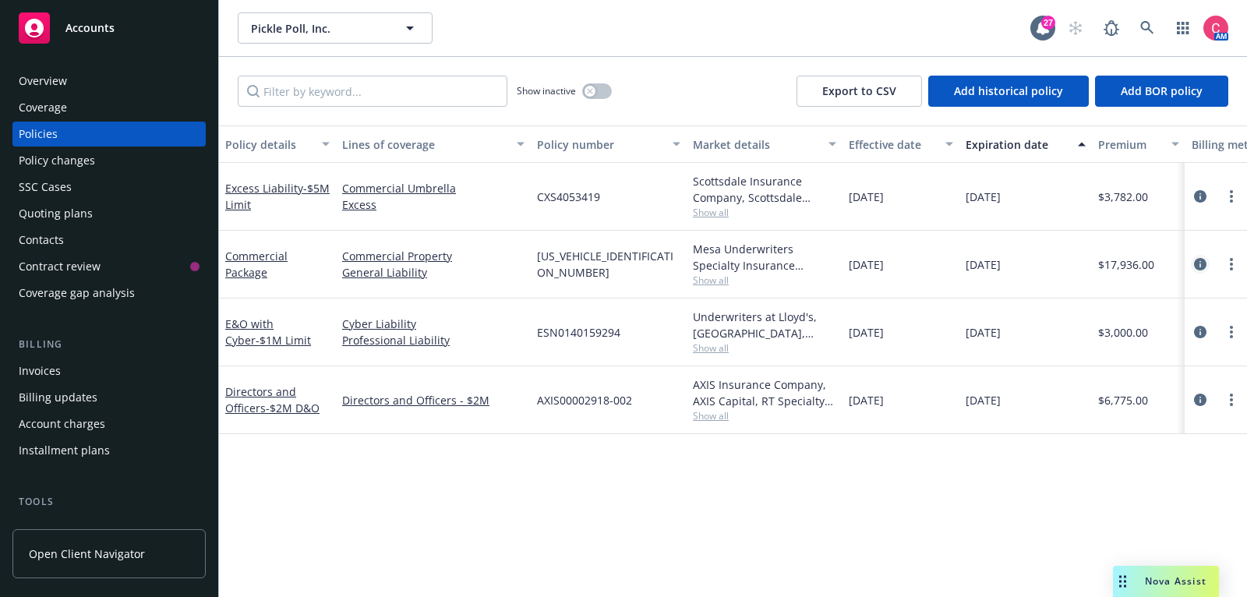
click at [1195, 262] on icon "circleInformation" at bounding box center [1200, 264] width 12 height 12
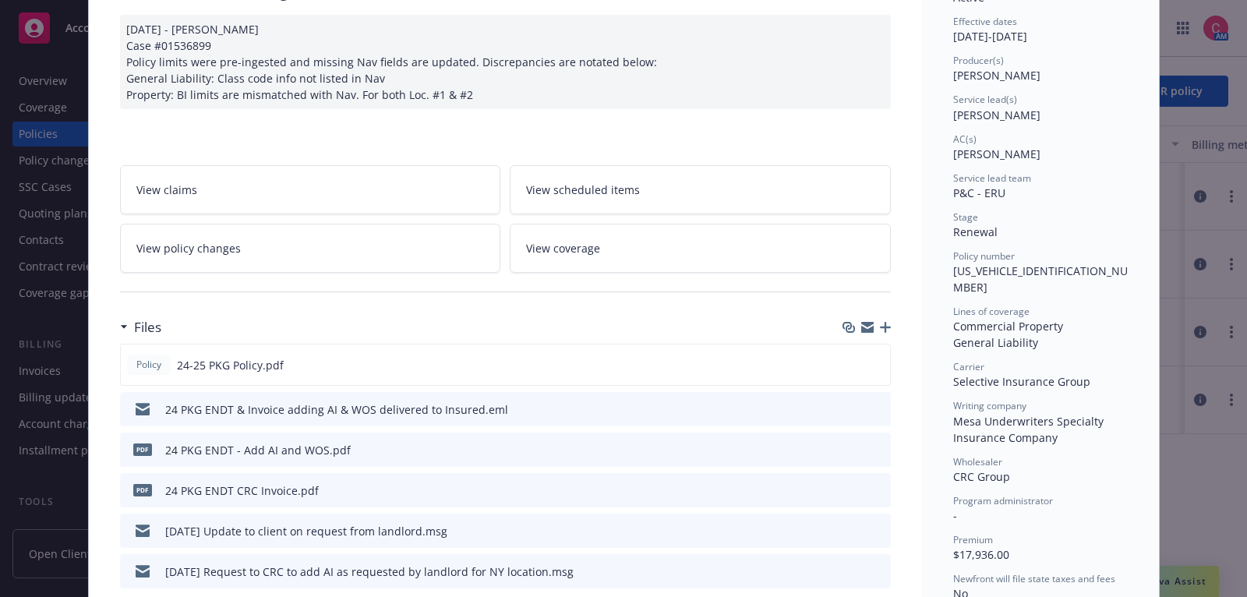
scroll to position [173, 0]
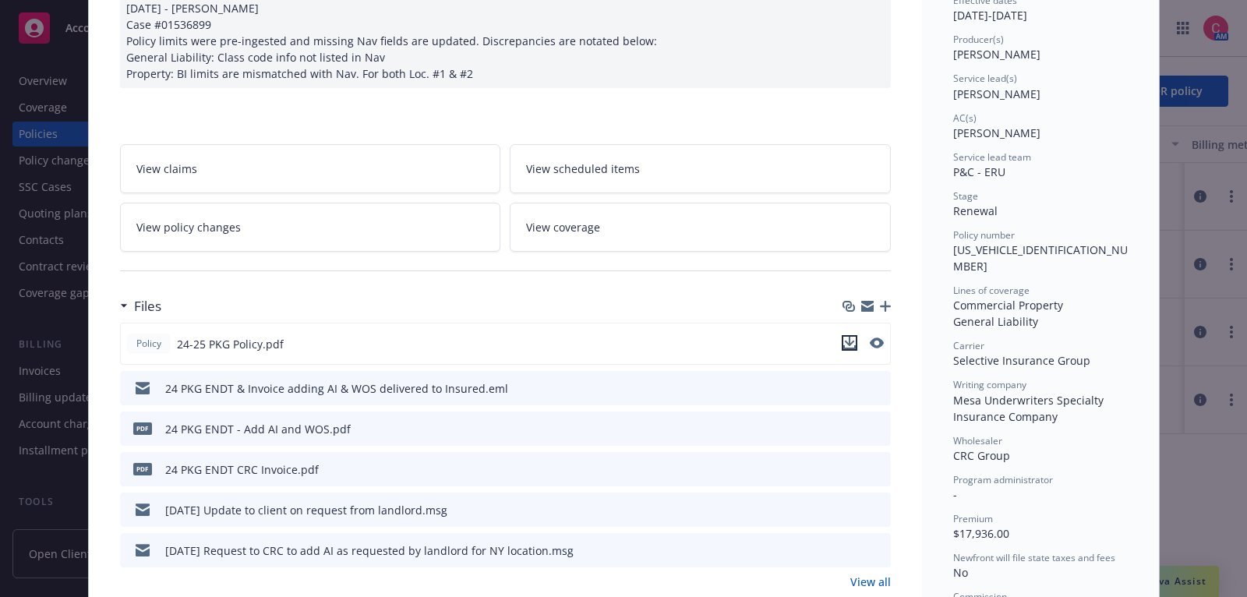
click at [852, 338] on icon "download file" at bounding box center [849, 341] width 10 height 9
click at [407, 204] on link "View policy changes" at bounding box center [310, 227] width 381 height 49
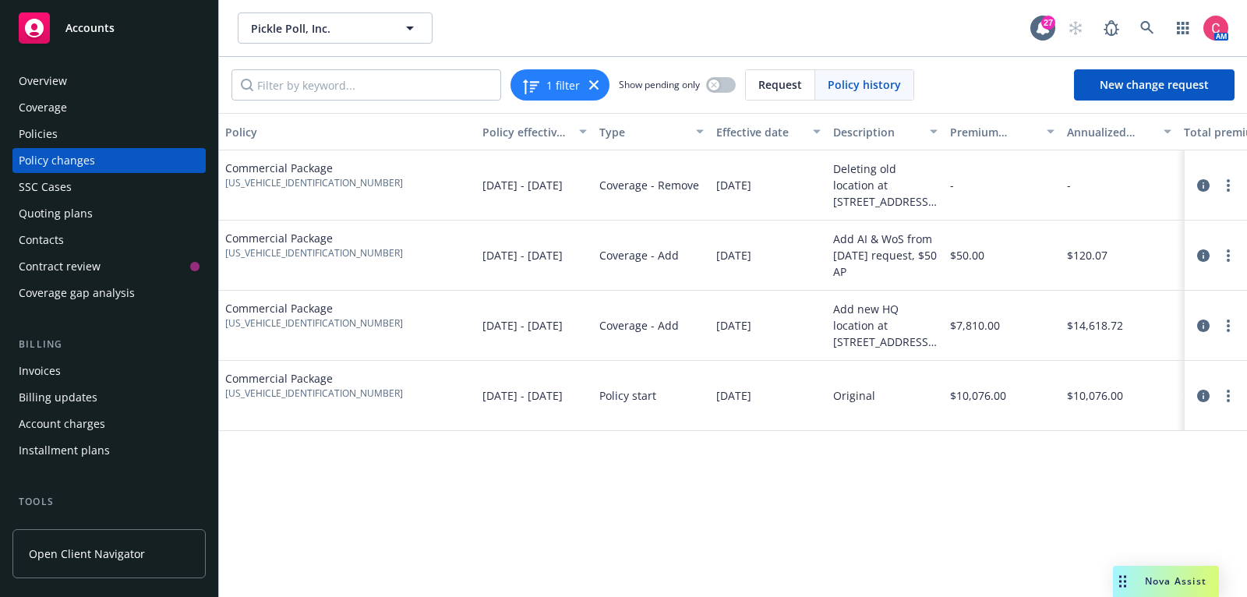
click at [96, 145] on div "Policies" at bounding box center [109, 134] width 181 height 25
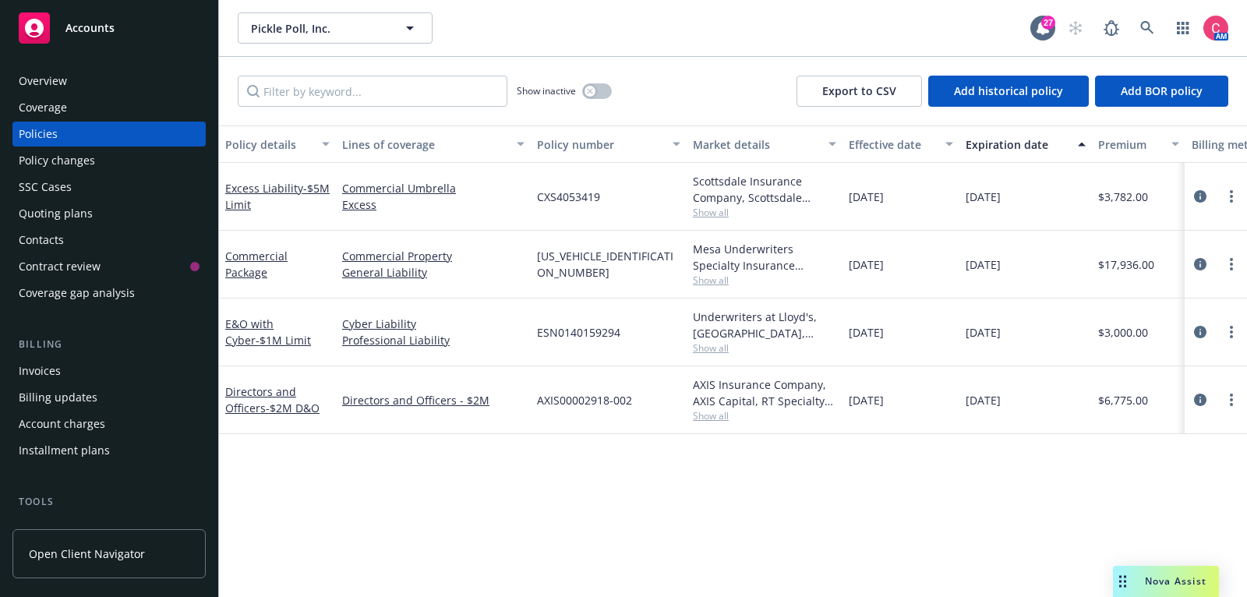
click at [693, 285] on span "Show all" at bounding box center [764, 280] width 143 height 13
click at [1197, 269] on icon "circleInformation" at bounding box center [1200, 264] width 12 height 12
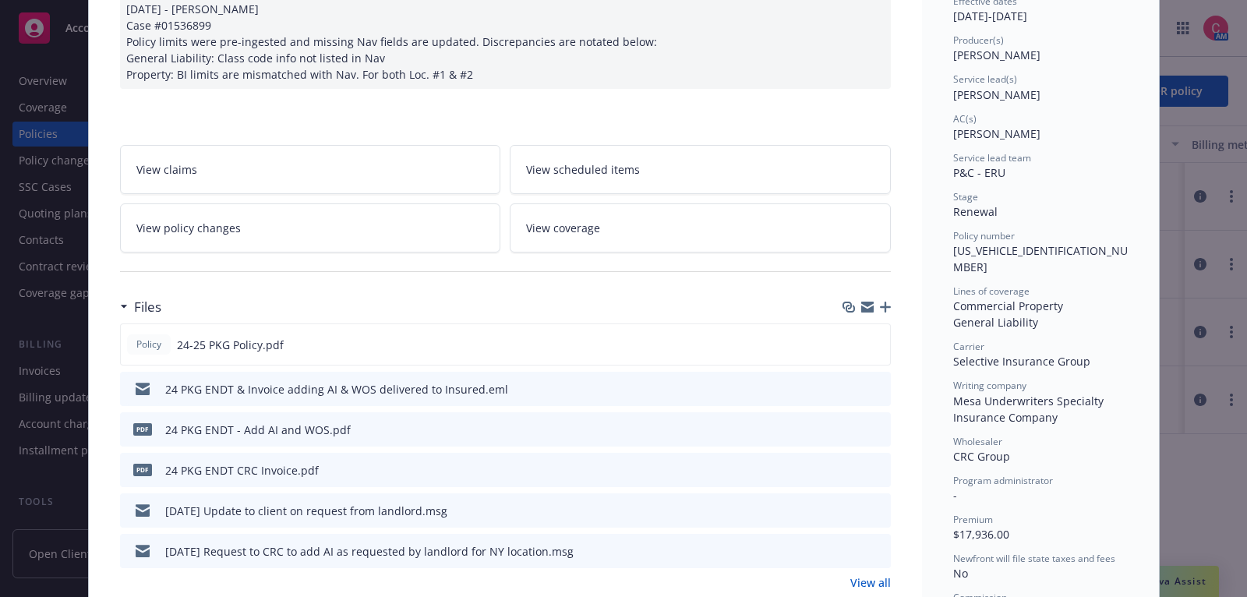
scroll to position [173, 0]
click at [412, 216] on link "View policy changes" at bounding box center [310, 227] width 381 height 49
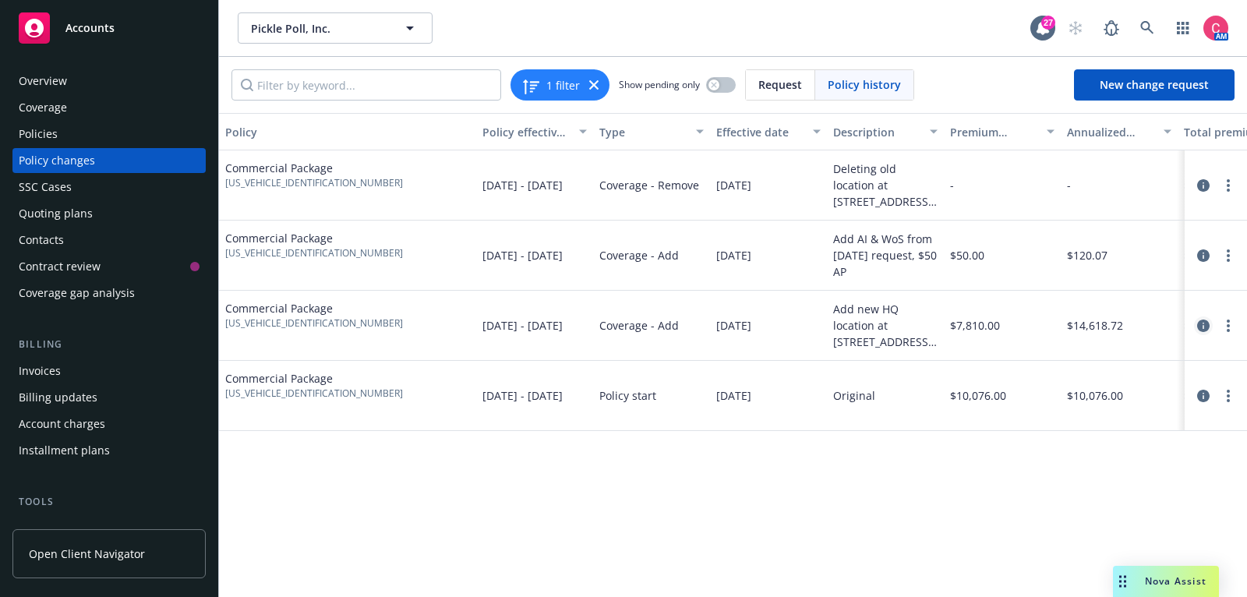
click at [1204, 326] on icon "circleInformation" at bounding box center [1203, 326] width 12 height 12
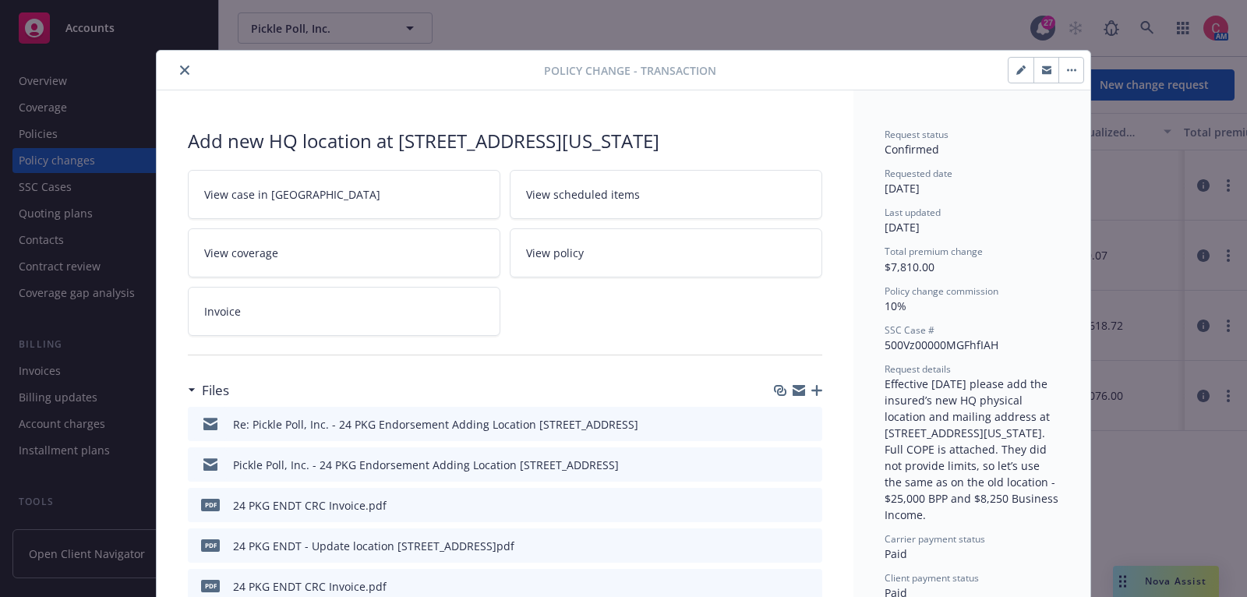
scroll to position [46, 0]
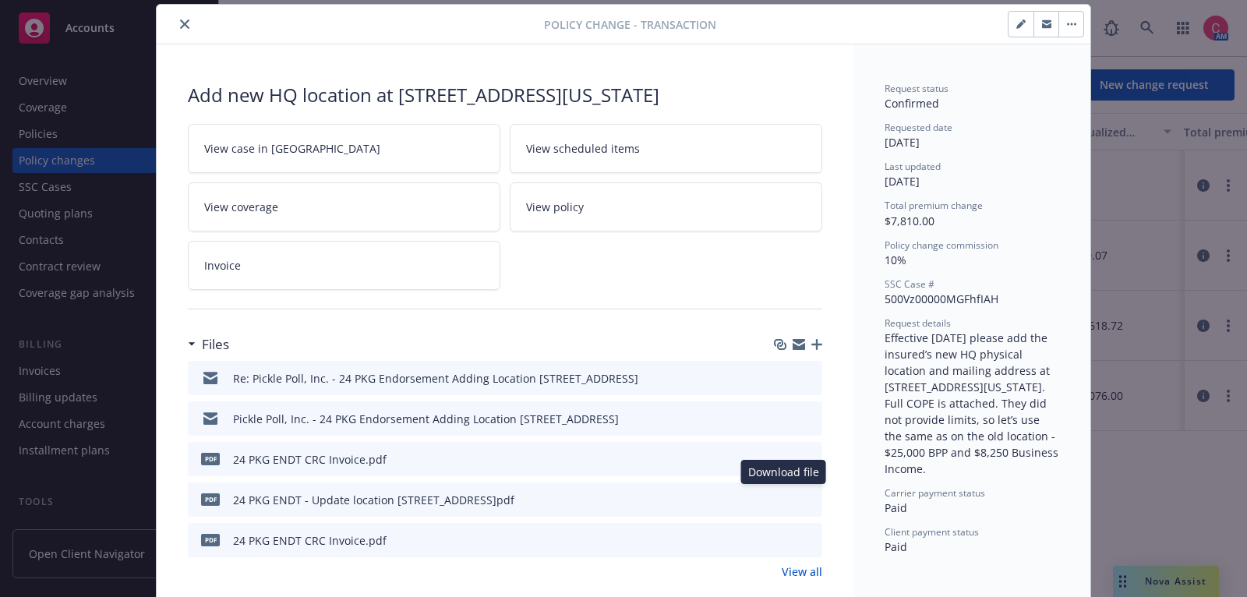
click at [783, 501] on icon "download file" at bounding box center [782, 503] width 12 height 4
click at [187, 24] on icon "close" at bounding box center [184, 23] width 9 height 9
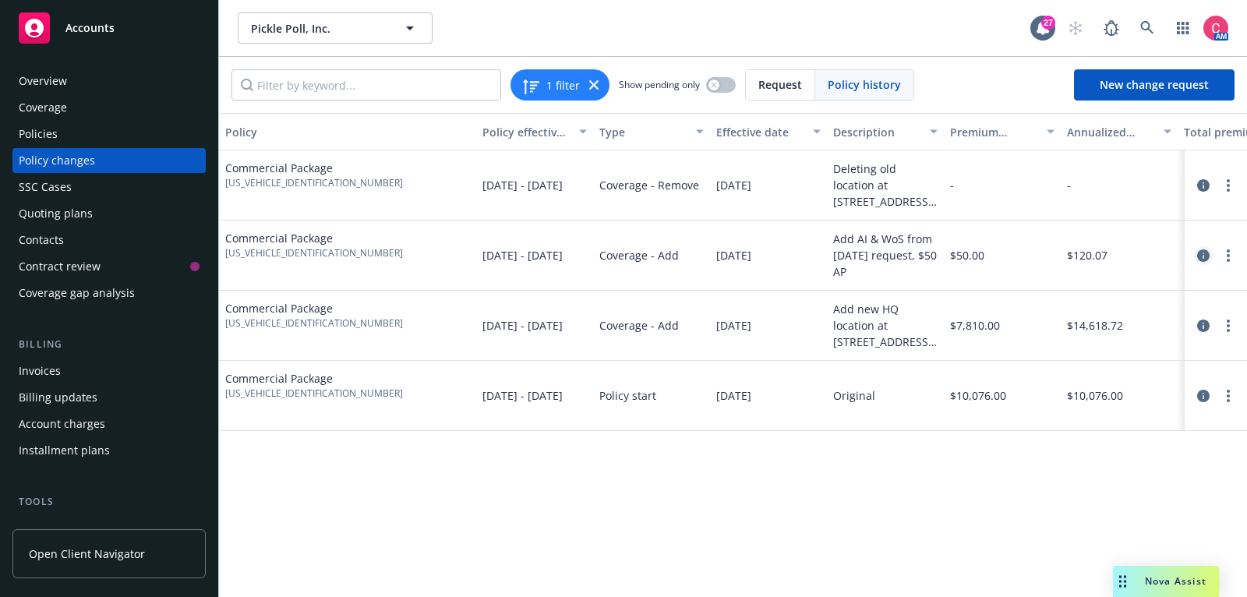
click at [1204, 254] on icon "circleInformation" at bounding box center [1203, 255] width 12 height 12
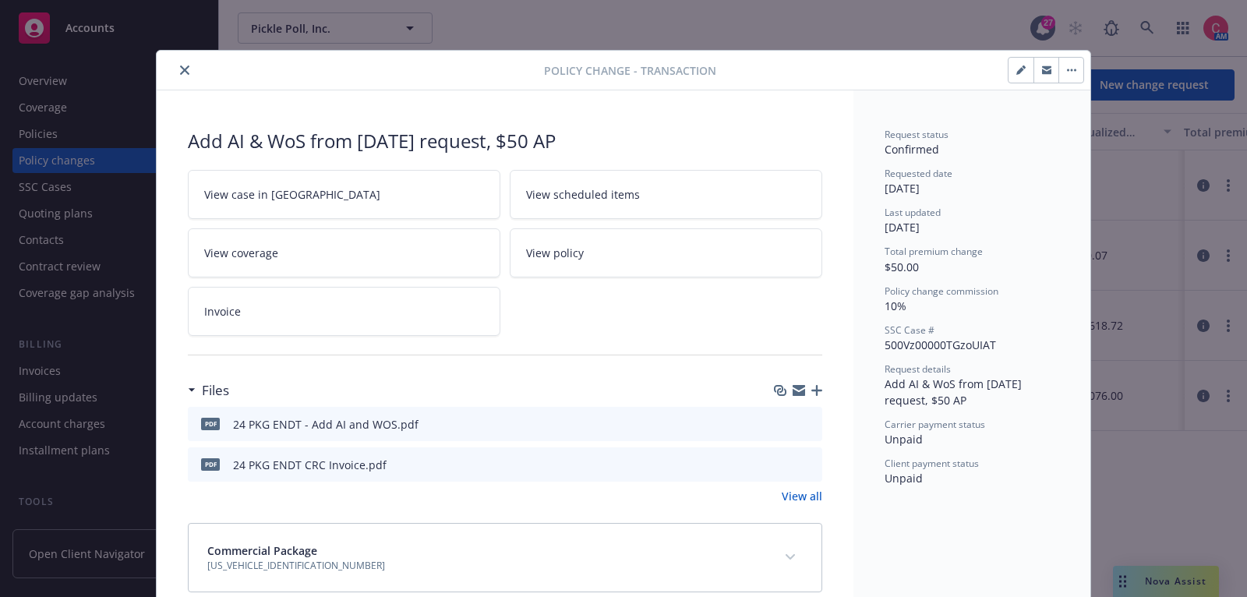
click at [786, 422] on icon "download file" at bounding box center [782, 423] width 12 height 12
click at [191, 73] on button "close" at bounding box center [184, 70] width 19 height 19
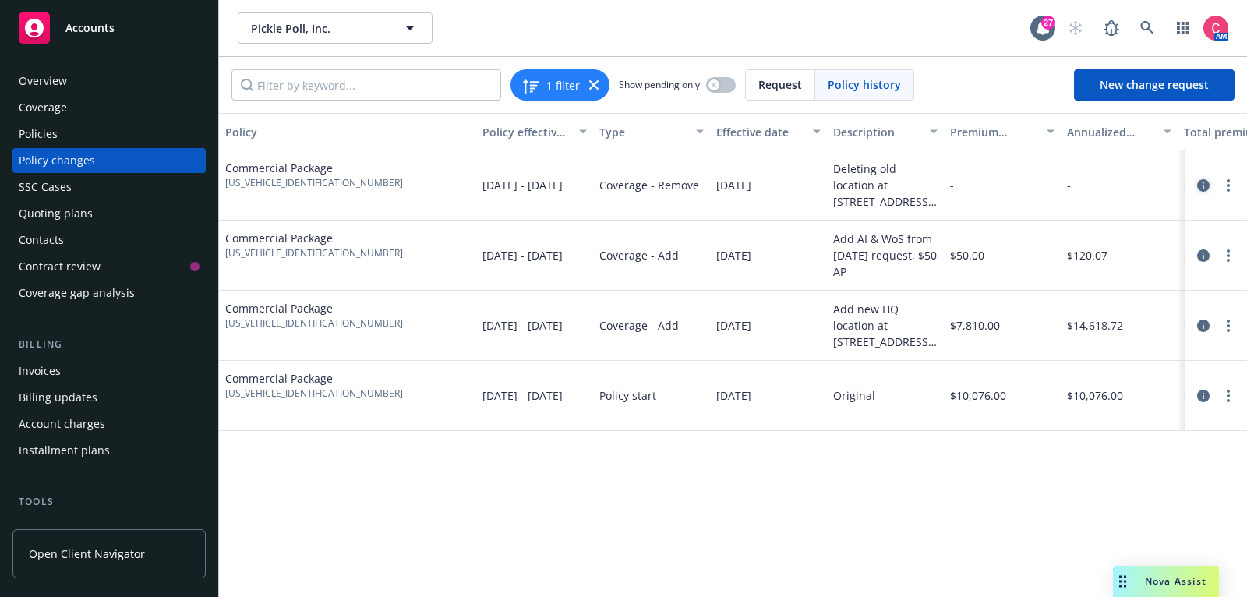
click at [1202, 185] on icon "circleInformation" at bounding box center [1203, 185] width 12 height 12
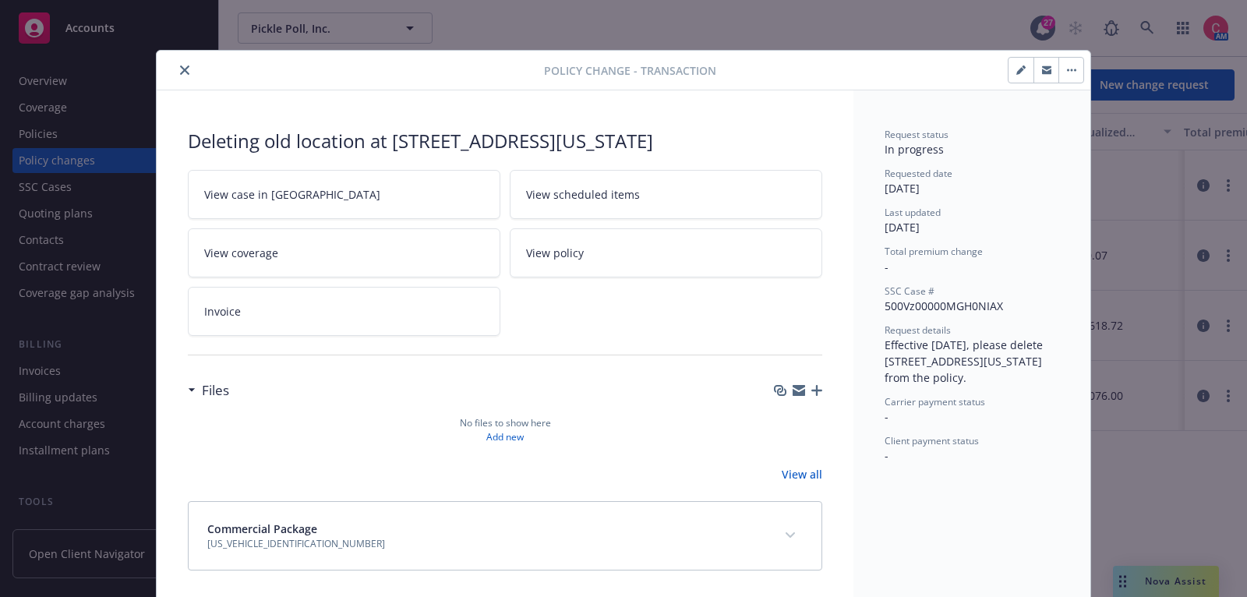
click at [178, 71] on button "close" at bounding box center [184, 70] width 19 height 19
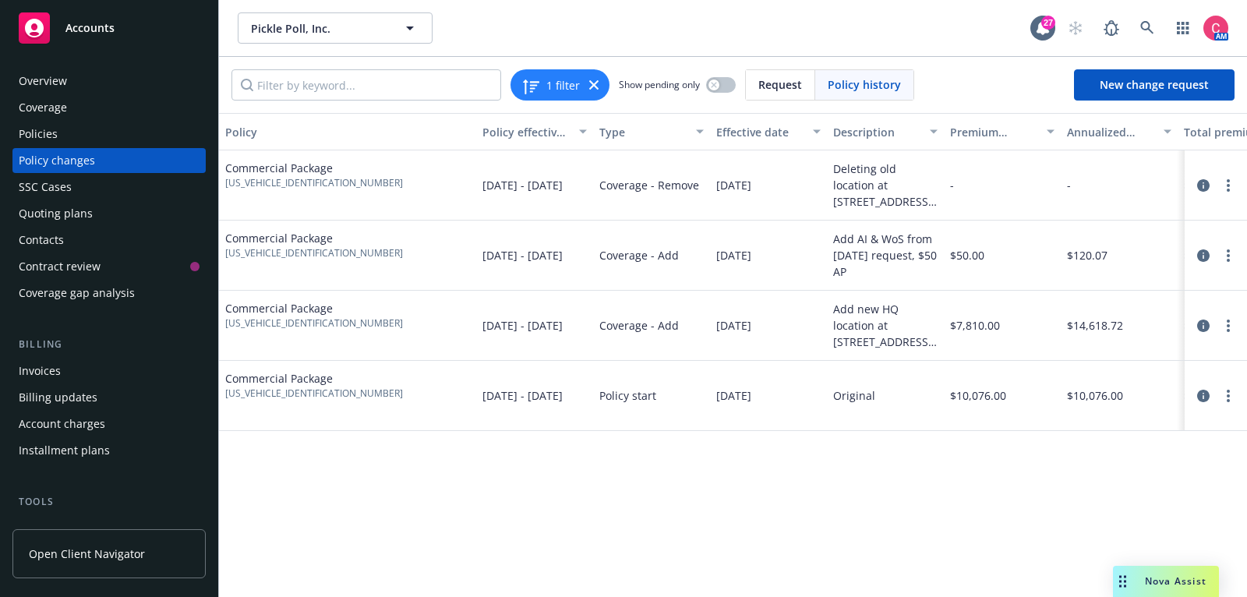
click at [178, 71] on div "Overview" at bounding box center [109, 81] width 181 height 25
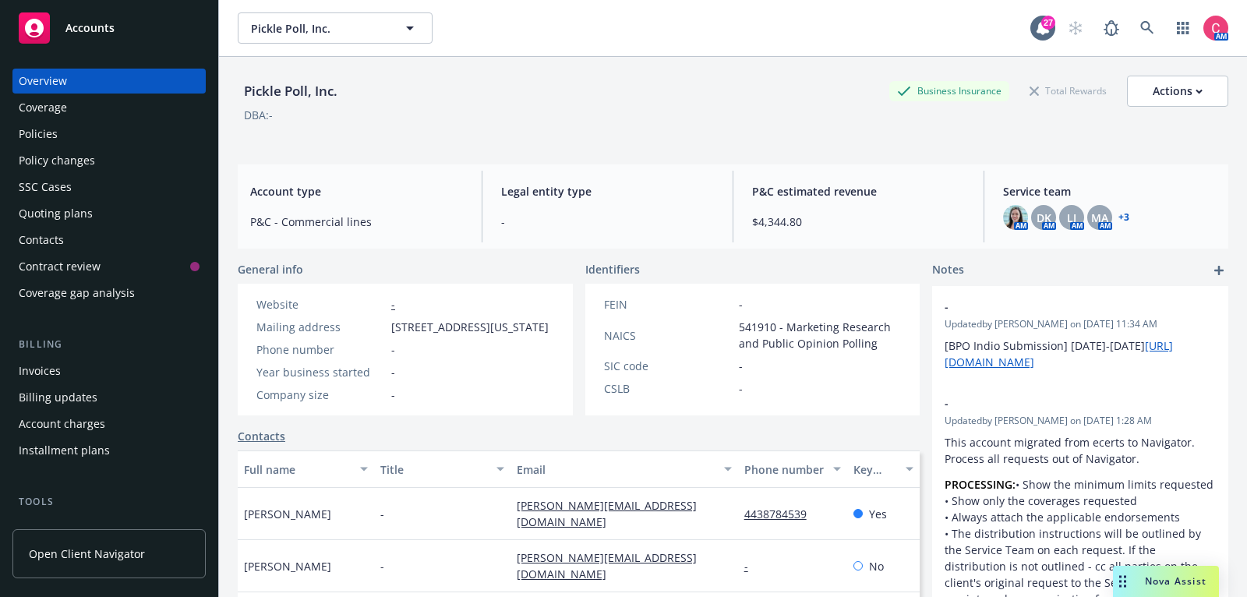
click at [153, 138] on div "Policies" at bounding box center [109, 134] width 181 height 25
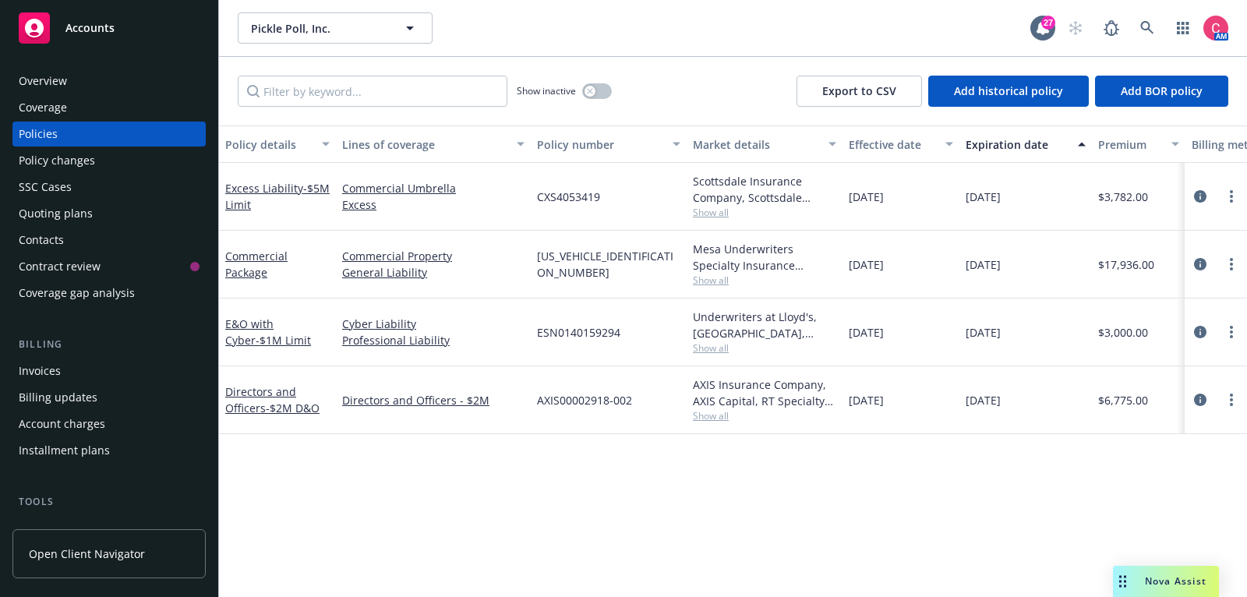
click at [624, 261] on span "MP000403210025800" at bounding box center [608, 264] width 143 height 33
copy span "MP000403210025800"
click at [1199, 196] on icon "circleInformation" at bounding box center [1200, 196] width 12 height 12
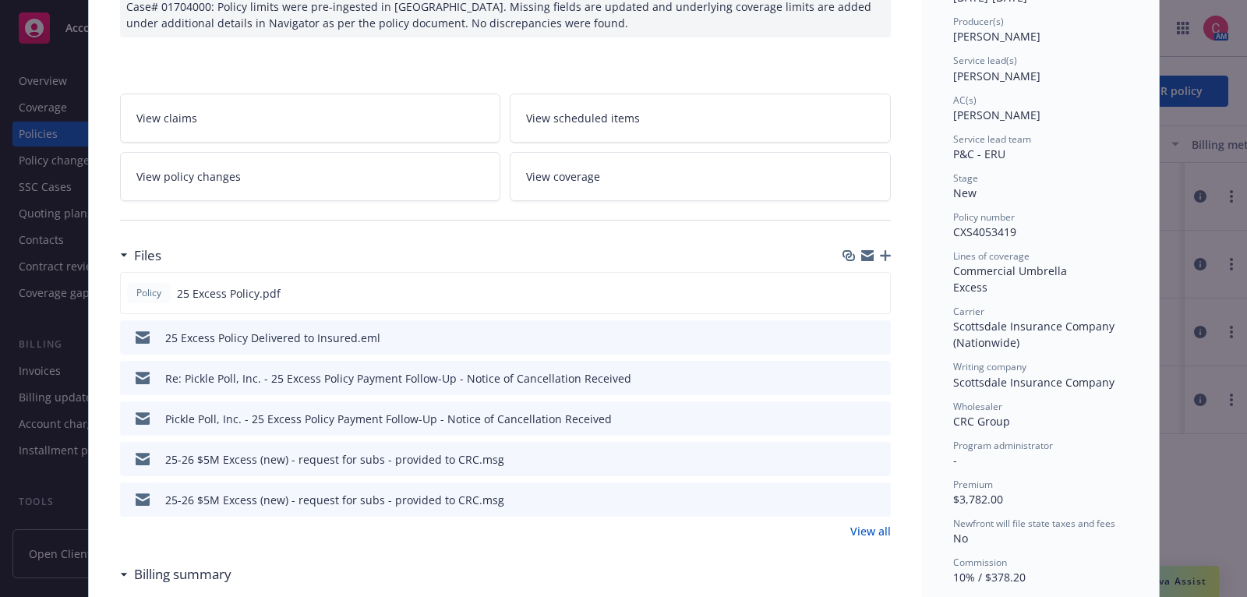
scroll to position [209, 0]
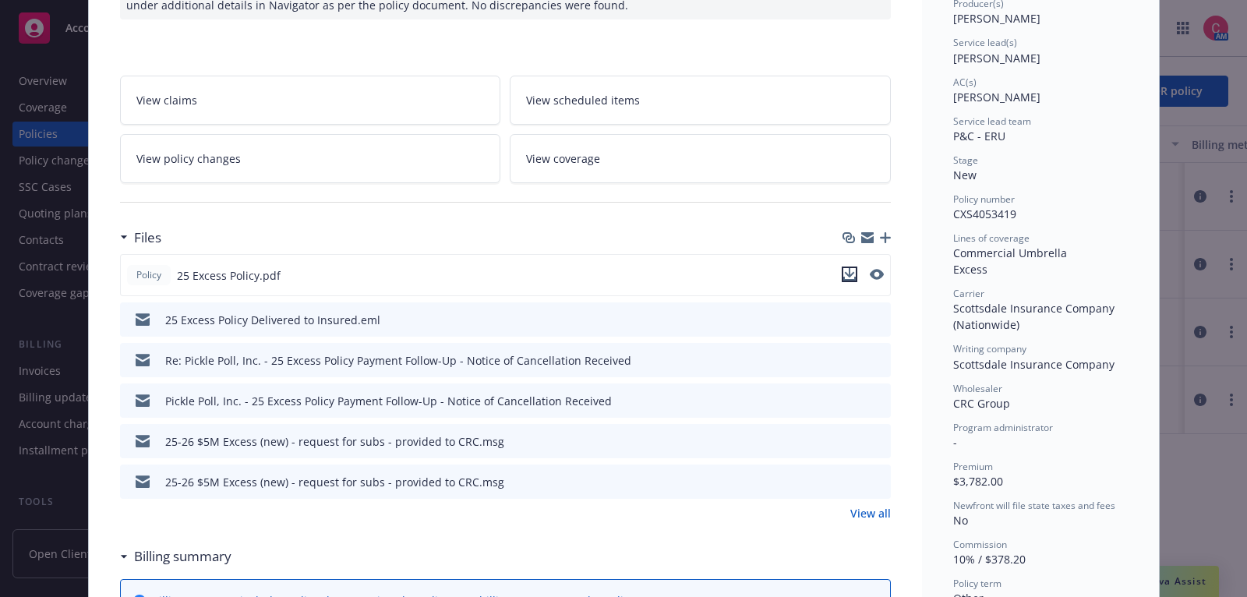
click at [847, 270] on icon "download file" at bounding box center [849, 274] width 12 height 12
click at [232, 144] on link "View policy changes" at bounding box center [310, 158] width 381 height 49
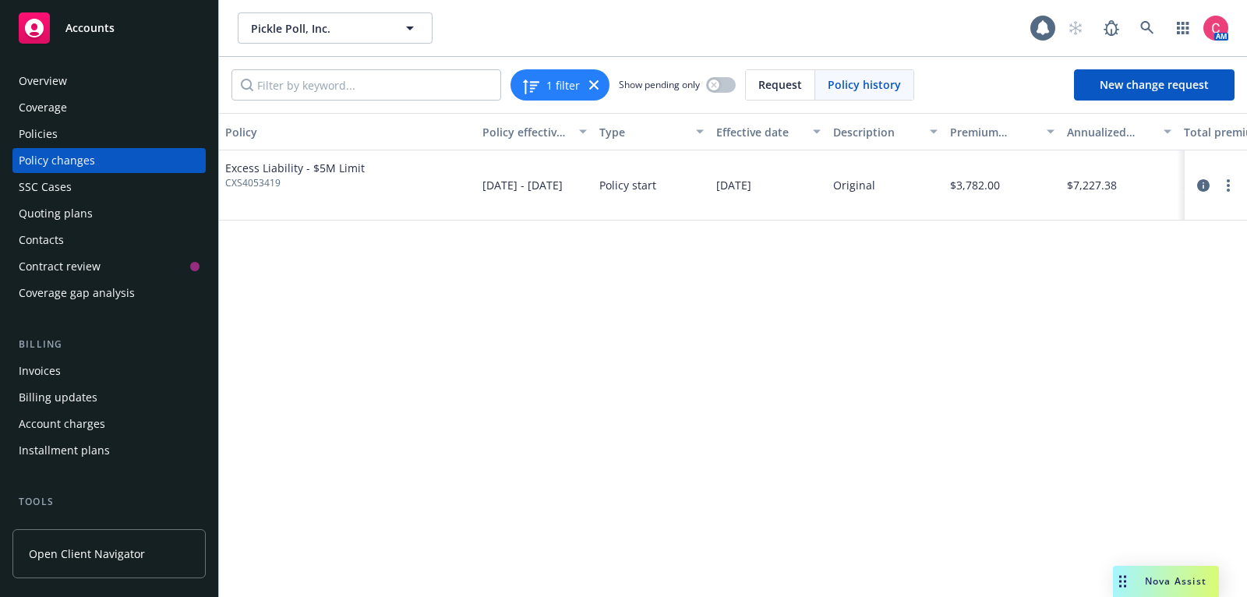
click at [116, 127] on div "Policies" at bounding box center [109, 134] width 181 height 25
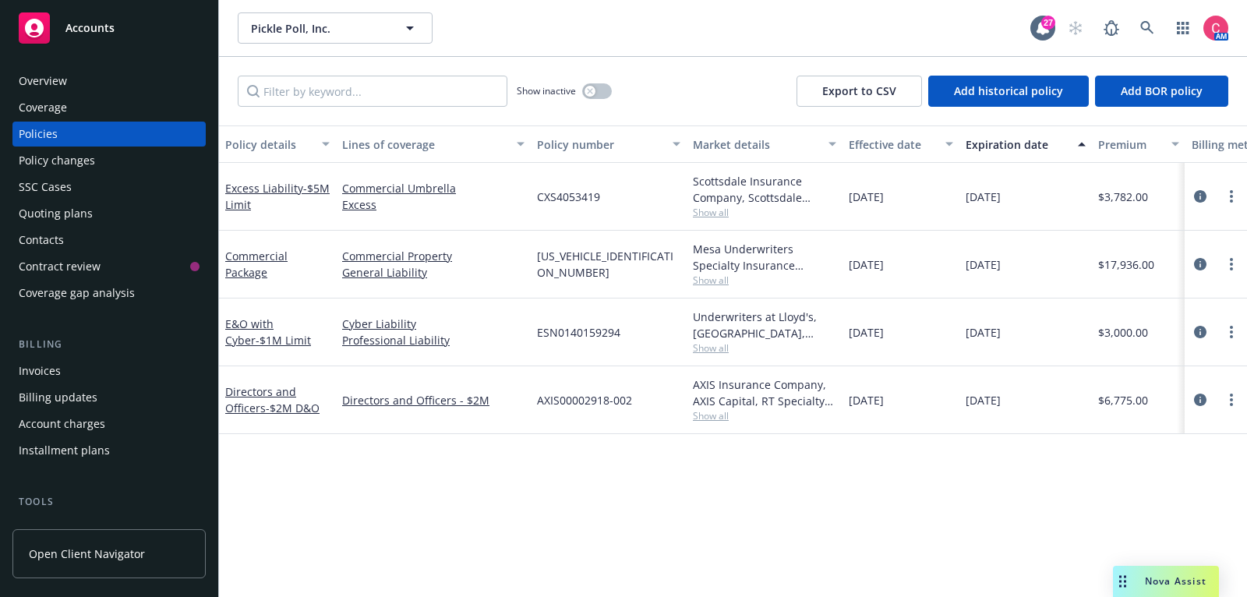
click at [587, 203] on span "CXS4053419" at bounding box center [568, 197] width 63 height 16
copy span "CXS4053419"
click at [581, 325] on span "ESN0140159294" at bounding box center [578, 332] width 83 height 16
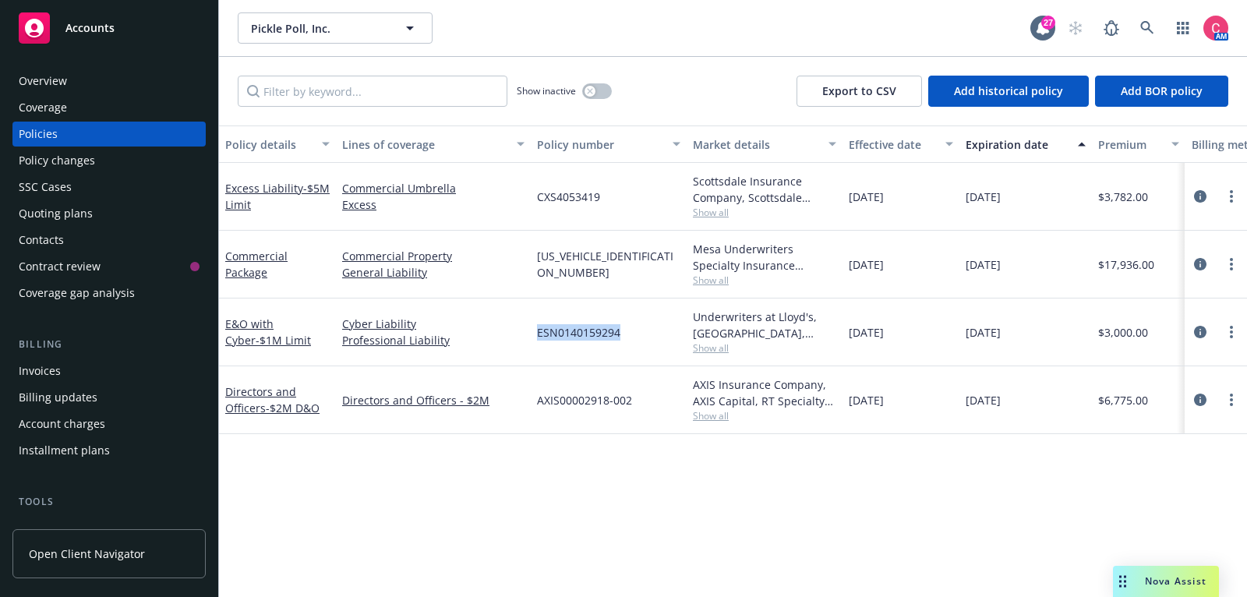
copy span "ESN0140159294"
click at [1202, 334] on icon "circleInformation" at bounding box center [1200, 332] width 12 height 12
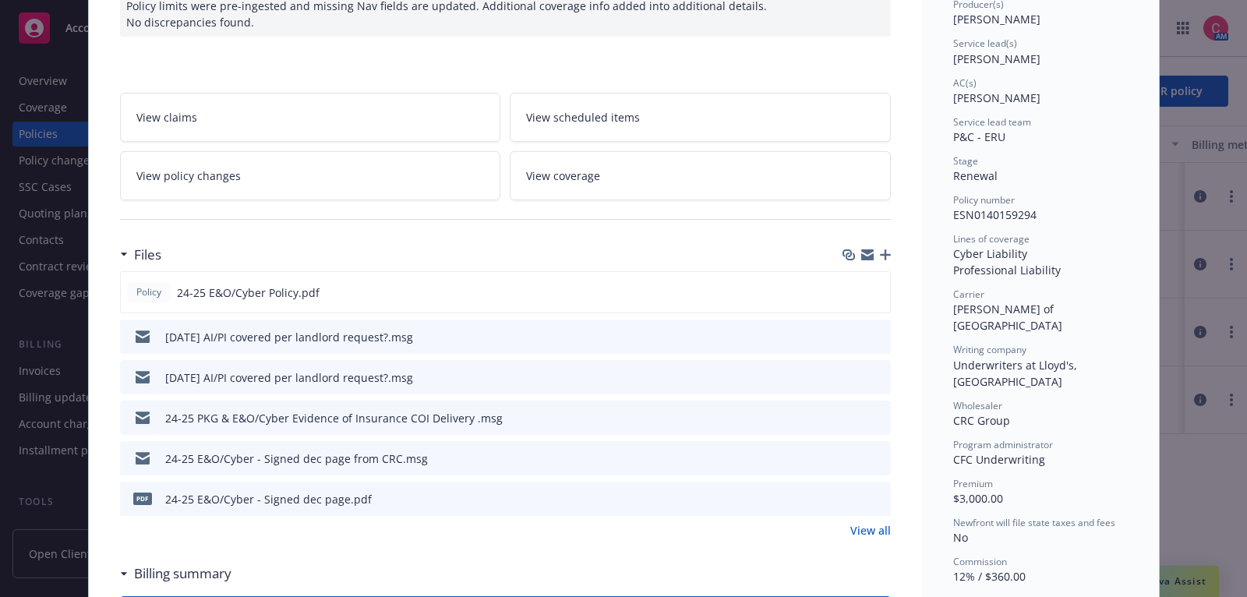
scroll to position [215, 0]
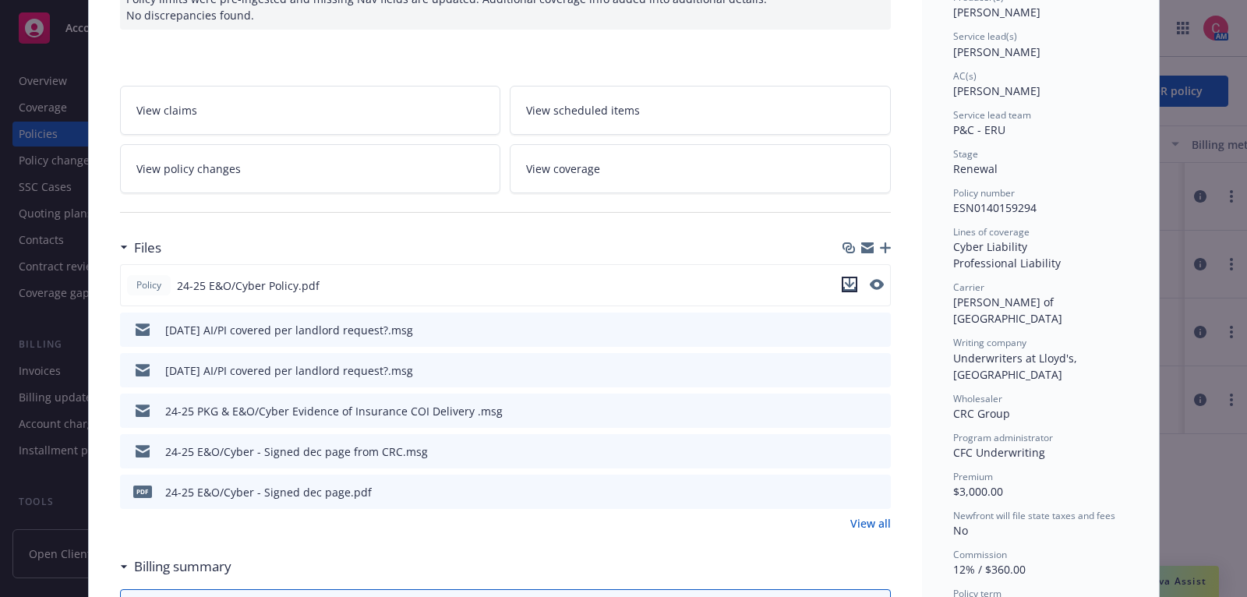
click at [847, 278] on icon "download file" at bounding box center [849, 284] width 12 height 12
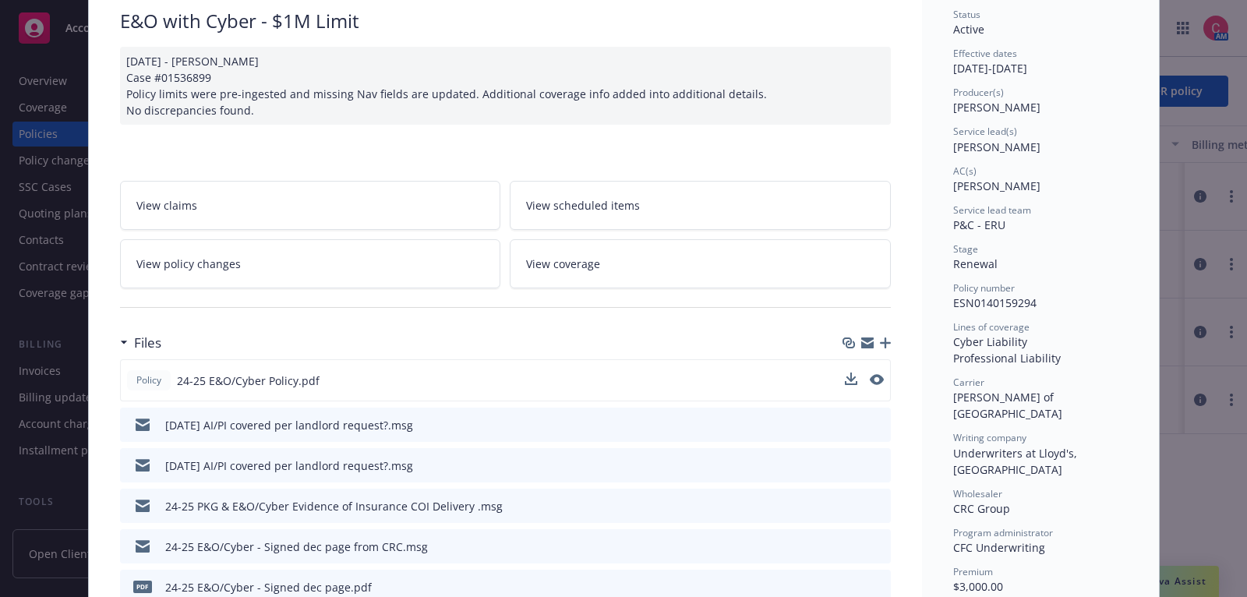
scroll to position [0, 0]
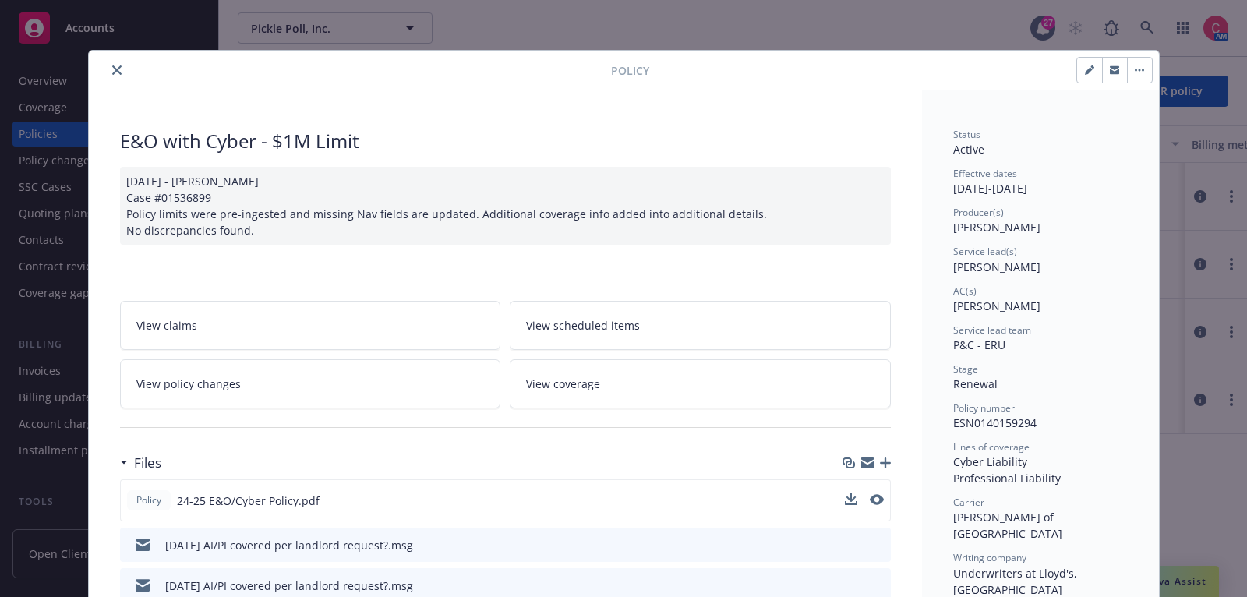
click at [422, 72] on div at bounding box center [353, 70] width 516 height 19
click at [120, 61] on div at bounding box center [353, 70] width 516 height 19
click at [117, 65] on icon "close" at bounding box center [116, 69] width 9 height 9
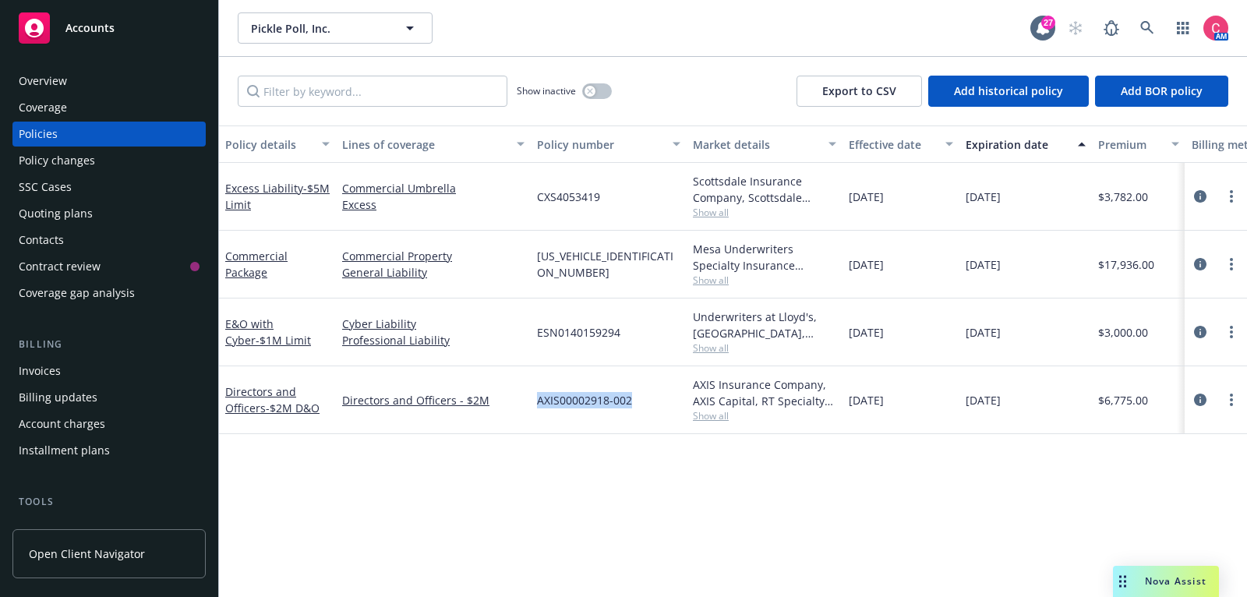
drag, startPoint x: 535, startPoint y: 401, endPoint x: 631, endPoint y: 401, distance: 95.9
click at [631, 402] on div "AXIS00002918-002" at bounding box center [609, 400] width 156 height 68
copy span "AXIS00002918-002"
click at [1200, 391] on link "circleInformation" at bounding box center [1200, 400] width 19 height 19
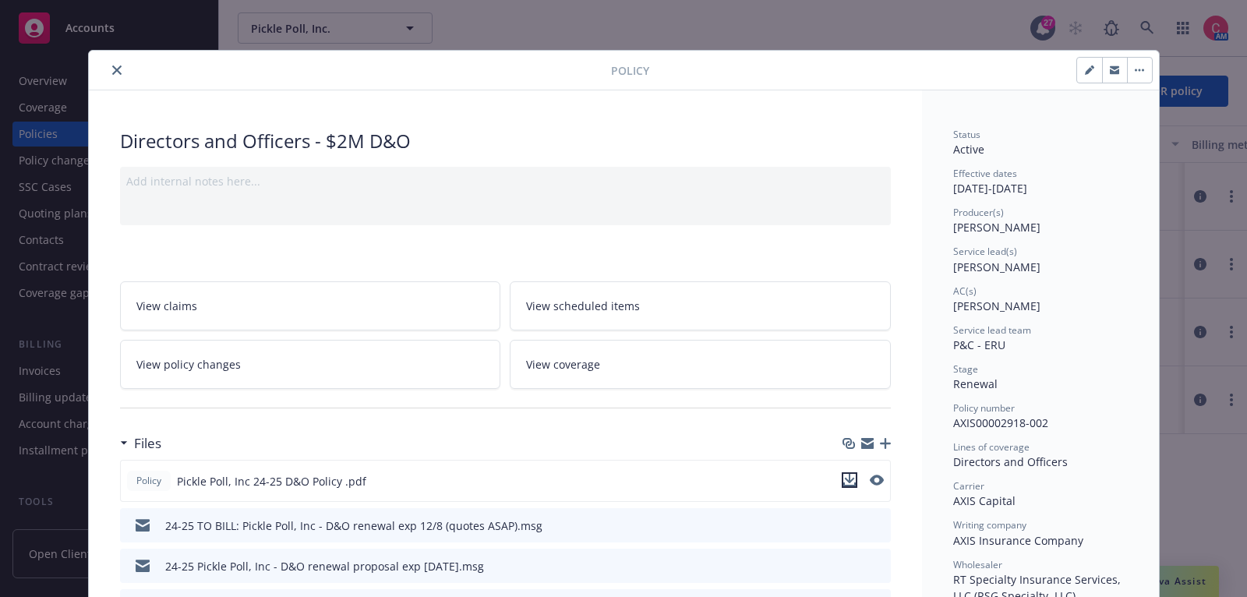
click at [854, 478] on icon "download file" at bounding box center [849, 480] width 12 height 12
click at [108, 72] on button "close" at bounding box center [117, 70] width 19 height 19
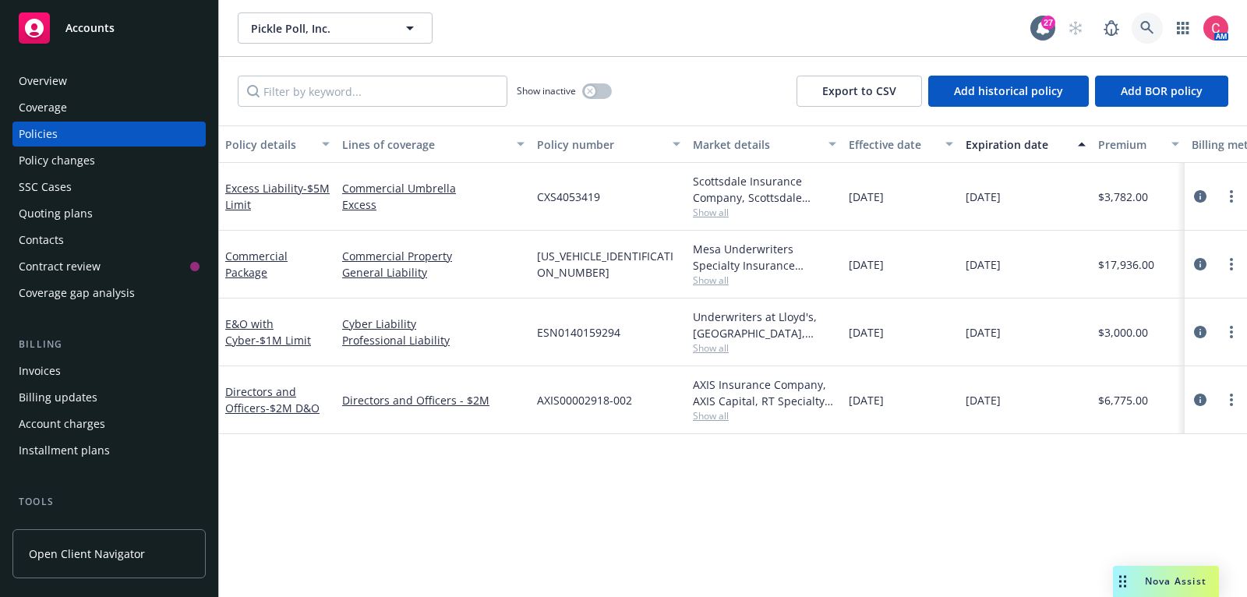
click at [1152, 32] on icon at bounding box center [1146, 27] width 13 height 13
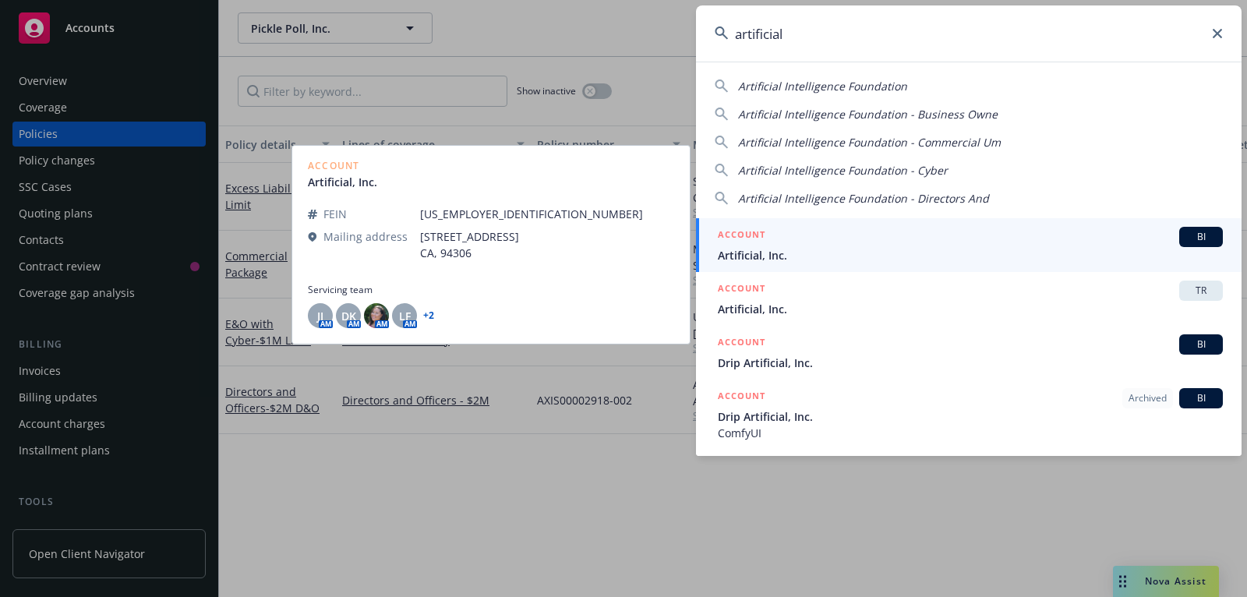
type input "artificial"
click at [1037, 252] on span "Artificial, Inc." at bounding box center [970, 255] width 505 height 16
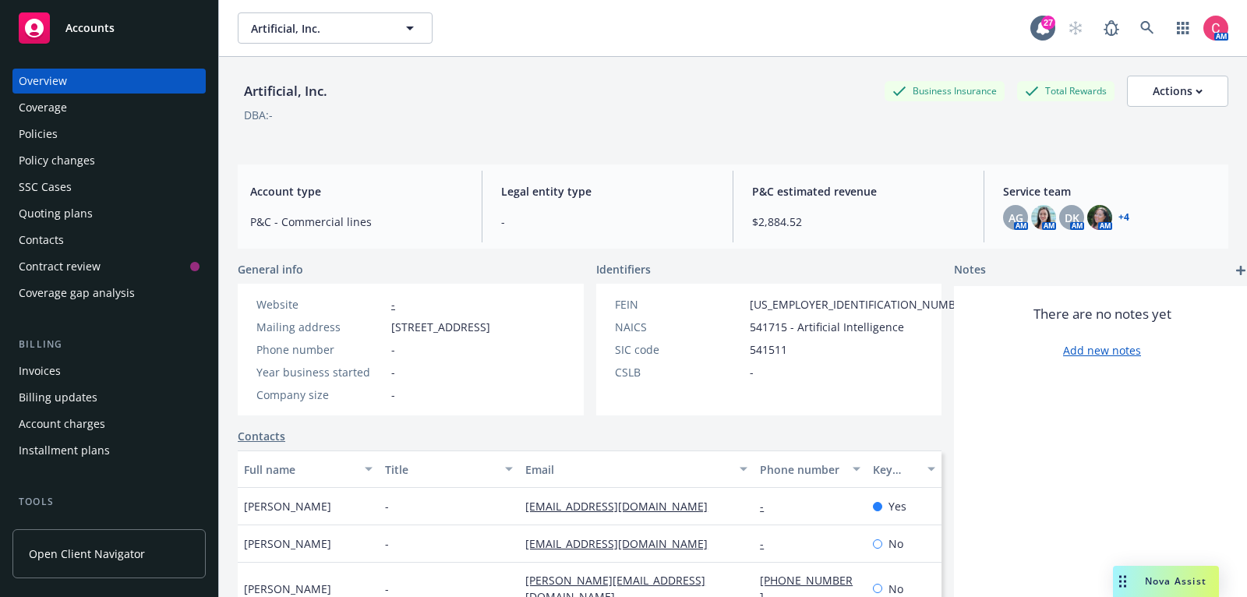
click at [69, 125] on div "Policies" at bounding box center [109, 134] width 181 height 25
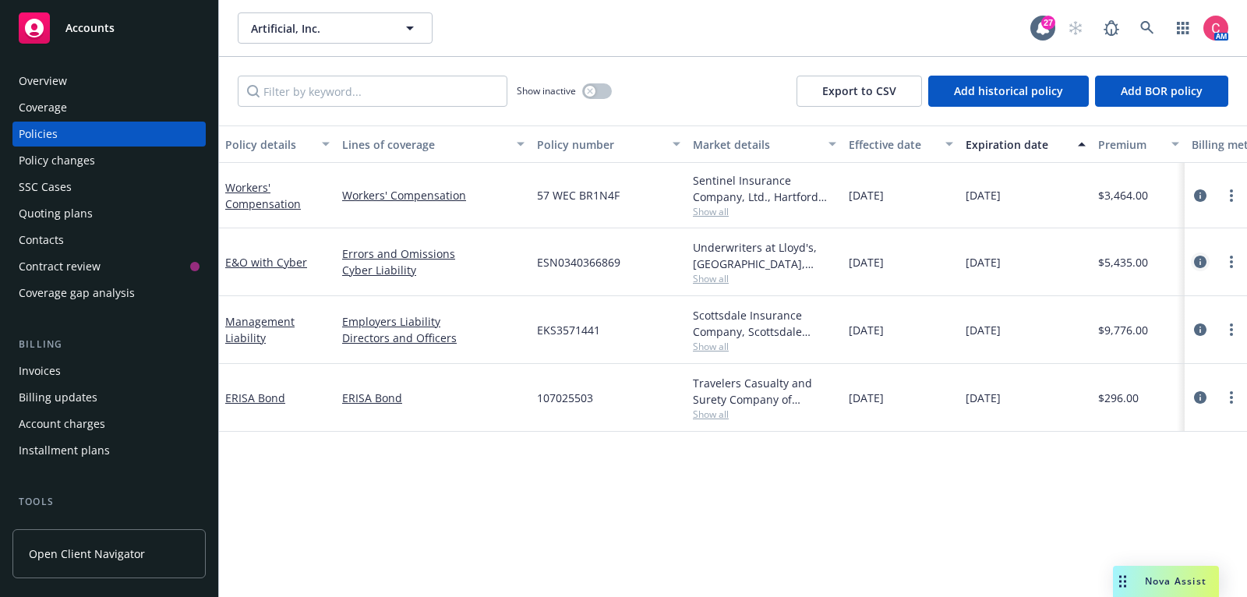
click at [1200, 263] on icon "circleInformation" at bounding box center [1200, 262] width 12 height 12
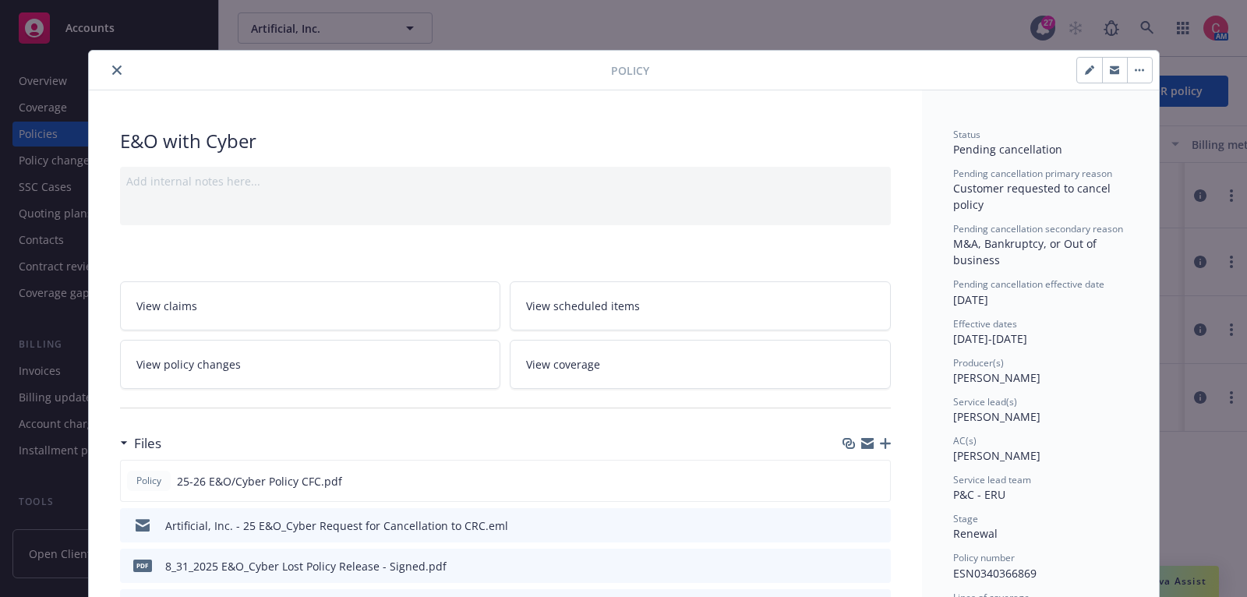
click at [411, 340] on link "View policy changes" at bounding box center [310, 364] width 381 height 49
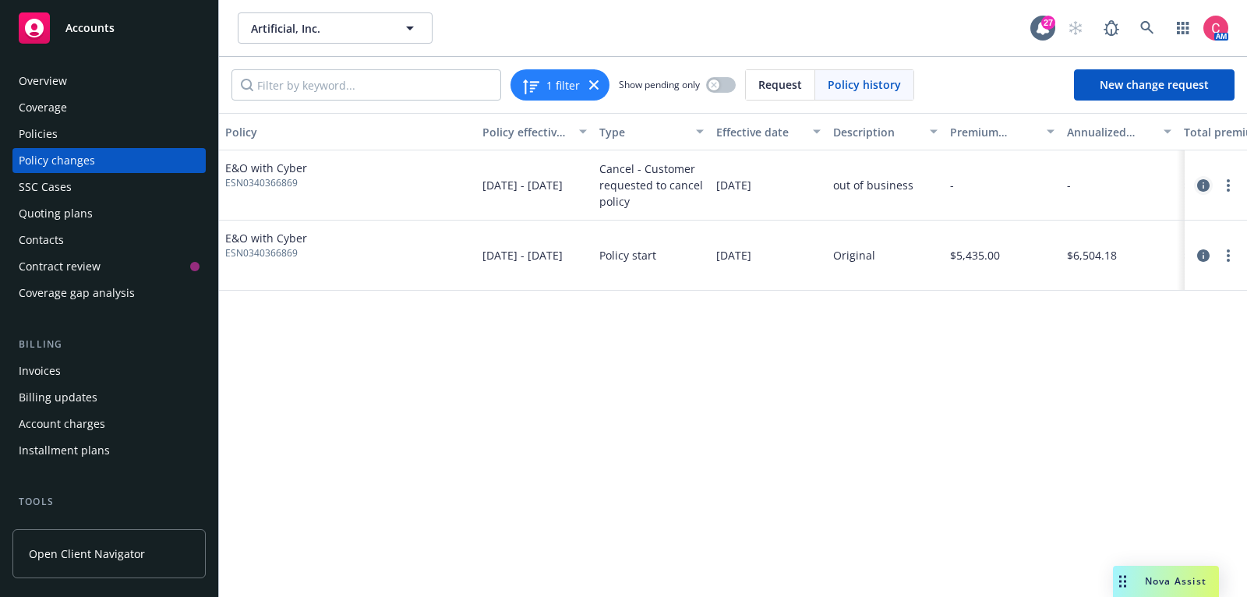
click at [1209, 183] on icon "circleInformation" at bounding box center [1203, 185] width 12 height 12
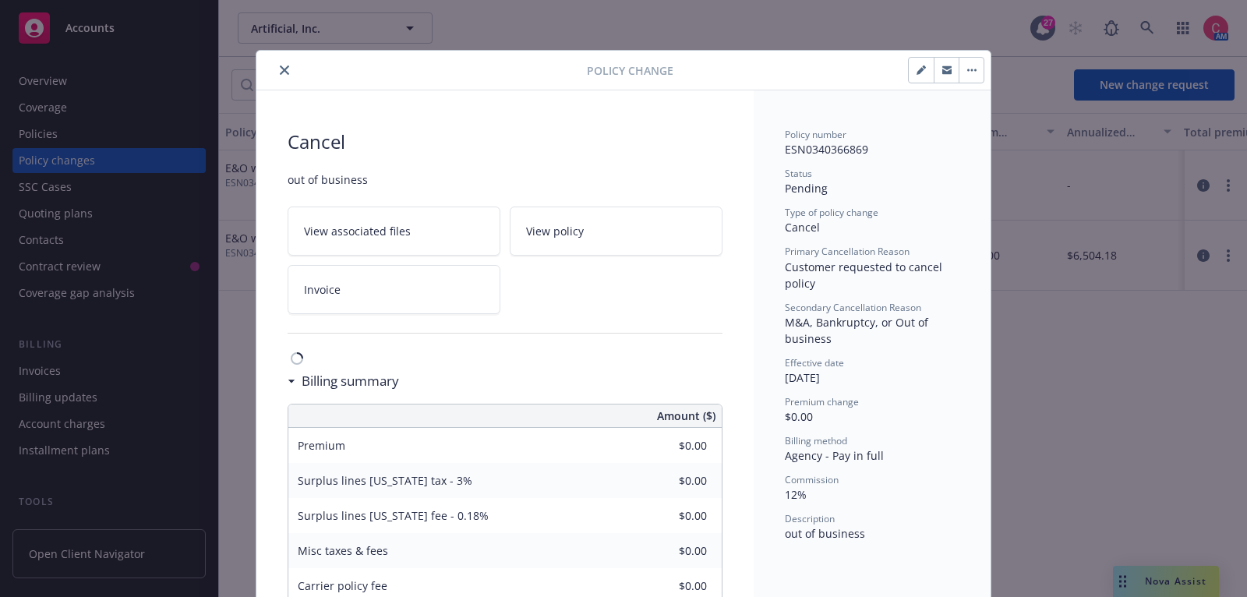
scroll to position [46, 0]
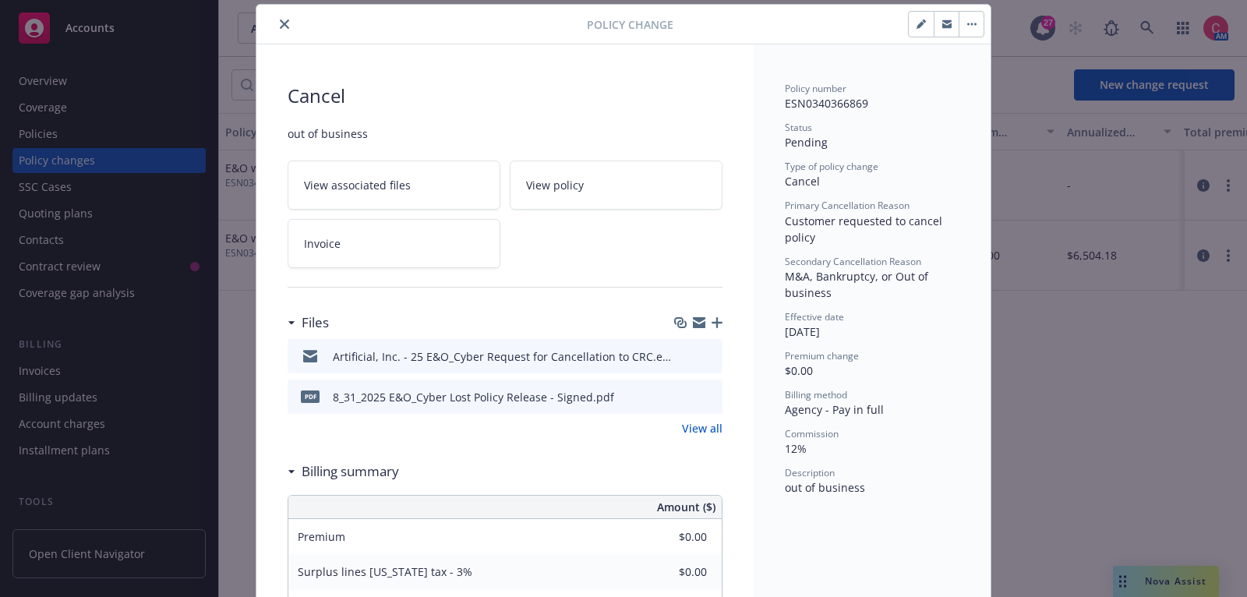
click at [968, 23] on icon "button" at bounding box center [971, 24] width 9 height 3
click at [921, 31] on button "button" at bounding box center [921, 24] width 25 height 25
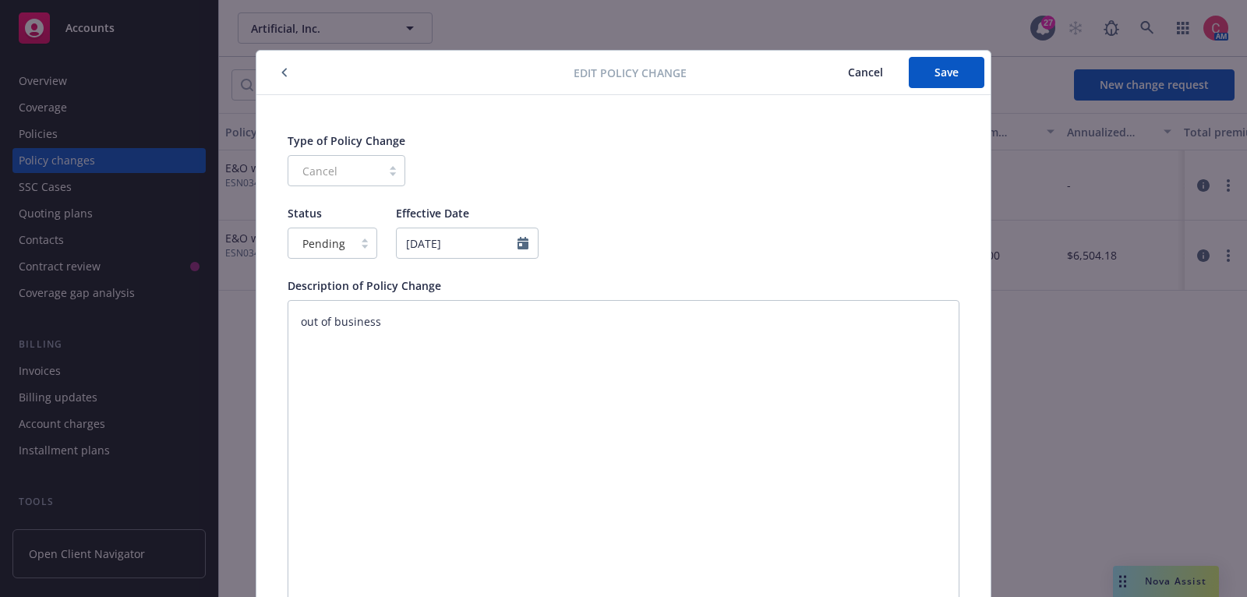
click at [355, 252] on div "Pending" at bounding box center [333, 243] width 90 height 31
click at [355, 306] on span "Confirmed" at bounding box center [330, 310] width 55 height 16
click at [953, 78] on span "Save" at bounding box center [947, 72] width 24 height 15
type textarea "x"
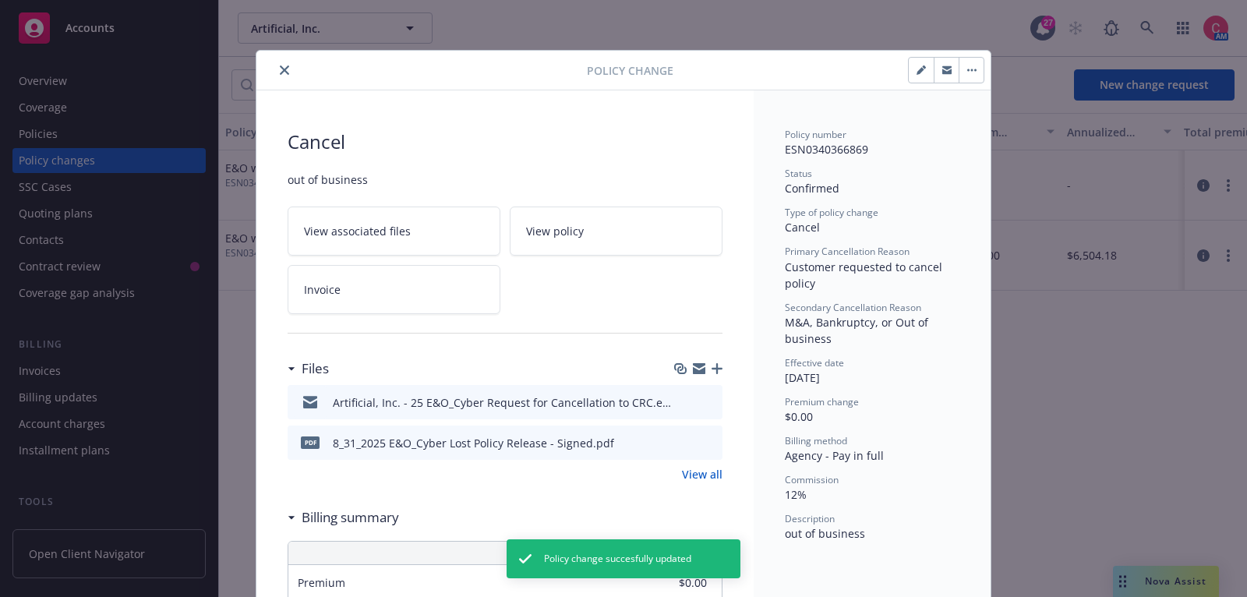
click at [971, 77] on button "button" at bounding box center [971, 70] width 25 height 25
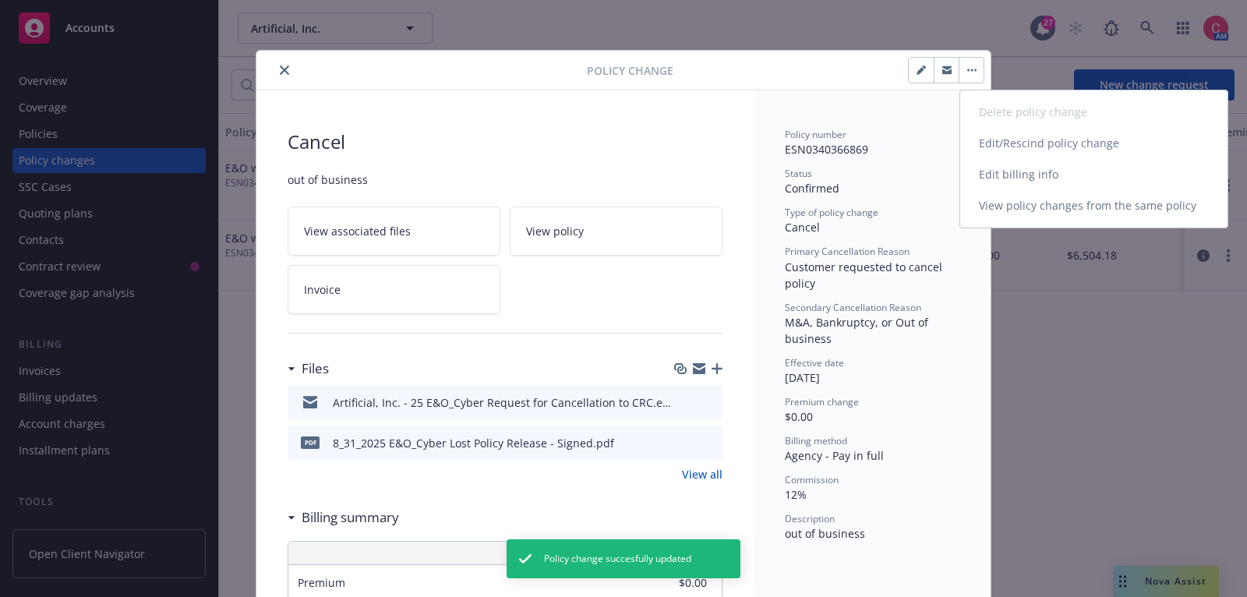
click at [988, 166] on link "Edit billing info" at bounding box center [1093, 174] width 267 height 31
select select "CA"
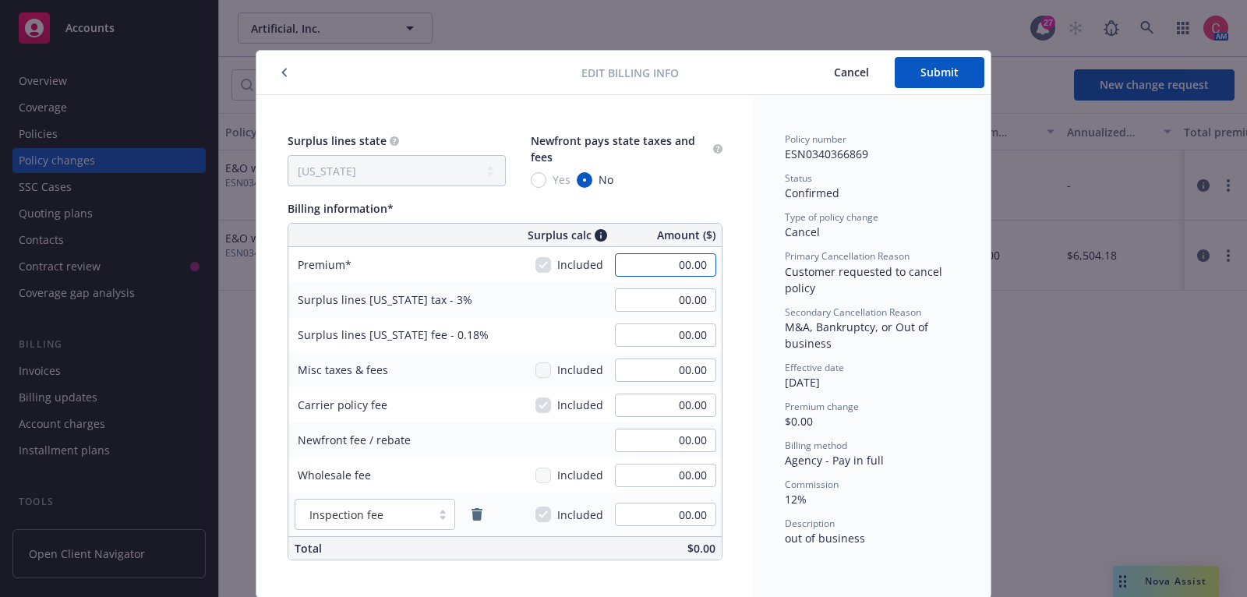
click at [685, 260] on input "00.00" at bounding box center [665, 264] width 101 height 23
paste input "2,874.00"
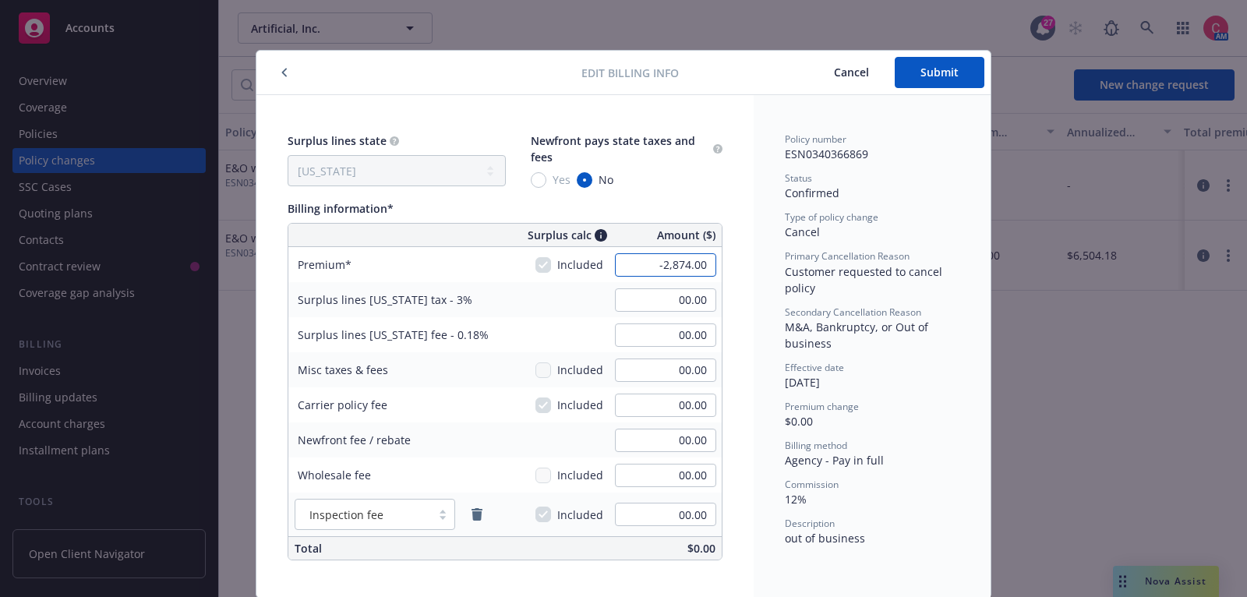
type input "-2,874.00"
type input "-86.22"
type input "-5.17"
click at [594, 290] on div "Surplus lines California tax - 3% -86.22" at bounding box center [504, 299] width 433 height 35
click at [926, 71] on span "Submit" at bounding box center [940, 72] width 38 height 15
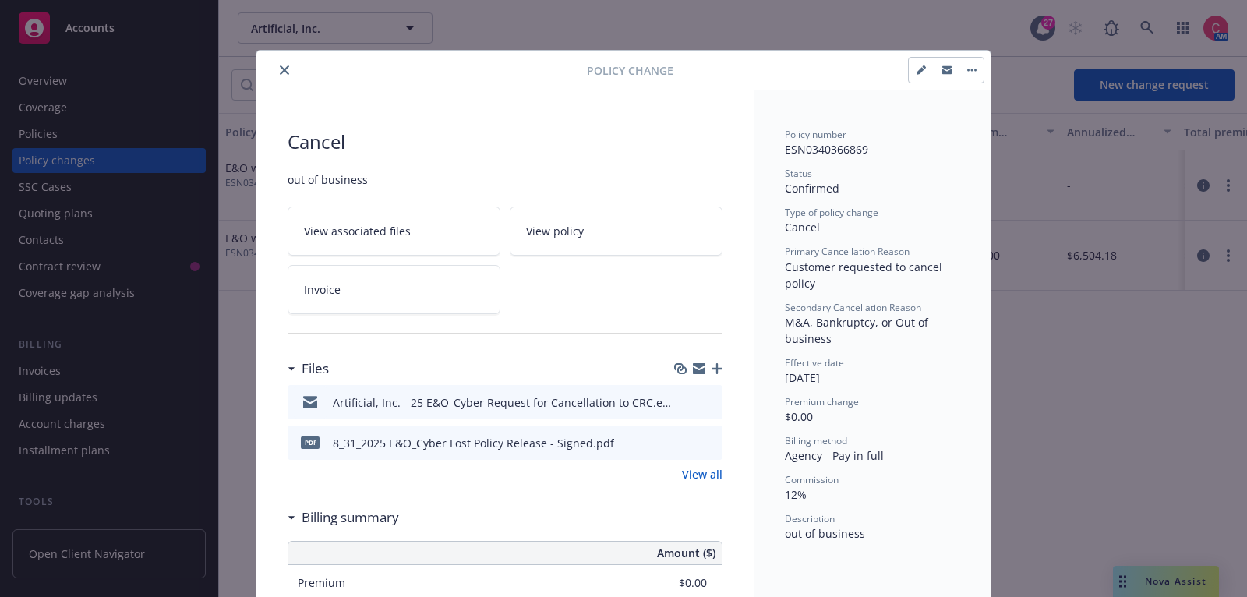
type input "-$2,874.00"
type input "-$86.22"
type input "-$5.17"
click at [282, 69] on icon "close" at bounding box center [284, 69] width 9 height 9
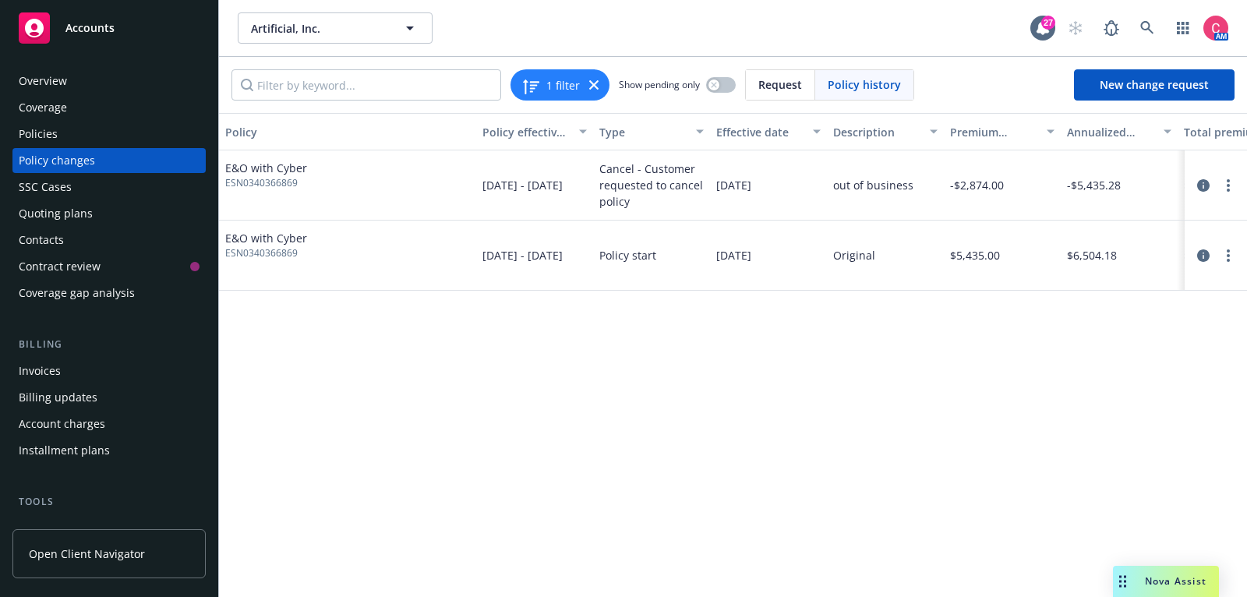
click at [150, 143] on div "Policies" at bounding box center [109, 134] width 181 height 25
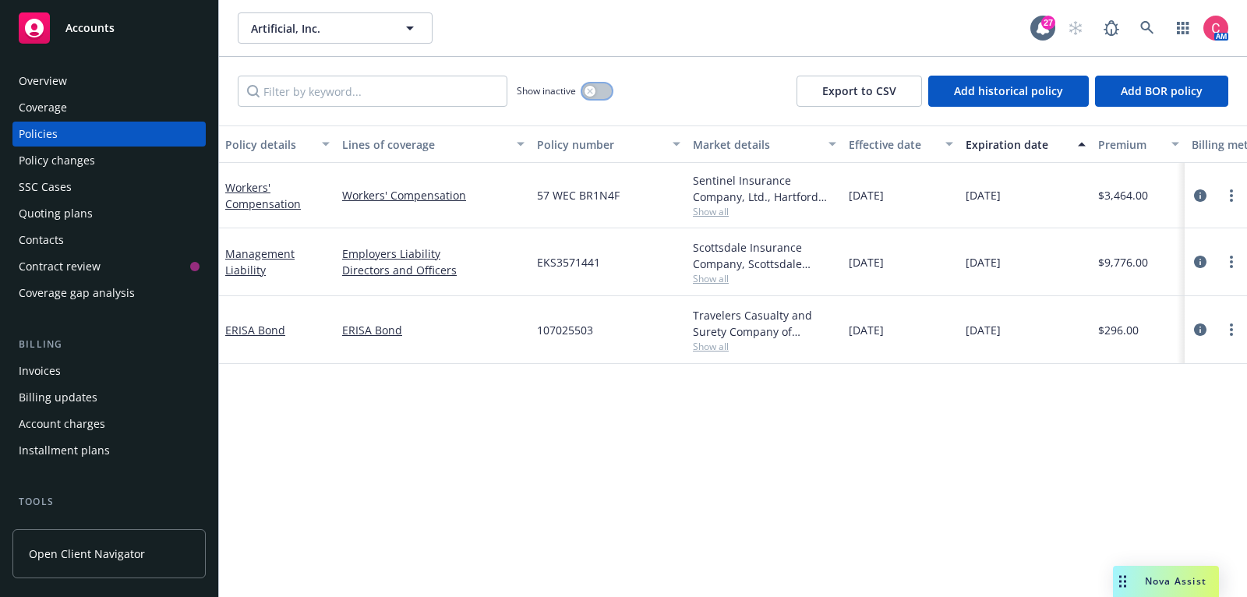
click at [599, 95] on button "button" at bounding box center [597, 91] width 30 height 16
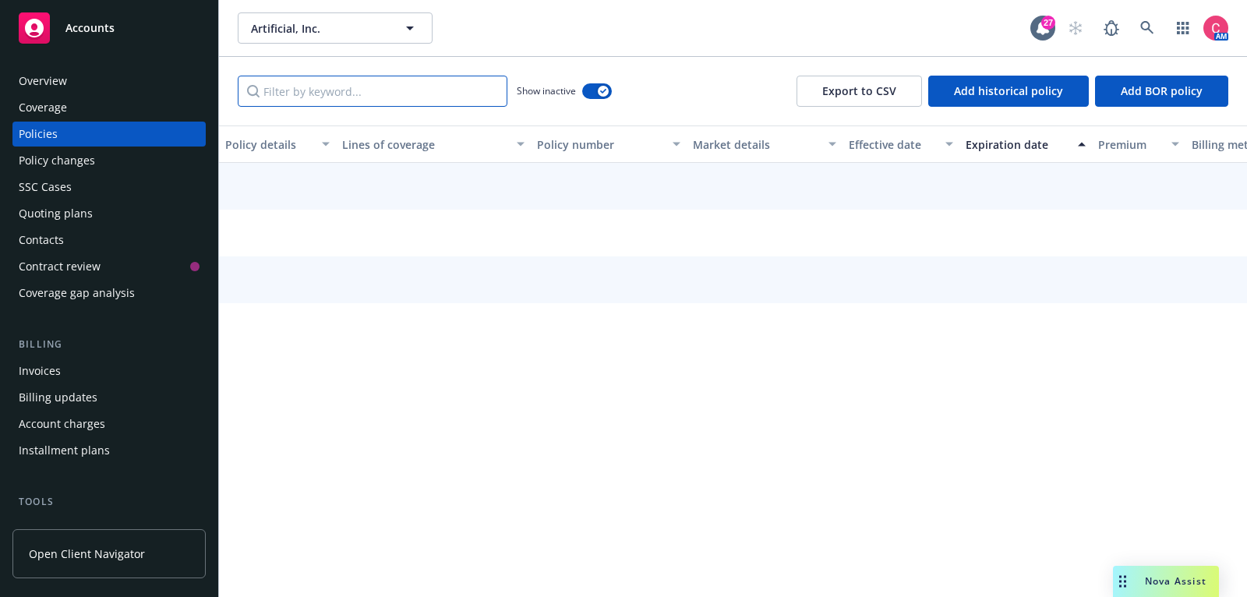
click at [395, 97] on input "Filter by keyword..." at bounding box center [373, 91] width 270 height 31
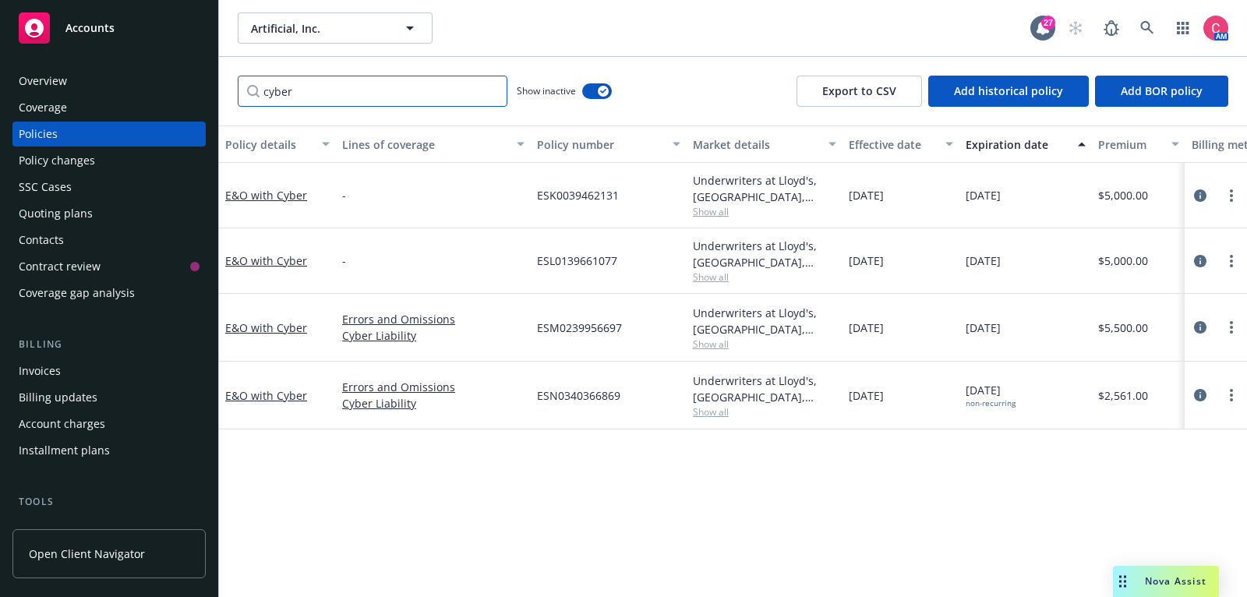
type input "cyber"
click at [1197, 395] on icon "circleInformation" at bounding box center [1200, 395] width 12 height 12
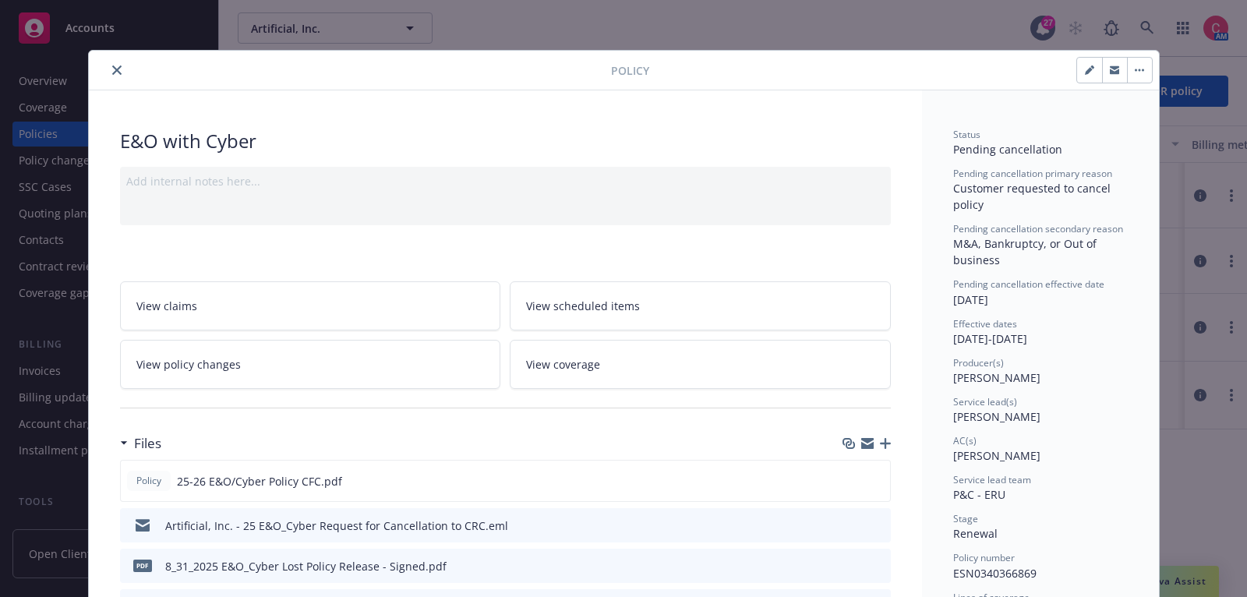
scroll to position [46, 0]
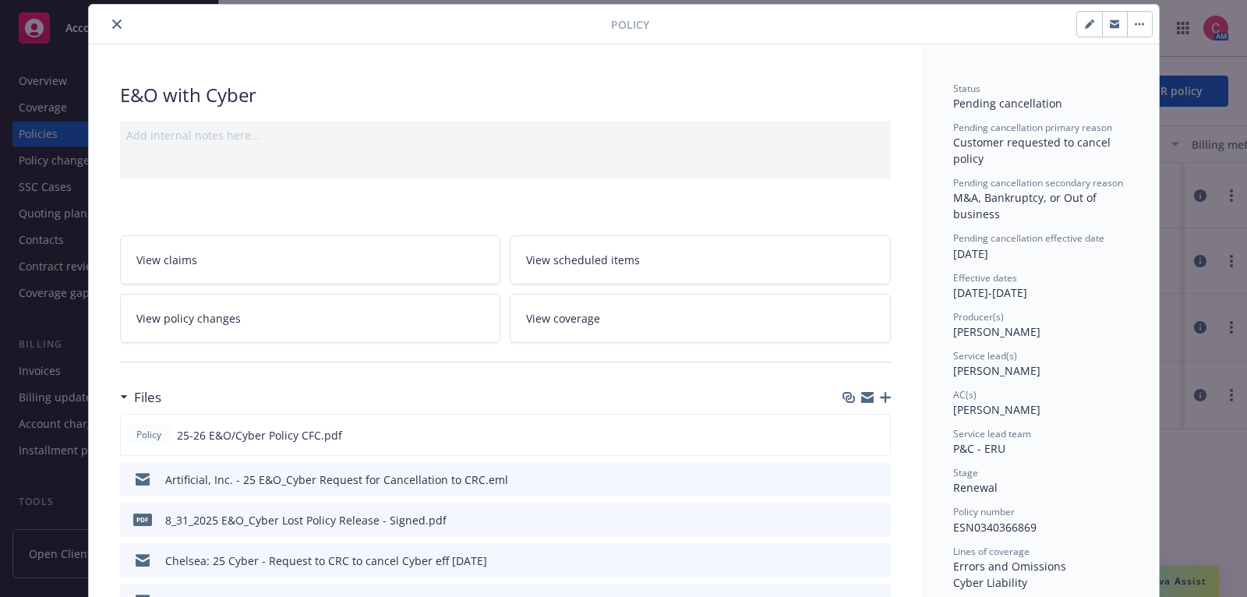
type input "$2,561.00"
type input "$88.83"
type input "$5.33"
click at [387, 326] on link "View policy changes" at bounding box center [310, 318] width 381 height 49
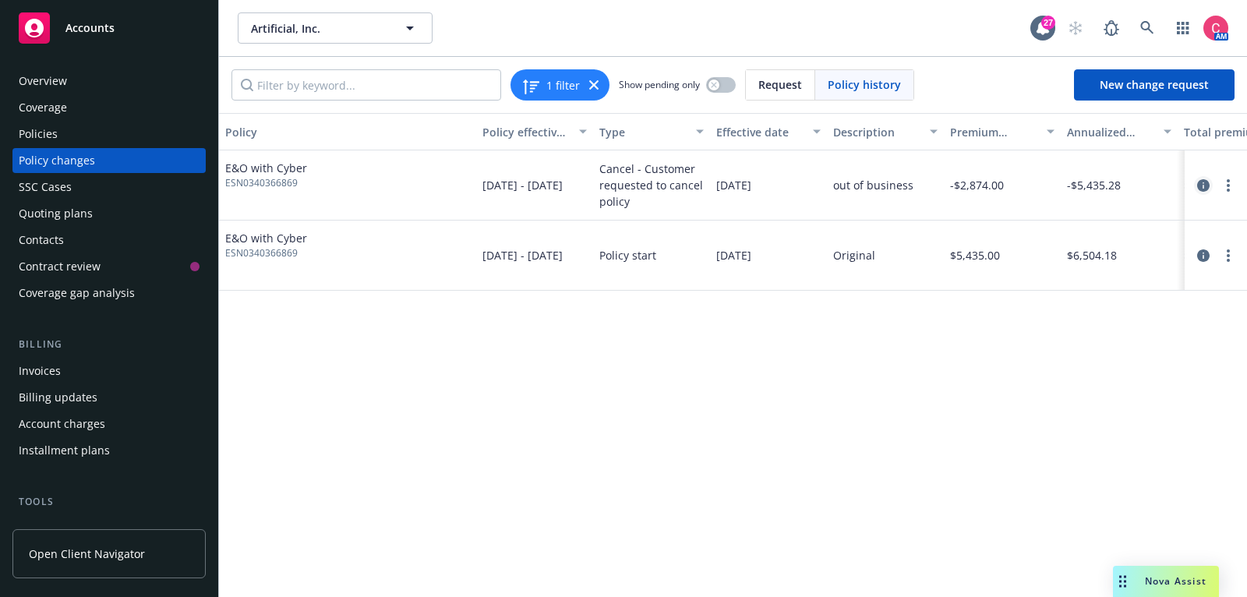
click at [1201, 182] on icon "circleInformation" at bounding box center [1203, 185] width 12 height 12
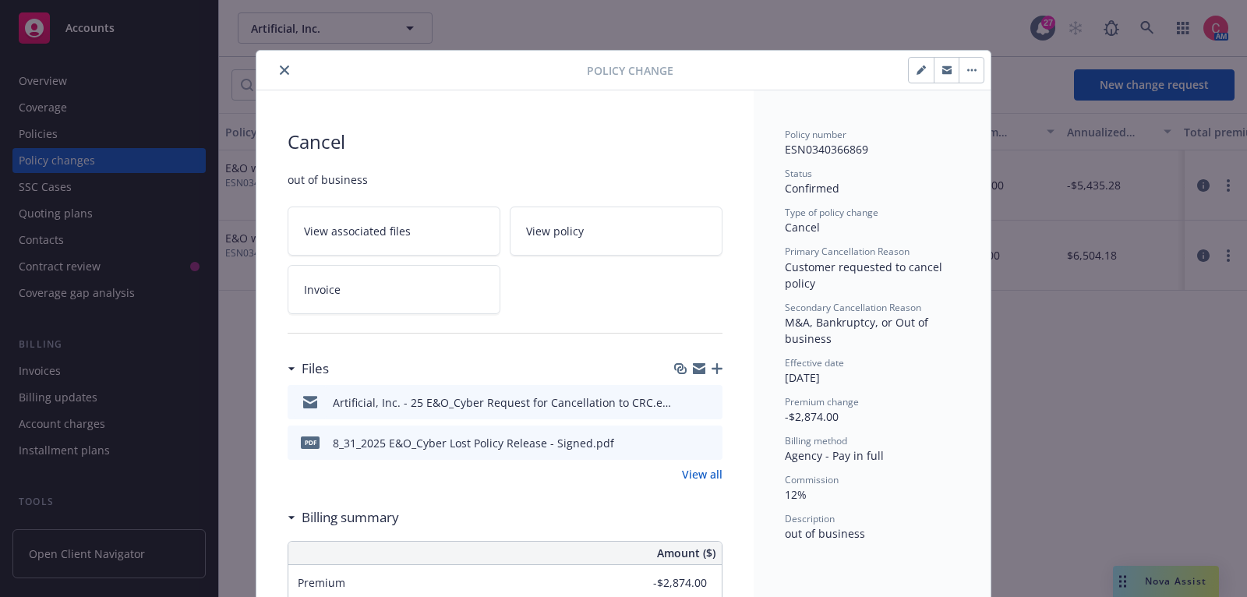
scroll to position [46, 0]
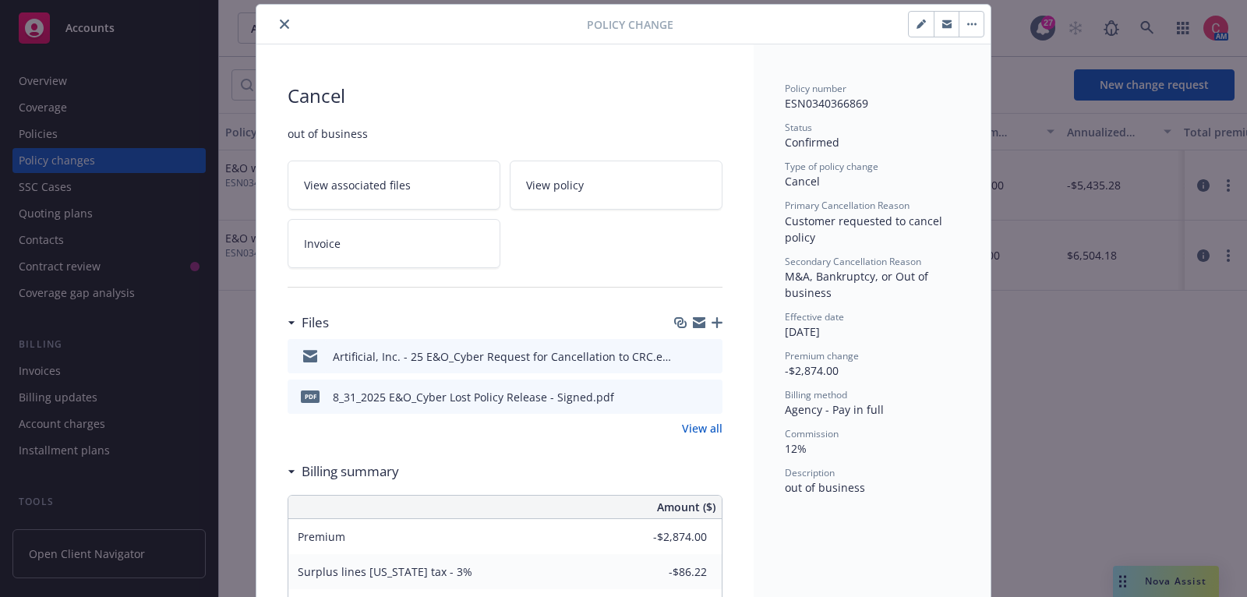
click at [719, 317] on icon "button" at bounding box center [717, 322] width 11 height 11
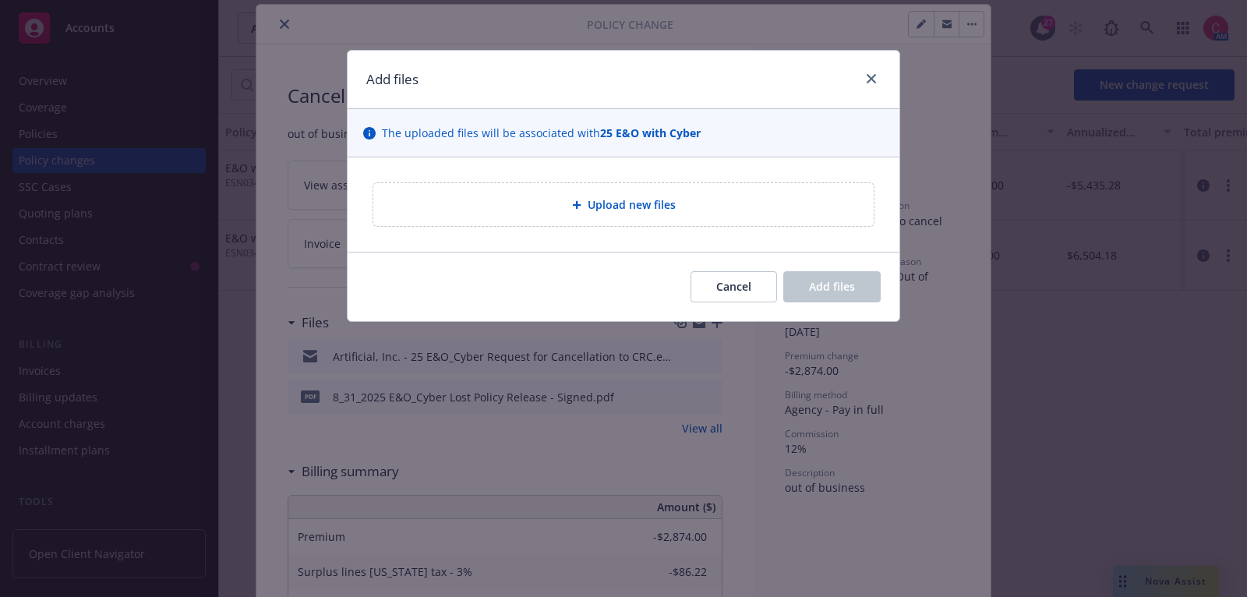
click at [526, 210] on div "Upload new files" at bounding box center [624, 205] width 476 height 18
type textarea "x"
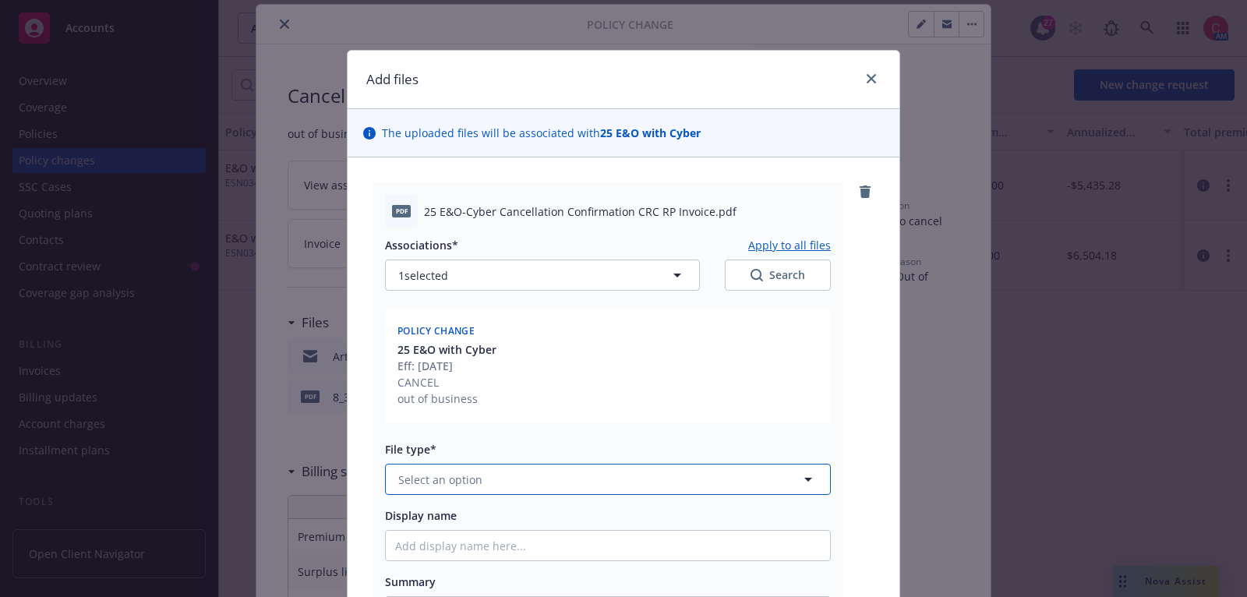
click at [633, 473] on button "Select an option" at bounding box center [608, 479] width 446 height 31
type input "inv"
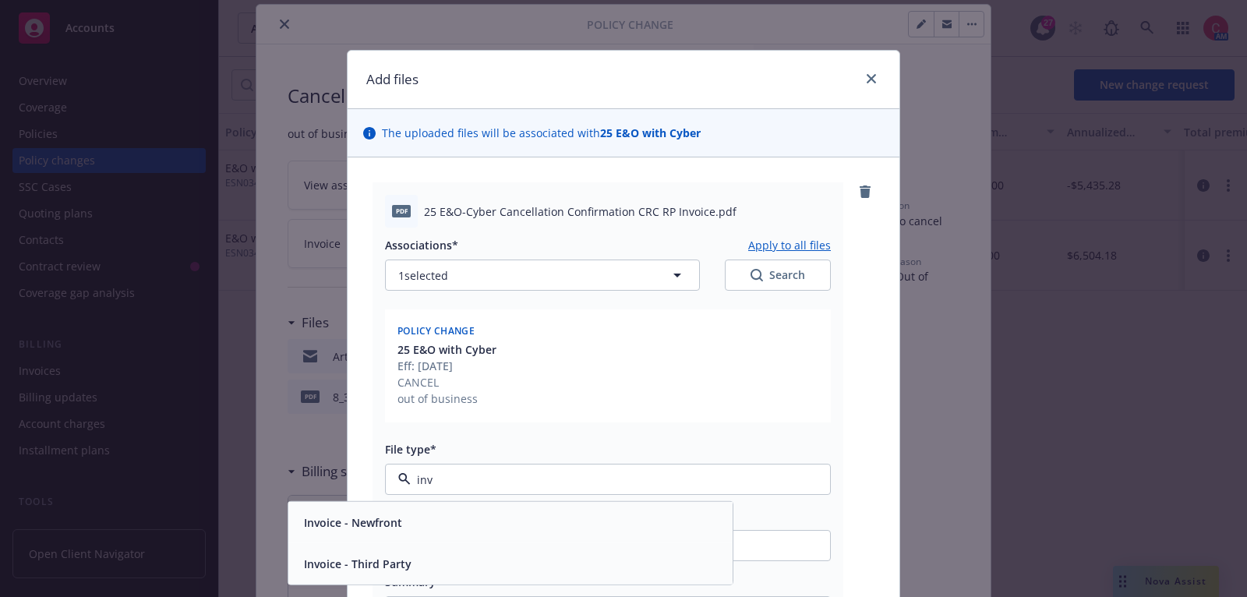
click at [630, 559] on div "Invoice - Third Party" at bounding box center [511, 564] width 426 height 23
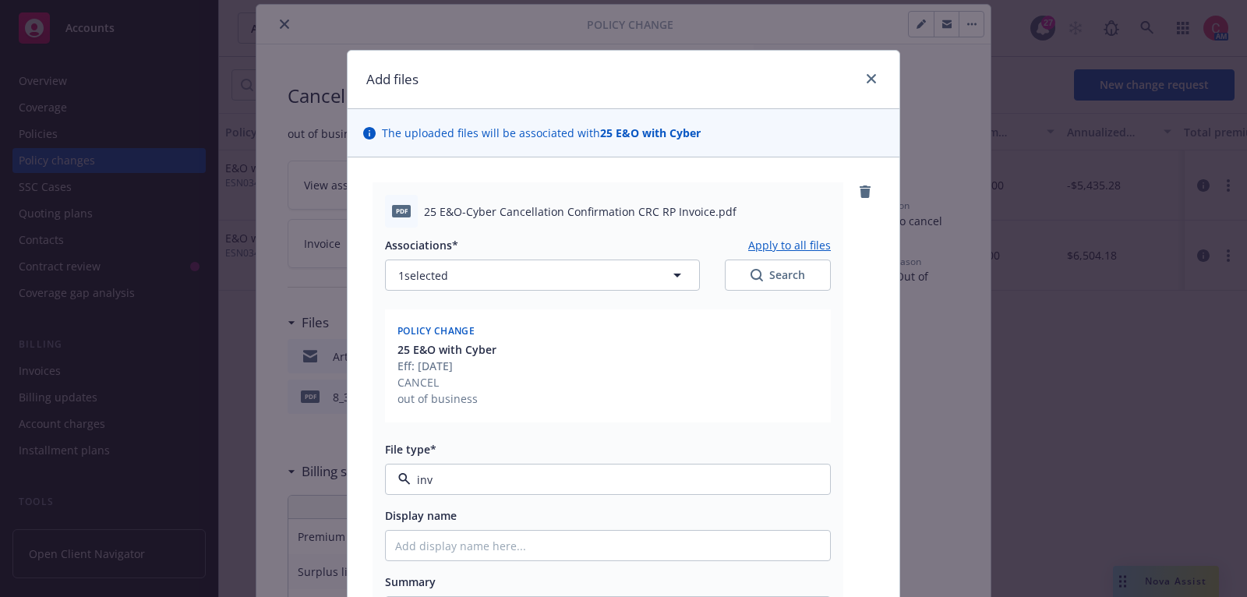
type textarea "x"
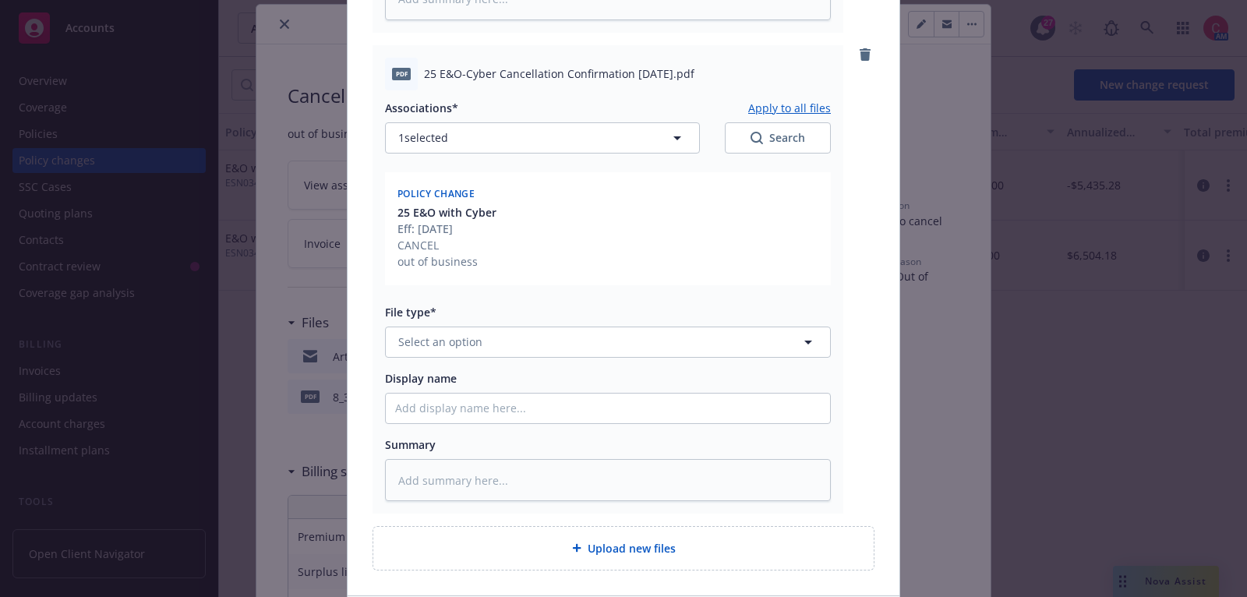
scroll to position [713, 0]
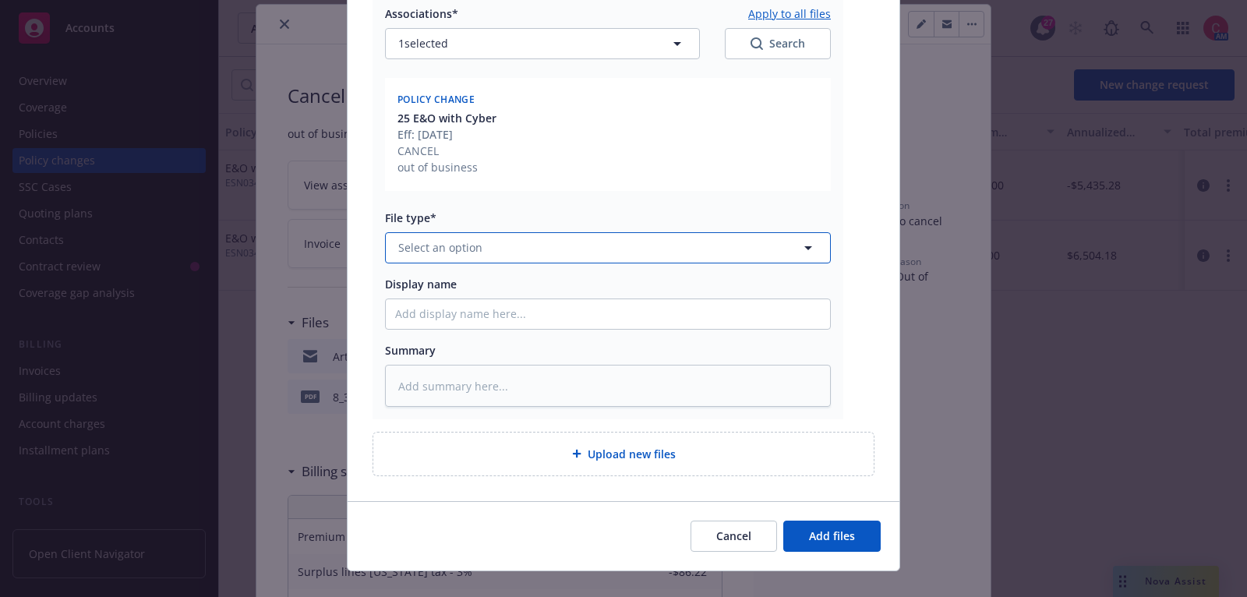
click at [642, 246] on button "Select an option" at bounding box center [608, 247] width 446 height 31
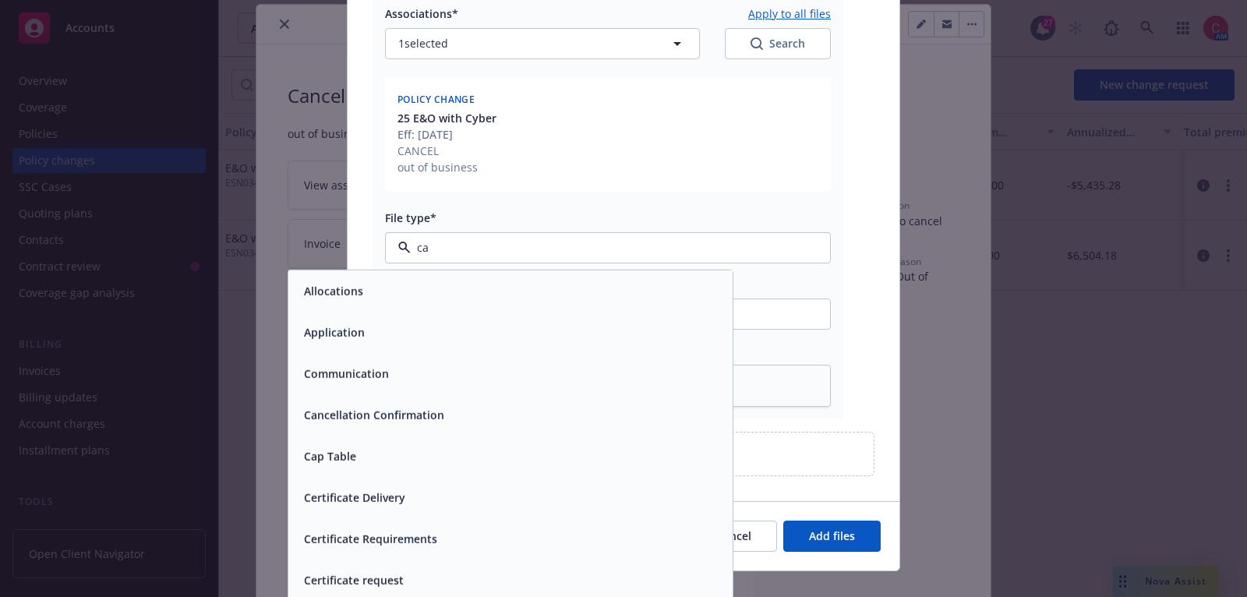
type input "can"
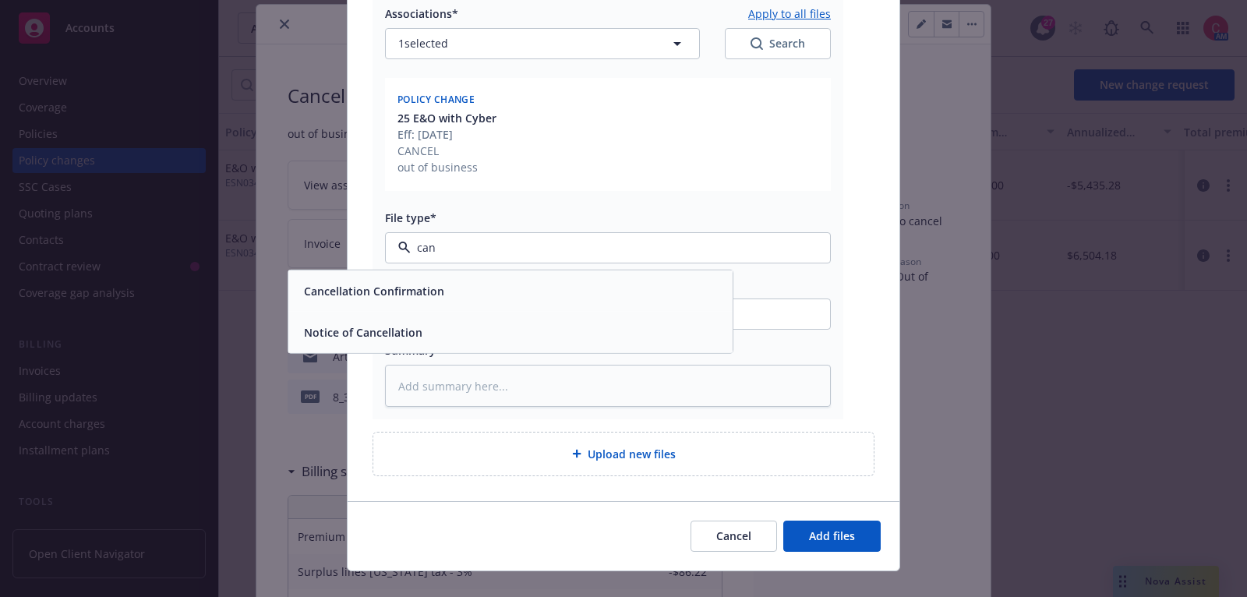
click at [645, 286] on div "Cancellation Confirmation" at bounding box center [511, 290] width 426 height 23
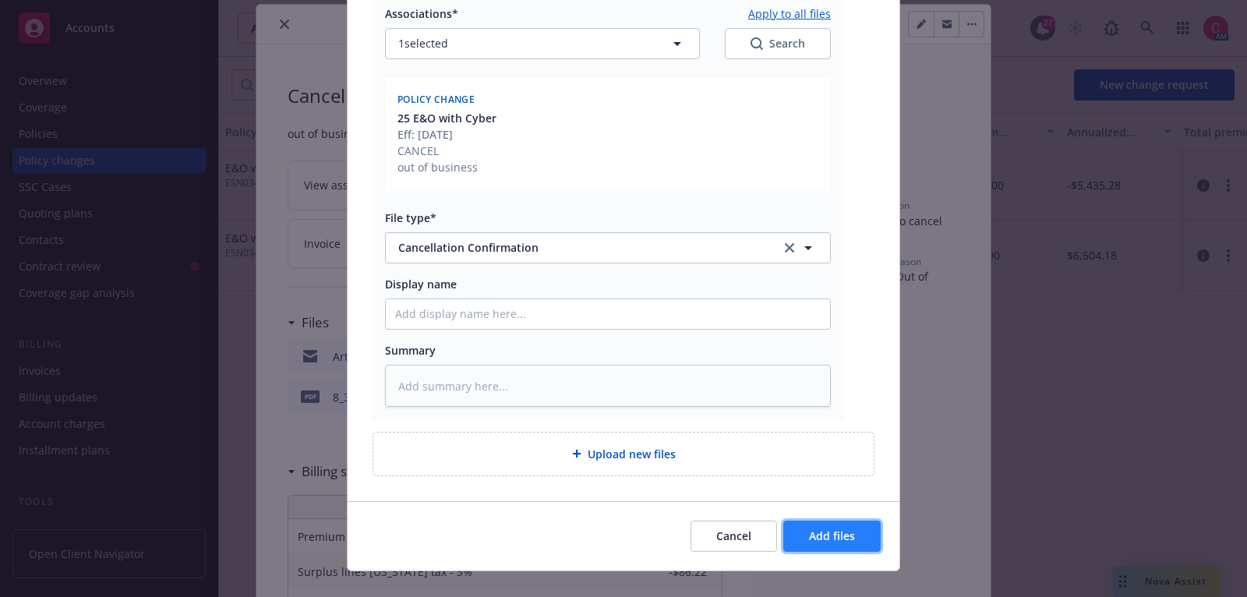
click at [802, 540] on button "Add files" at bounding box center [831, 536] width 97 height 31
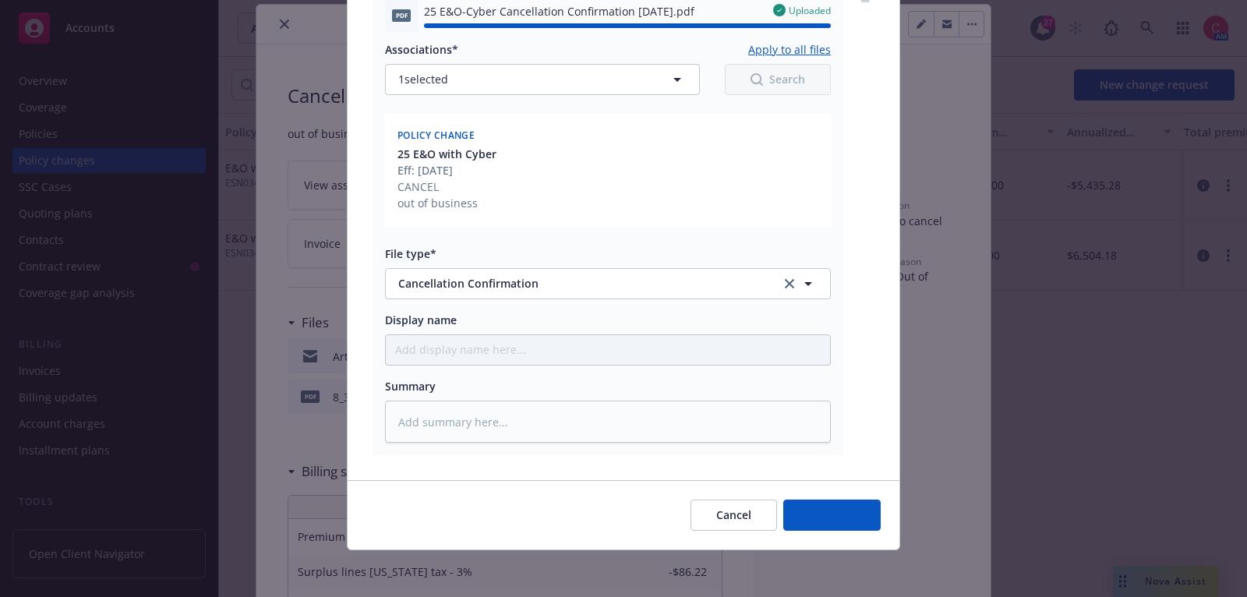
type textarea "x"
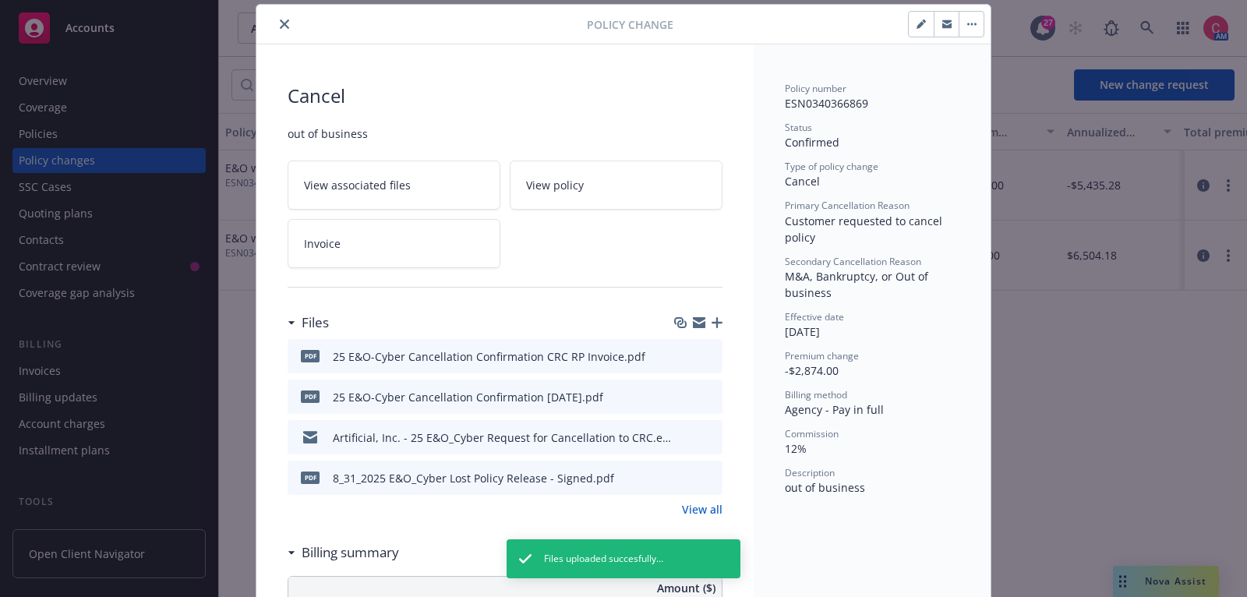
scroll to position [0, 0]
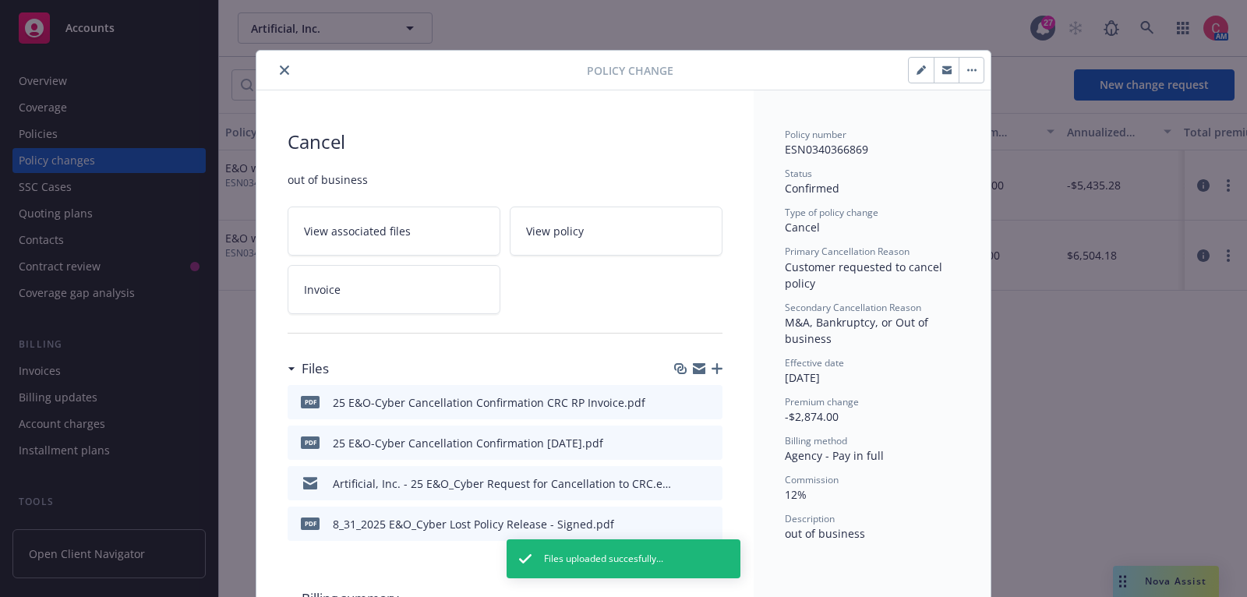
click at [287, 66] on icon "close" at bounding box center [284, 69] width 9 height 9
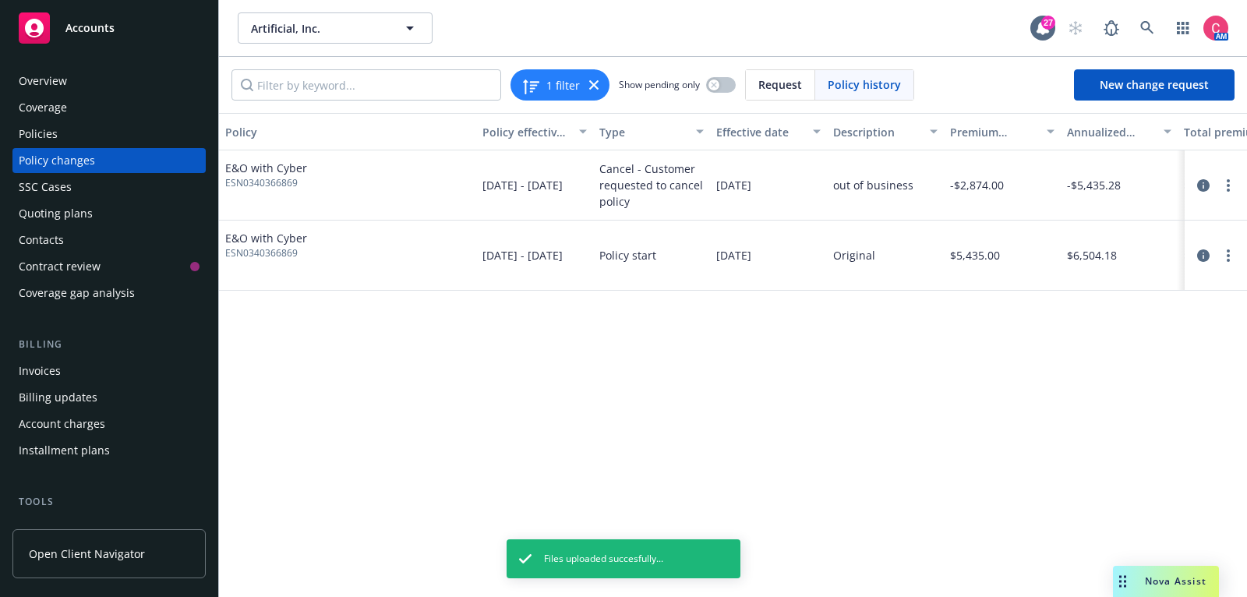
click at [177, 150] on div "Policy changes" at bounding box center [109, 160] width 181 height 25
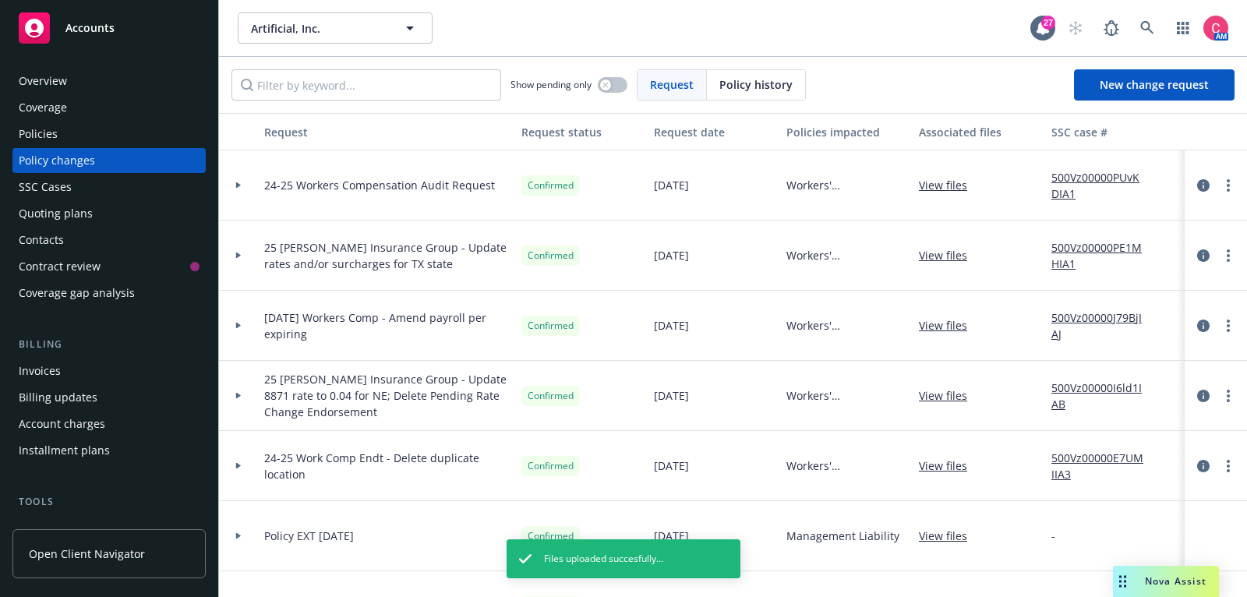
click at [171, 140] on div "Policies" at bounding box center [109, 134] width 181 height 25
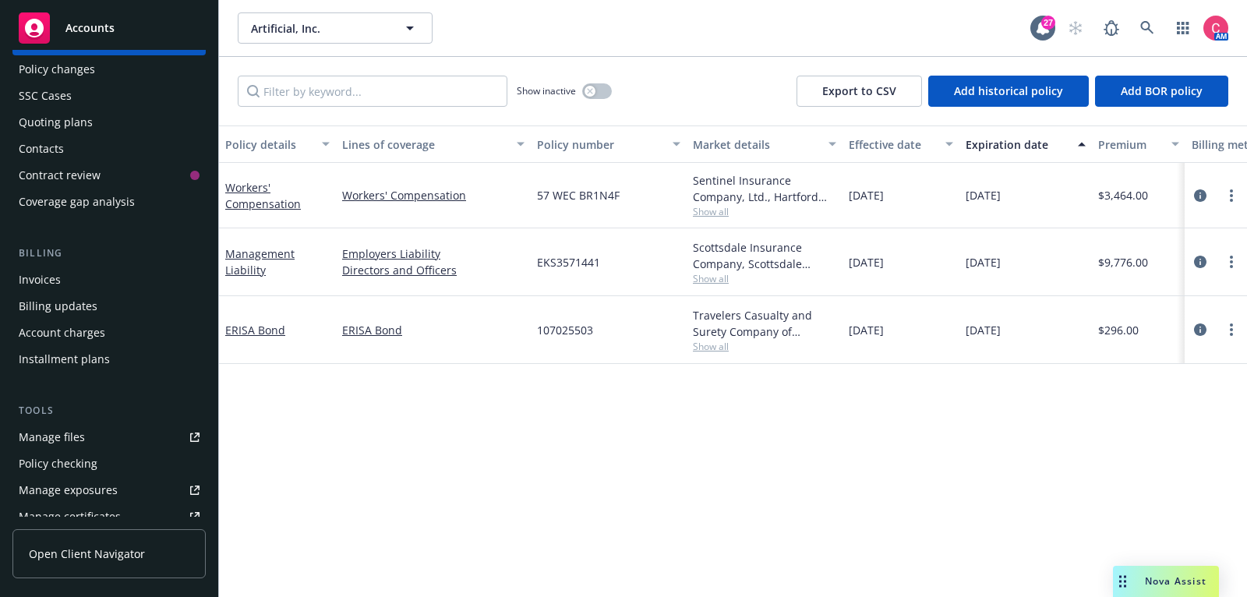
scroll to position [122, 0]
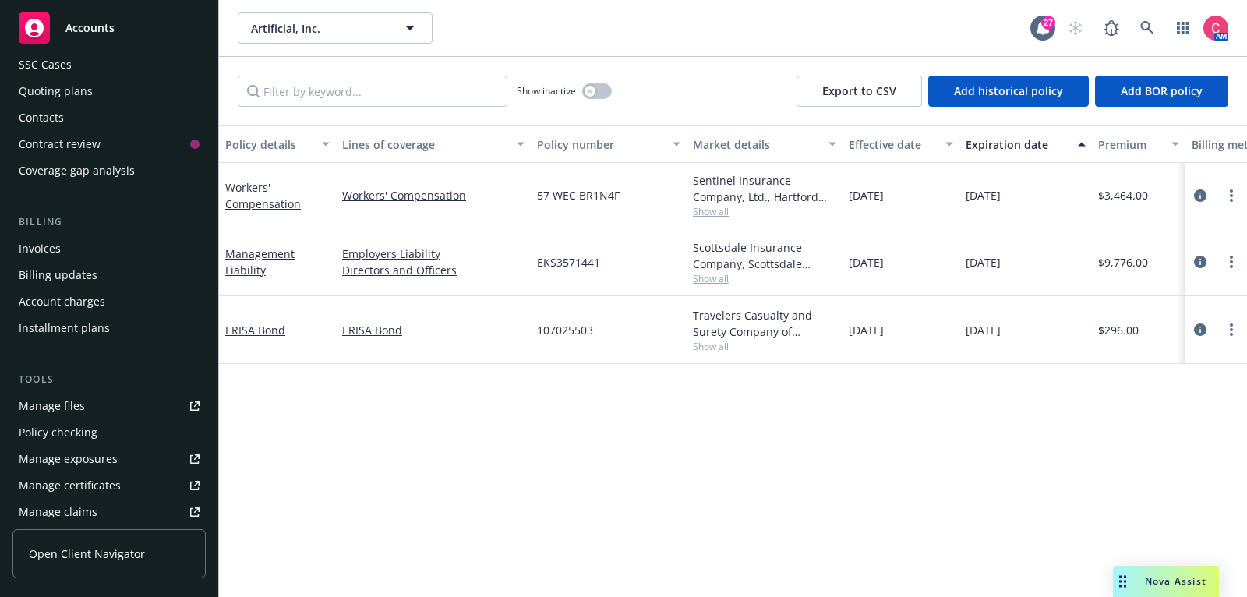
click at [96, 252] on div "Invoices" at bounding box center [109, 248] width 181 height 25
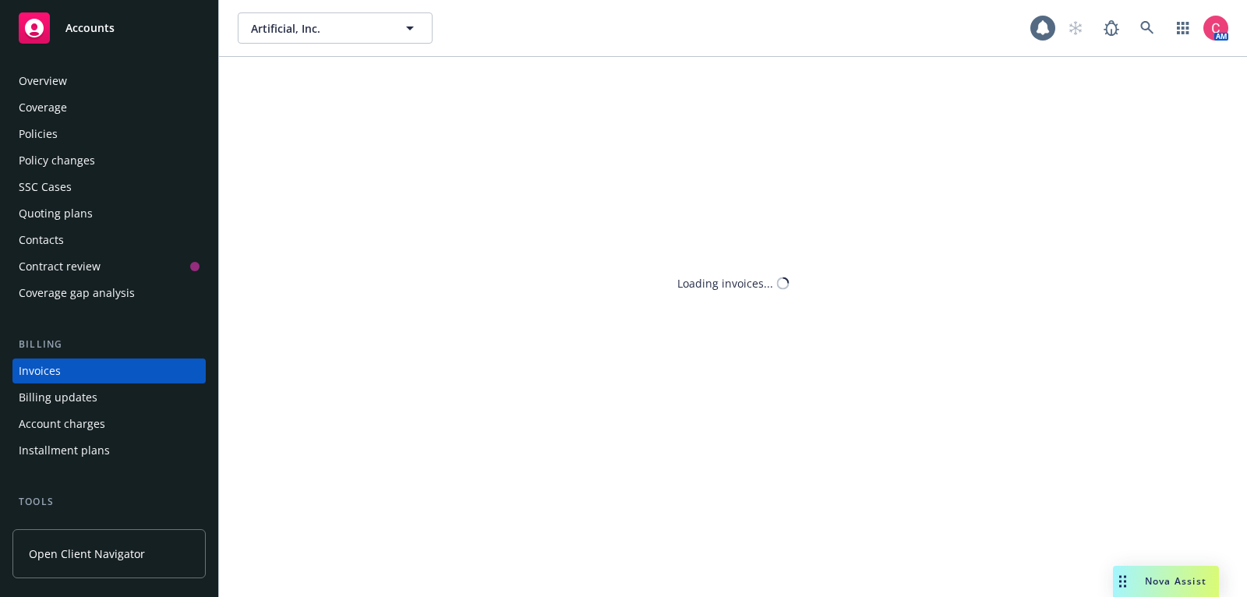
scroll to position [47, 0]
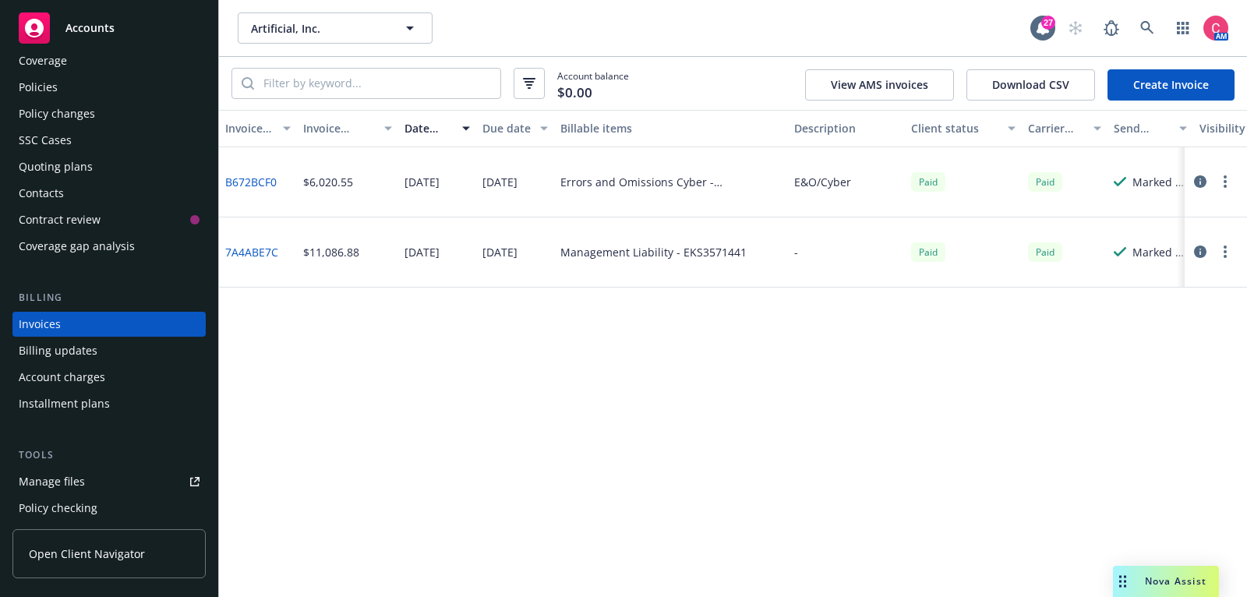
click at [120, 87] on div "Policies" at bounding box center [109, 87] width 181 height 25
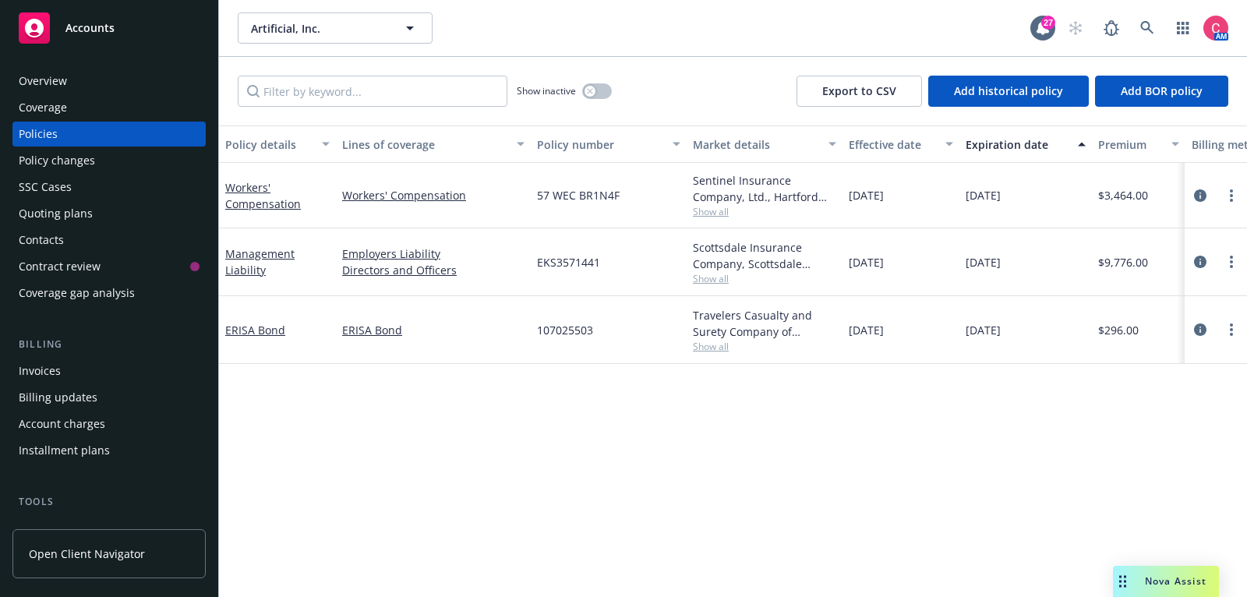
click at [580, 96] on div "Show inactive" at bounding box center [564, 91] width 95 height 31
click at [585, 94] on button "button" at bounding box center [597, 91] width 30 height 16
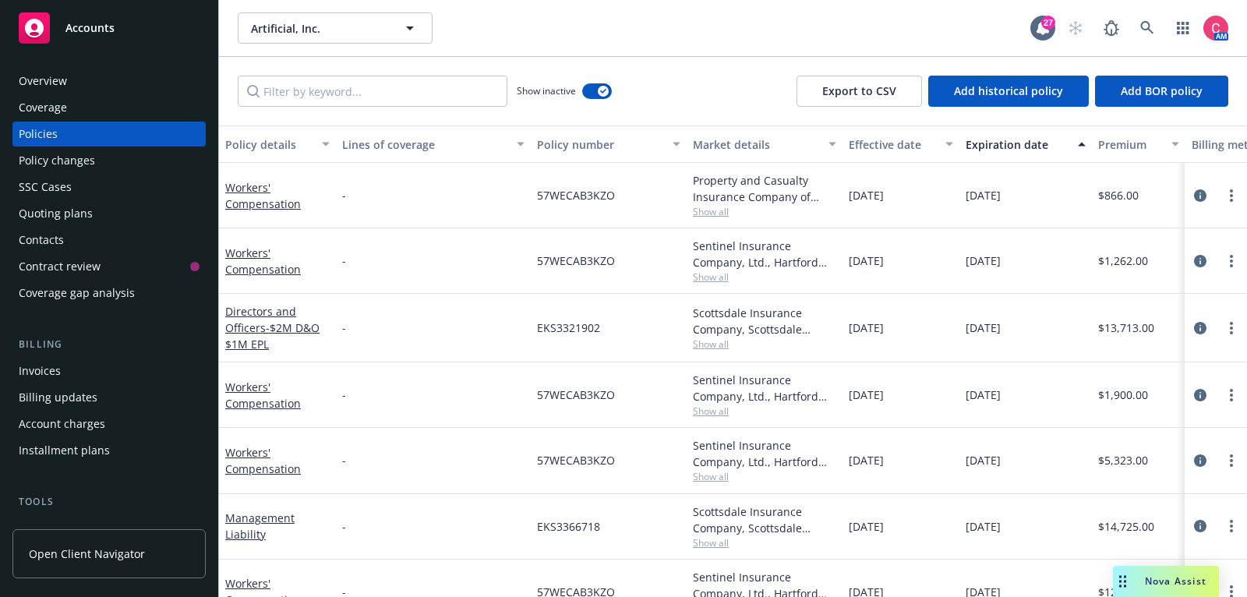
click at [90, 380] on div "Invoices" at bounding box center [109, 371] width 181 height 25
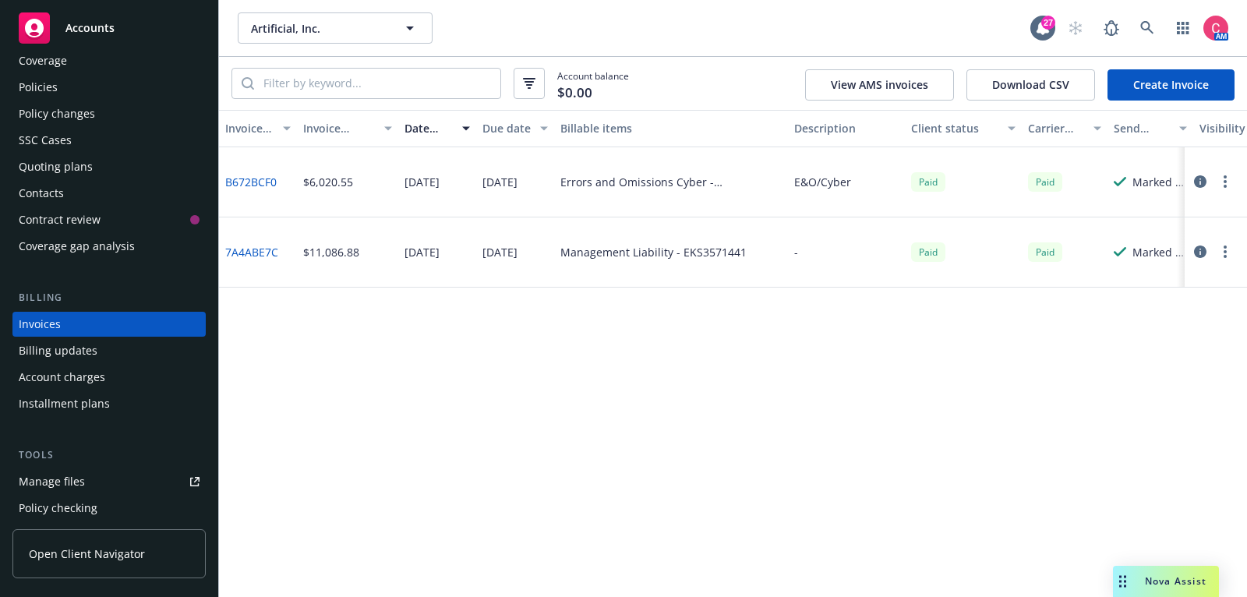
click at [1228, 70] on link "Create Invoice" at bounding box center [1171, 84] width 127 height 31
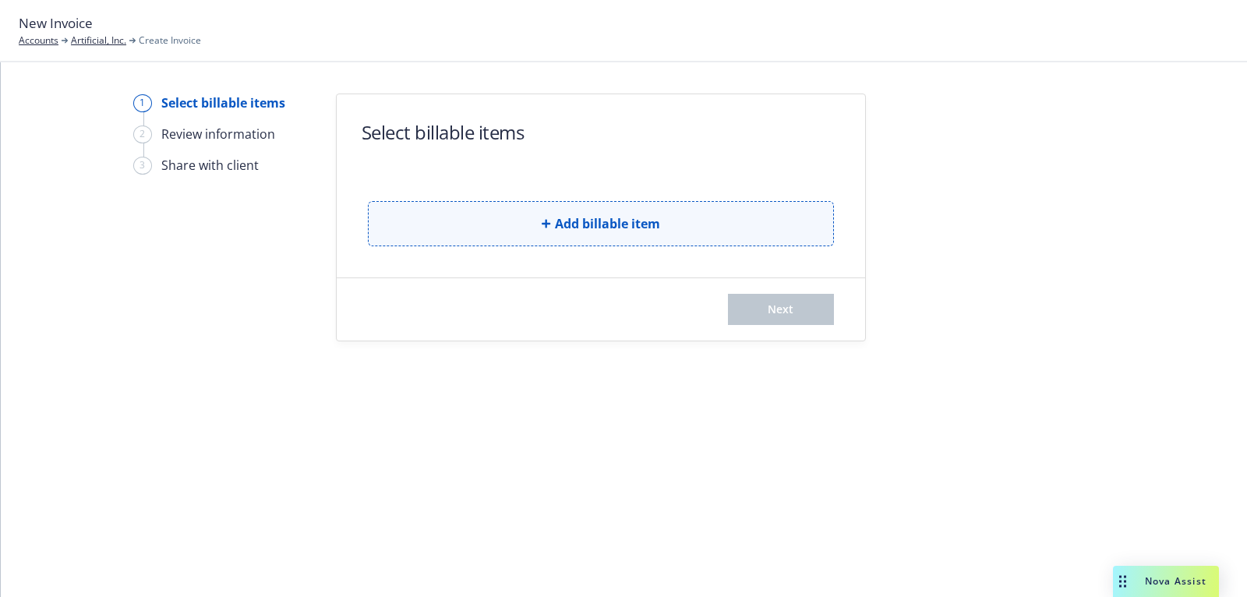
click at [625, 220] on span "Add billable item" at bounding box center [607, 223] width 105 height 19
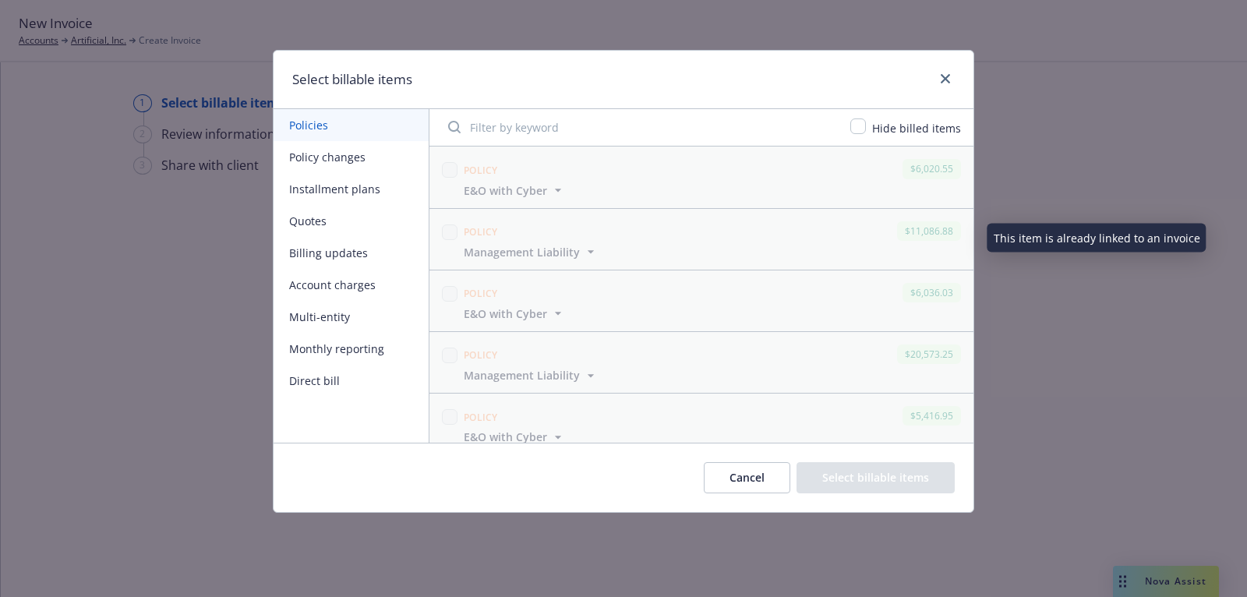
click at [353, 144] on button "Policy changes" at bounding box center [351, 157] width 155 height 32
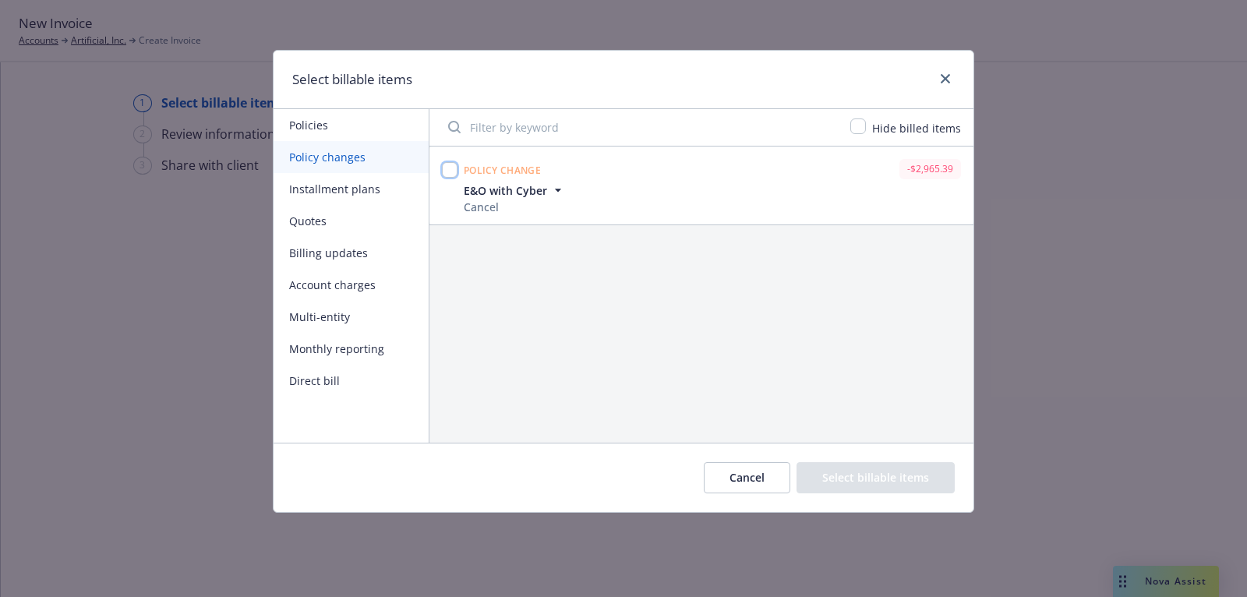
click at [452, 162] on input "checkbox" at bounding box center [450, 170] width 16 height 16
checkbox input "true"
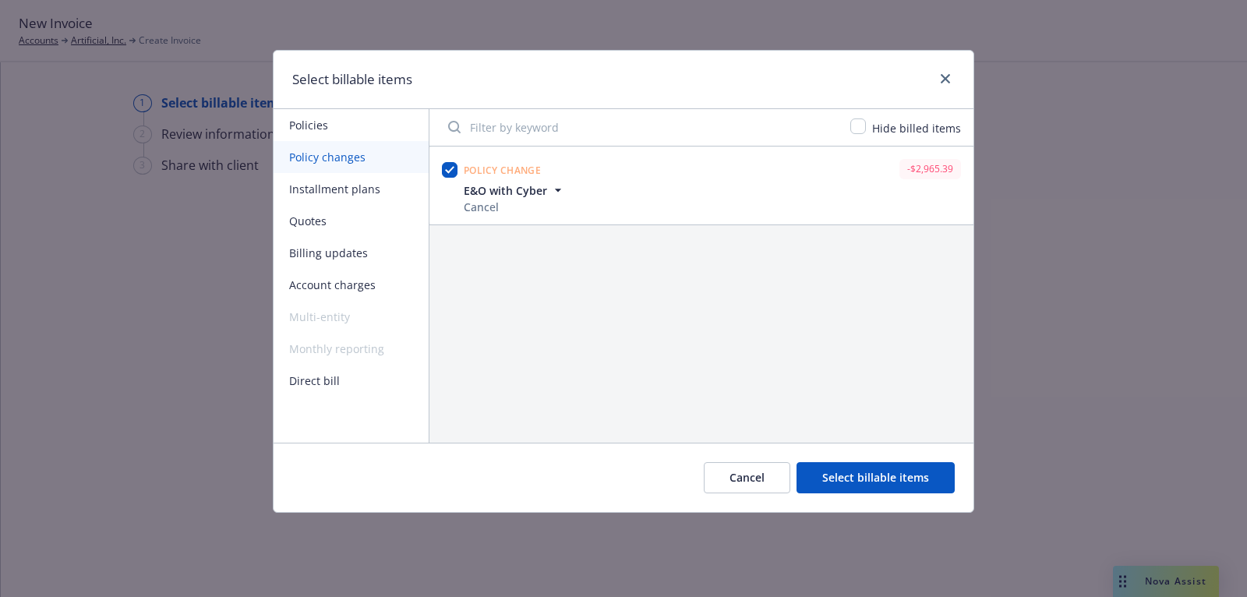
click at [858, 479] on button "Select billable items" at bounding box center [876, 477] width 158 height 31
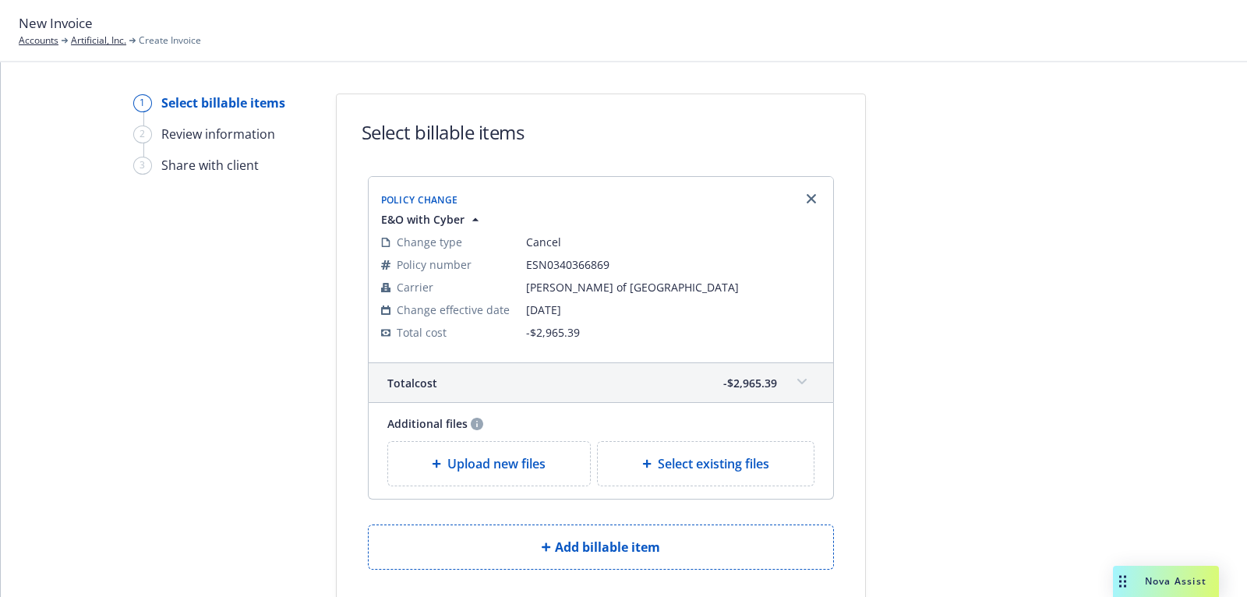
click at [526, 455] on span "Upload new files" at bounding box center [496, 463] width 98 height 19
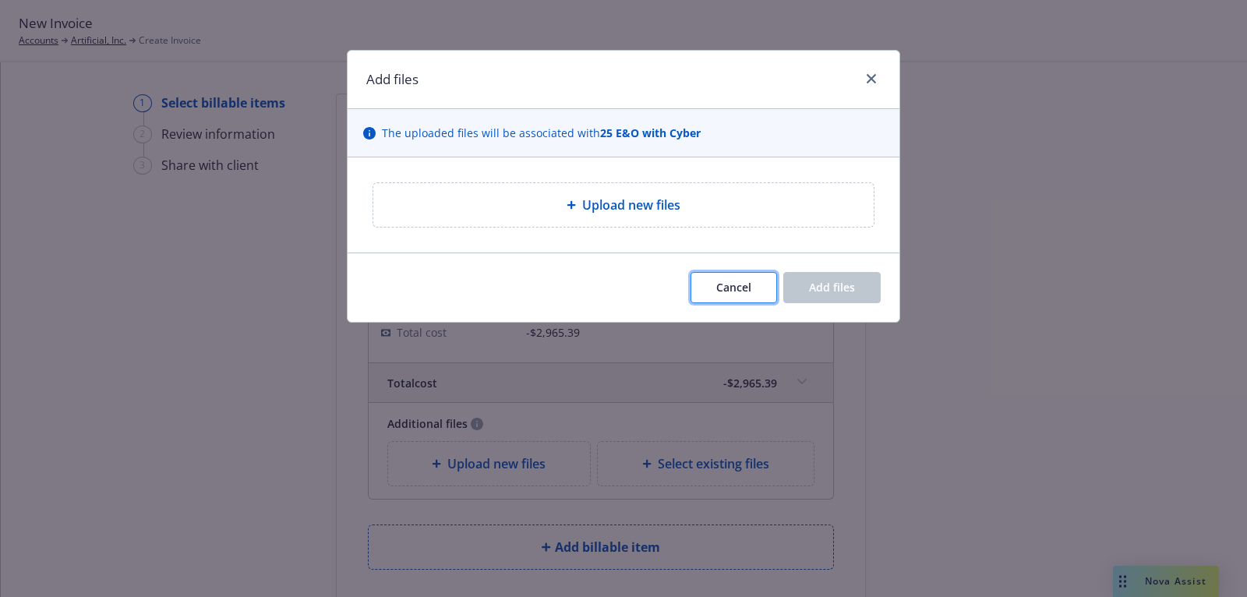
click at [759, 300] on button "Cancel" at bounding box center [734, 287] width 87 height 31
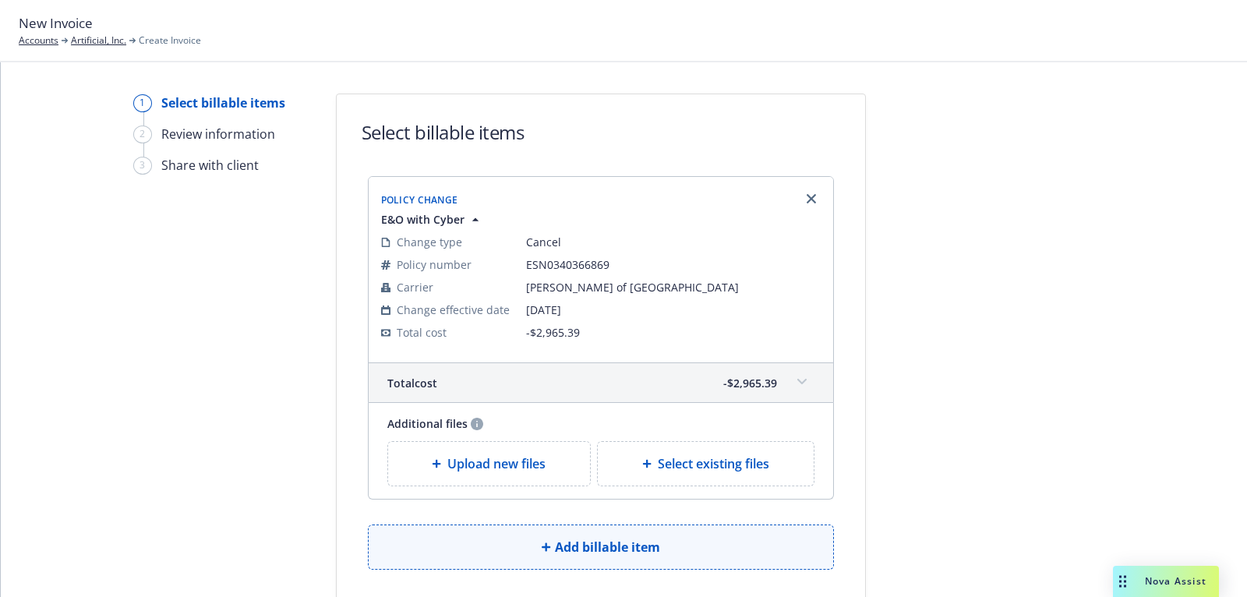
click at [637, 558] on button "Add billable item" at bounding box center [601, 547] width 466 height 45
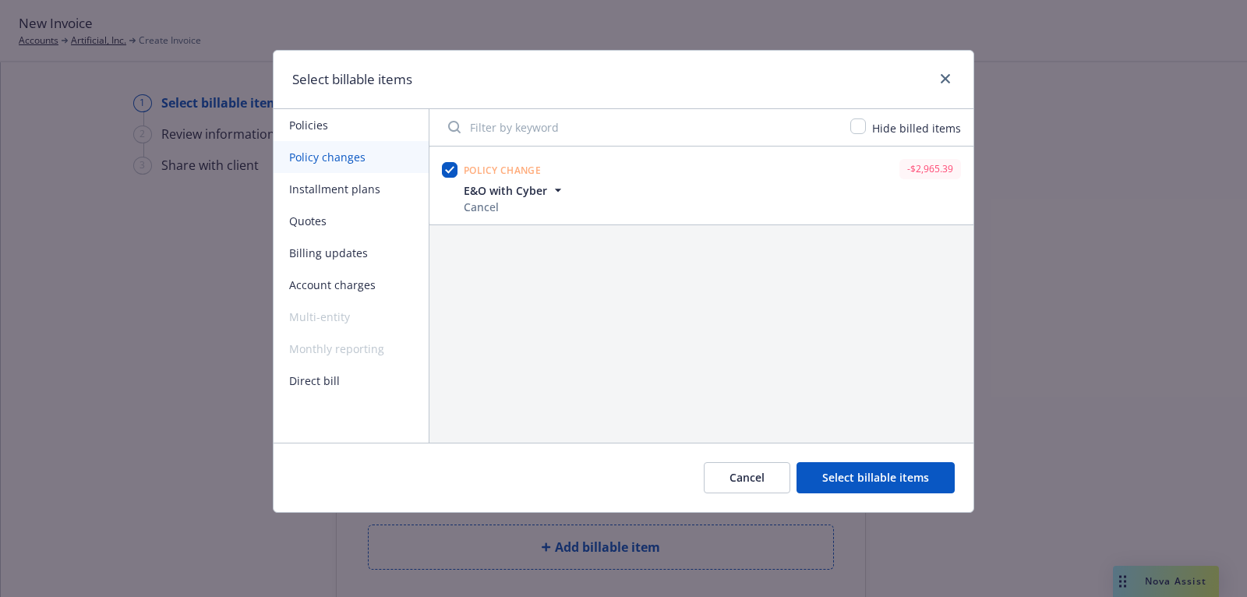
click at [889, 474] on button "Select billable items" at bounding box center [876, 477] width 158 height 31
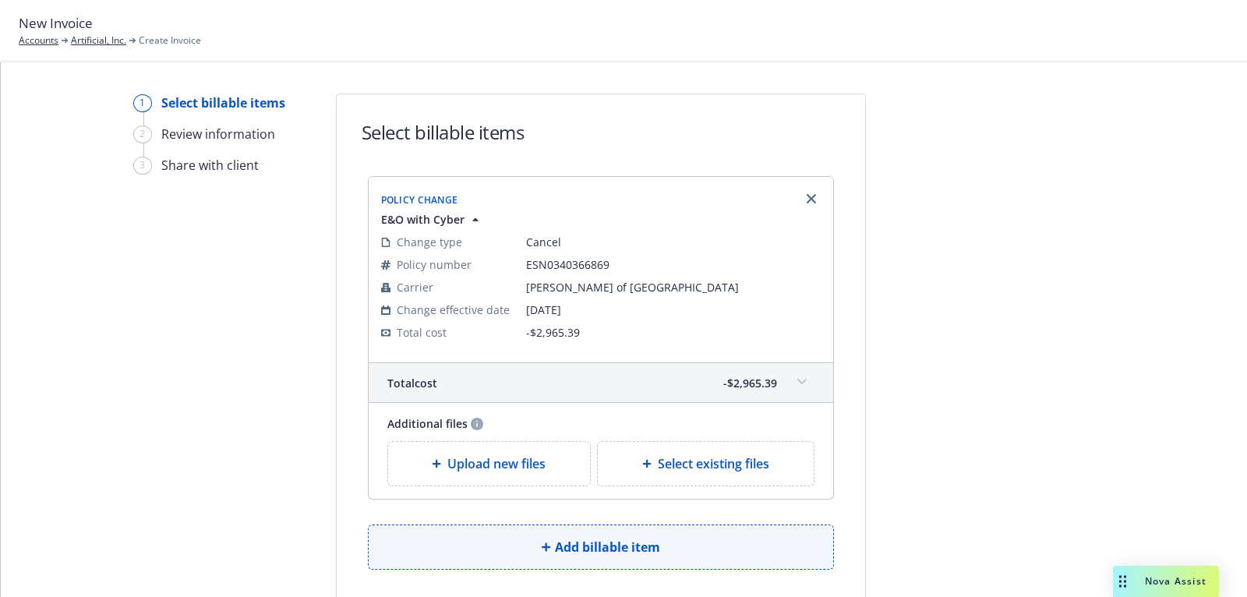
scroll to position [94, 0]
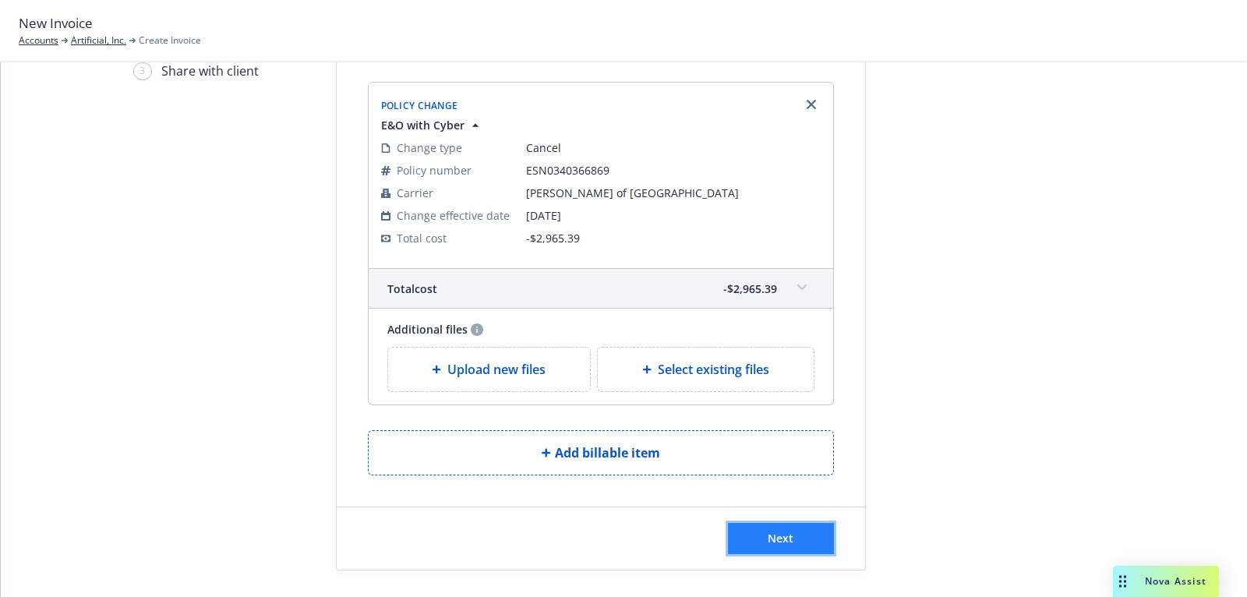
click at [754, 536] on button "Next" at bounding box center [781, 538] width 106 height 31
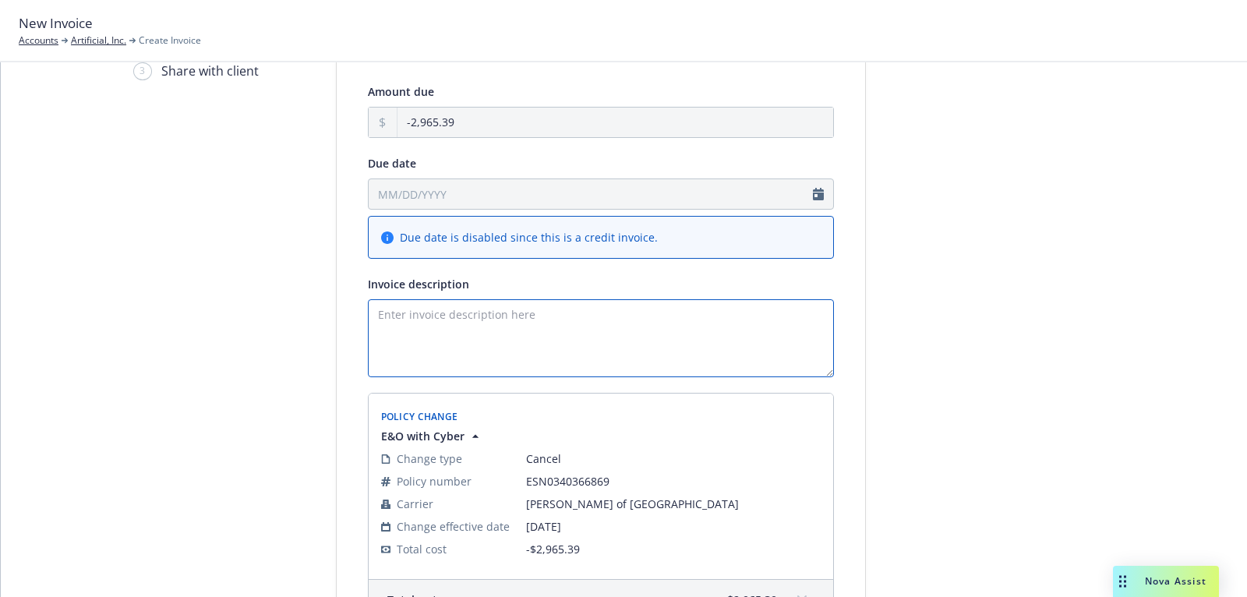
click at [715, 345] on textarea "Invoice description" at bounding box center [601, 338] width 466 height 78
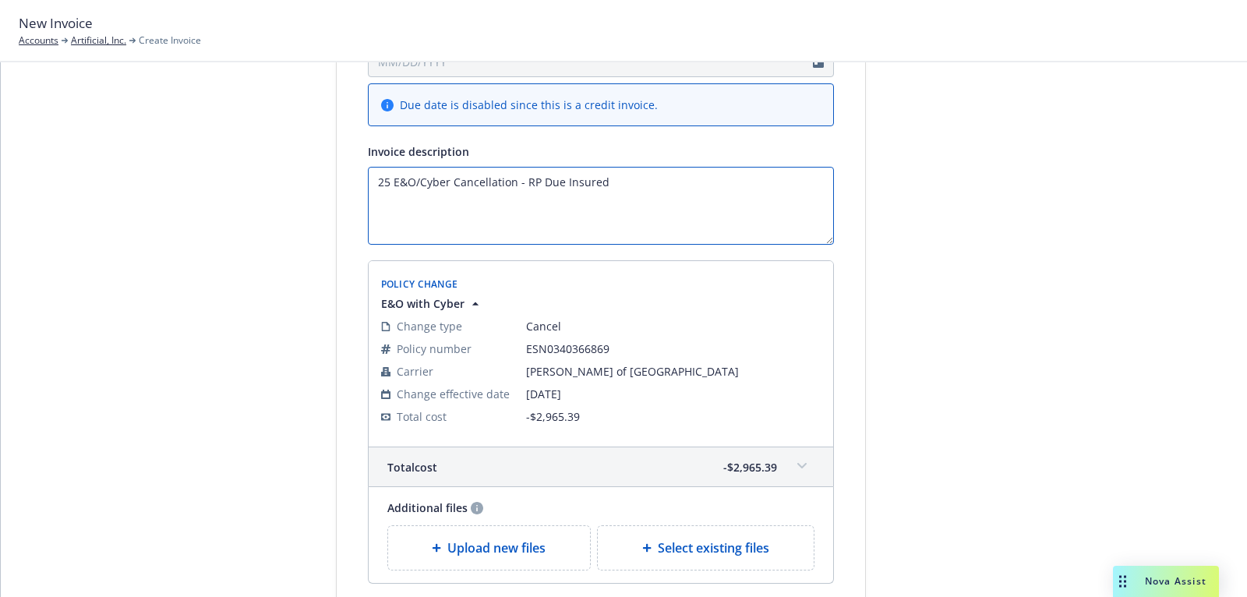
scroll to position [334, 0]
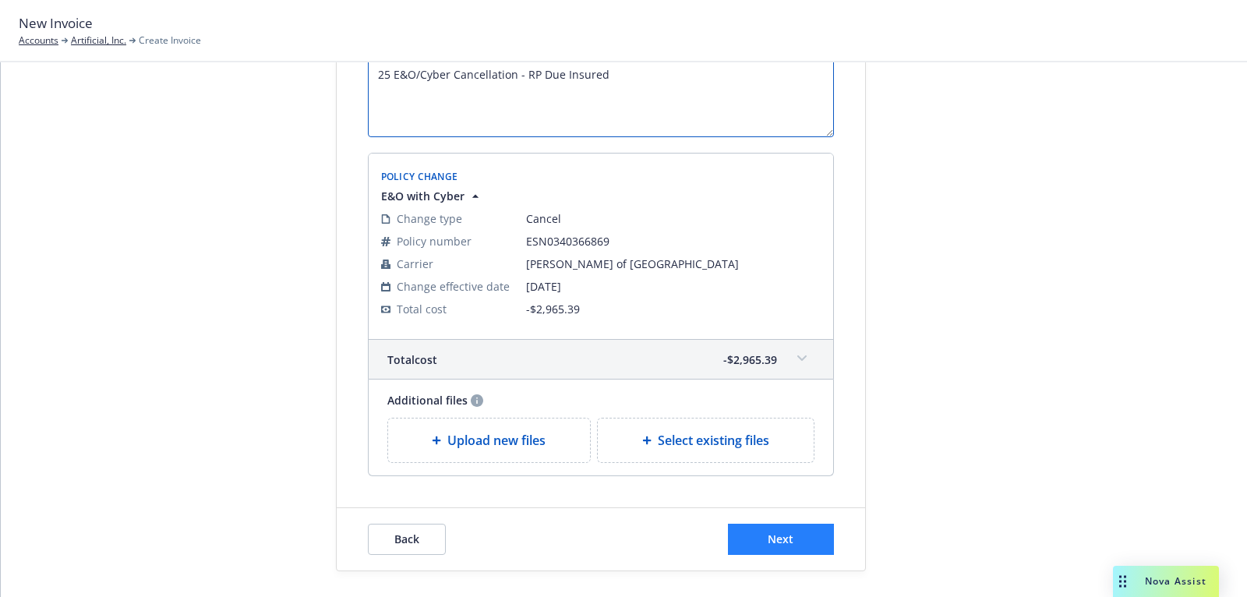
type textarea "25 E&O/Cyber Cancellation - RP Due Insured"
click at [803, 537] on button "Next" at bounding box center [781, 539] width 106 height 31
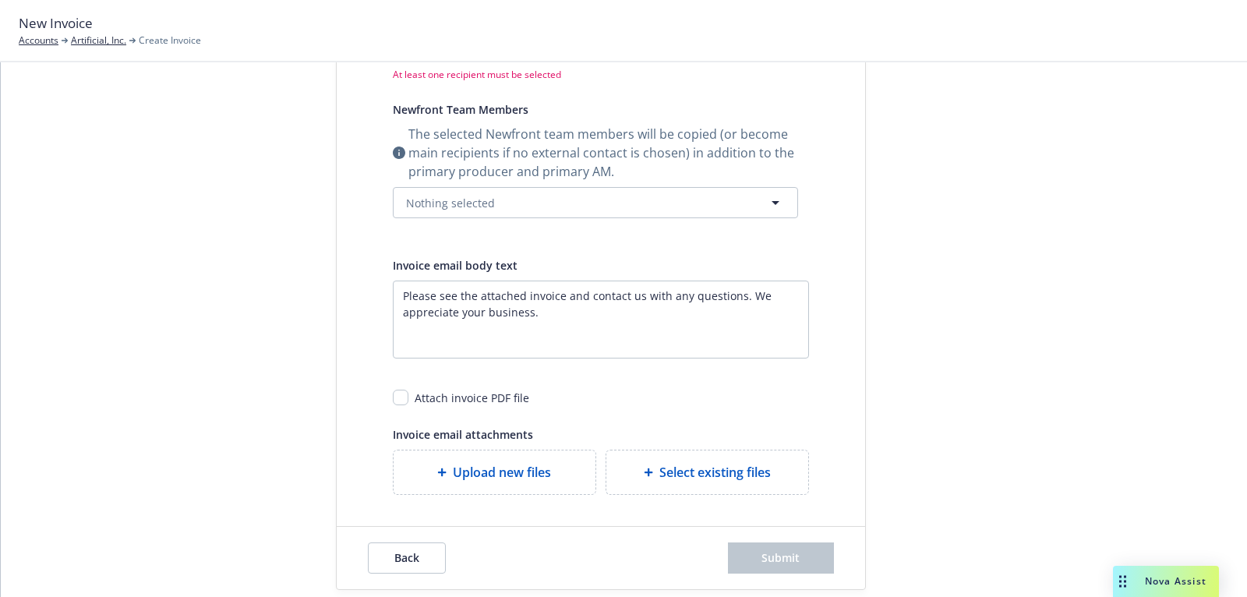
scroll to position [0, 0]
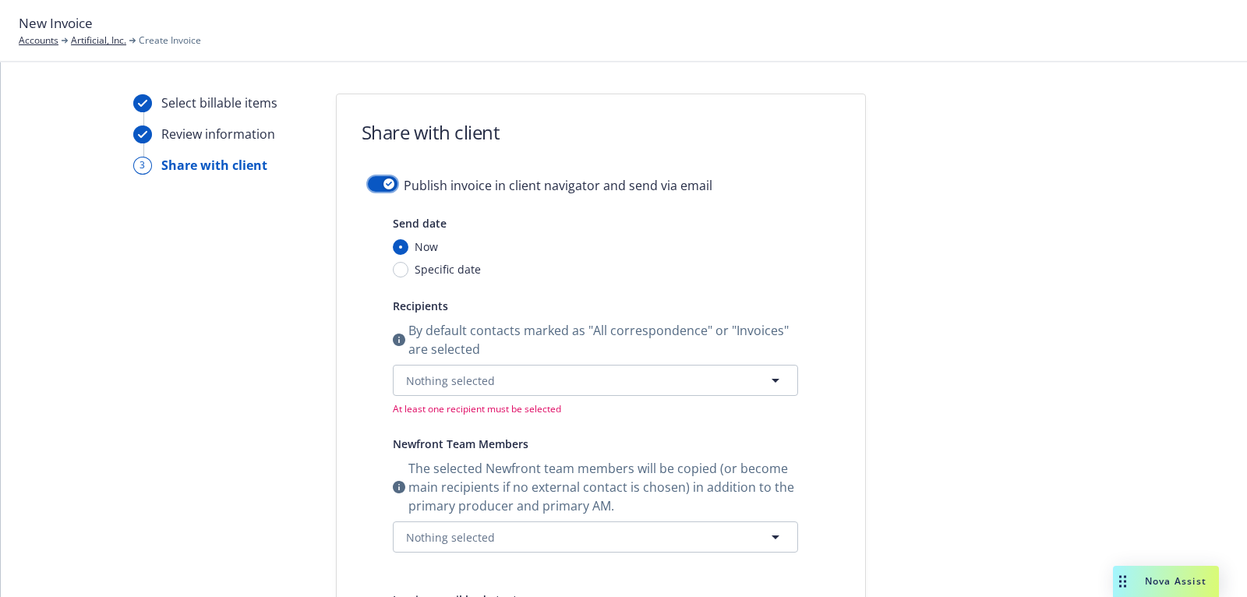
click at [369, 178] on button "button" at bounding box center [383, 184] width 30 height 16
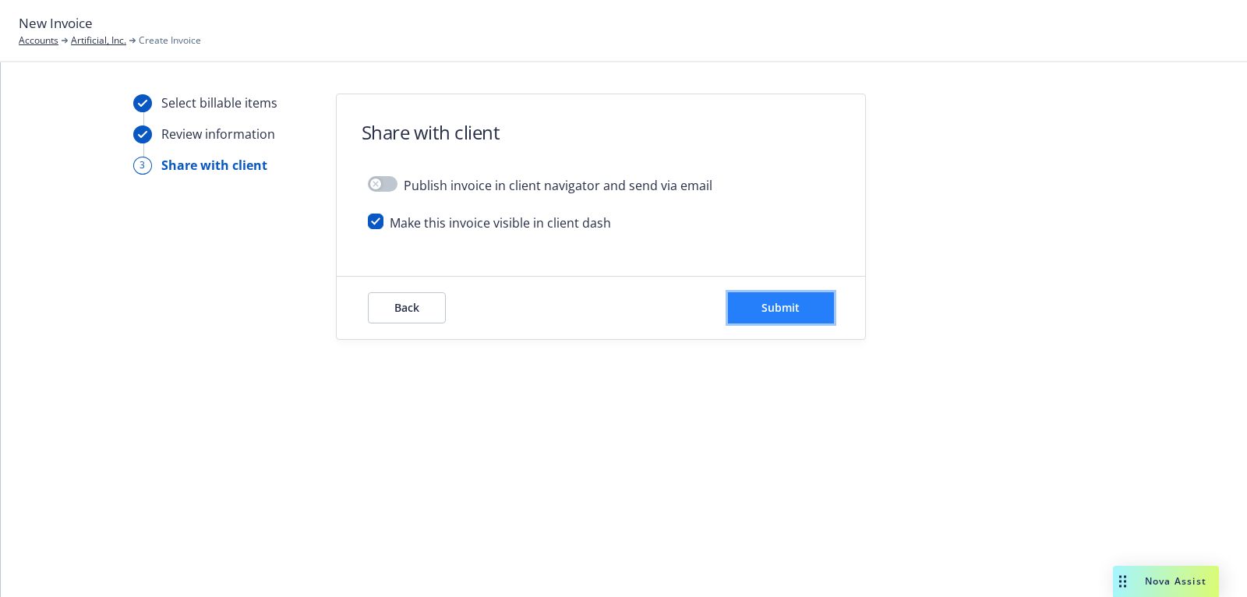
click at [737, 316] on button "Submit" at bounding box center [781, 307] width 106 height 31
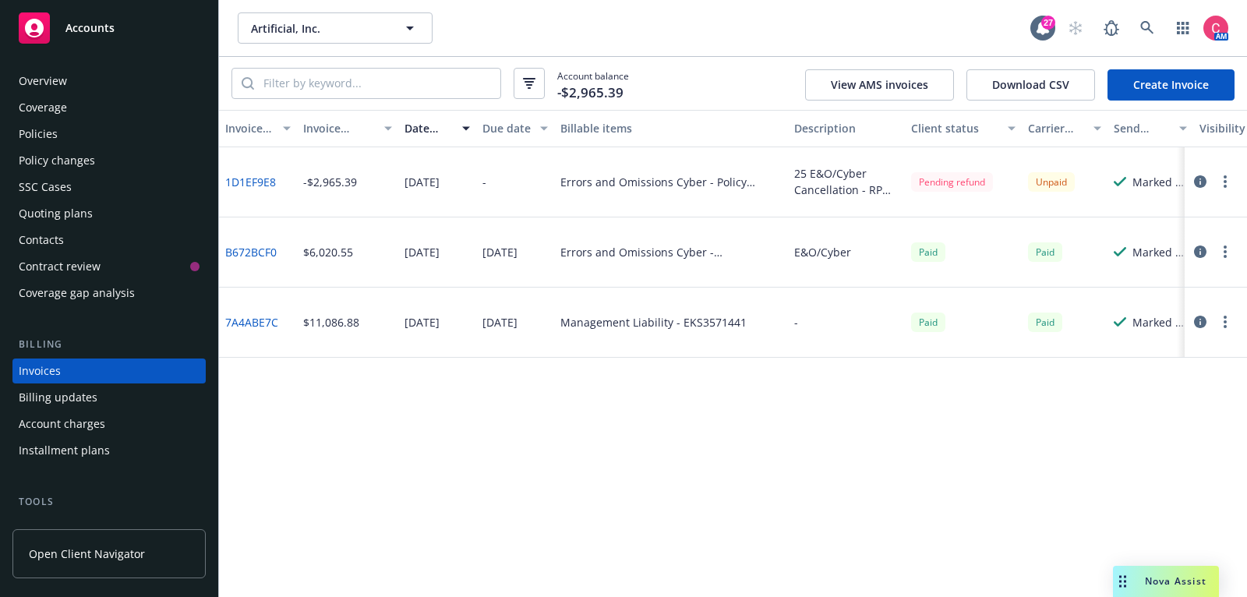
scroll to position [45, 0]
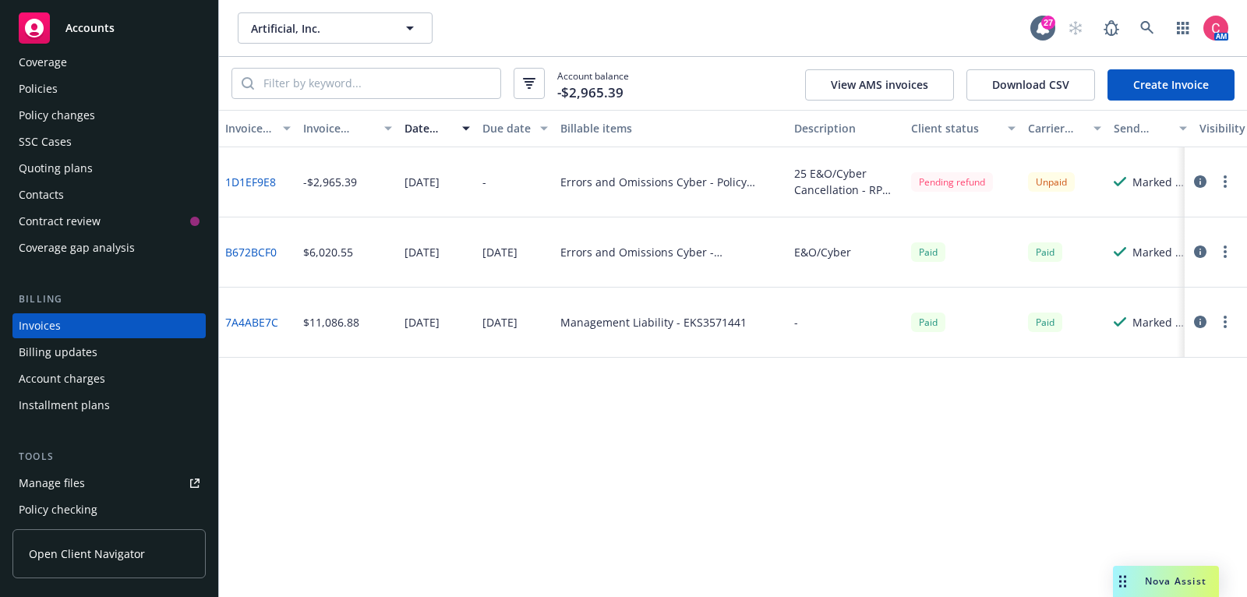
click at [1201, 180] on icon "button" at bounding box center [1200, 181] width 12 height 12
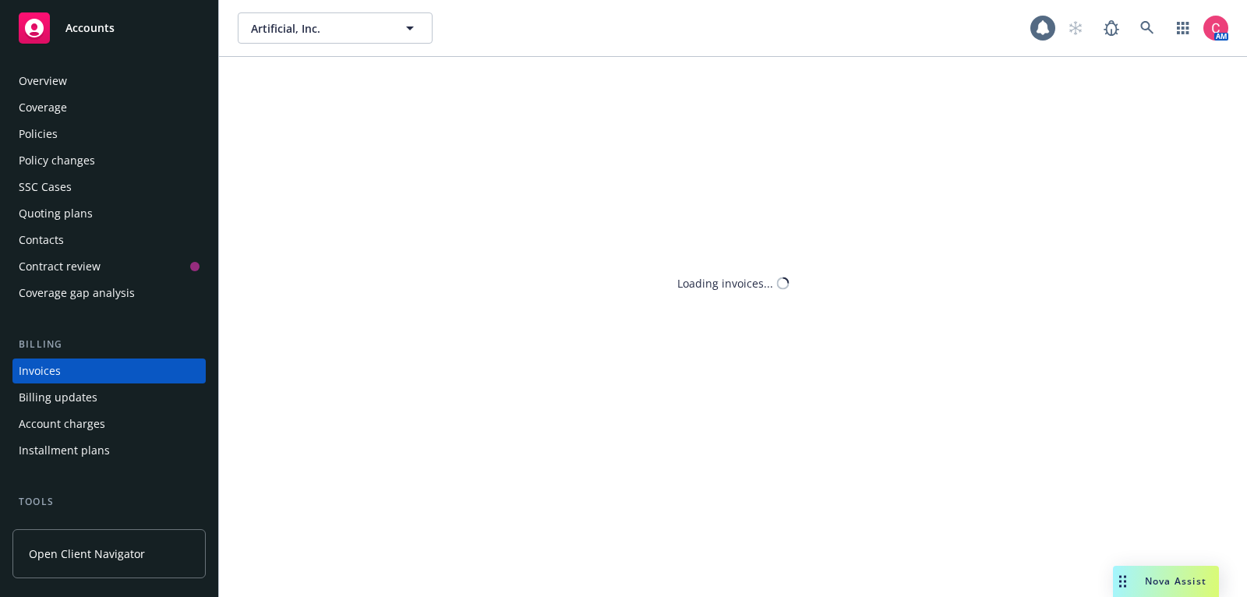
scroll to position [47, 0]
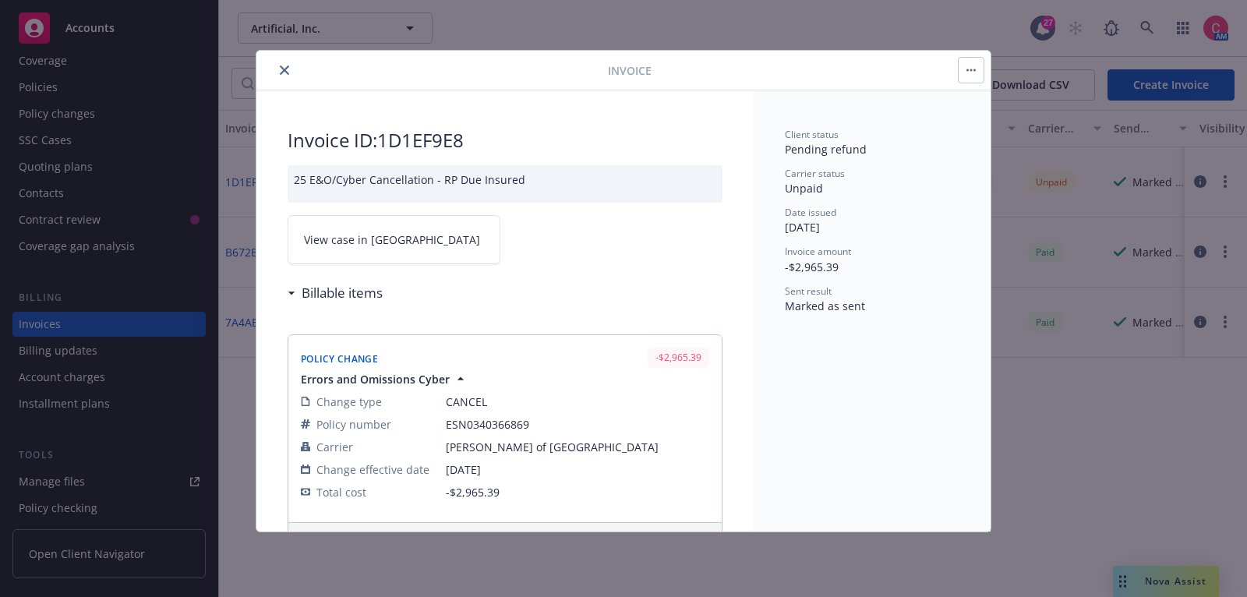
click at [383, 253] on link "View case in [GEOGRAPHIC_DATA]" at bounding box center [394, 239] width 213 height 49
click at [466, 232] on link "View case in [GEOGRAPHIC_DATA]" at bounding box center [394, 239] width 213 height 49
click at [292, 61] on div at bounding box center [435, 70] width 345 height 19
click at [280, 71] on icon "close" at bounding box center [284, 69] width 9 height 9
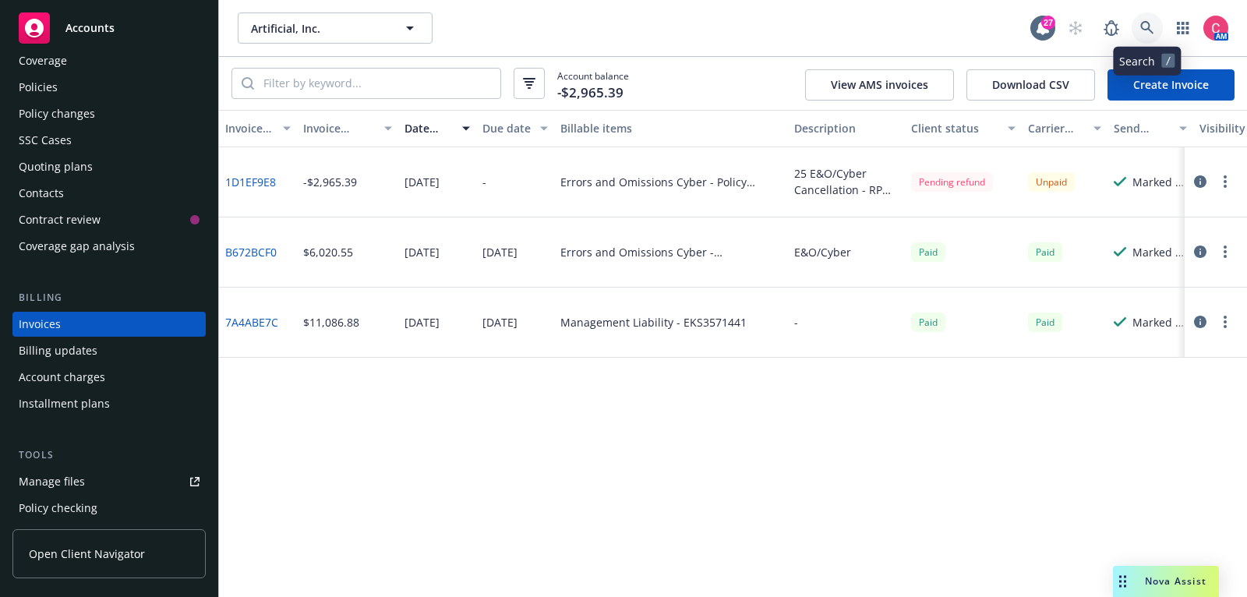
click at [1146, 30] on icon at bounding box center [1147, 28] width 14 height 14
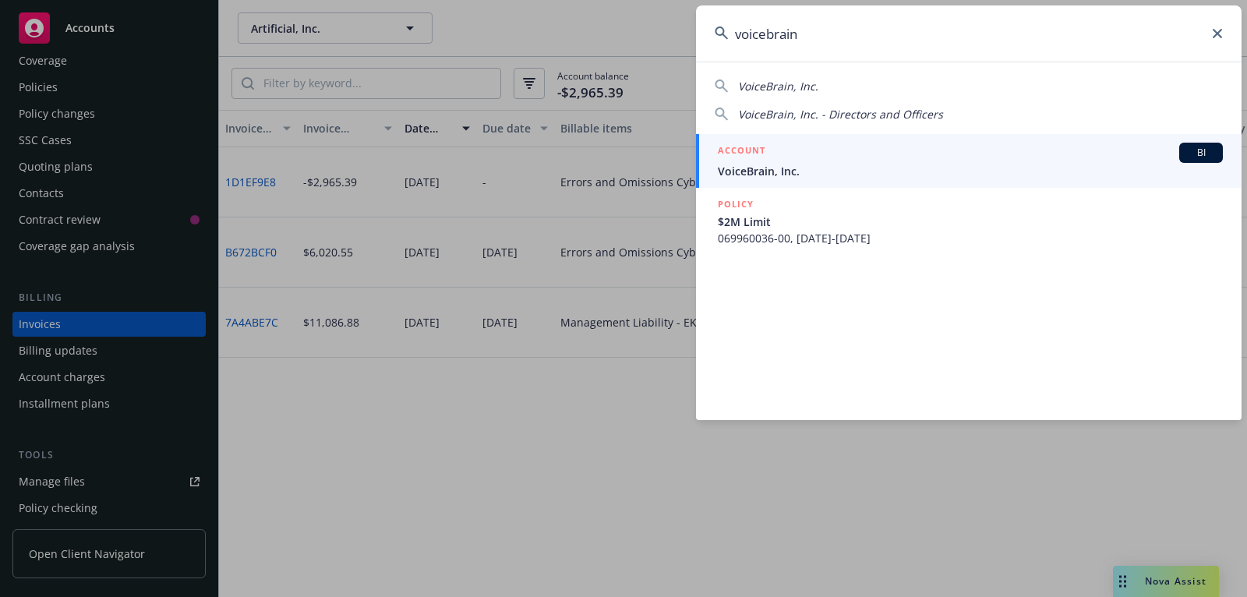
type input "voicebrain"
click at [1045, 173] on span "VoiceBrain, Inc." at bounding box center [970, 171] width 505 height 16
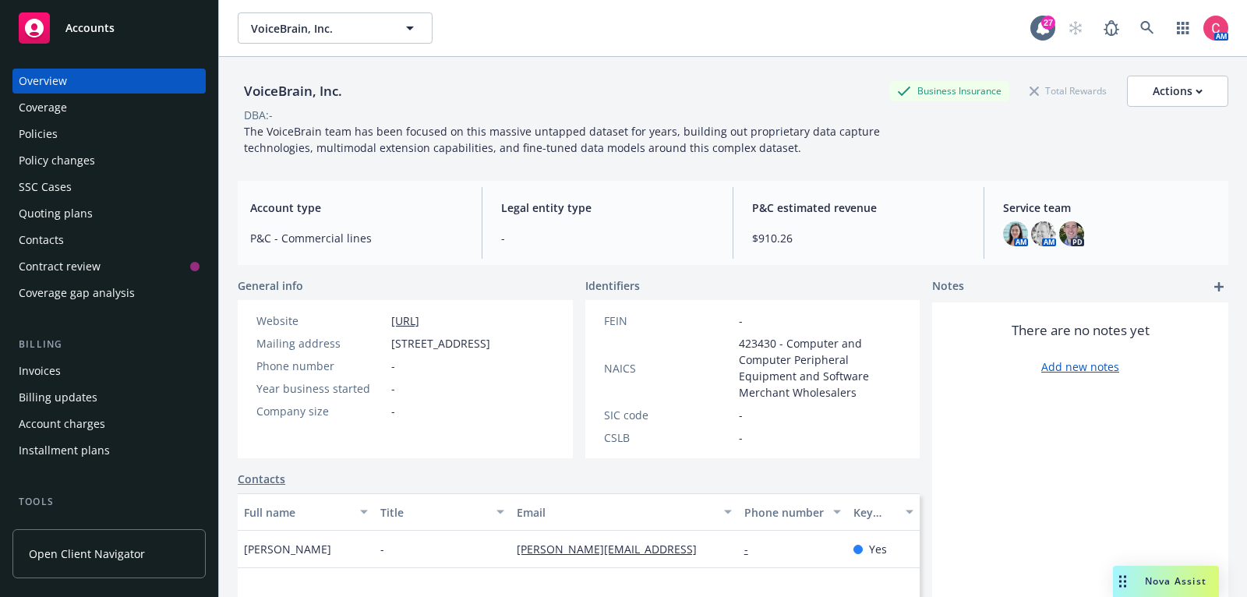
click at [167, 128] on div "Policies" at bounding box center [109, 134] width 181 height 25
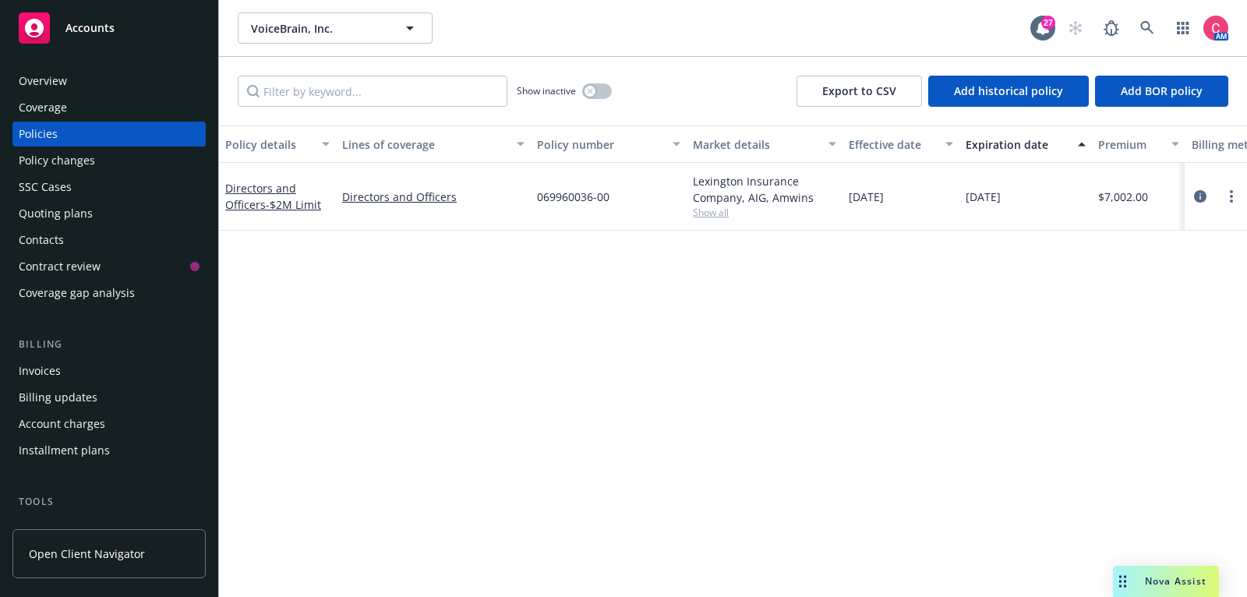
click at [145, 210] on div "Quoting plans" at bounding box center [109, 213] width 181 height 25
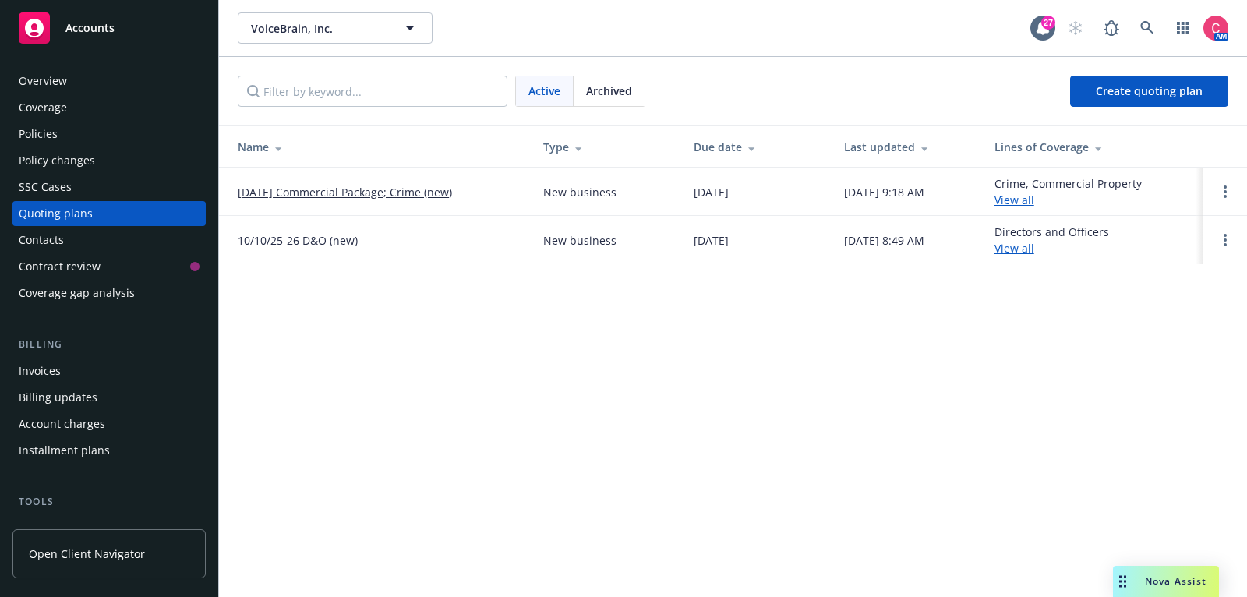
click at [161, 132] on div "Policies" at bounding box center [109, 134] width 181 height 25
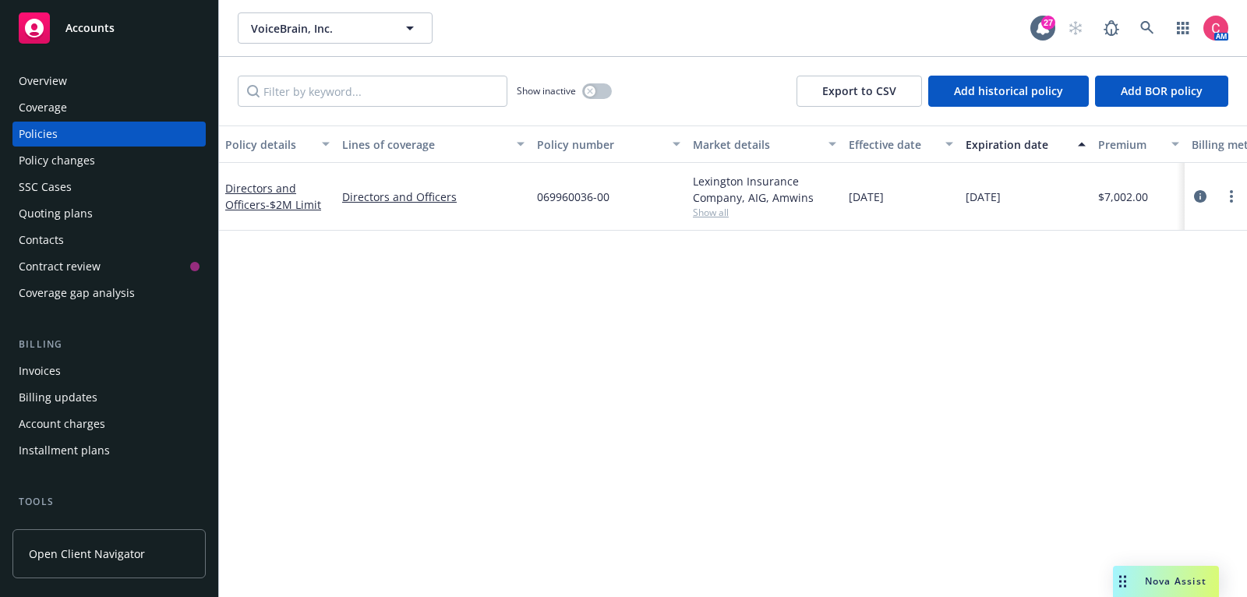
click at [61, 223] on div "Quoting plans" at bounding box center [56, 213] width 74 height 25
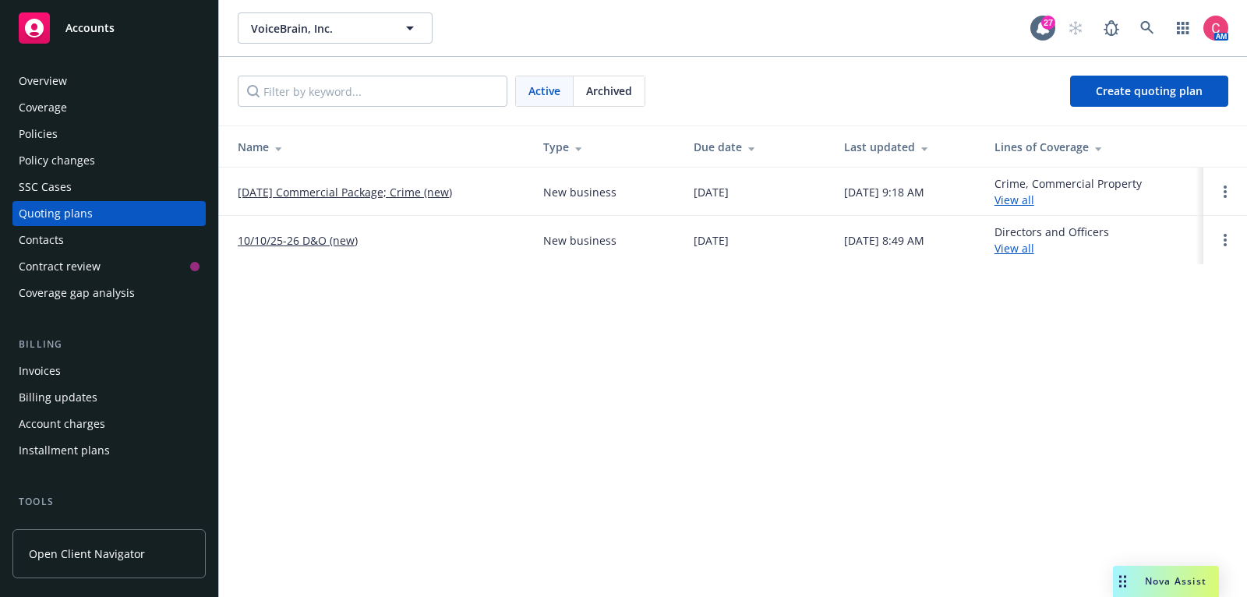
click at [326, 244] on link "10/10/25-26 D&O (new)" at bounding box center [298, 240] width 120 height 16
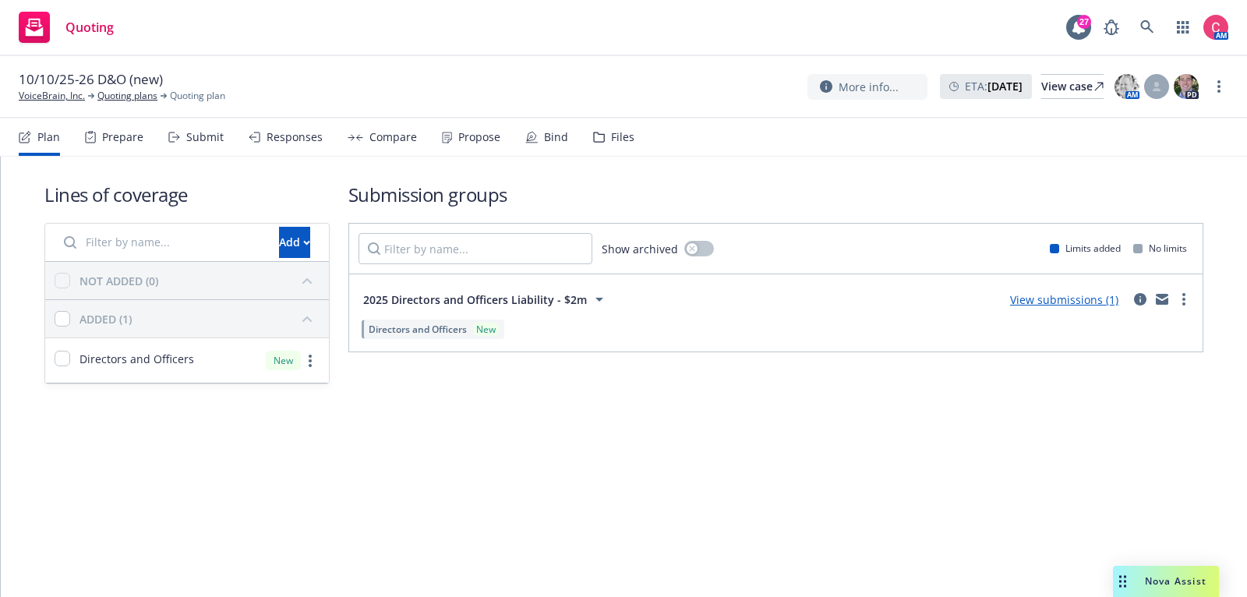
click at [617, 145] on div "Files" at bounding box center [613, 136] width 41 height 37
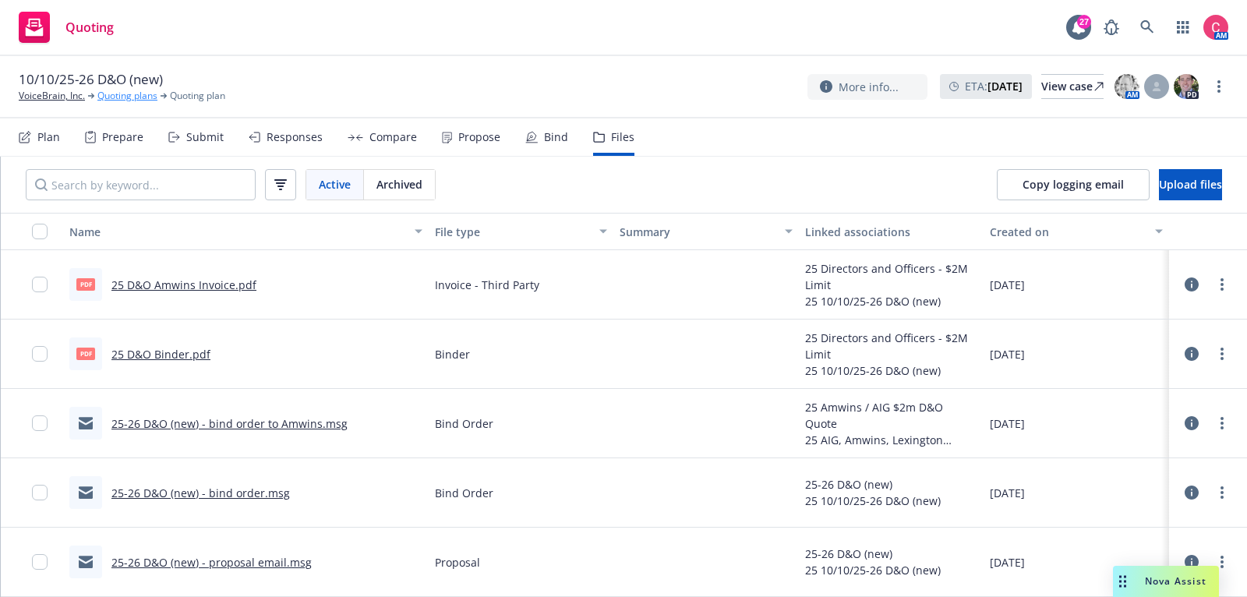
click at [115, 98] on link "Quoting plans" at bounding box center [127, 96] width 60 height 14
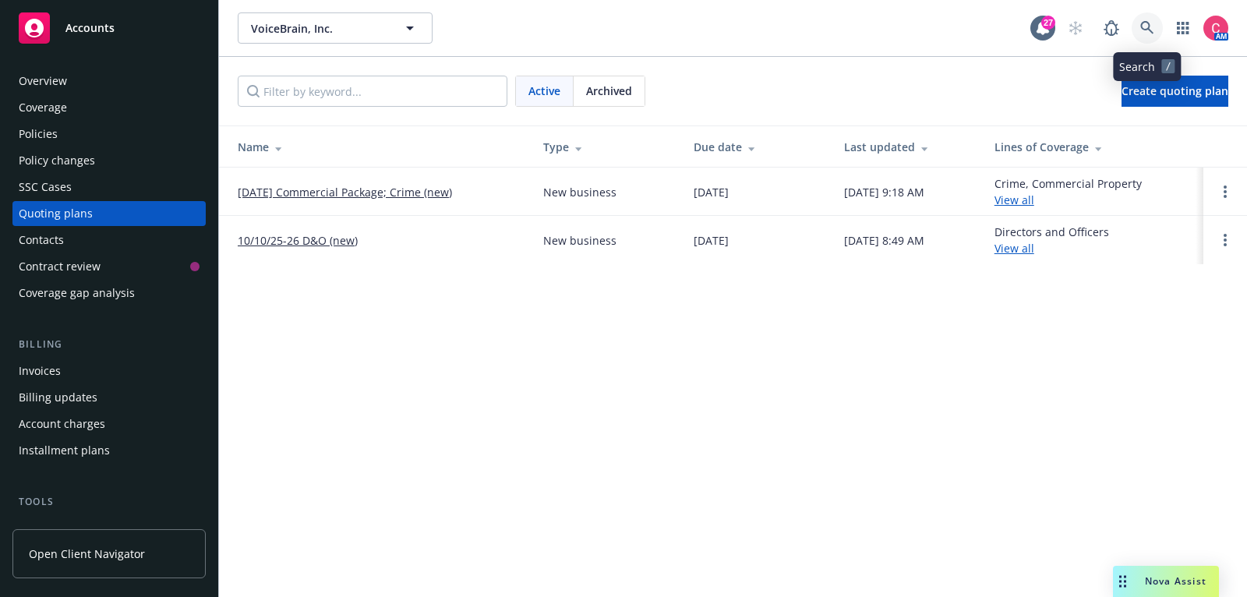
click at [1148, 24] on icon at bounding box center [1147, 28] width 14 height 14
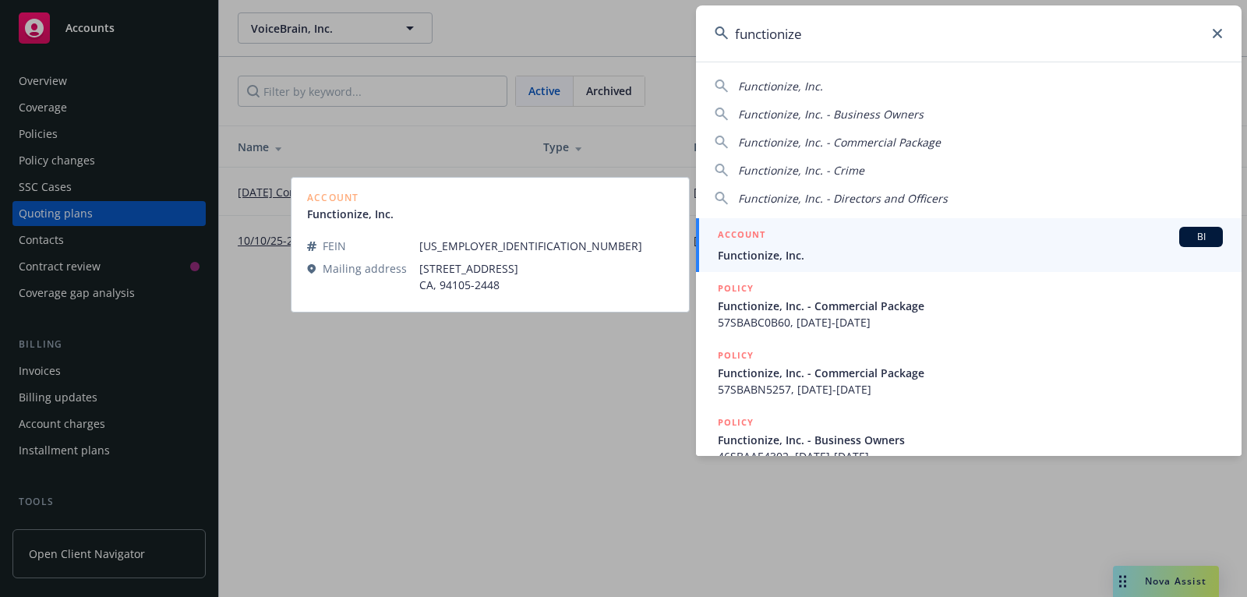
type input "functionize"
click at [1048, 231] on div "ACCOUNT BI" at bounding box center [970, 237] width 505 height 20
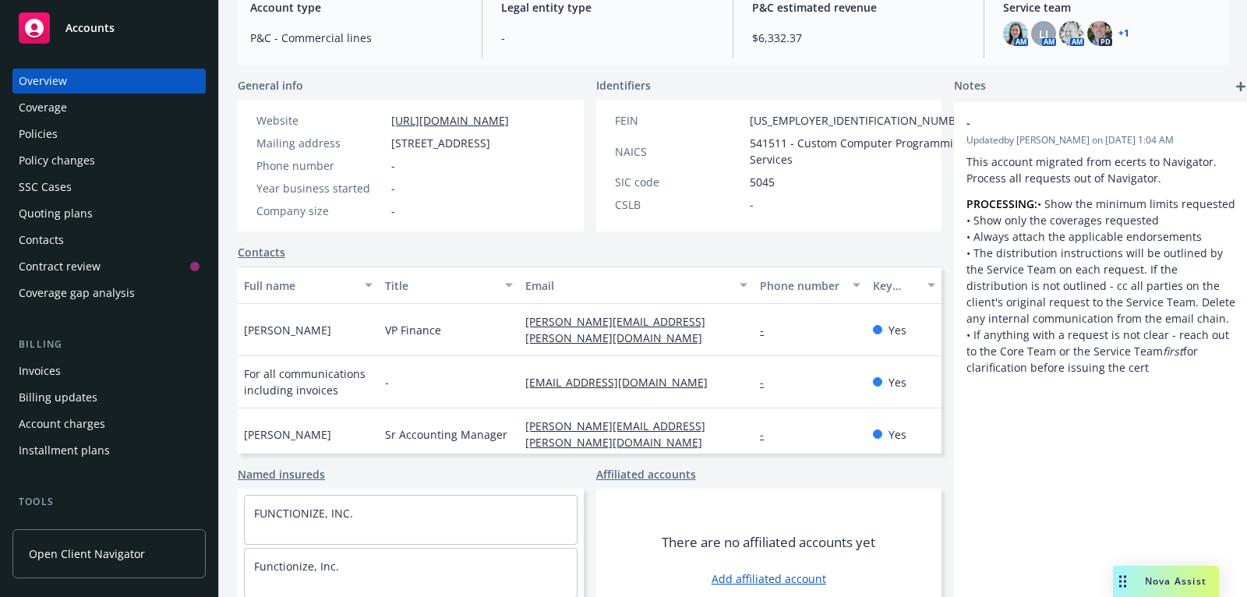
scroll to position [196, 0]
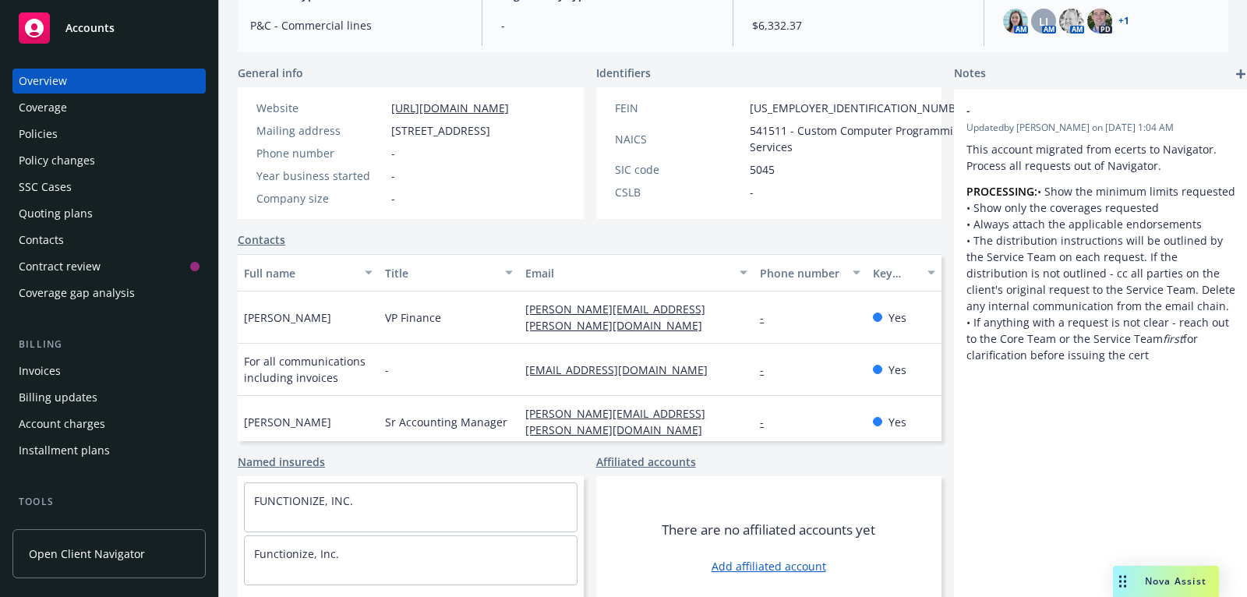
click at [281, 248] on link "Contacts" at bounding box center [262, 240] width 48 height 16
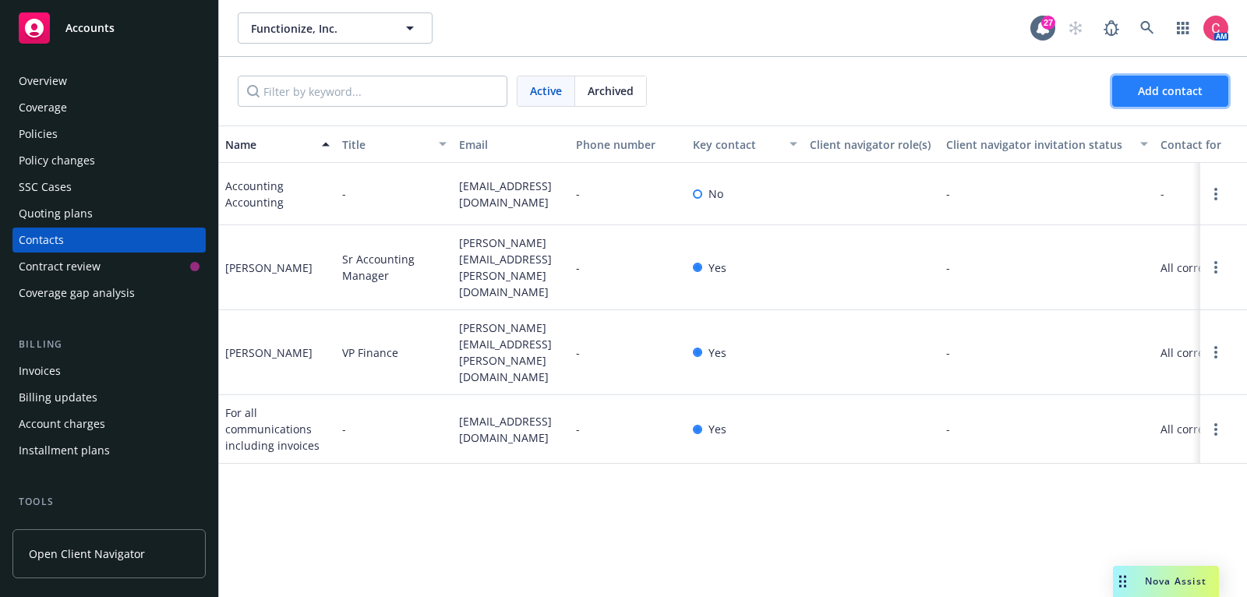
click at [1216, 103] on button "Add contact" at bounding box center [1170, 91] width 116 height 31
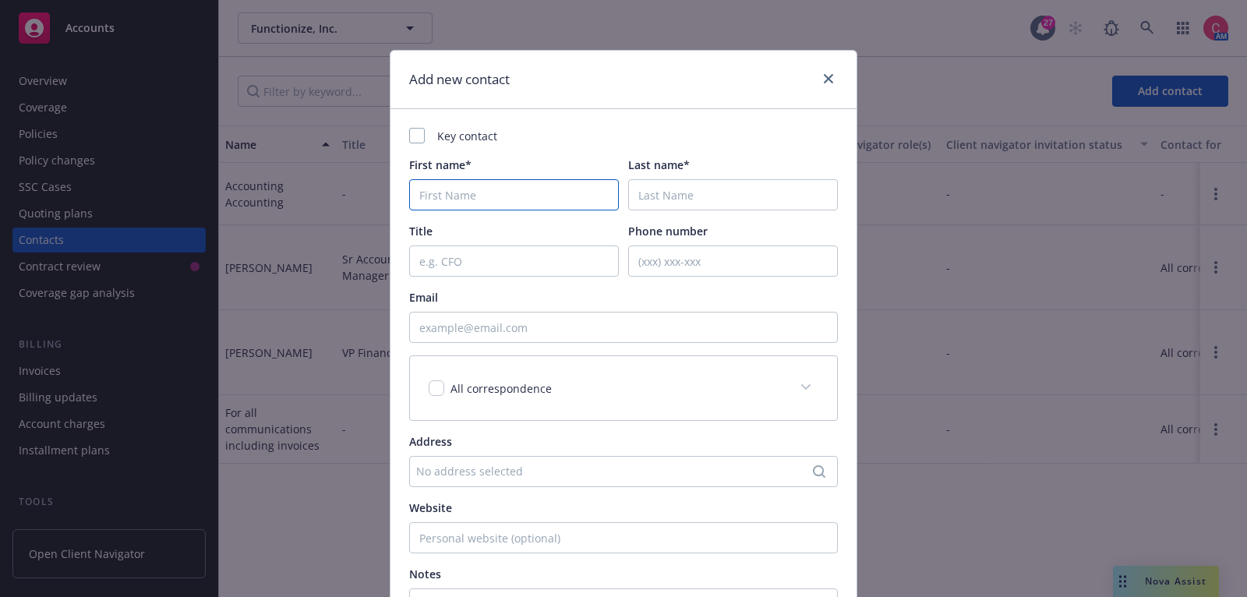
click at [586, 187] on input "First name*" at bounding box center [514, 194] width 210 height 31
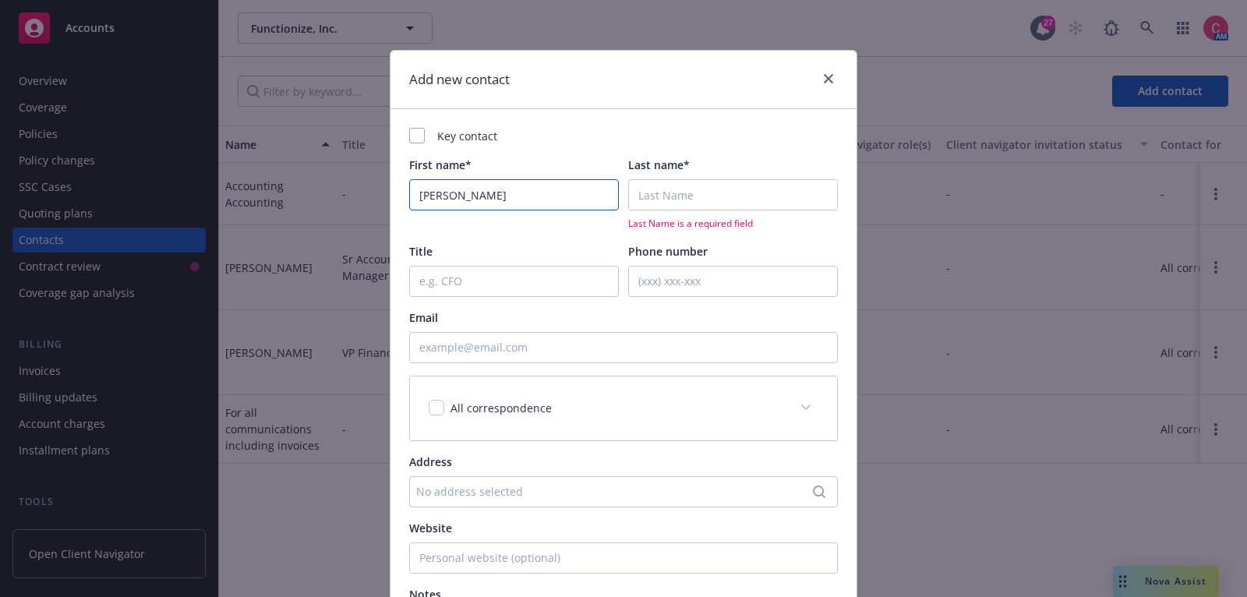
type input "[PERSON_NAME]"
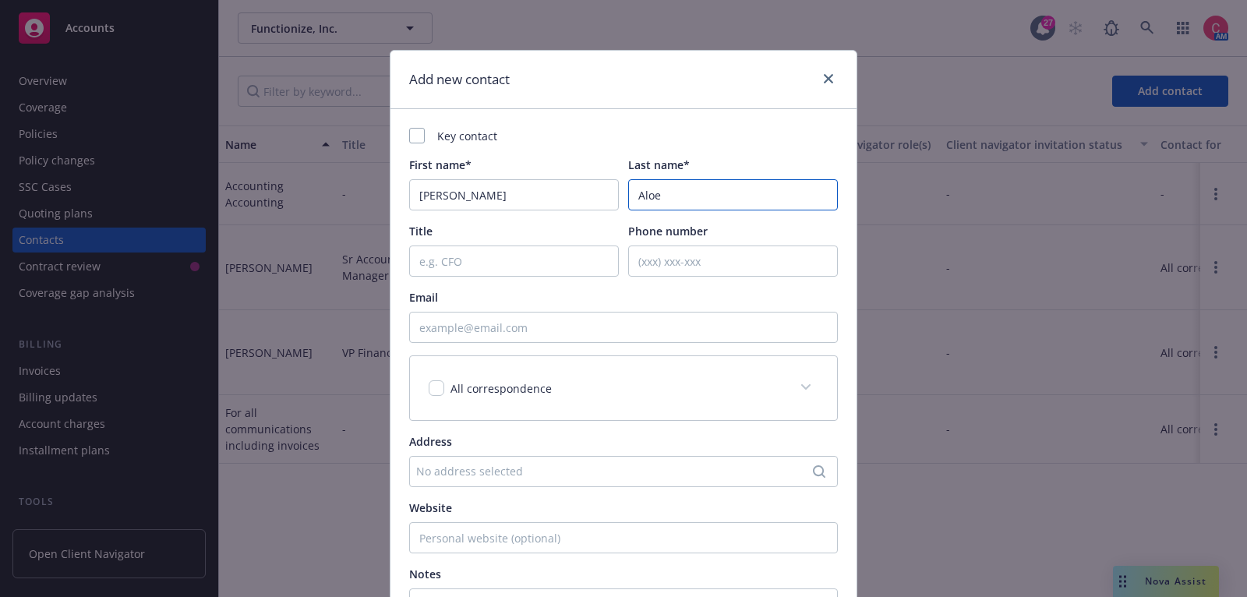
type input "Aloe"
click at [543, 258] on input "Title" at bounding box center [514, 261] width 210 height 31
type input "HR"
click at [641, 318] on input "Email" at bounding box center [623, 327] width 429 height 31
paste input "gina.aloe@functionize.com"
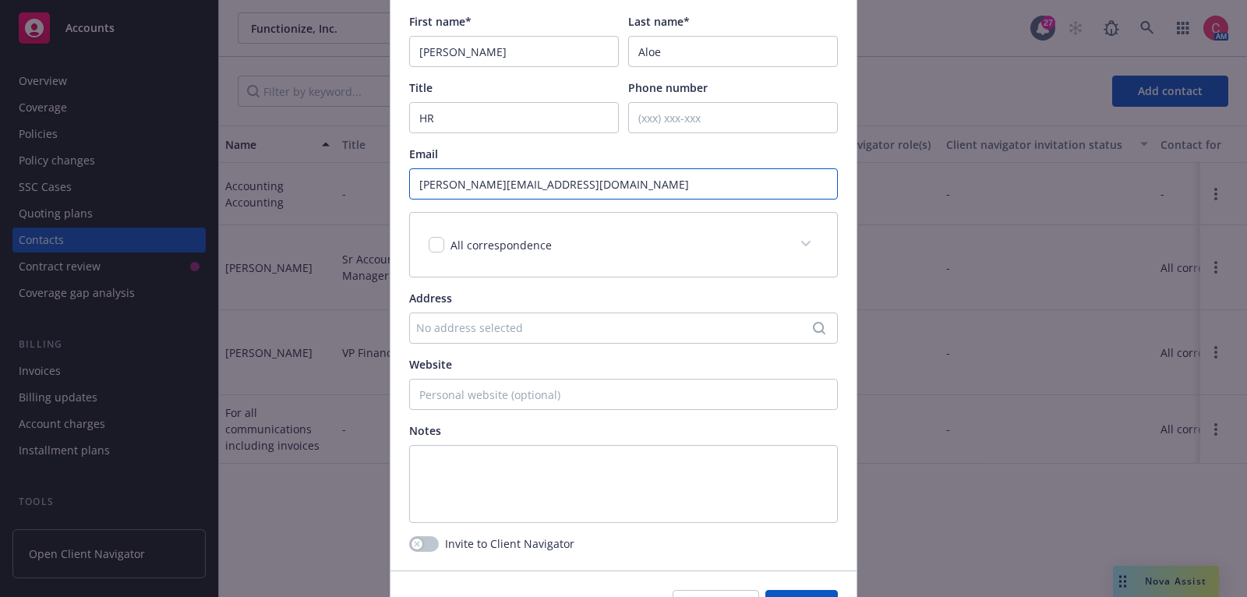
scroll to position [235, 0]
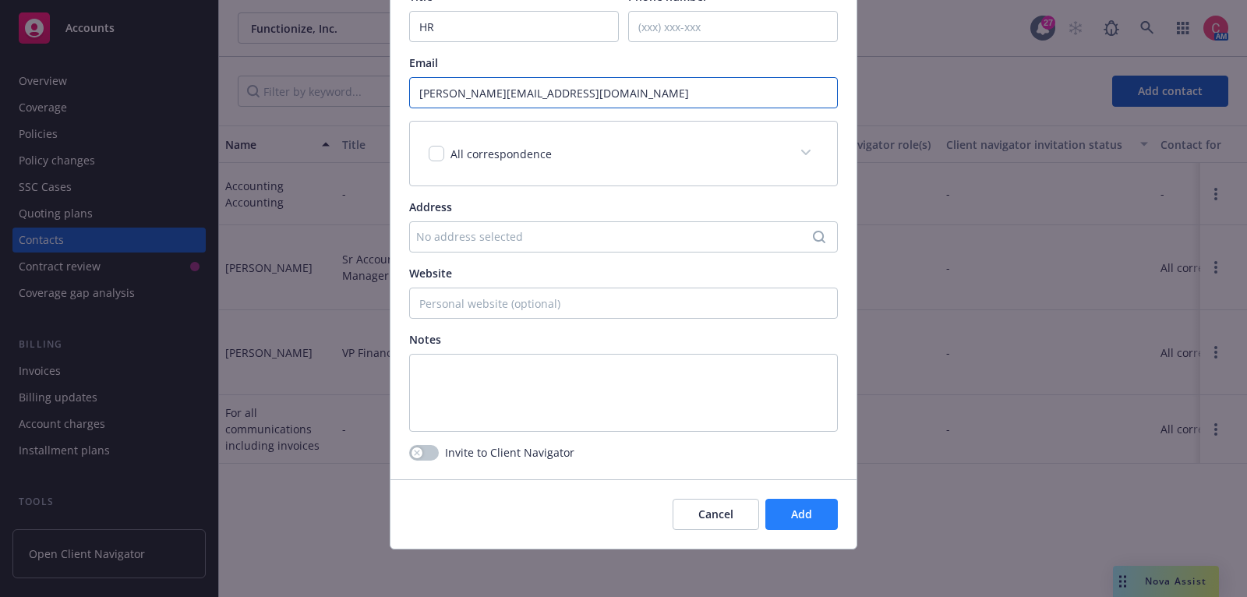
type input "gina.aloe@functionize.com"
click at [822, 509] on button "Add" at bounding box center [801, 514] width 72 height 31
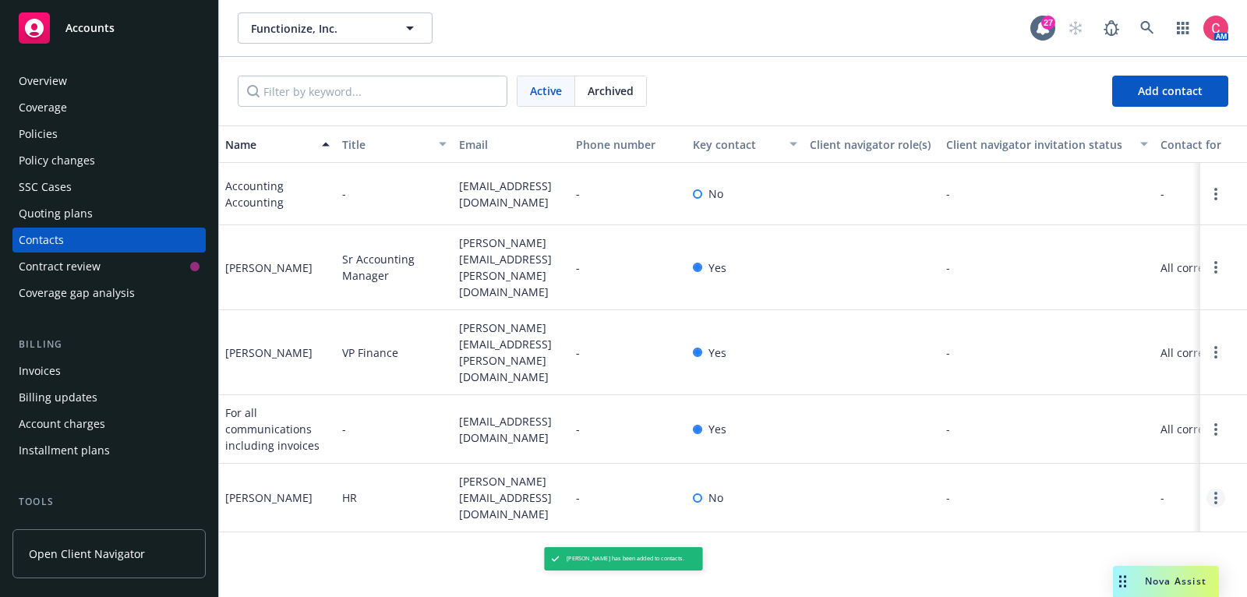
click at [1218, 489] on link "Open options" at bounding box center [1216, 498] width 19 height 19
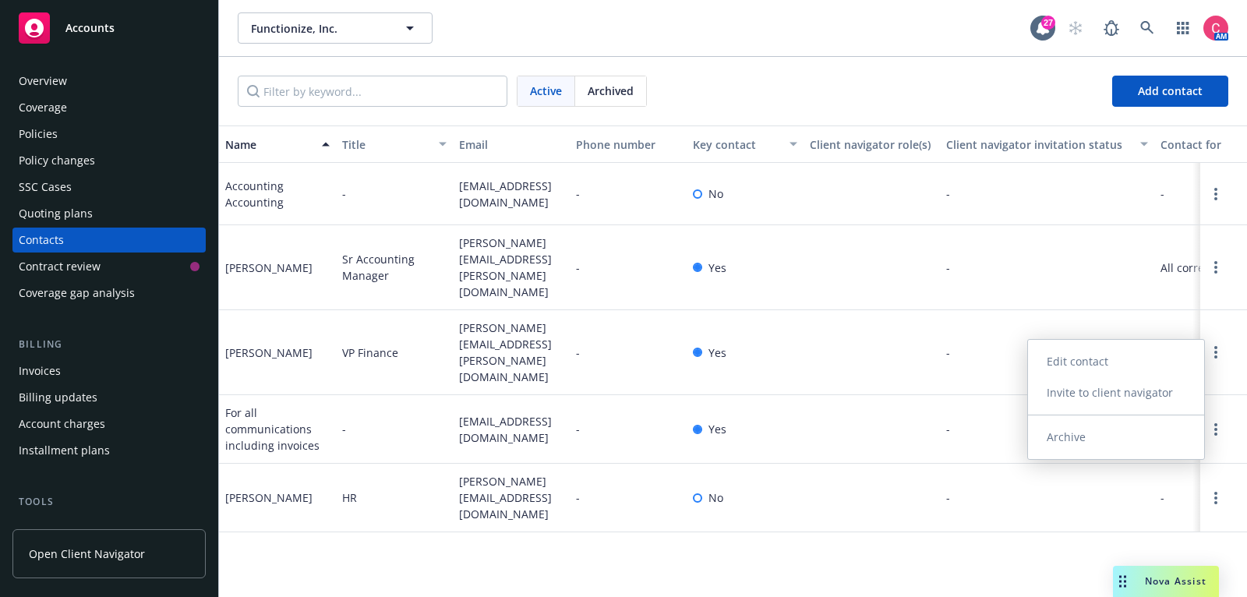
click at [1157, 370] on link "Edit contact" at bounding box center [1116, 361] width 176 height 31
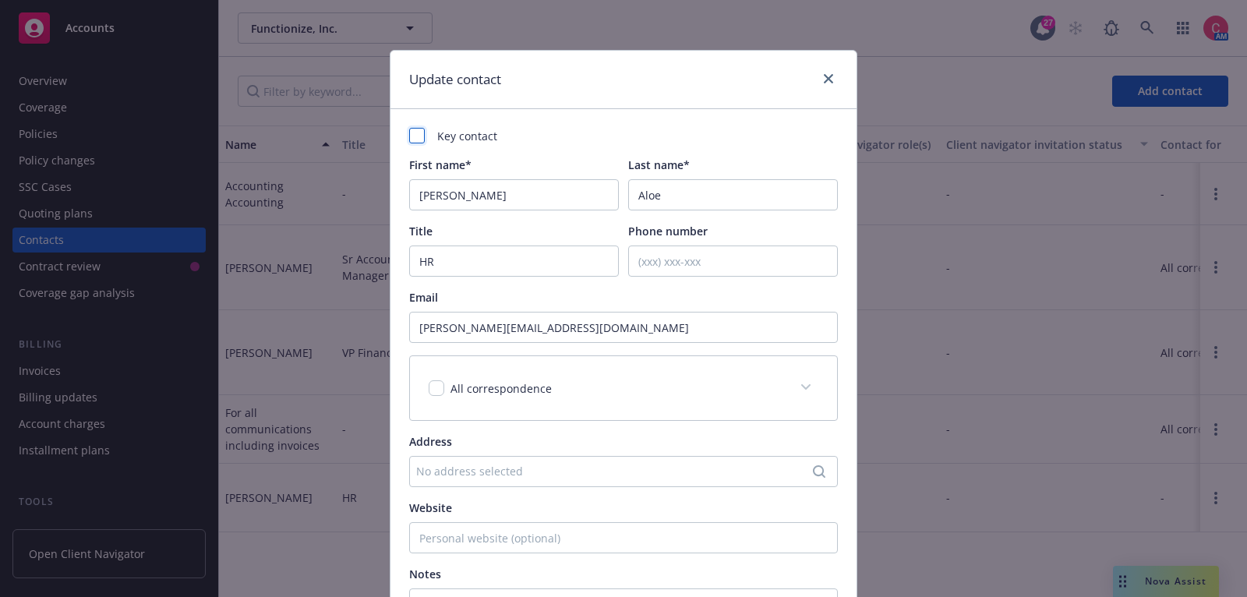
click at [424, 136] on div at bounding box center [417, 136] width 16 height 16
checkbox input "true"
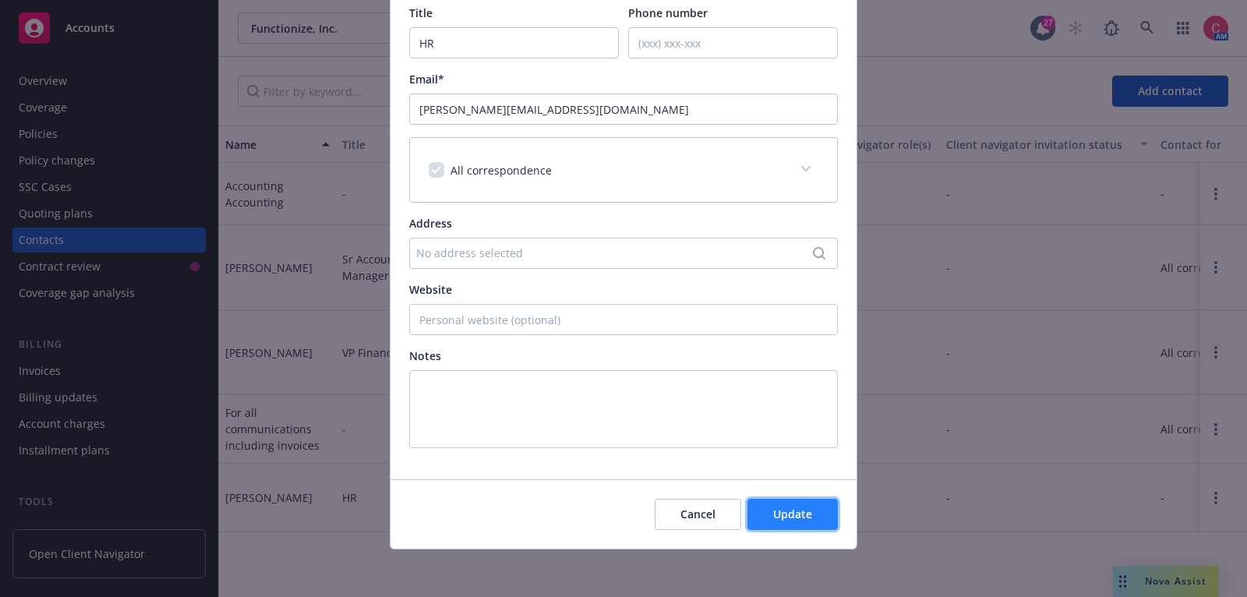
click at [815, 518] on button "Update" at bounding box center [793, 514] width 90 height 31
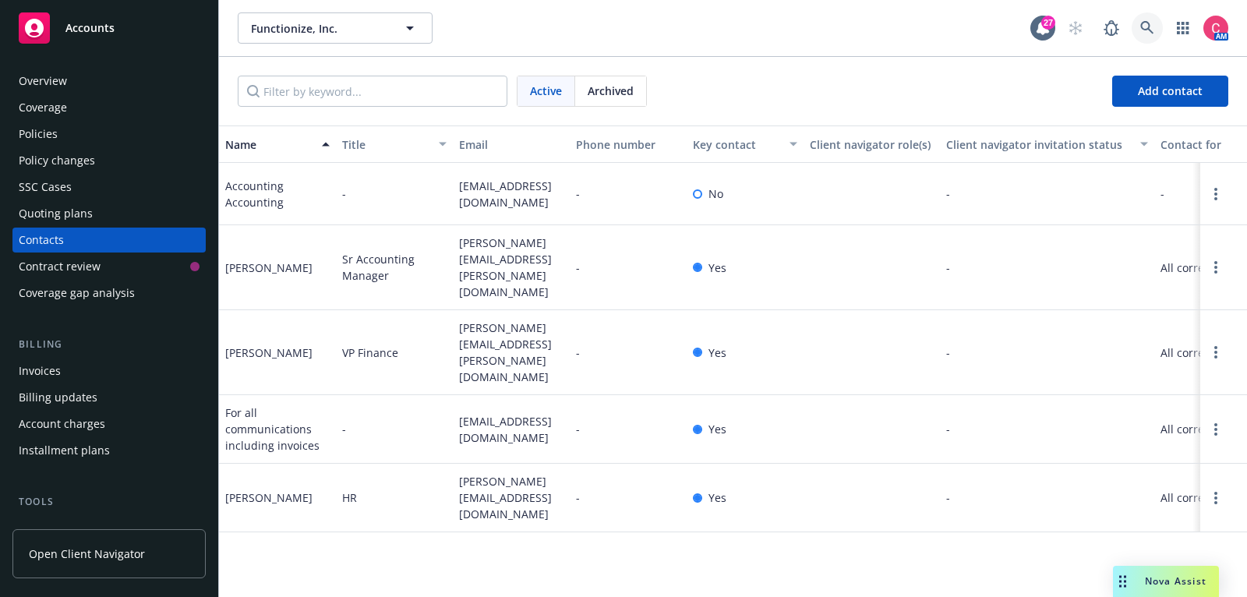
click at [1153, 32] on icon at bounding box center [1147, 28] width 14 height 14
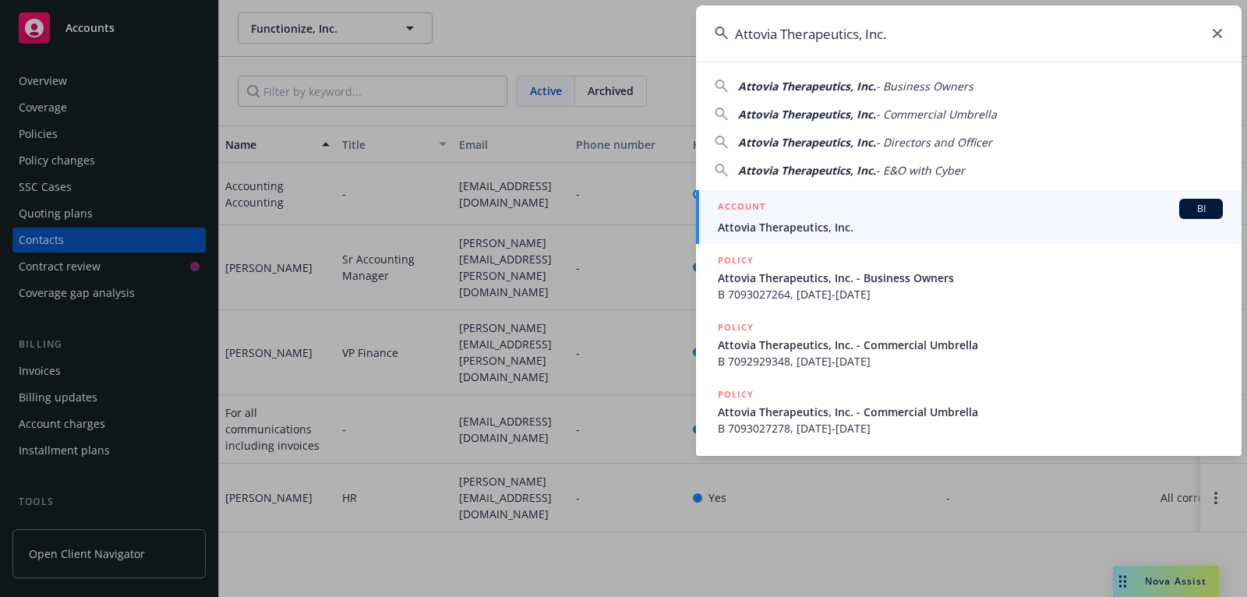
type input "Attovia Therapeutics, Inc."
click at [917, 216] on div "ACCOUNT BI" at bounding box center [970, 209] width 505 height 20
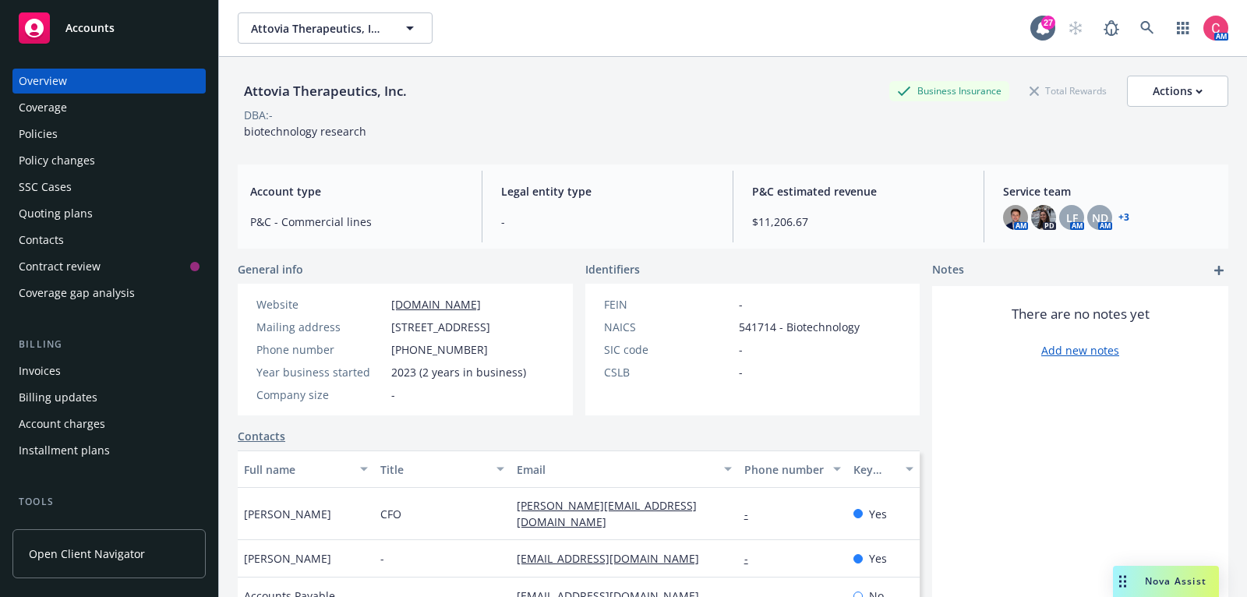
click at [140, 136] on div "Policies" at bounding box center [109, 134] width 181 height 25
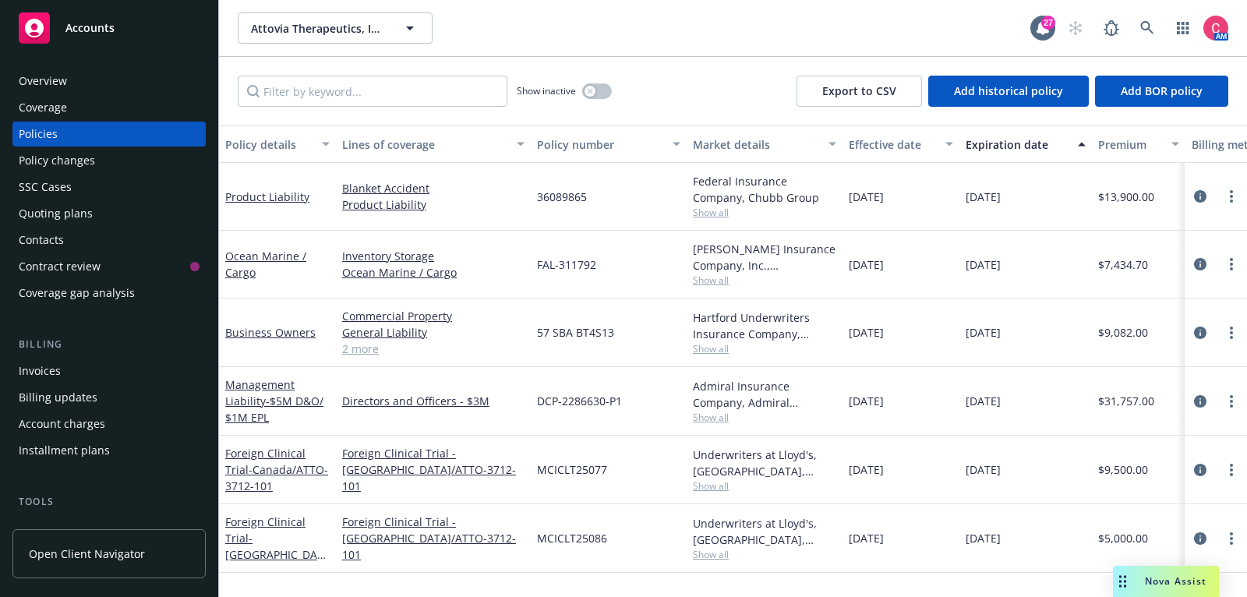
click at [857, 313] on div "[DATE]" at bounding box center [901, 333] width 117 height 69
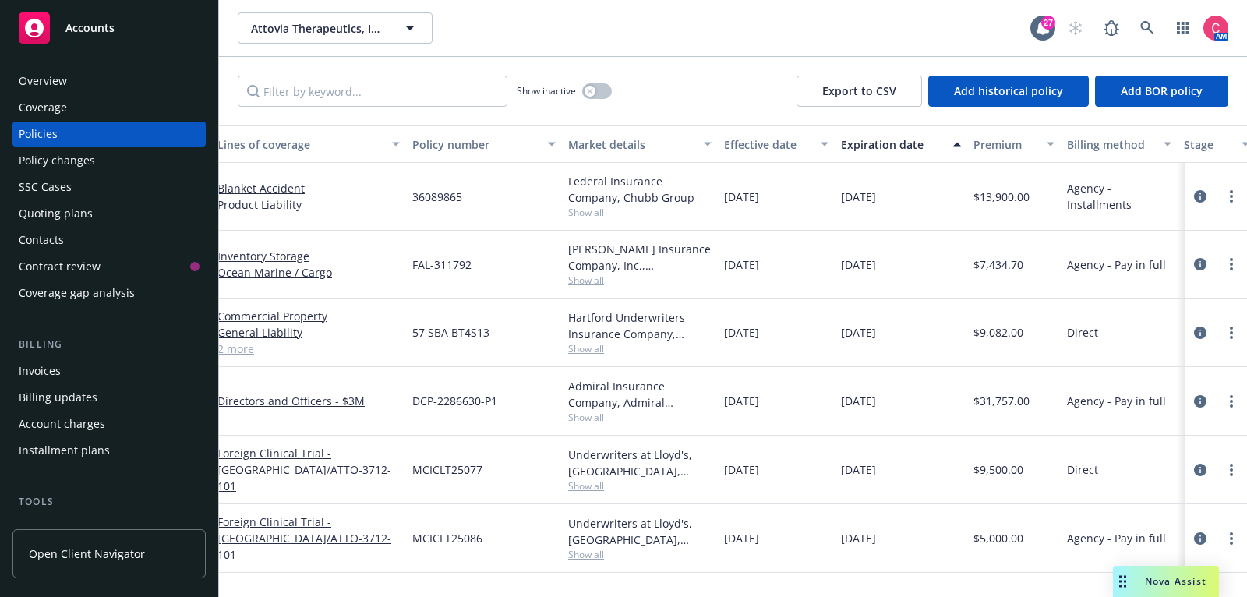
scroll to position [0, 114]
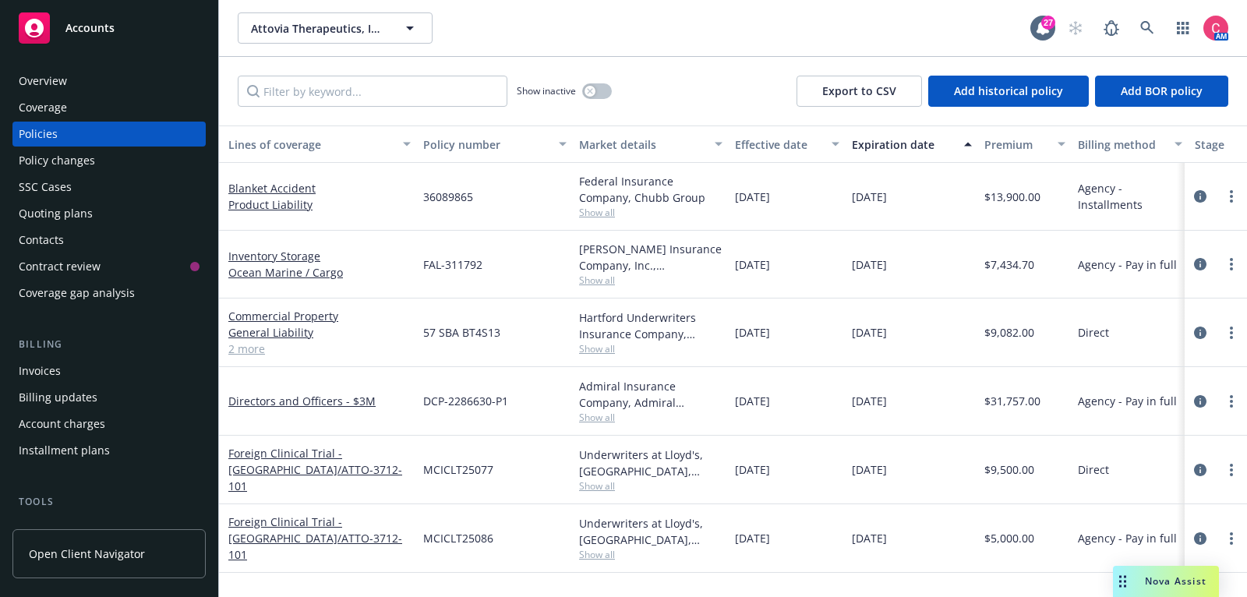
click at [90, 90] on div "Overview" at bounding box center [109, 81] width 181 height 25
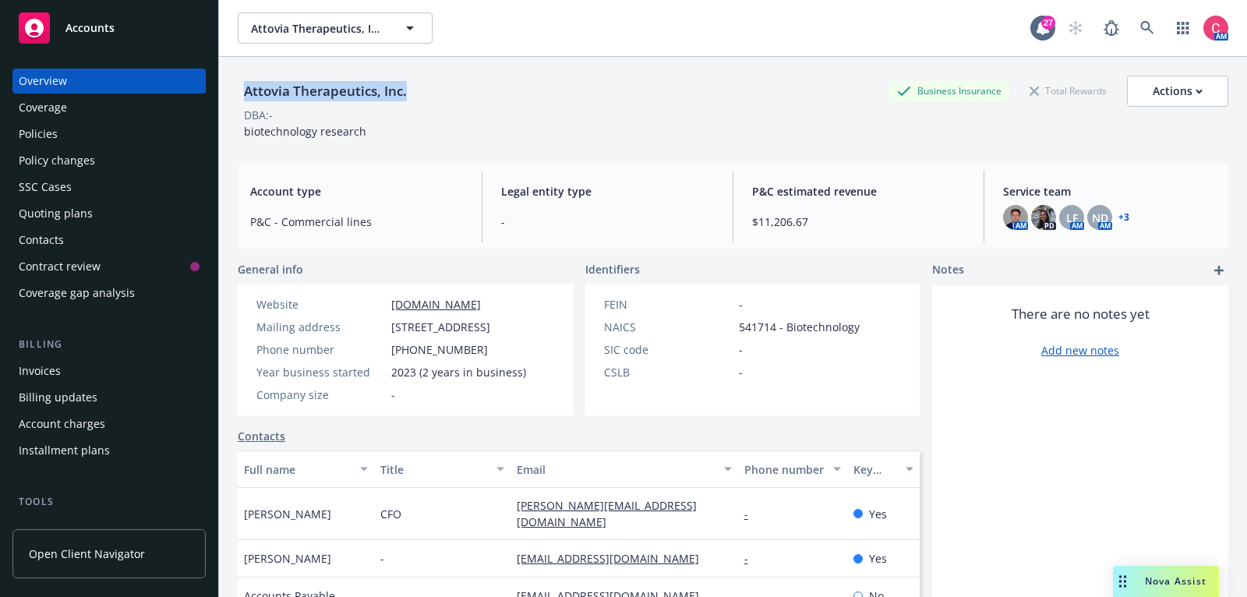
drag, startPoint x: 245, startPoint y: 91, endPoint x: 413, endPoint y: 90, distance: 168.4
click at [413, 90] on div "Attovia Therapeutics, Inc. Business Insurance Total Rewards Actions" at bounding box center [733, 91] width 991 height 31
copy div "Attovia Therapeutics, Inc."
click at [65, 131] on div "Policies" at bounding box center [109, 134] width 181 height 25
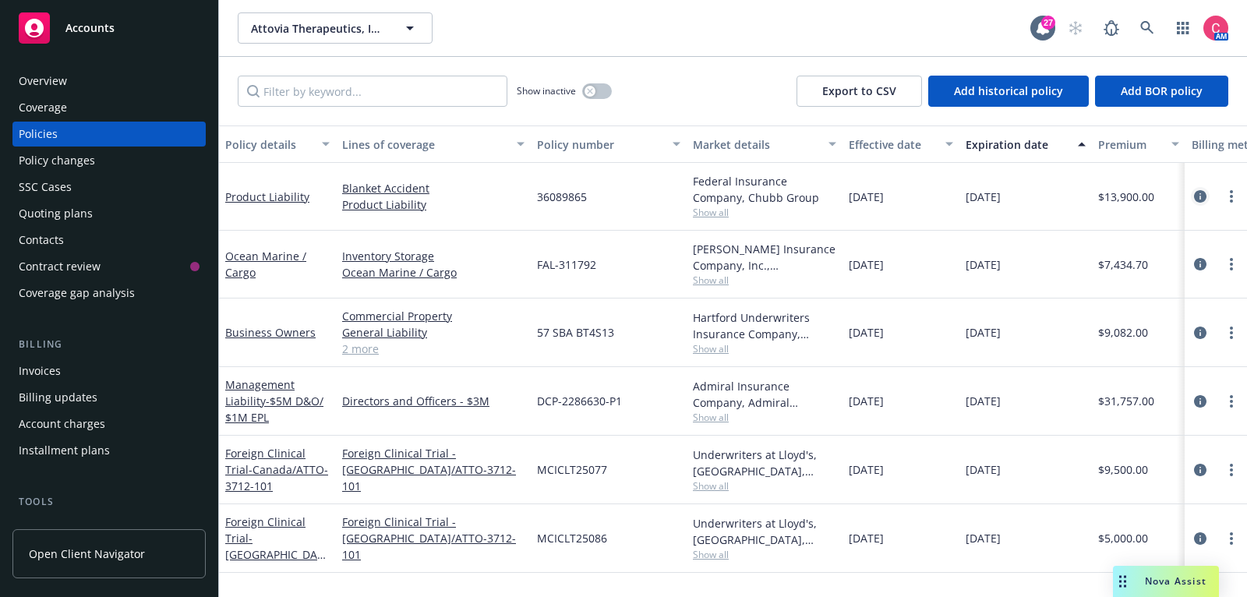
click at [1207, 200] on link "circleInformation" at bounding box center [1200, 196] width 19 height 19
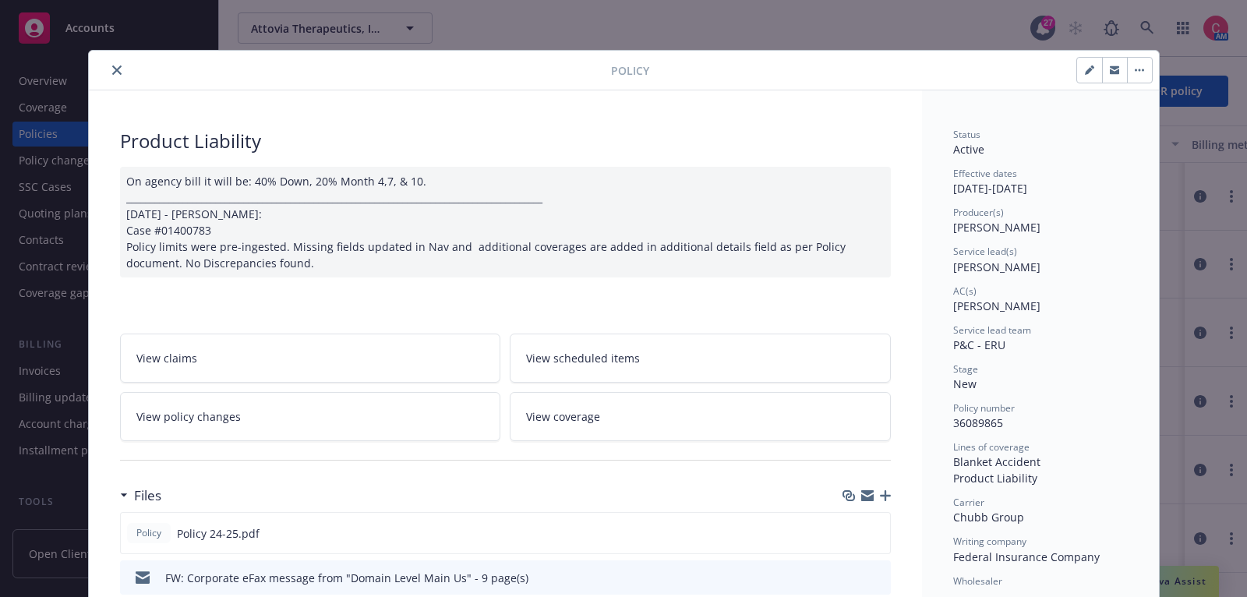
click at [115, 69] on icon "close" at bounding box center [116, 69] width 9 height 9
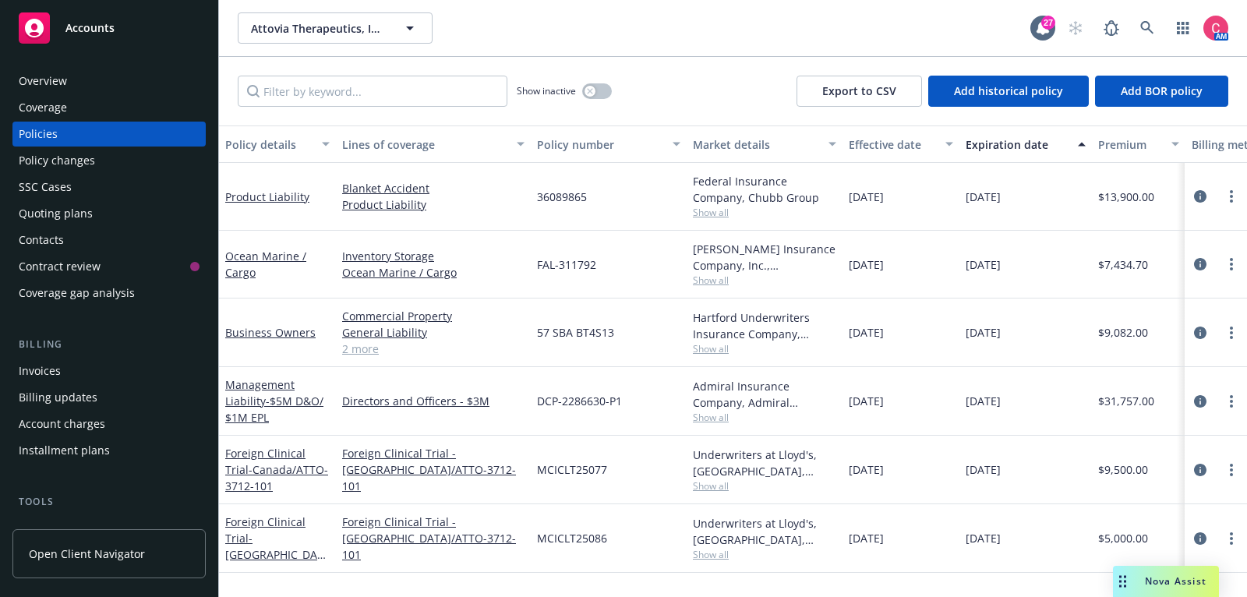
click at [133, 214] on div "Quoting plans" at bounding box center [109, 213] width 181 height 25
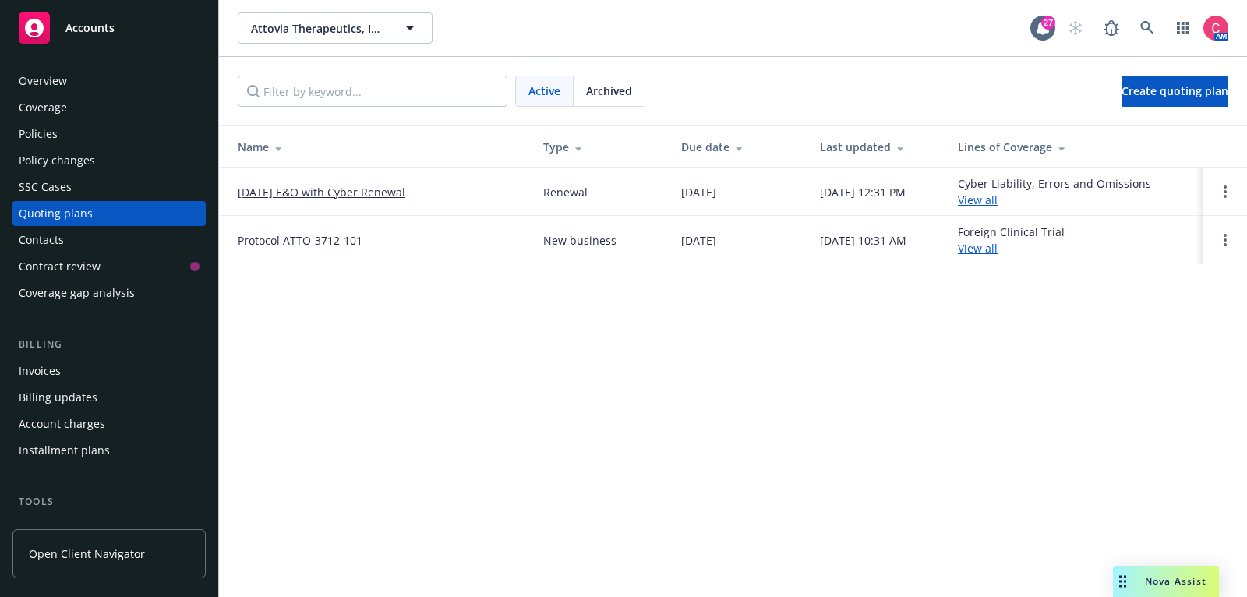
click at [617, 93] on span "Archived" at bounding box center [609, 91] width 46 height 16
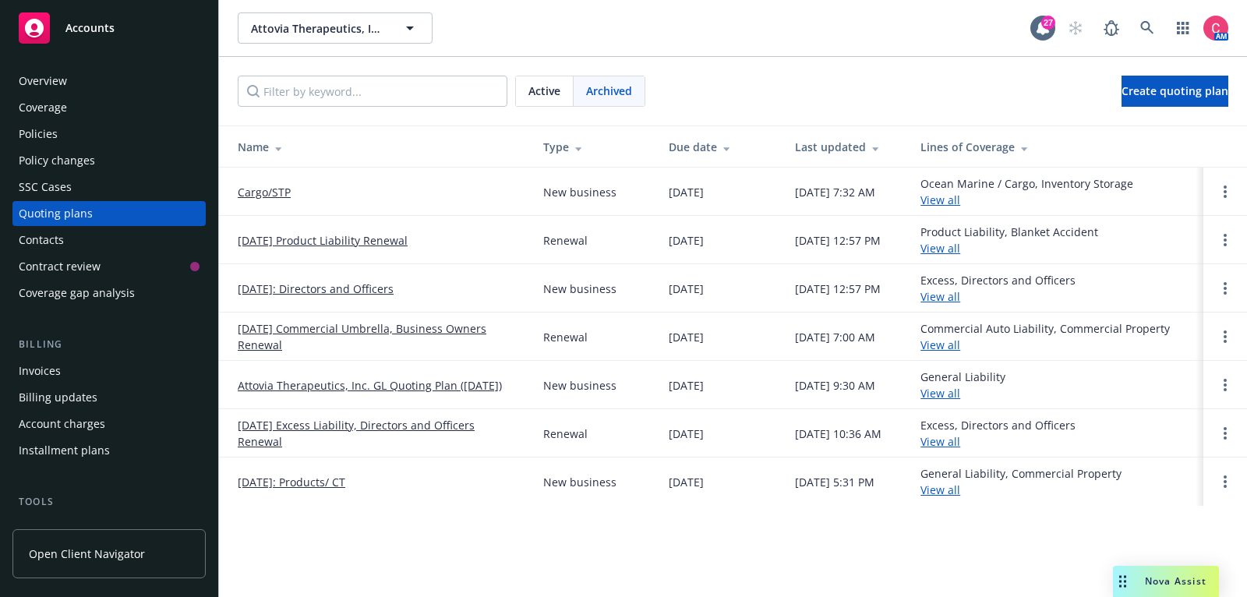
click at [357, 242] on link "[DATE] Product Liability Renewal" at bounding box center [323, 240] width 170 height 16
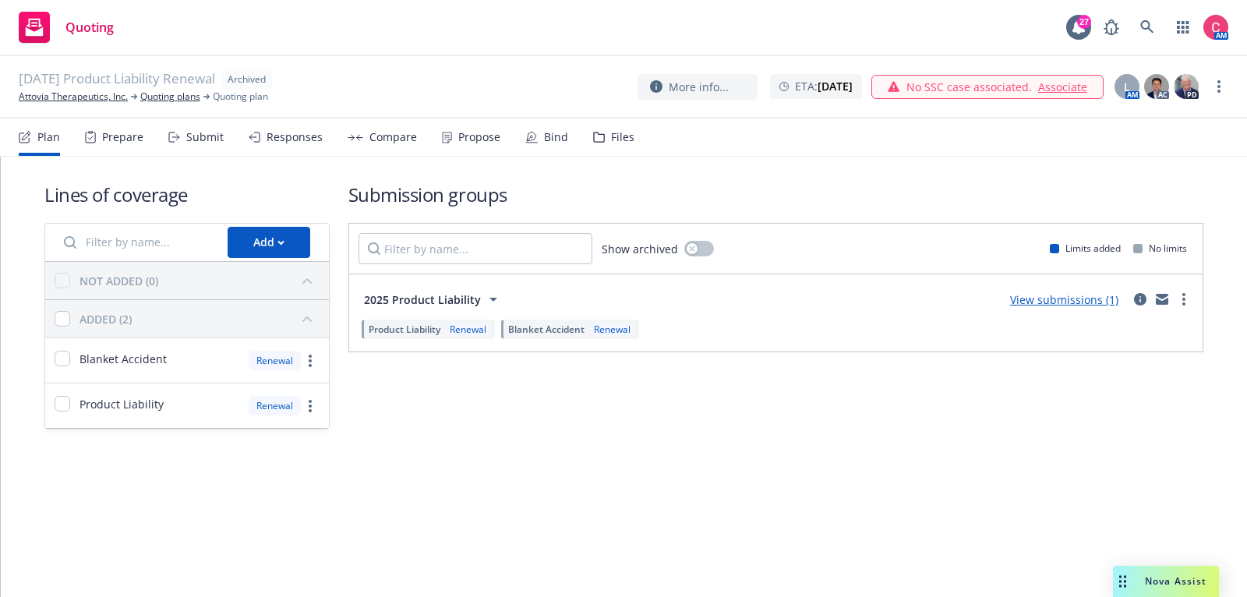
click at [90, 104] on div "[DATE] Product Liability Renewal Archived Attovia Therapeutics, Inc. Quoting pl…" at bounding box center [623, 87] width 1247 height 62
click at [90, 97] on link "Attovia Therapeutics, Inc." at bounding box center [73, 97] width 109 height 14
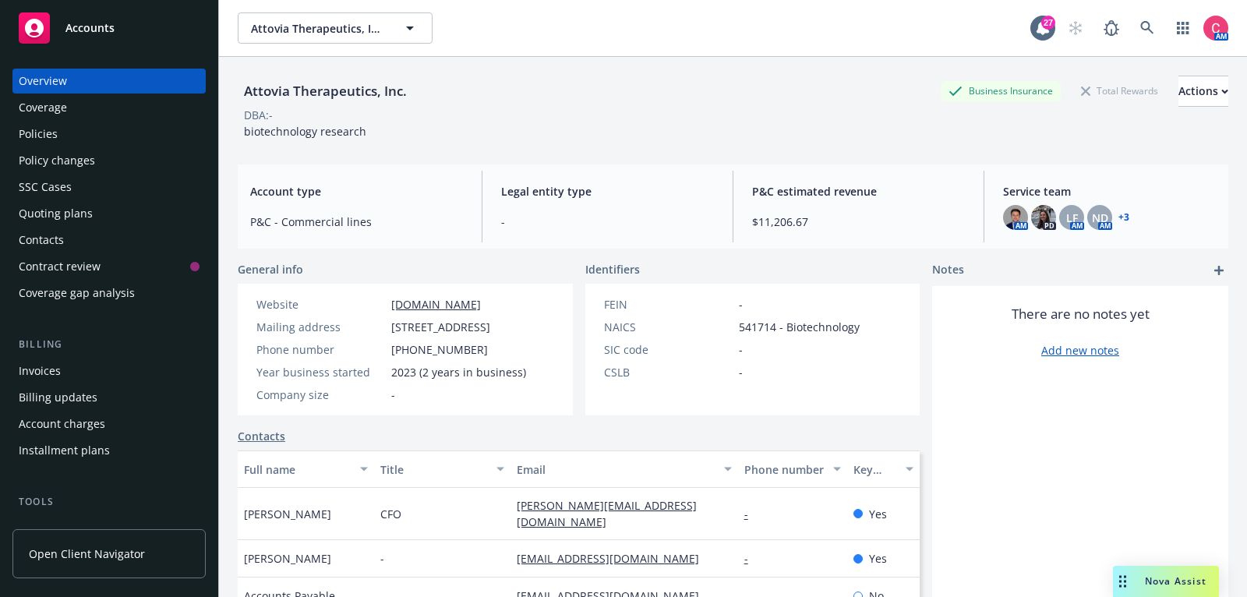
click at [94, 139] on div "Policies" at bounding box center [109, 134] width 181 height 25
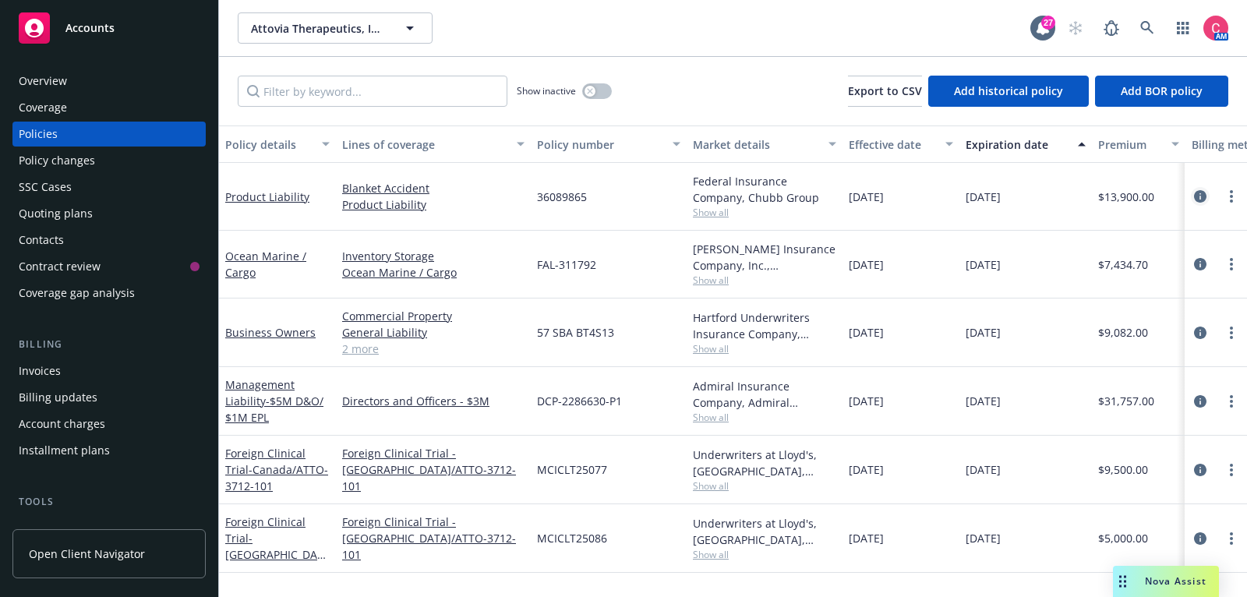
click at [1200, 199] on icon "circleInformation" at bounding box center [1200, 196] width 12 height 12
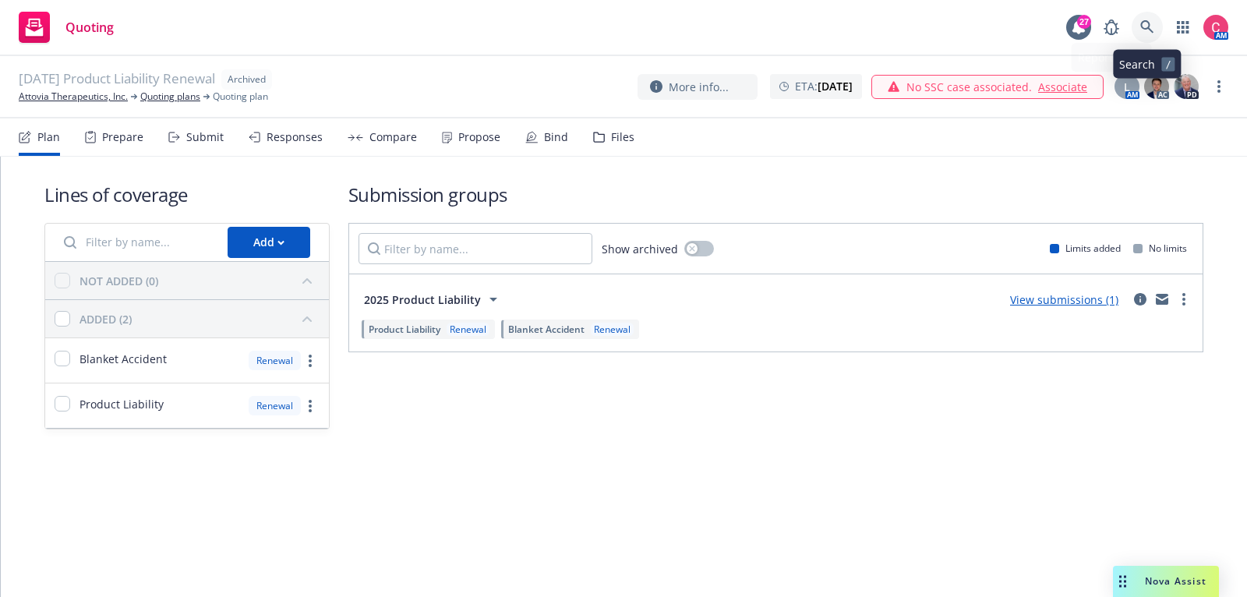
click at [1156, 33] on link at bounding box center [1147, 27] width 31 height 31
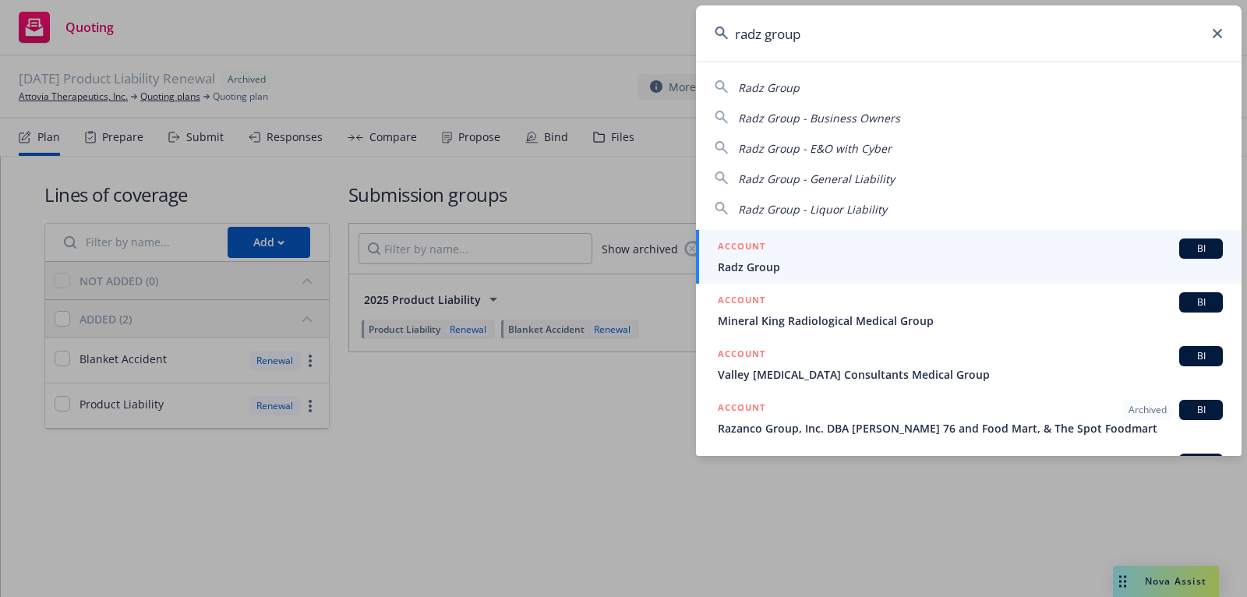
type input "radz group"
click at [1070, 259] on span "Radz Group" at bounding box center [970, 267] width 505 height 16
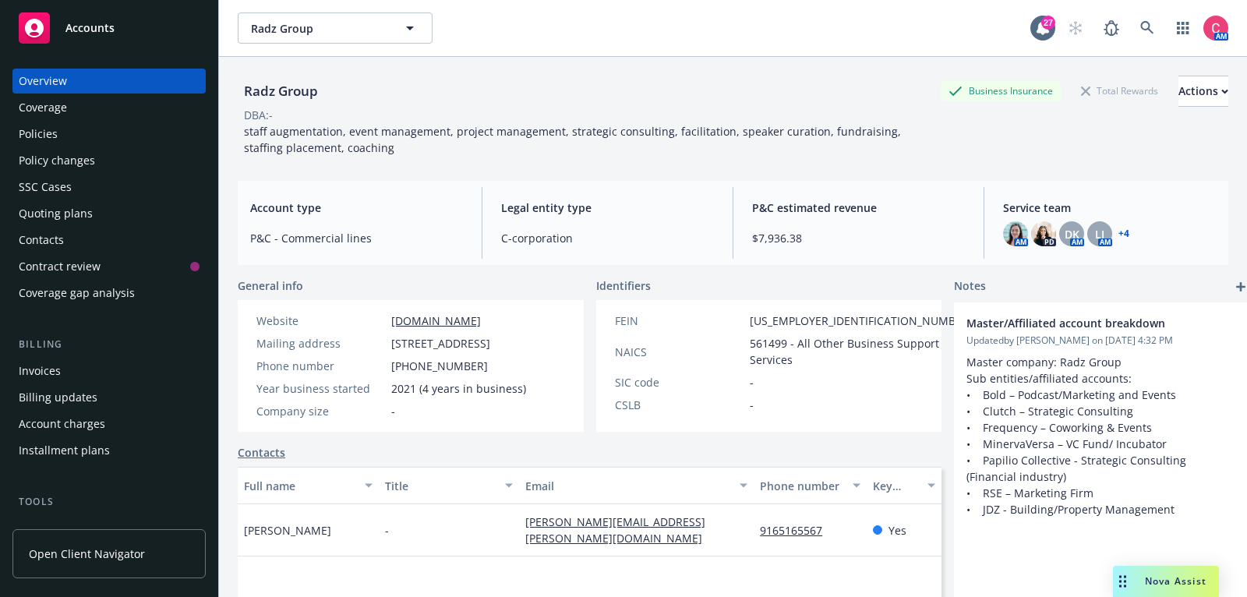
click at [69, 133] on div "Policies" at bounding box center [109, 134] width 181 height 25
